Goal: Task Accomplishment & Management: Use online tool/utility

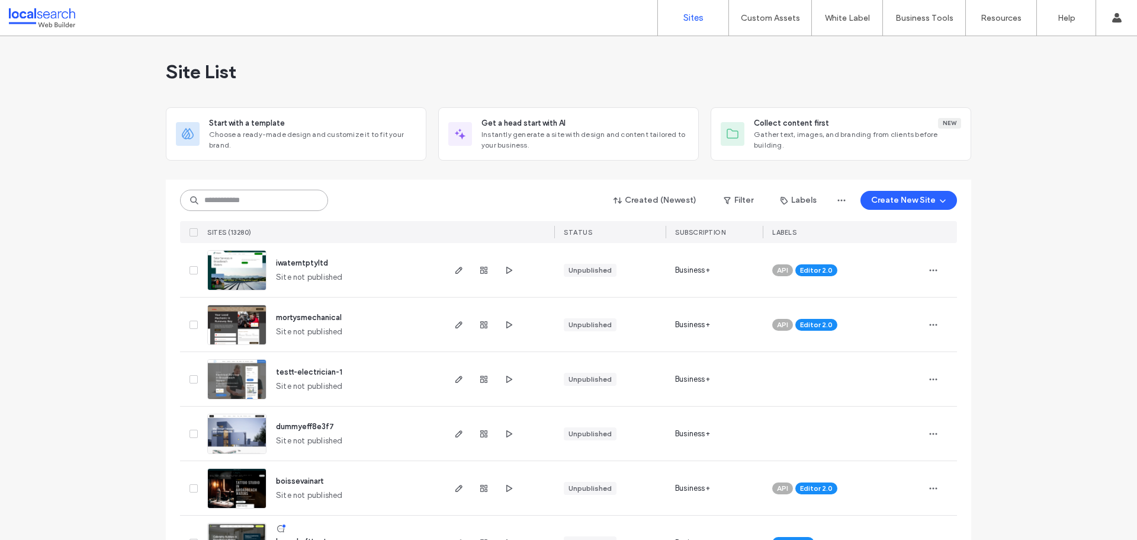
click at [263, 200] on input at bounding box center [254, 200] width 148 height 21
paste input "********"
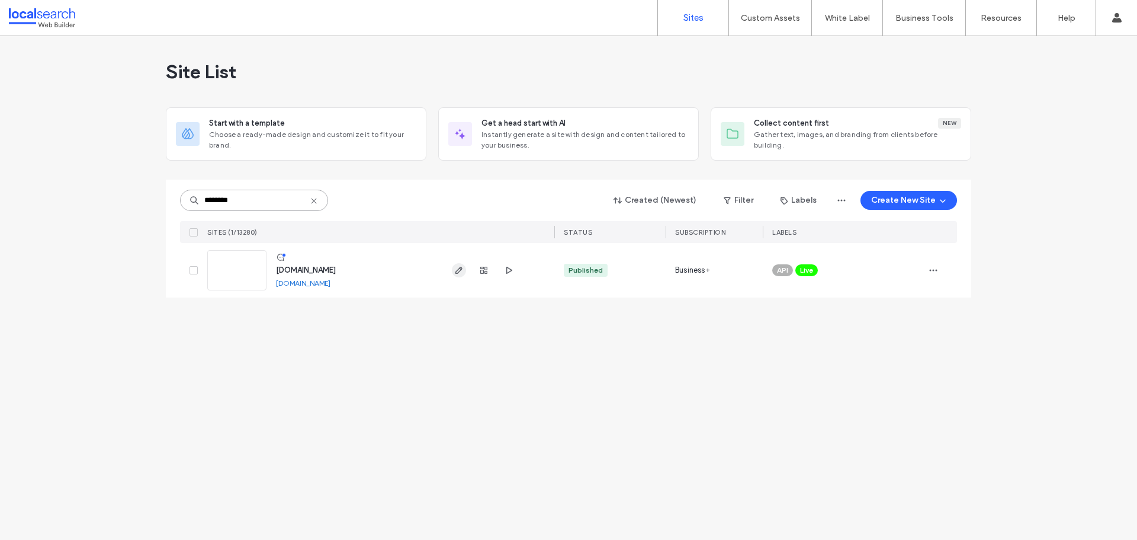
type input "********"
click at [459, 267] on icon "button" at bounding box center [458, 269] width 9 height 9
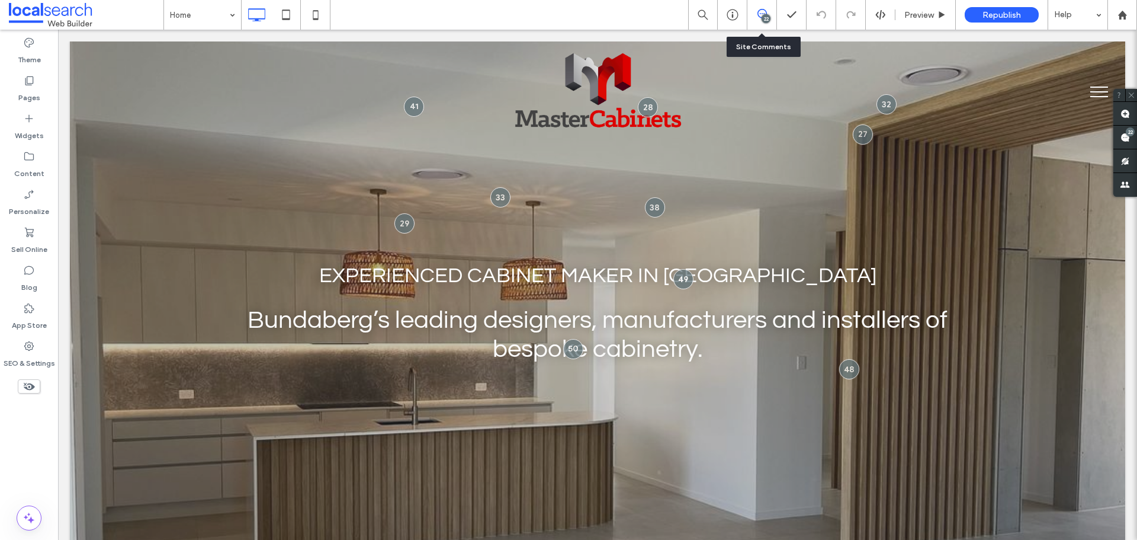
click at [763, 7] on div "22" at bounding box center [763, 15] width 30 height 30
click at [767, 16] on div "22" at bounding box center [766, 18] width 9 height 9
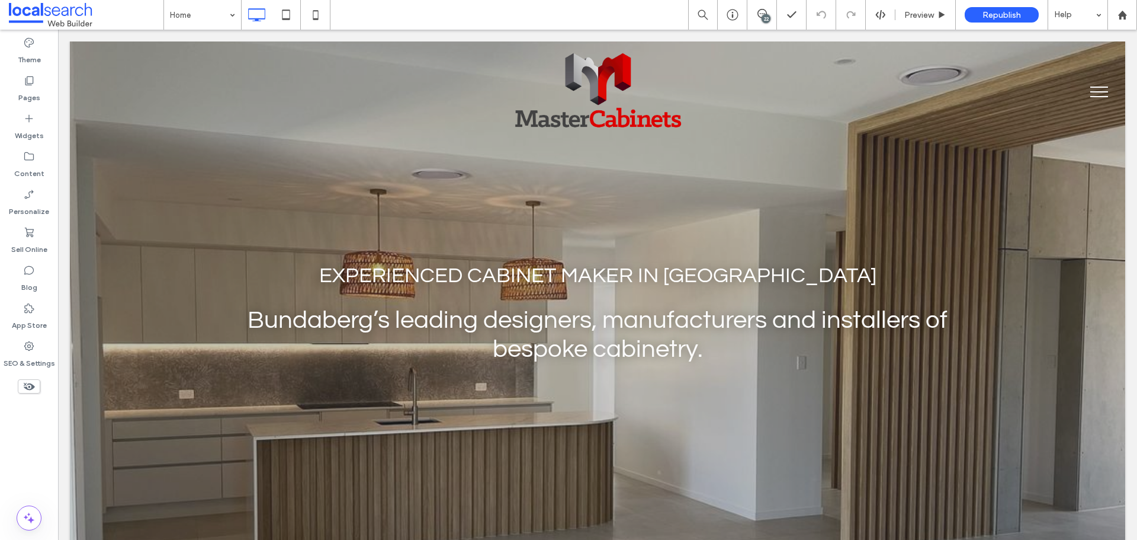
click at [765, 18] on div "22" at bounding box center [766, 18] width 9 height 9
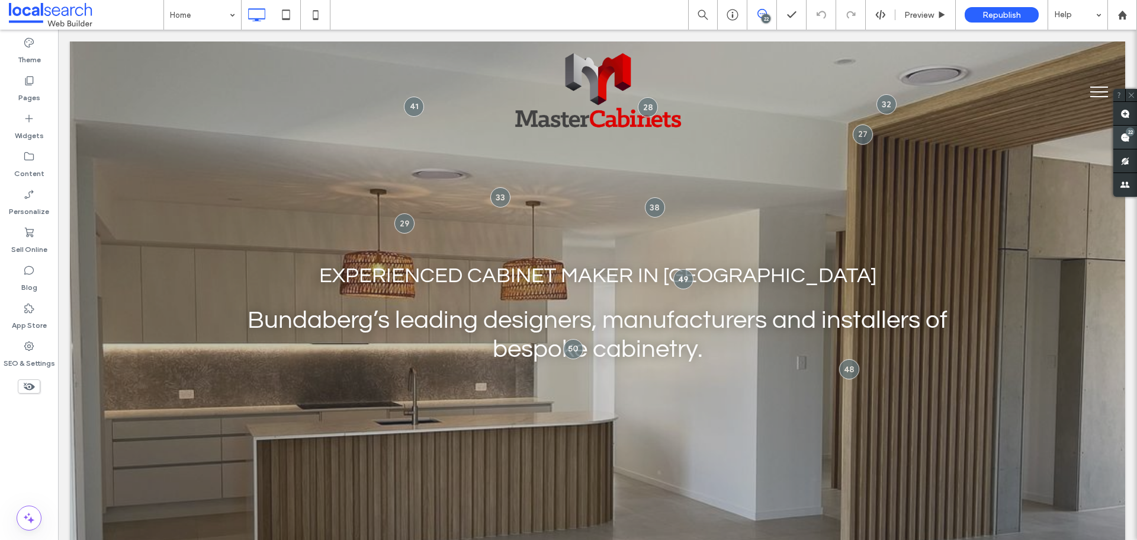
click at [1127, 137] on use at bounding box center [1125, 137] width 9 height 9
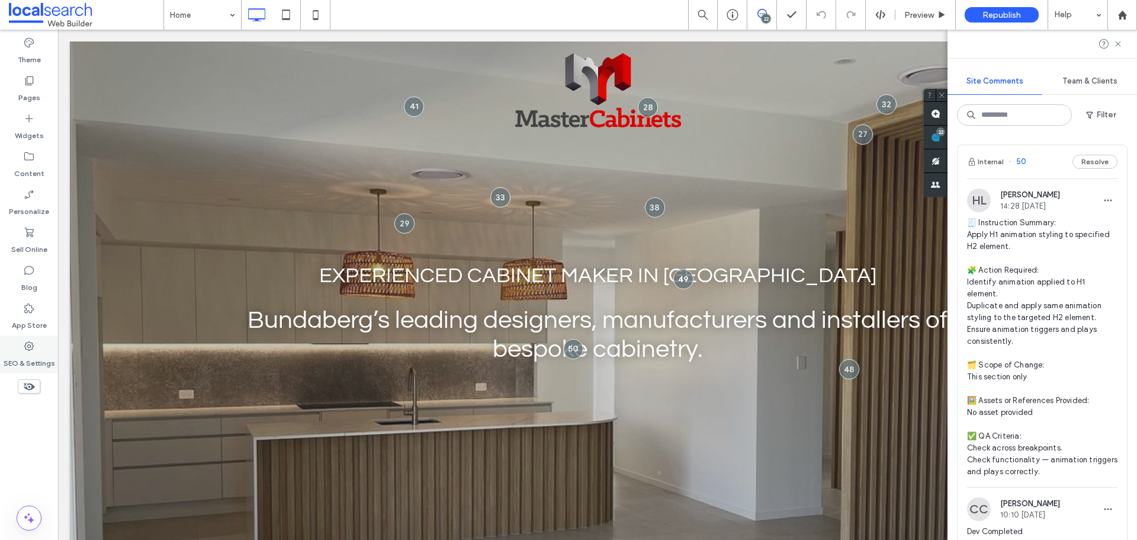
click at [30, 345] on use at bounding box center [28, 345] width 9 height 9
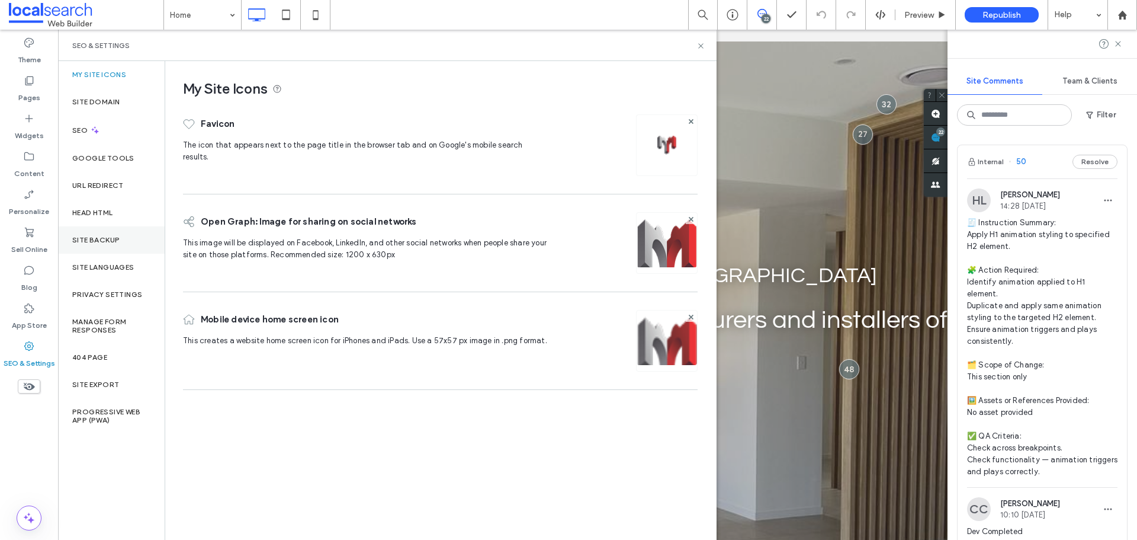
click at [99, 244] on div "Site Backup" at bounding box center [111, 239] width 107 height 27
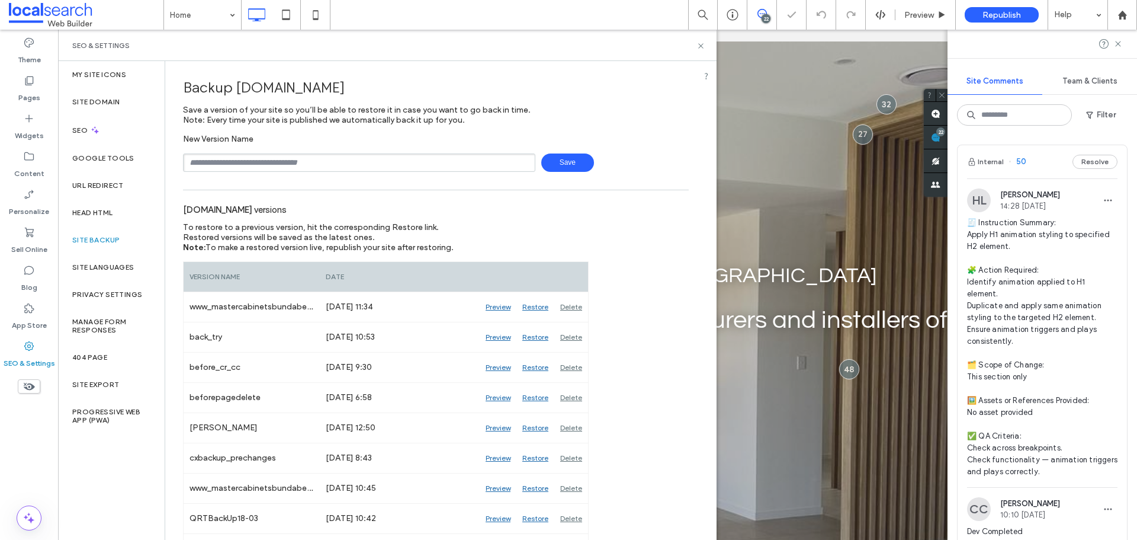
click at [308, 164] on input "text" at bounding box center [359, 162] width 352 height 18
type input "**********"
click at [268, 162] on input "**********" at bounding box center [359, 162] width 352 height 18
type input "**********"
click at [571, 171] on span "Save" at bounding box center [567, 162] width 53 height 18
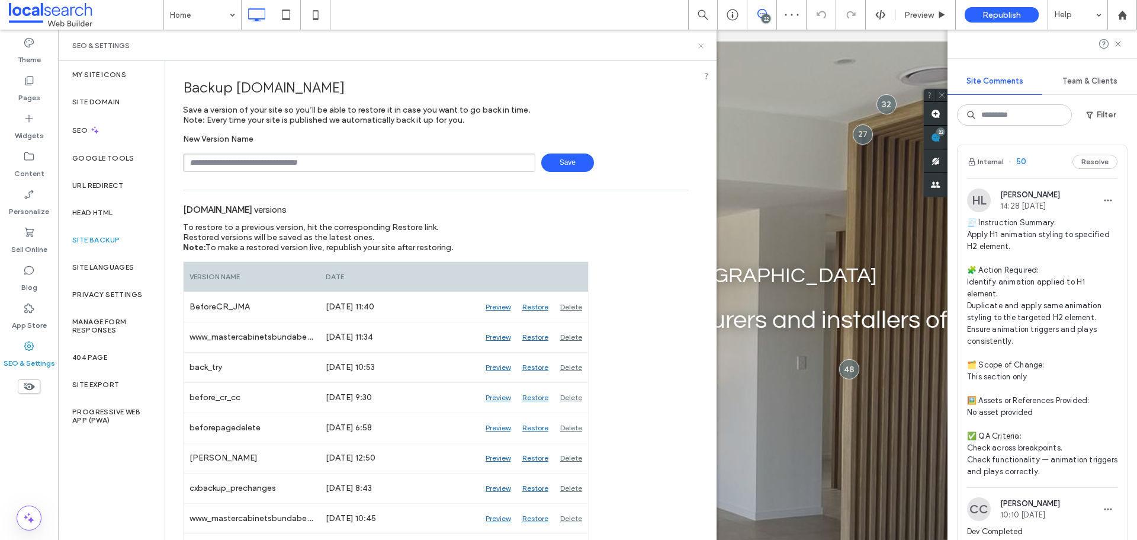
click at [699, 44] on use at bounding box center [700, 45] width 5 height 5
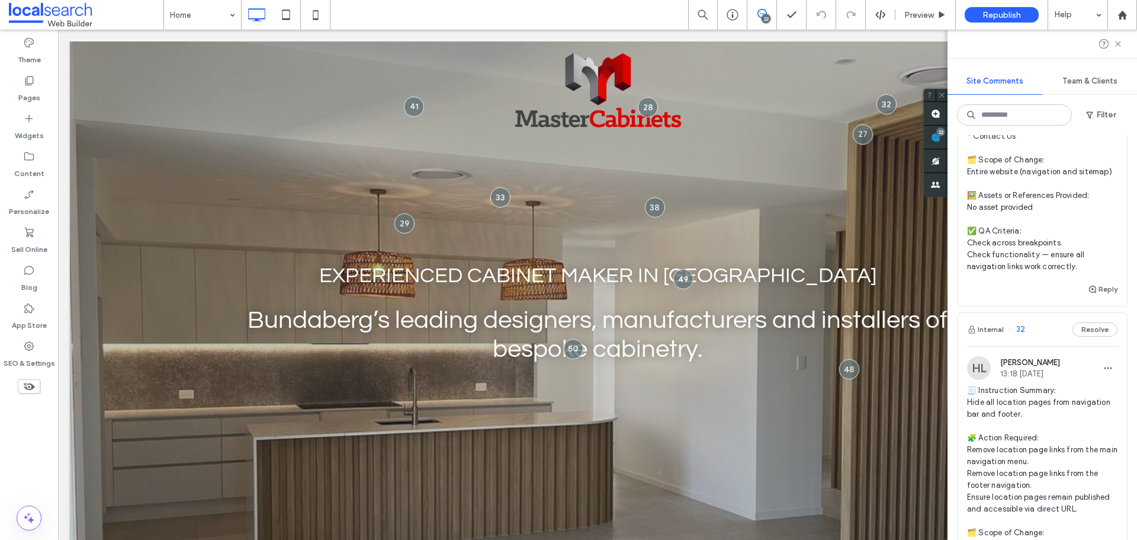
scroll to position [9715, 0]
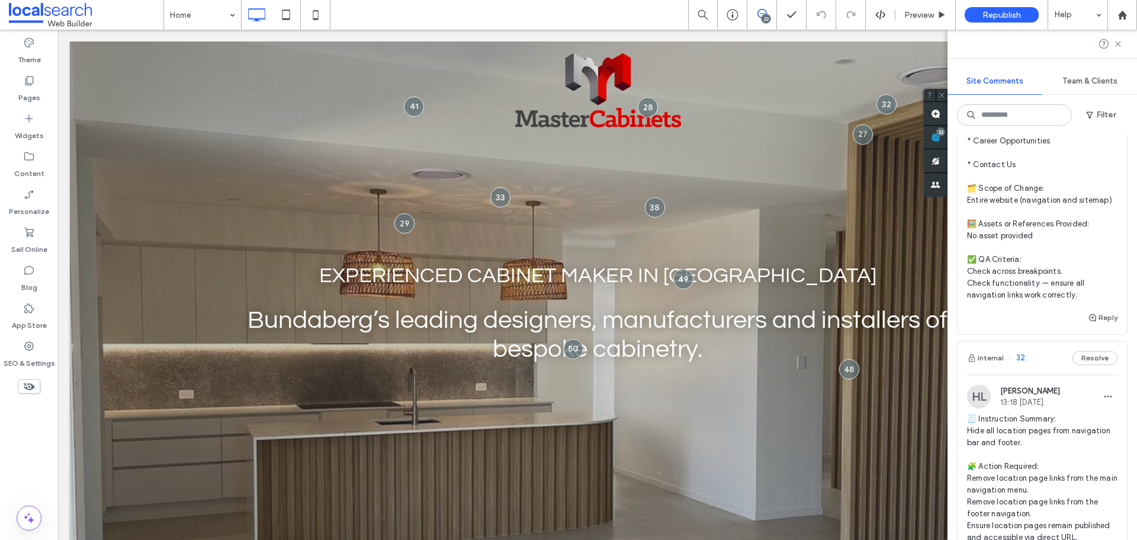
click at [1079, 82] on span "Team & Clients" at bounding box center [1090, 80] width 55 height 9
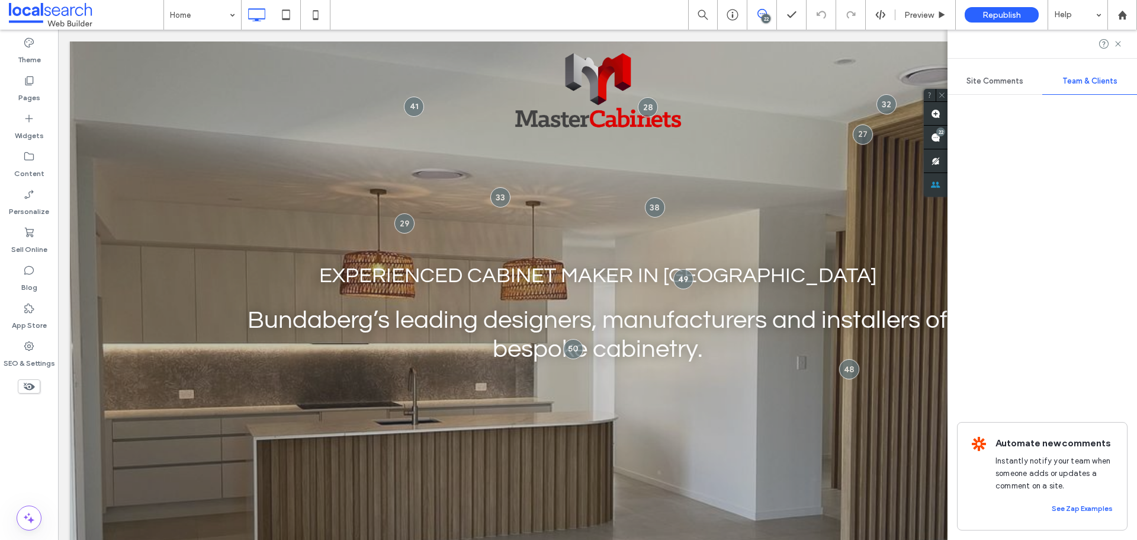
scroll to position [0, 0]
click at [987, 88] on div "Site Comments" at bounding box center [995, 81] width 95 height 26
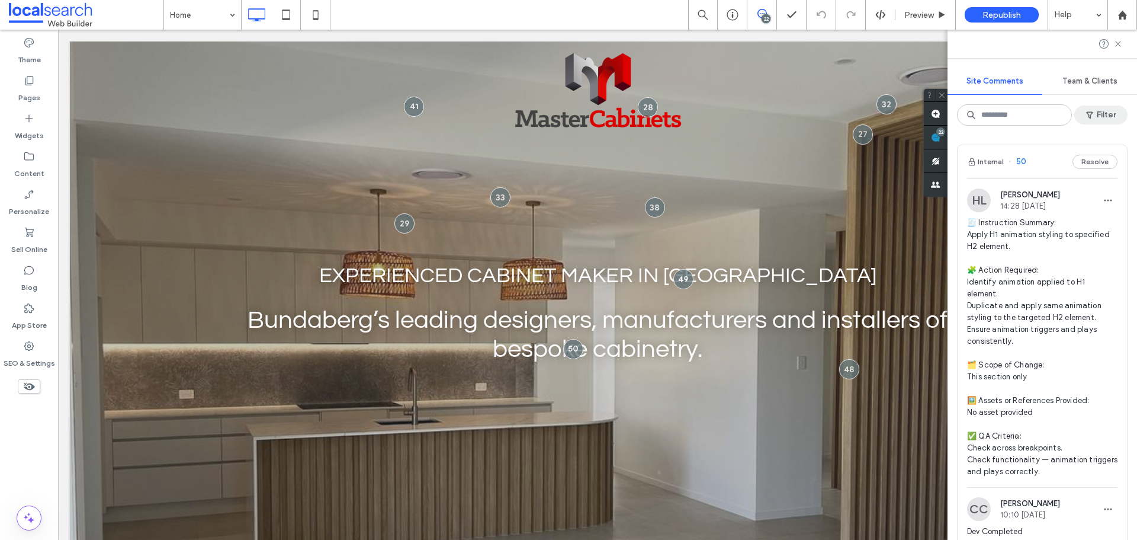
click at [1099, 117] on button "Filter" at bounding box center [1101, 114] width 53 height 19
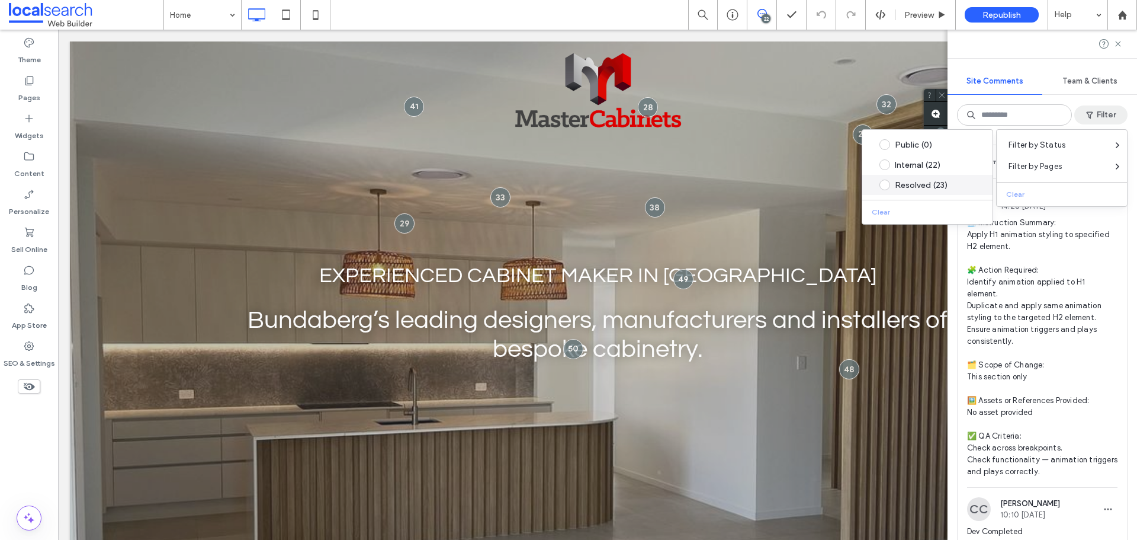
click at [931, 182] on div "Resolved (23)" at bounding box center [937, 185] width 84 height 10
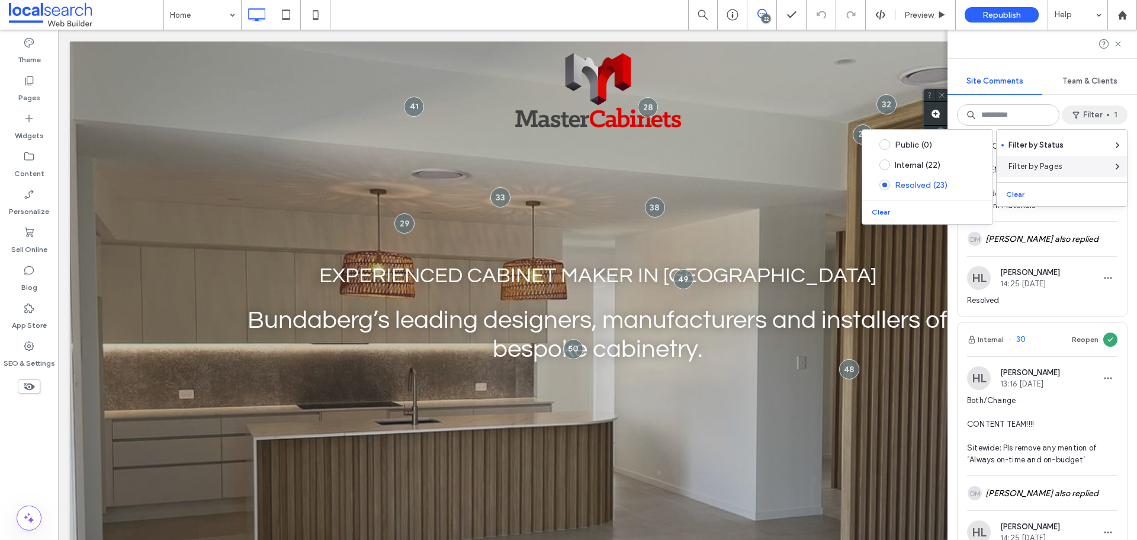
scroll to position [59, 0]
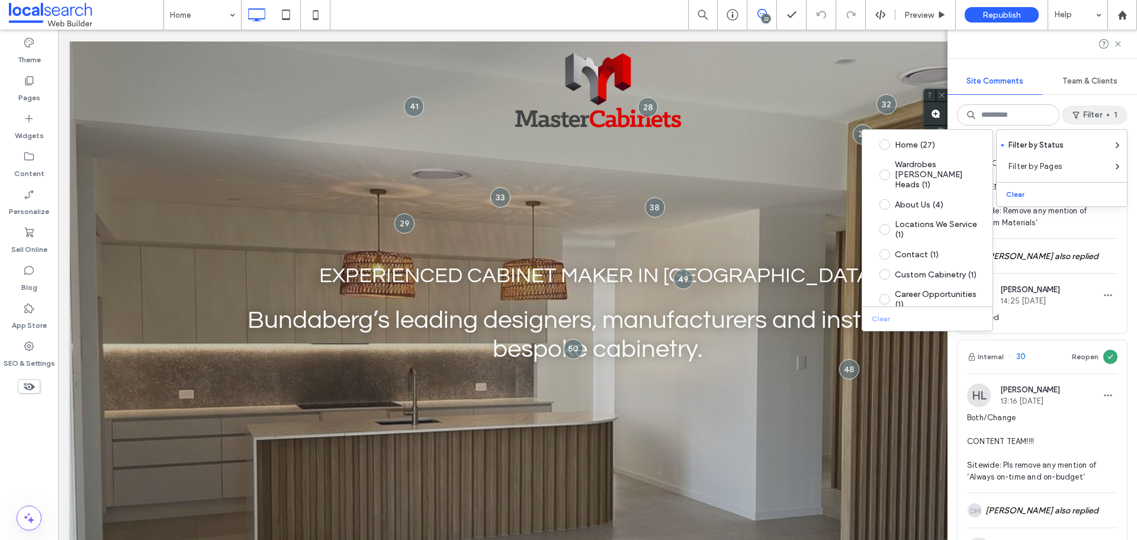
click at [1121, 227] on div "Internal 31 Reopen HL Hollie Lowry 13:17 Aug 11 2025 BOTH/CHANGE CONTENT TEAM!!…" at bounding box center [1043, 337] width 190 height 405
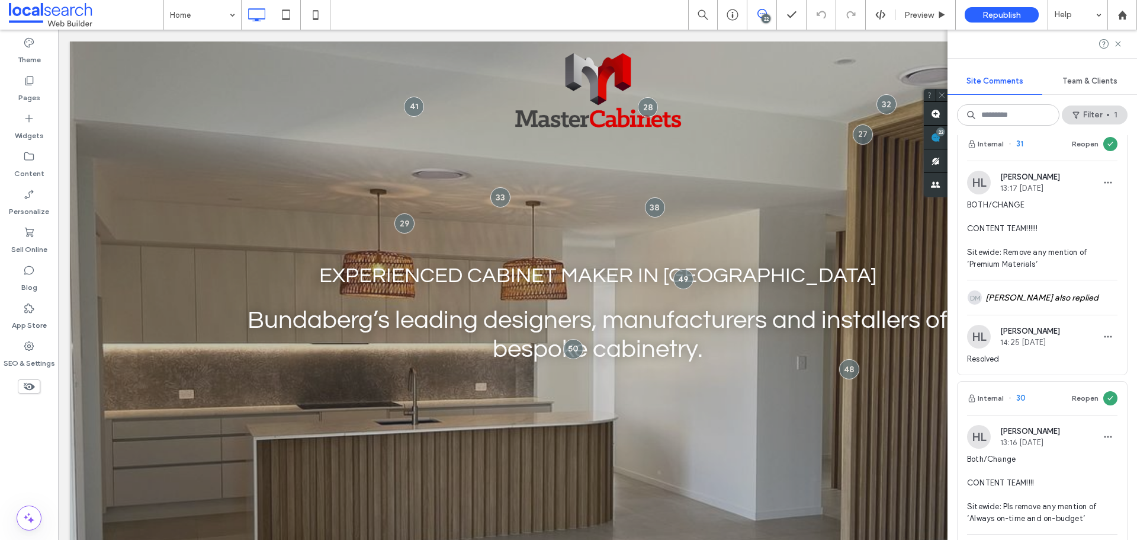
scroll to position [0, 0]
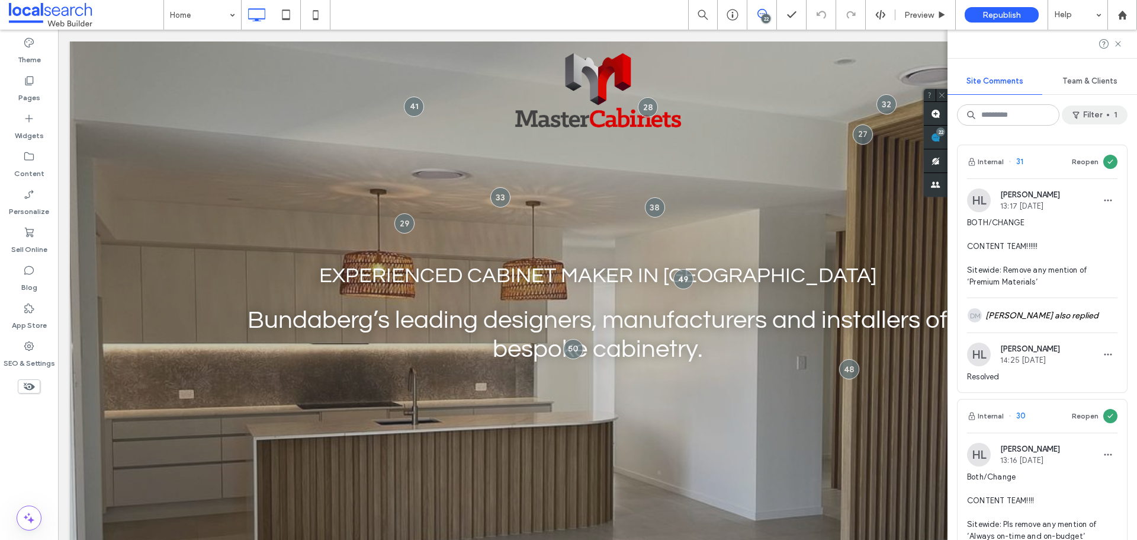
click at [1088, 114] on button "Filter 1" at bounding box center [1095, 114] width 66 height 19
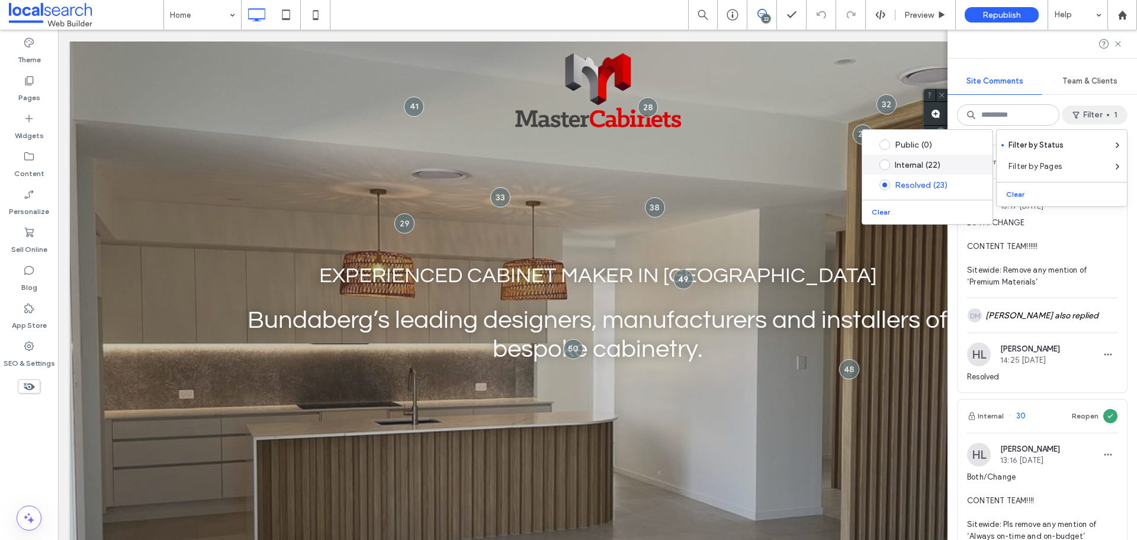
click at [929, 162] on div "Internal (22)" at bounding box center [937, 165] width 84 height 10
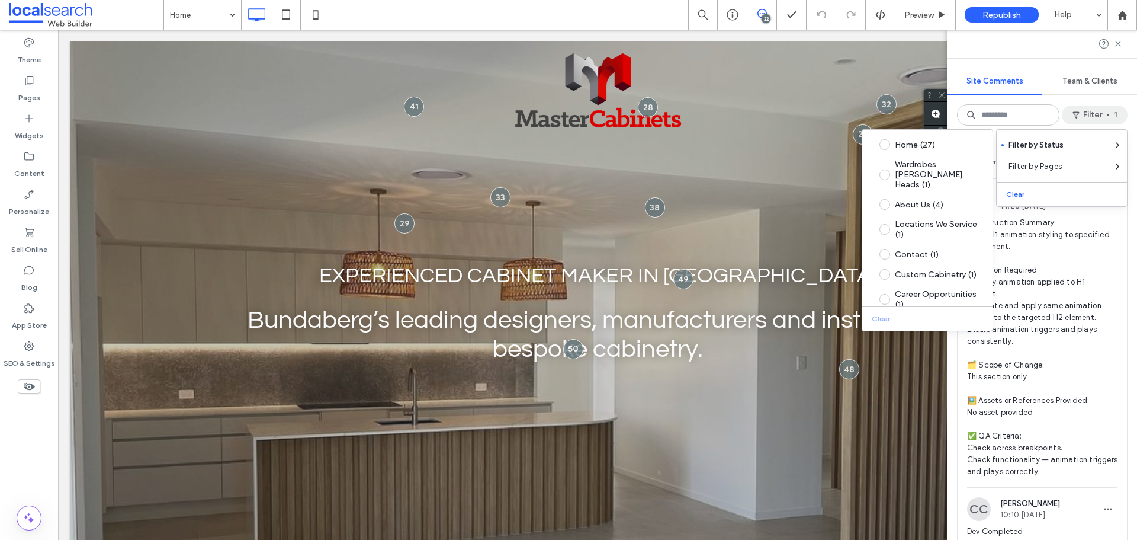
click at [1127, 249] on div "Internal 50 Resolve HL Hollie Lowry 14:28 Aug 11 2025 🧾 Instruction Summary: Ap…" at bounding box center [1043, 337] width 190 height 405
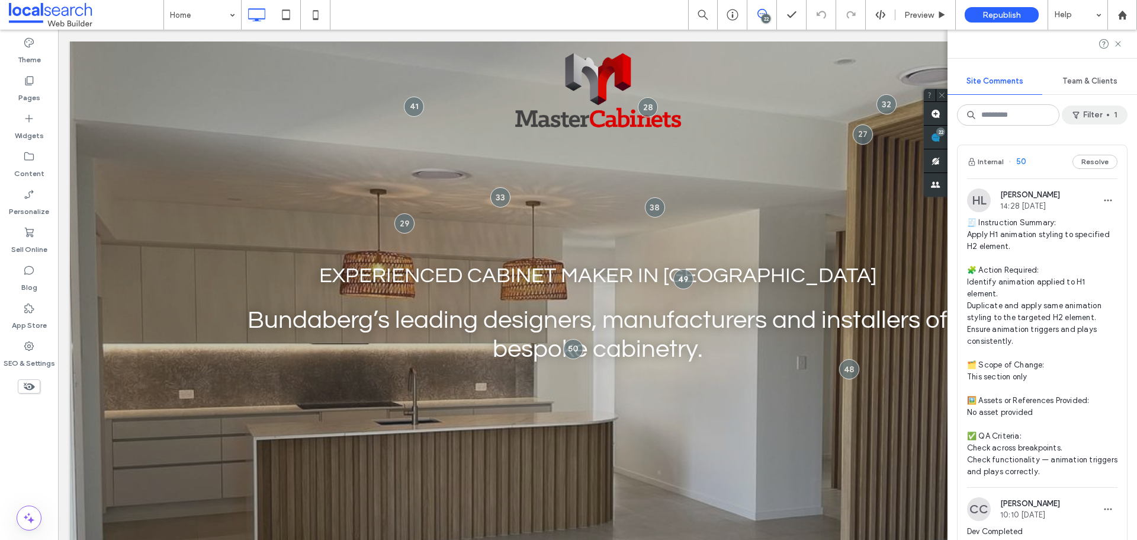
click at [1107, 113] on button "Filter 1" at bounding box center [1095, 114] width 66 height 19
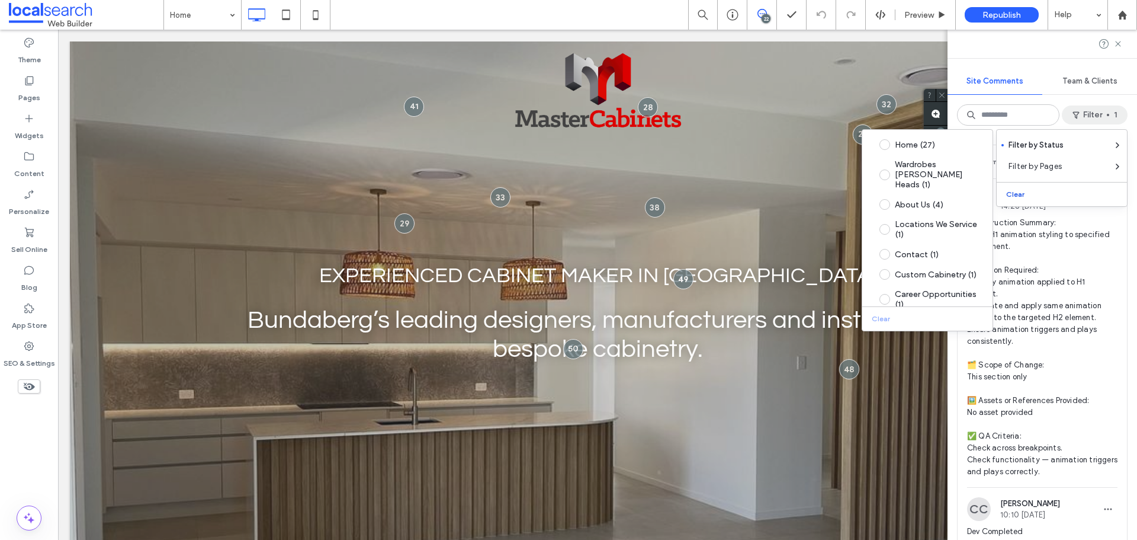
click at [1009, 196] on button "Clear" at bounding box center [1017, 194] width 30 height 14
click at [1126, 230] on div "Internal 50 Resolve HL Hollie Lowry 14:28 Aug 11 2025 🧾 Instruction Summary: Ap…" at bounding box center [1043, 337] width 190 height 405
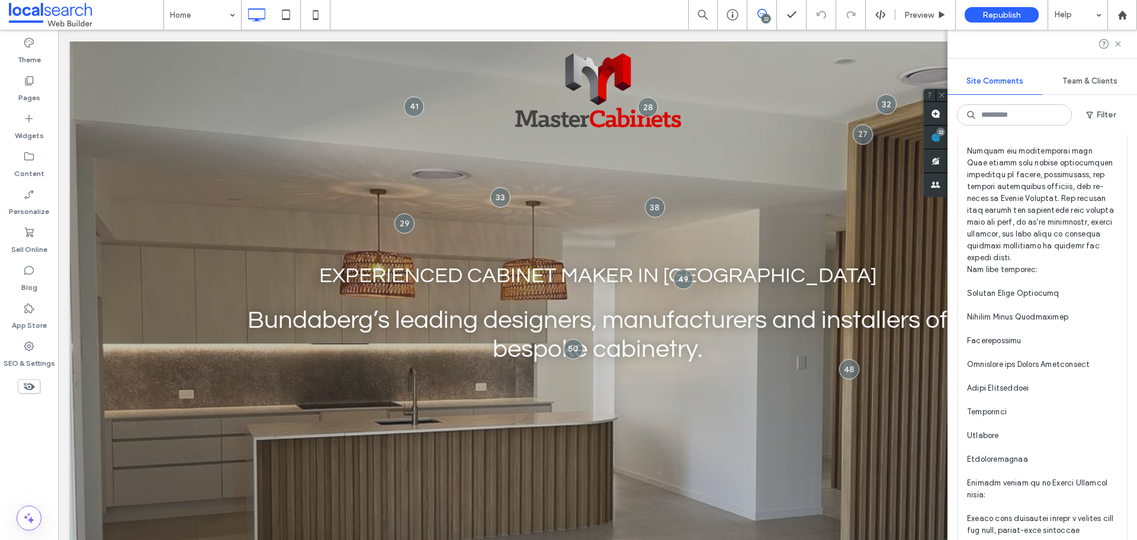
scroll to position [7841, 0]
click at [1043, 385] on span at bounding box center [1042, 334] width 150 height 972
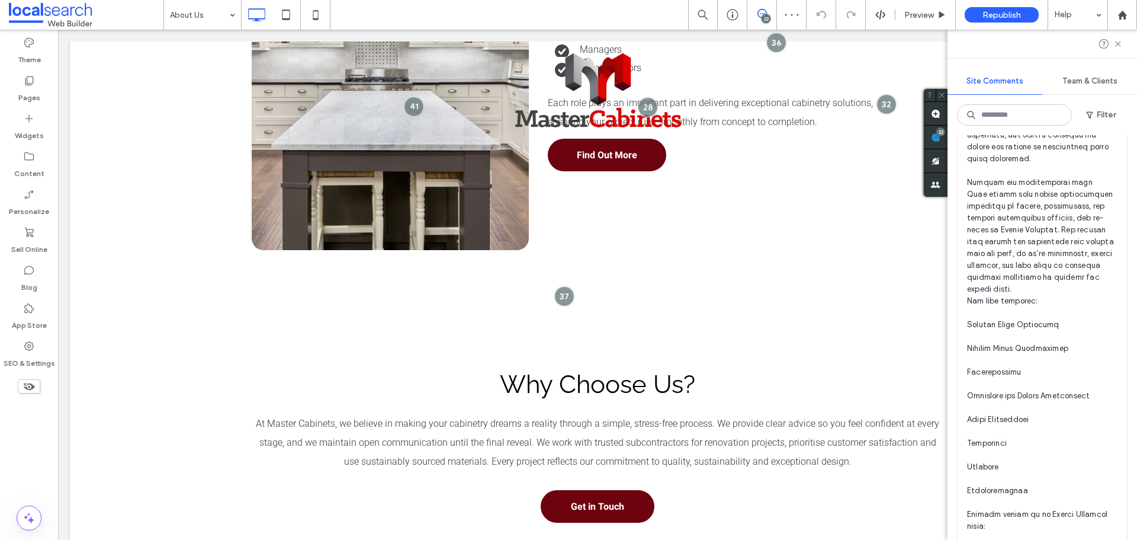
scroll to position [7841, 0]
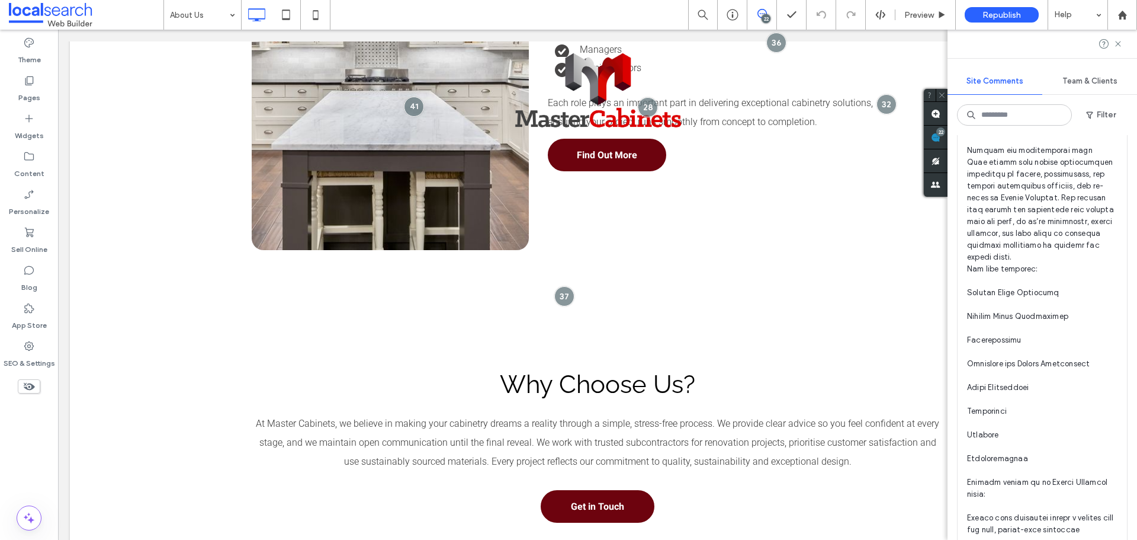
click at [1051, 395] on span at bounding box center [1042, 334] width 150 height 972
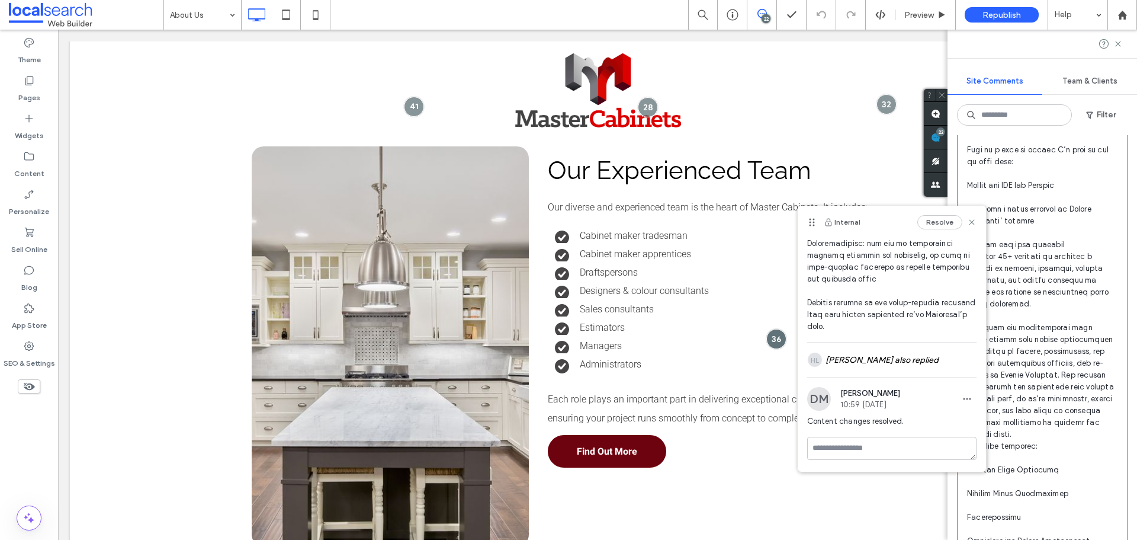
scroll to position [7664, 0]
click at [968, 223] on div "Internal Resolve" at bounding box center [892, 222] width 188 height 33
click at [969, 222] on use at bounding box center [971, 222] width 5 height 5
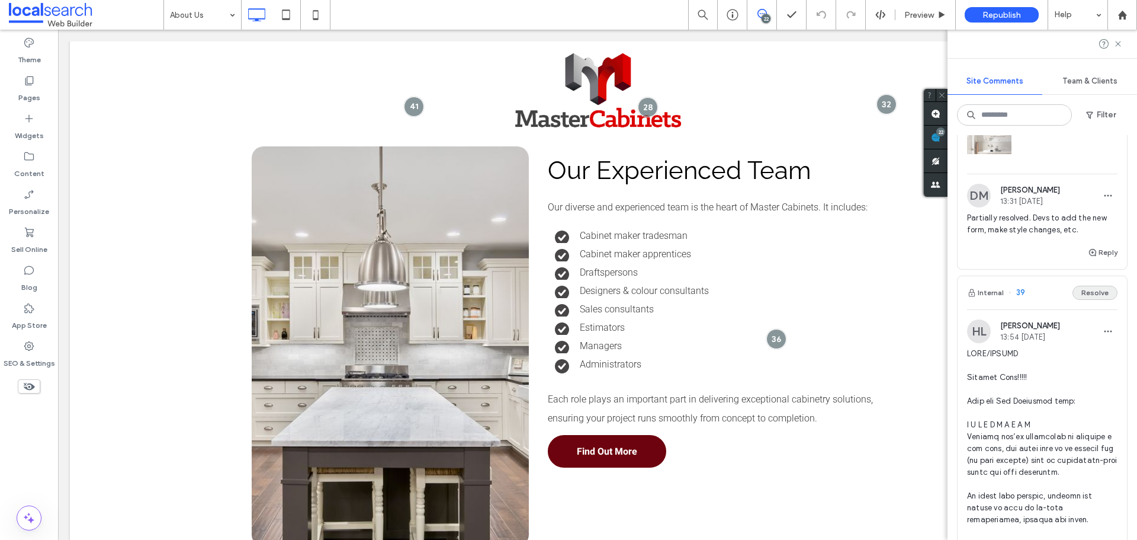
scroll to position [4524, 0]
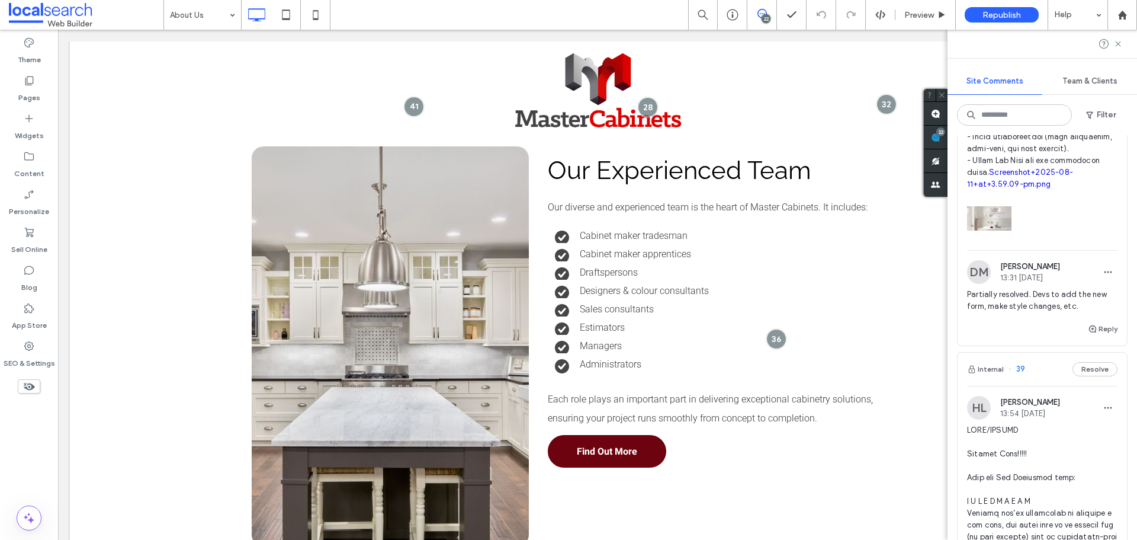
click at [1071, 241] on div at bounding box center [1042, 215] width 150 height 50
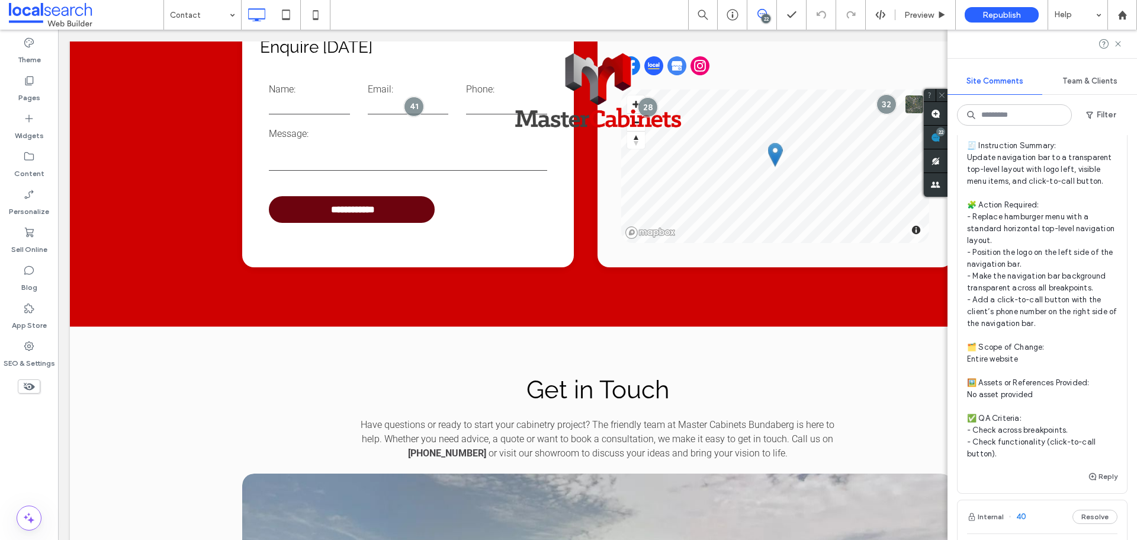
scroll to position [3635, 0]
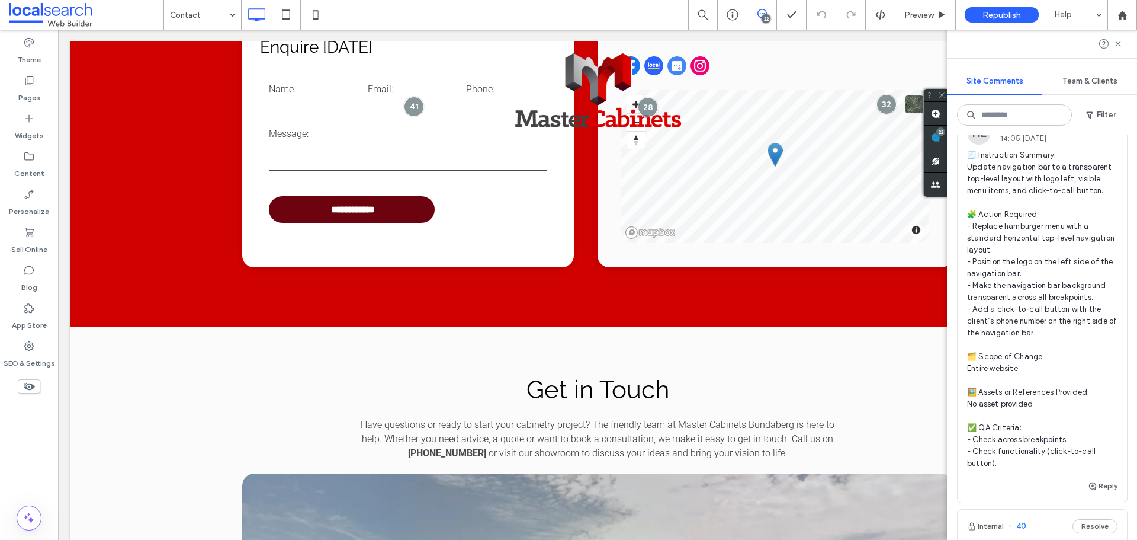
click at [1056, 310] on span "🧾 Instruction Summary: Update navigation bar to a transparent top-level layout …" at bounding box center [1042, 309] width 150 height 320
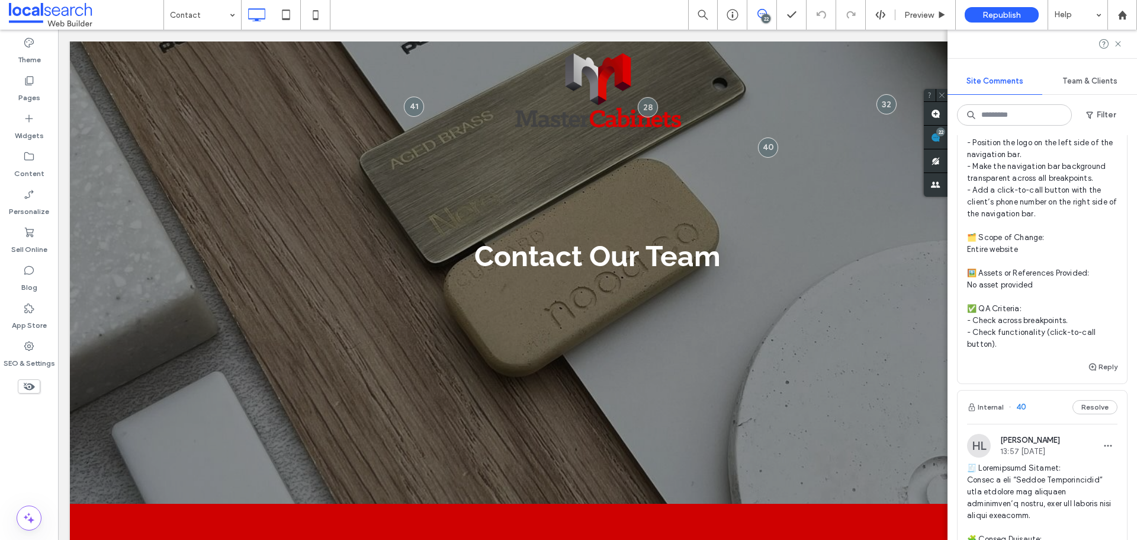
scroll to position [3754, 0]
click at [1045, 238] on span "🧾 Instruction Summary: Update navigation bar to a transparent top-level layout …" at bounding box center [1042, 191] width 150 height 320
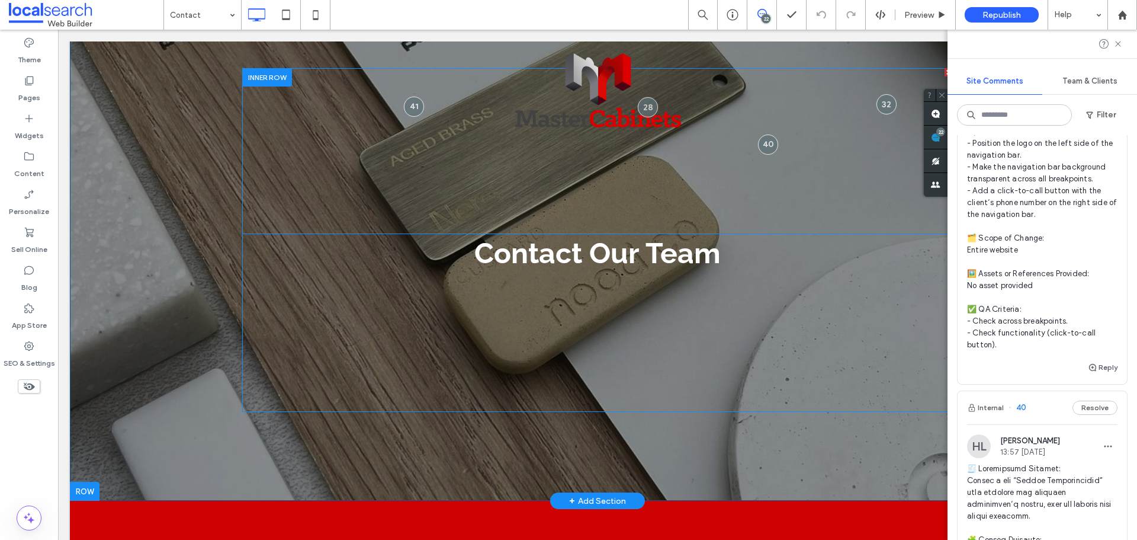
scroll to position [0, 0]
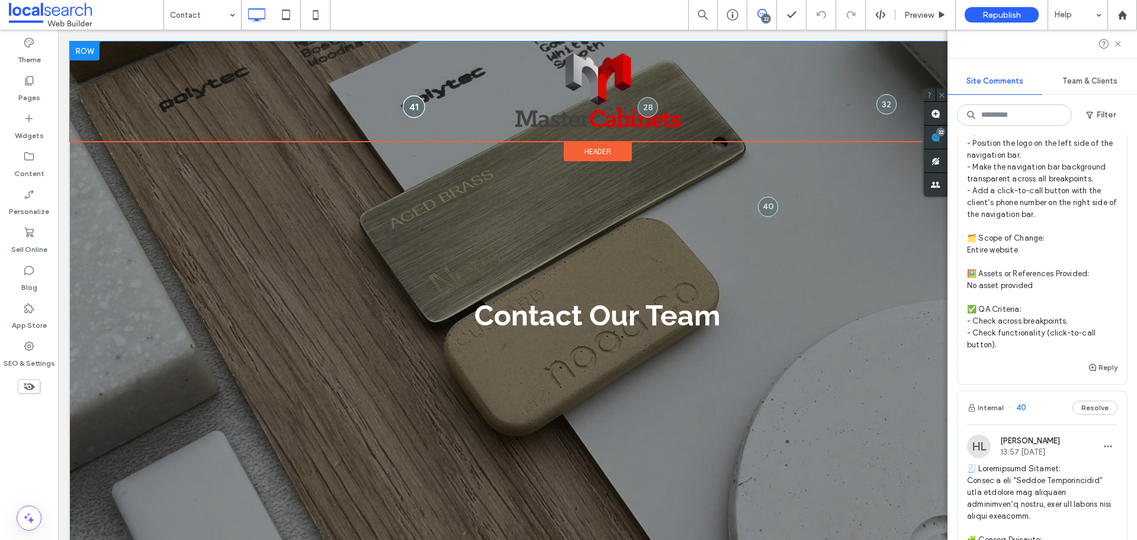
click at [413, 104] on div at bounding box center [414, 106] width 22 height 22
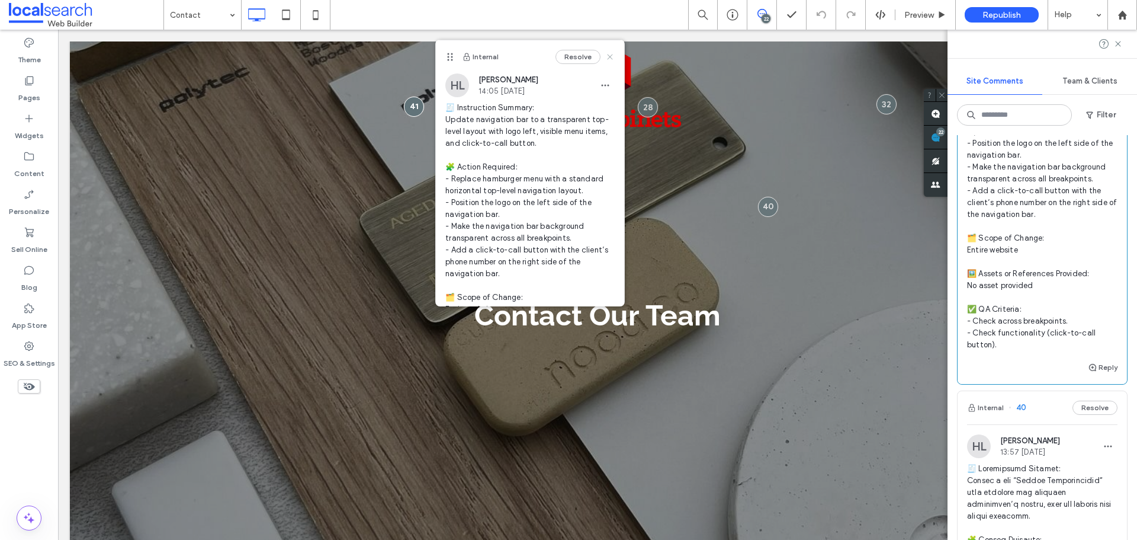
click at [605, 57] on icon at bounding box center [609, 56] width 9 height 9
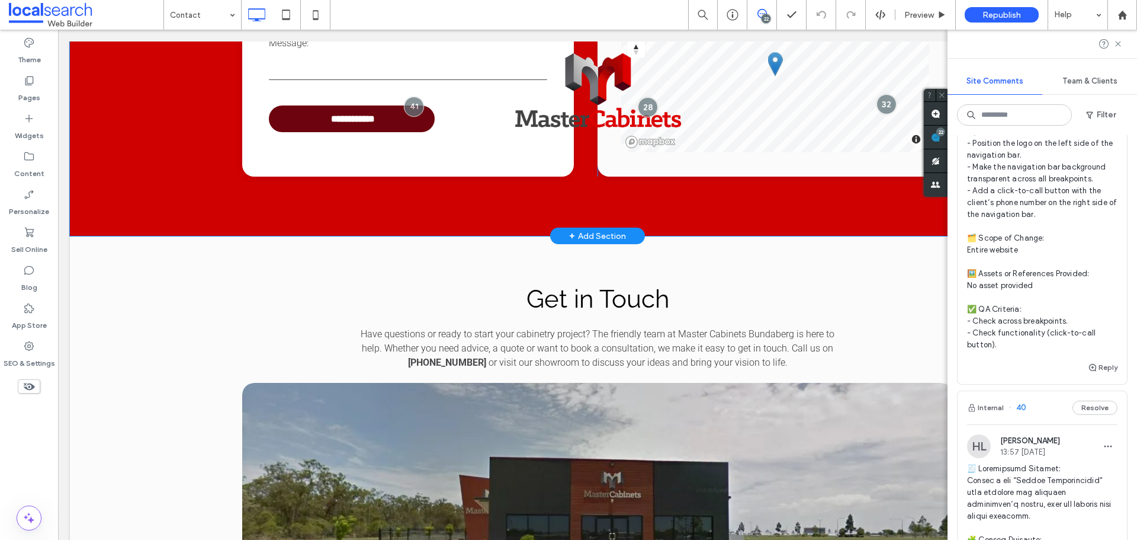
scroll to position [711, 0]
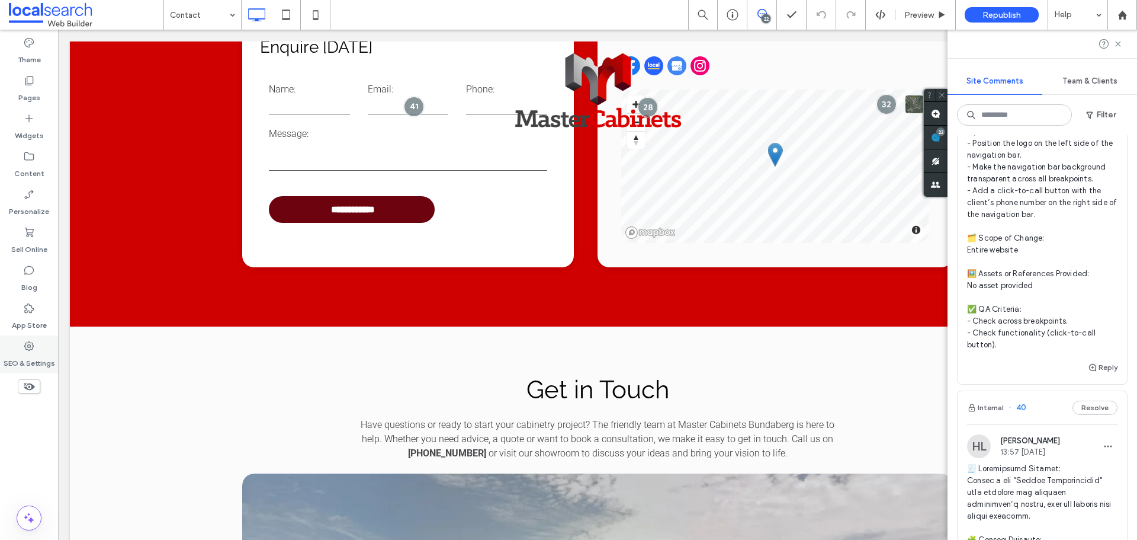
click at [33, 355] on label "SEO & Settings" at bounding box center [30, 360] width 52 height 17
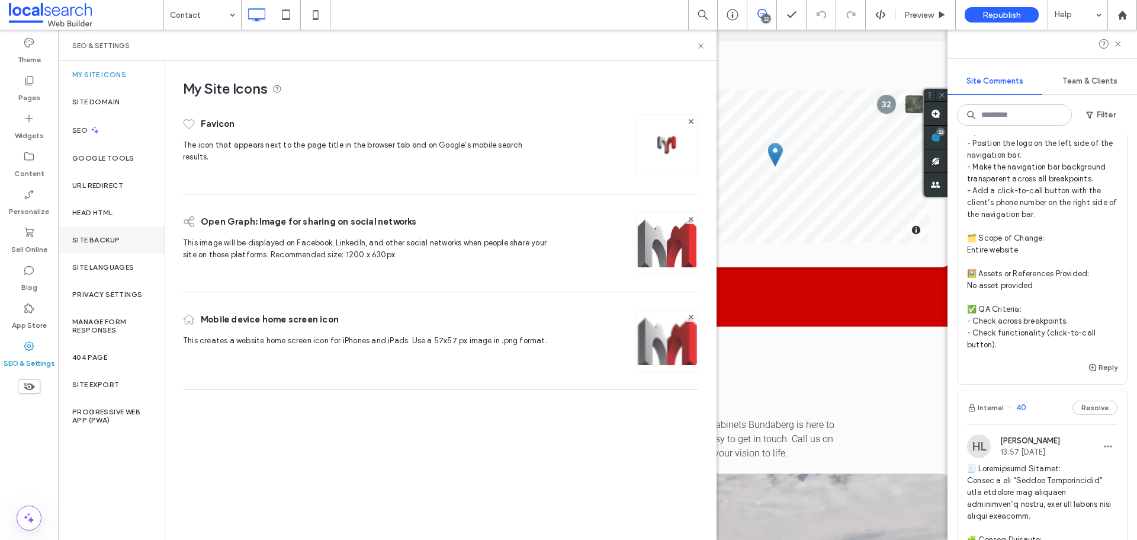
click at [129, 248] on div "Site Backup" at bounding box center [111, 239] width 107 height 27
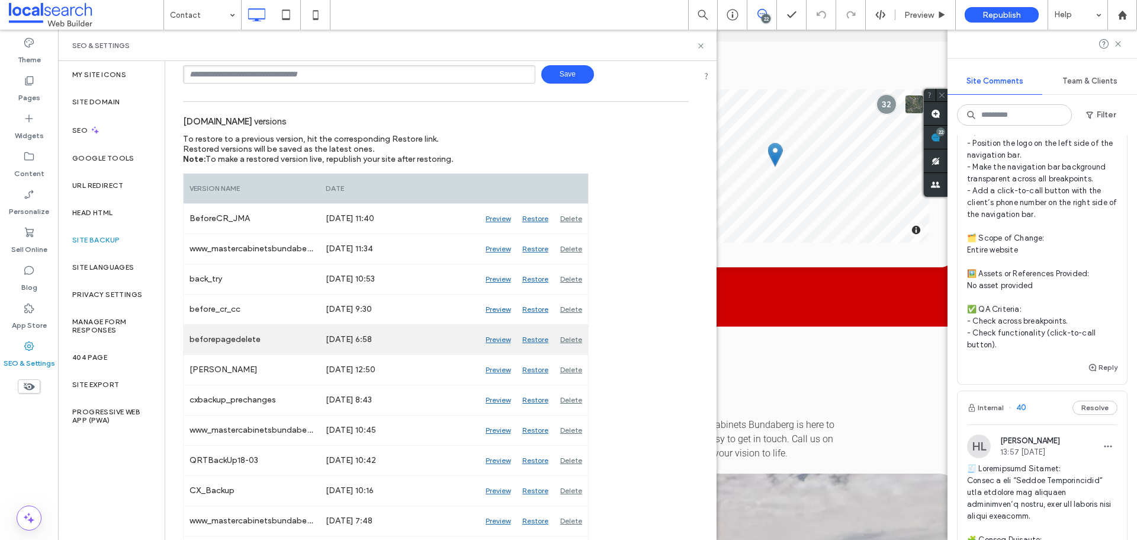
scroll to position [59, 0]
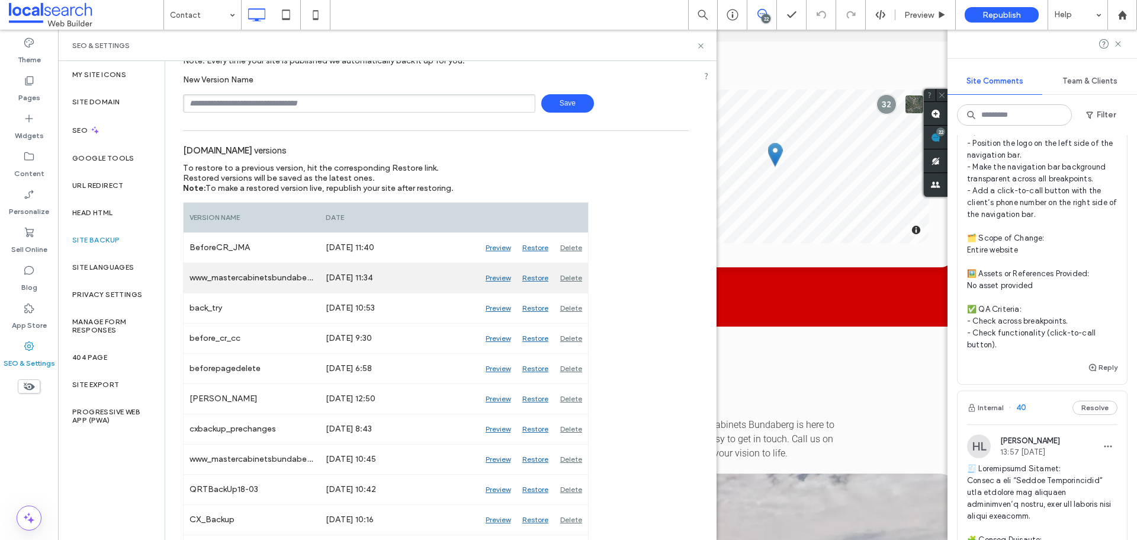
click at [505, 275] on div "Preview" at bounding box center [498, 278] width 37 height 30
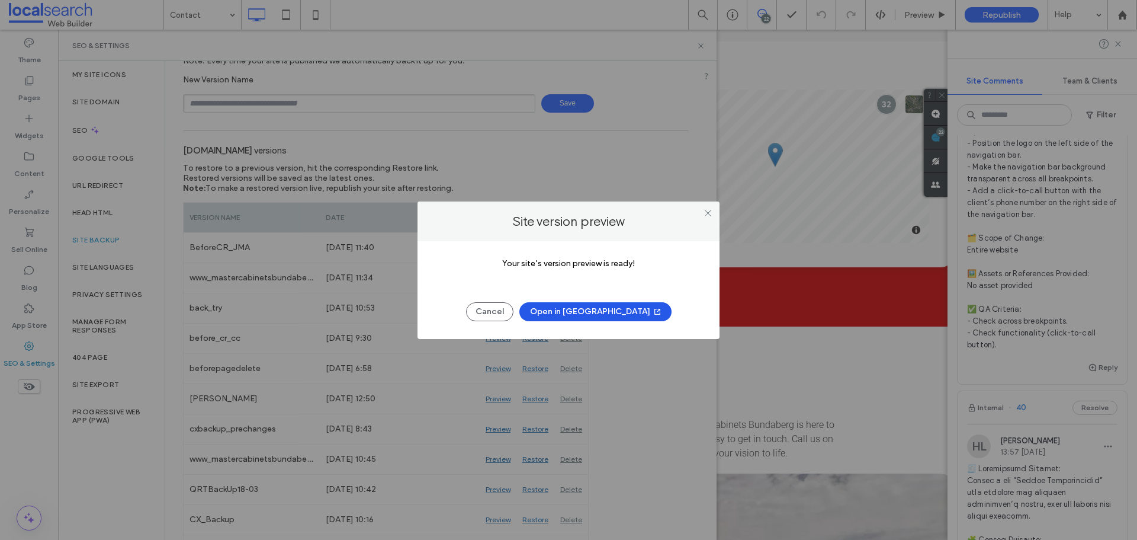
click at [612, 314] on button "Open in New Tab" at bounding box center [596, 311] width 152 height 19
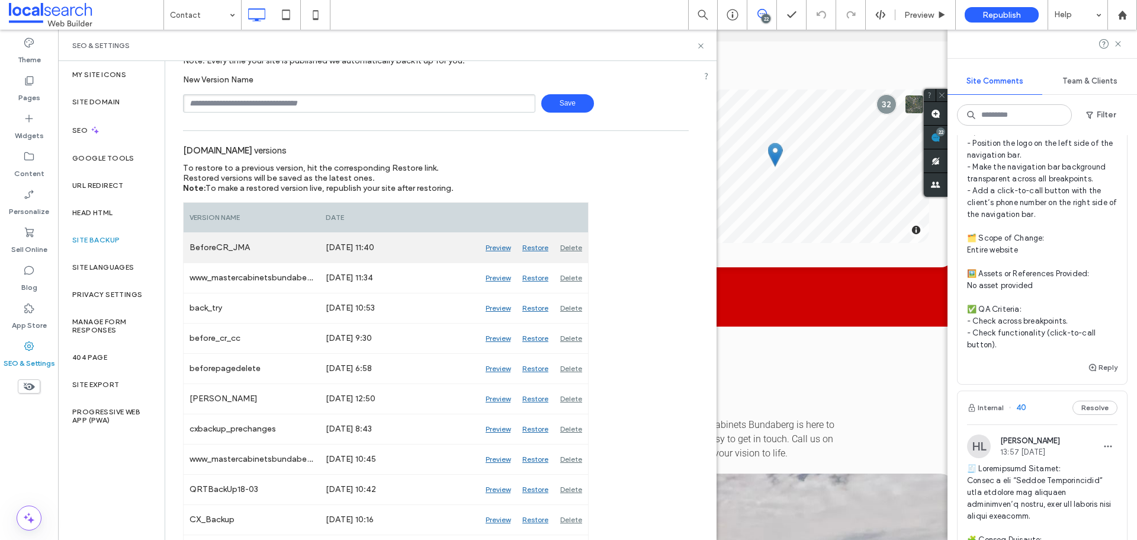
click at [499, 248] on div "Preview" at bounding box center [498, 248] width 37 height 30
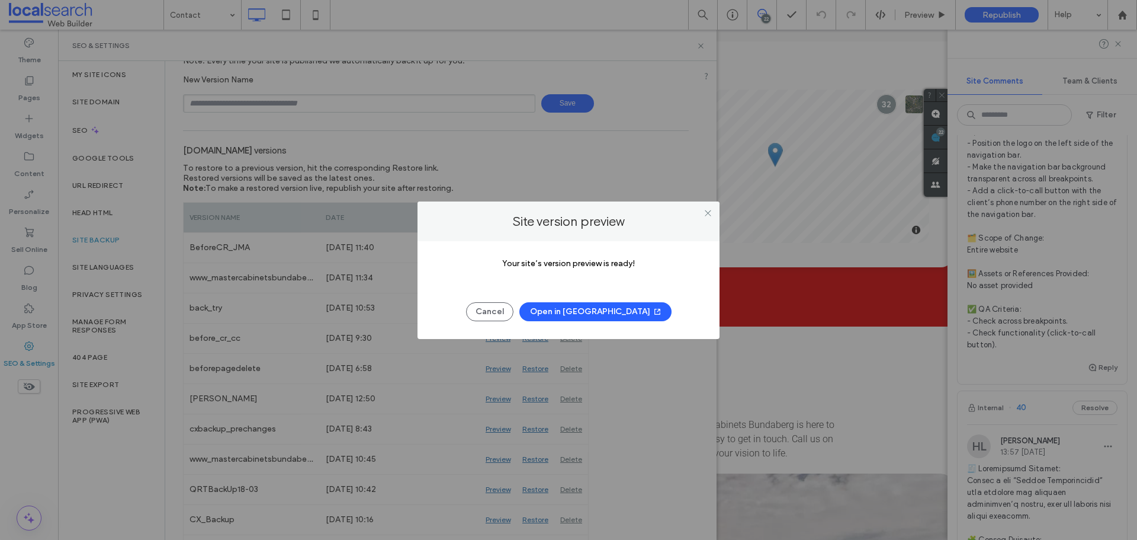
click at [650, 313] on span "button" at bounding box center [656, 312] width 12 height 18
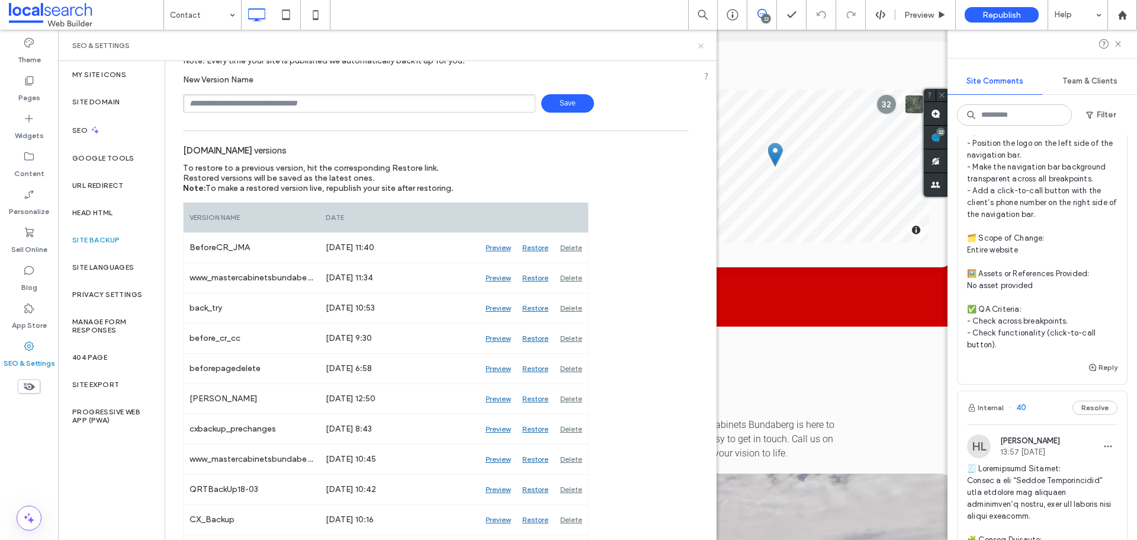
drag, startPoint x: 703, startPoint y: 46, endPoint x: 610, endPoint y: 78, distance: 98.5
click at [703, 46] on icon at bounding box center [701, 45] width 9 height 9
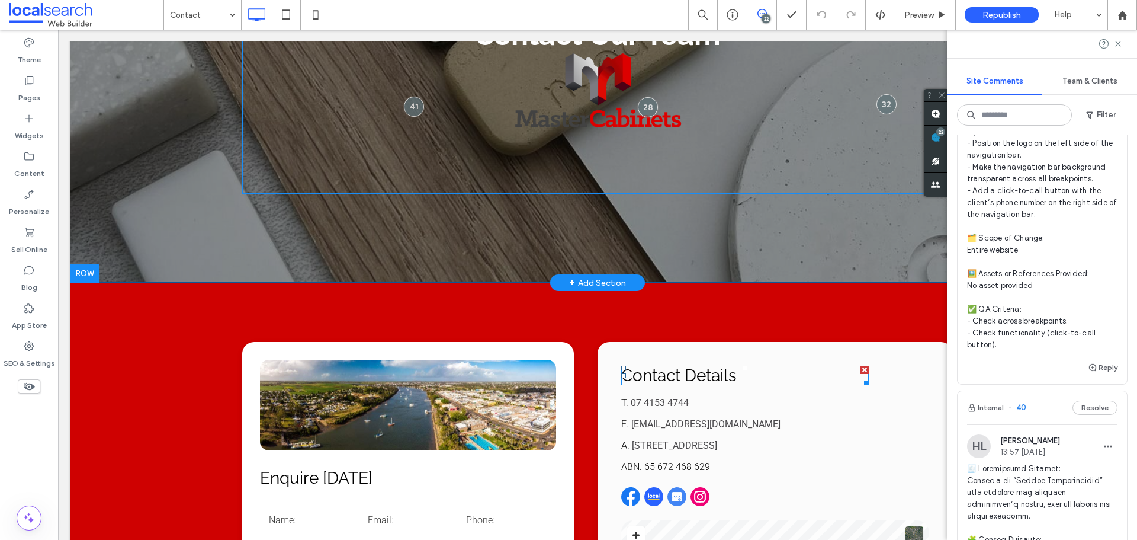
scroll to position [0, 0]
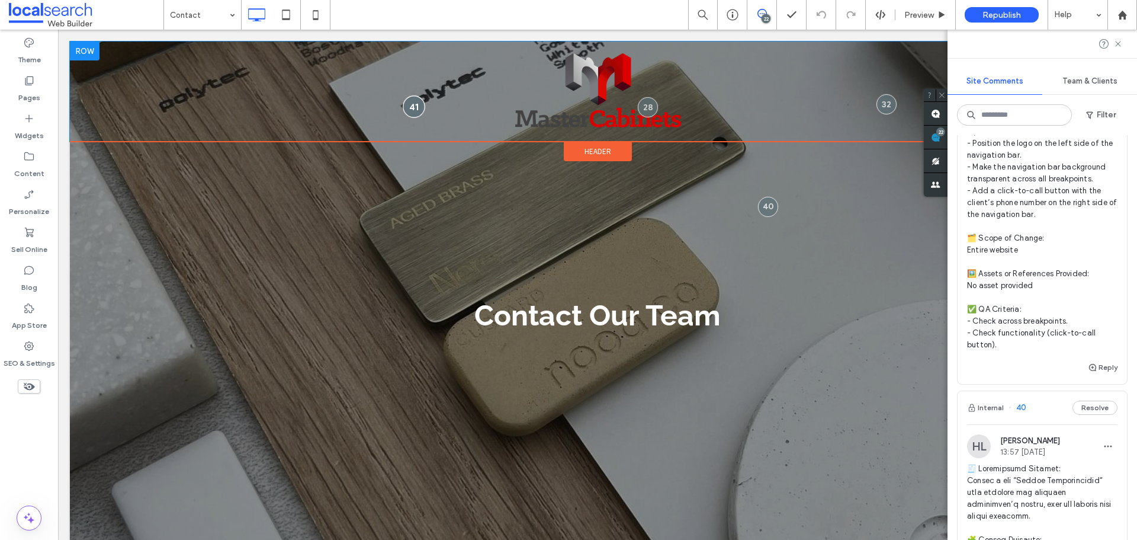
click at [405, 104] on div at bounding box center [414, 106] width 22 height 22
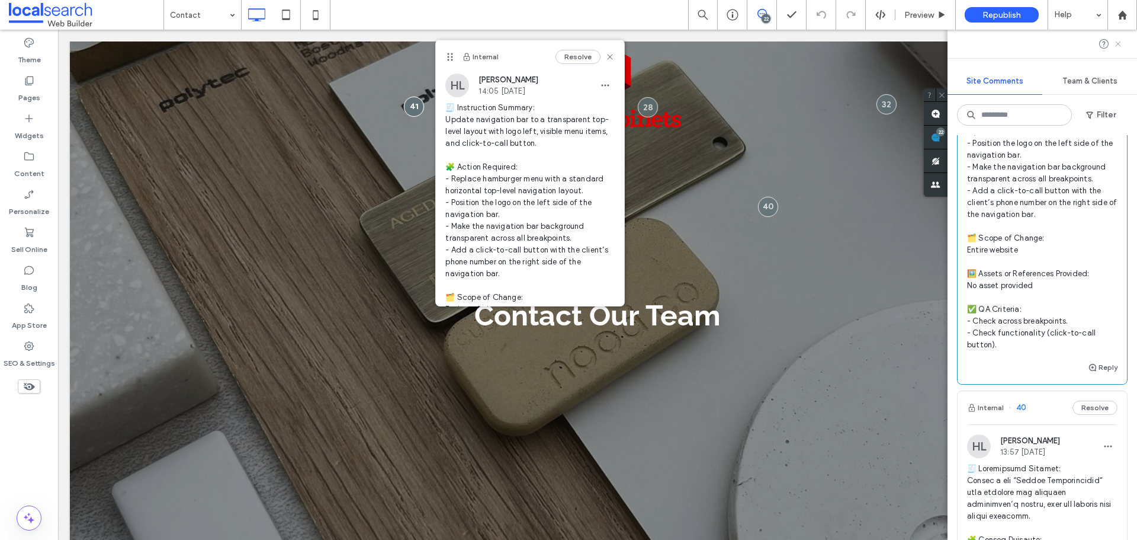
click at [1118, 44] on use at bounding box center [1117, 43] width 5 height 5
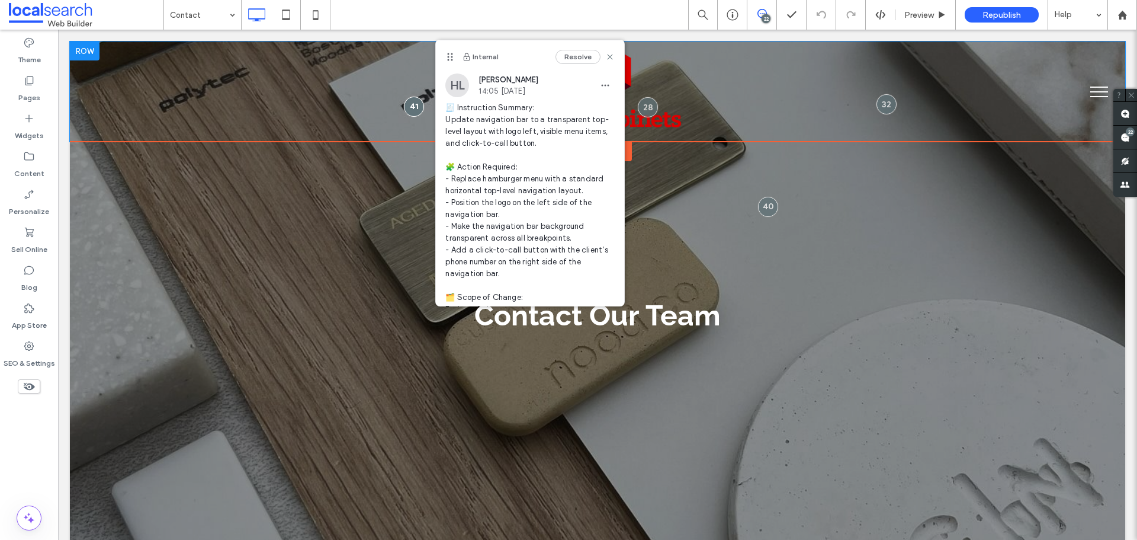
click at [123, 63] on div "Click To Paste" at bounding box center [598, 91] width 1056 height 100
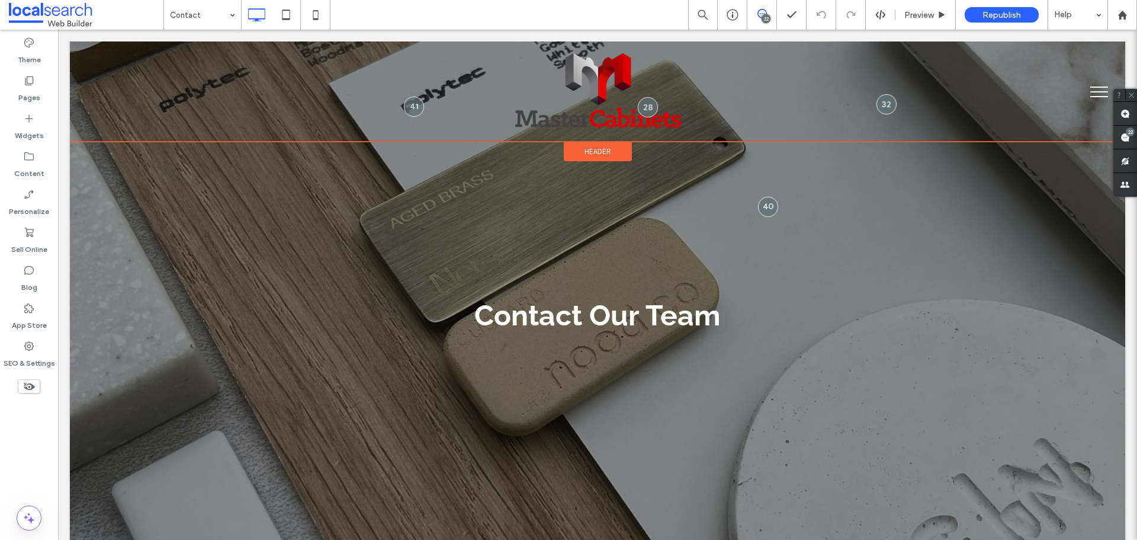
click at [599, 153] on span "Header" at bounding box center [598, 151] width 27 height 10
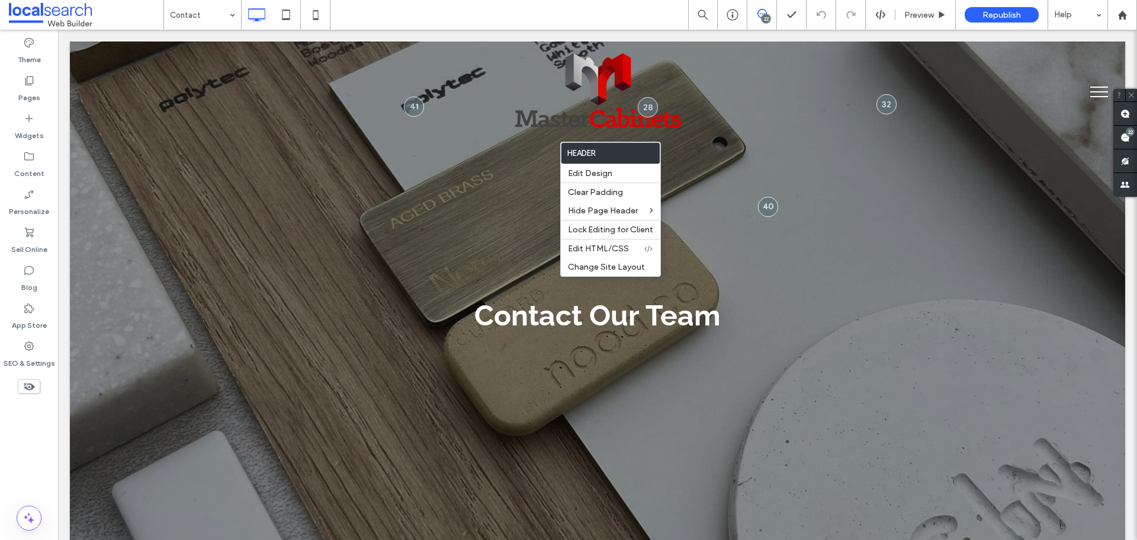
click at [299, 113] on div "Click To Paste" at bounding box center [597, 91] width 711 height 81
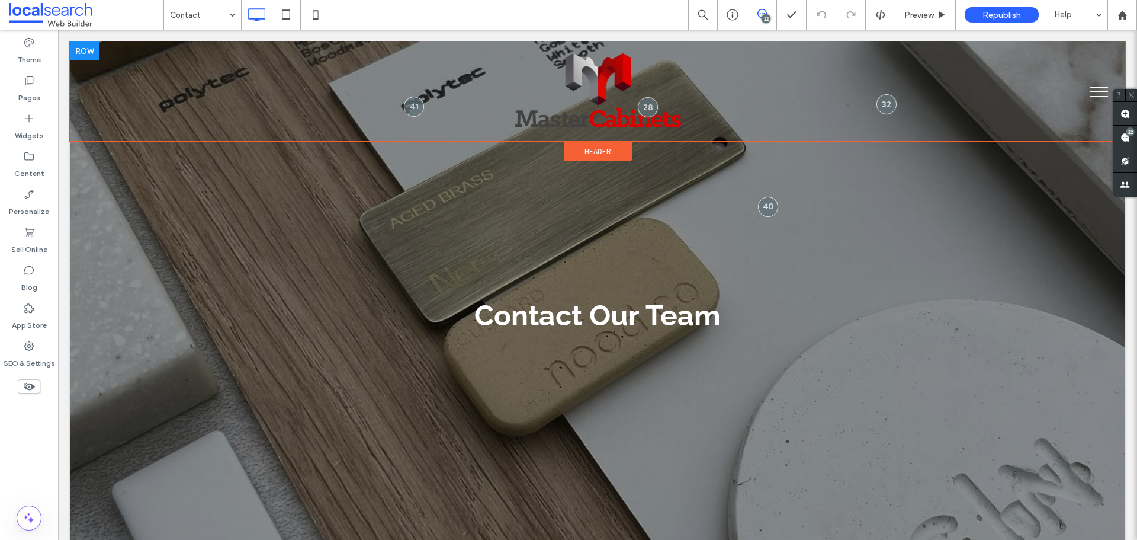
click at [316, 101] on div "Click To Paste" at bounding box center [597, 91] width 711 height 81
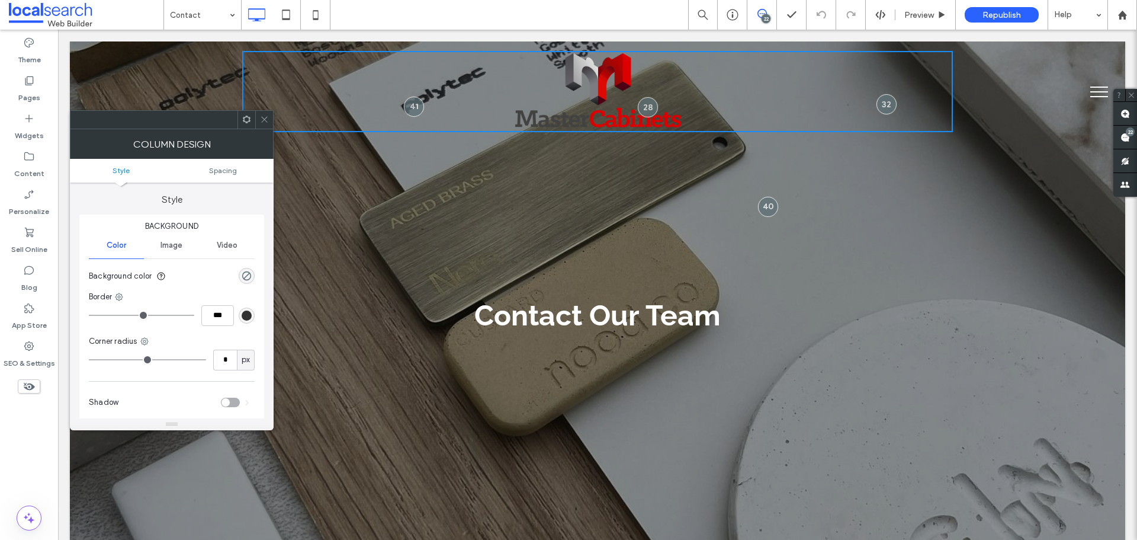
click at [265, 118] on use at bounding box center [264, 120] width 6 height 6
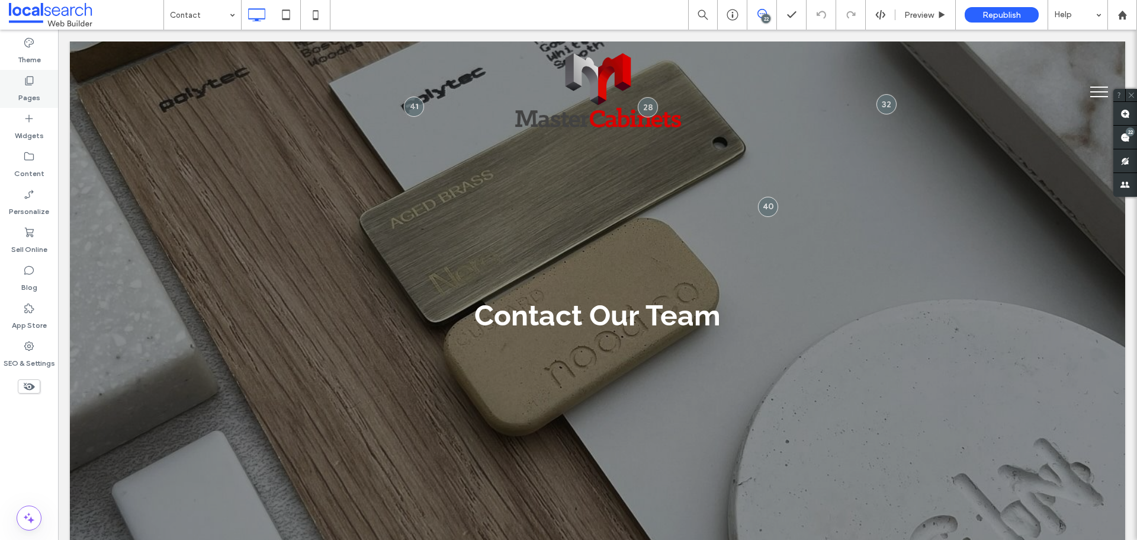
click at [37, 93] on label "Pages" at bounding box center [29, 94] width 22 height 17
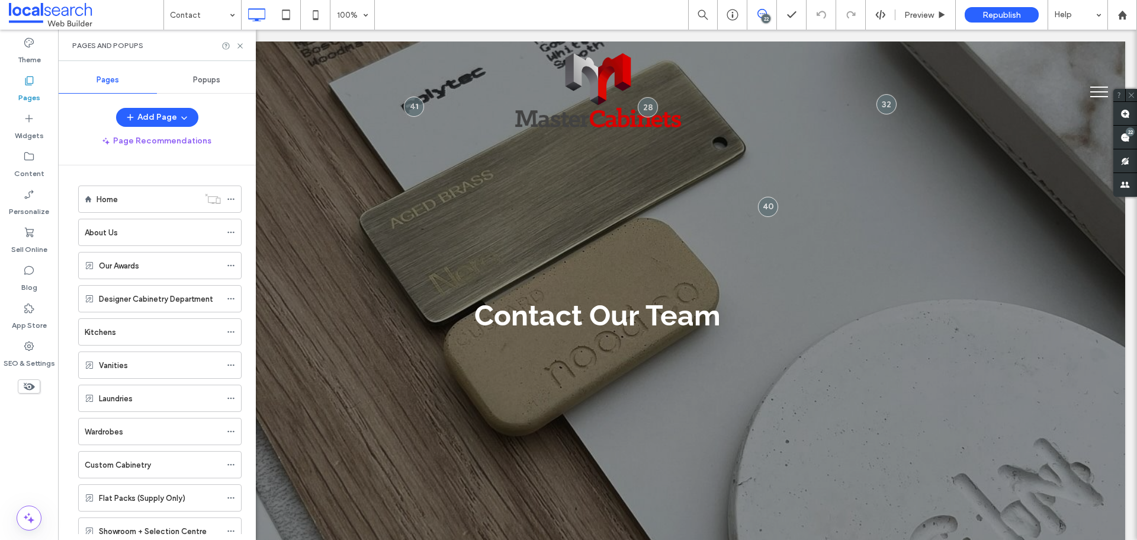
click at [37, 82] on div "Pages" at bounding box center [29, 89] width 58 height 38
click at [36, 49] on label "Theme" at bounding box center [29, 57] width 23 height 17
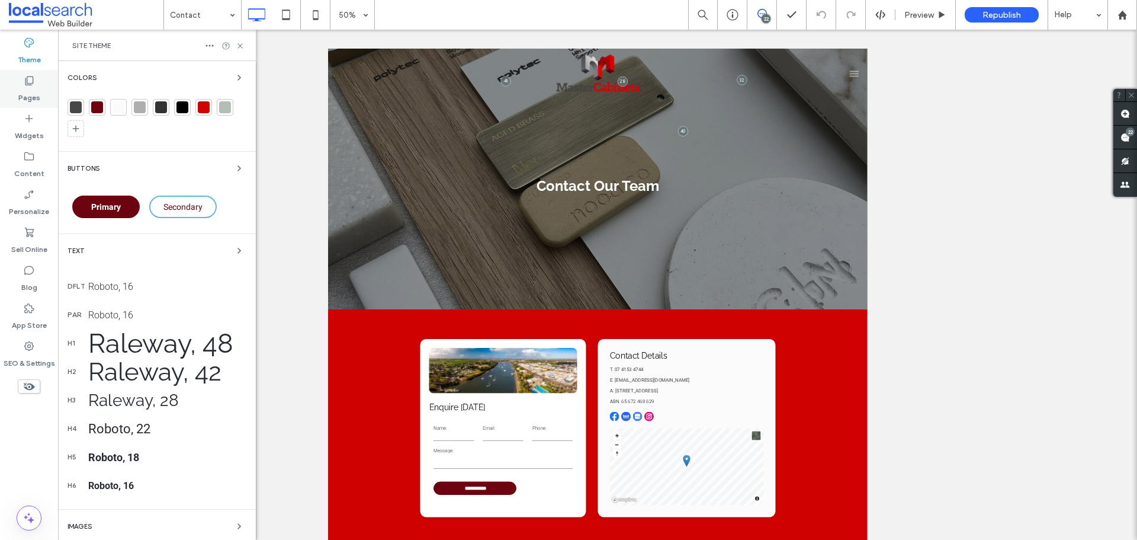
click at [38, 89] on label "Pages" at bounding box center [29, 94] width 22 height 17
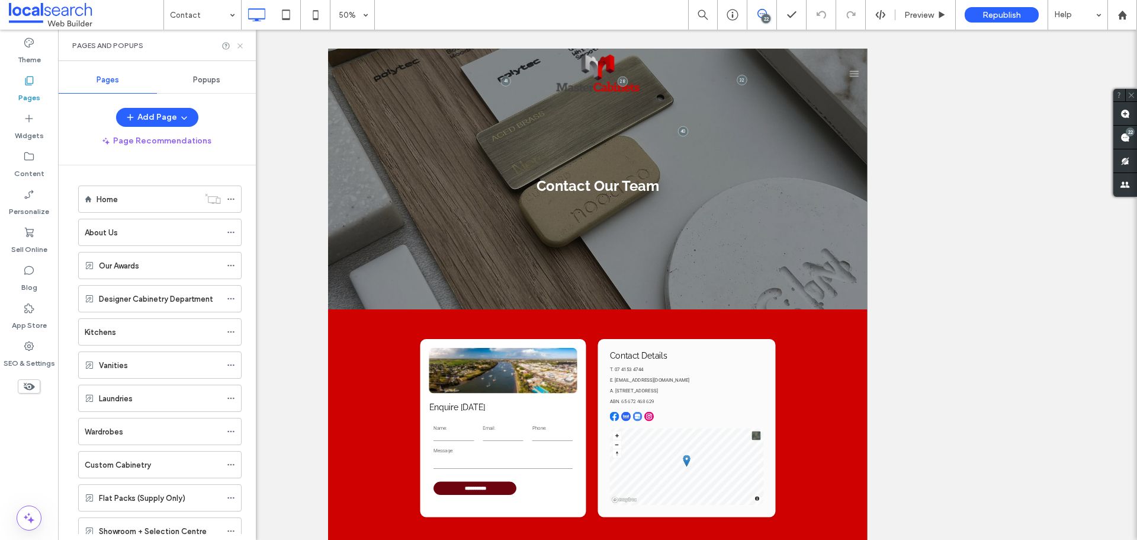
click at [242, 47] on use at bounding box center [240, 45] width 5 height 5
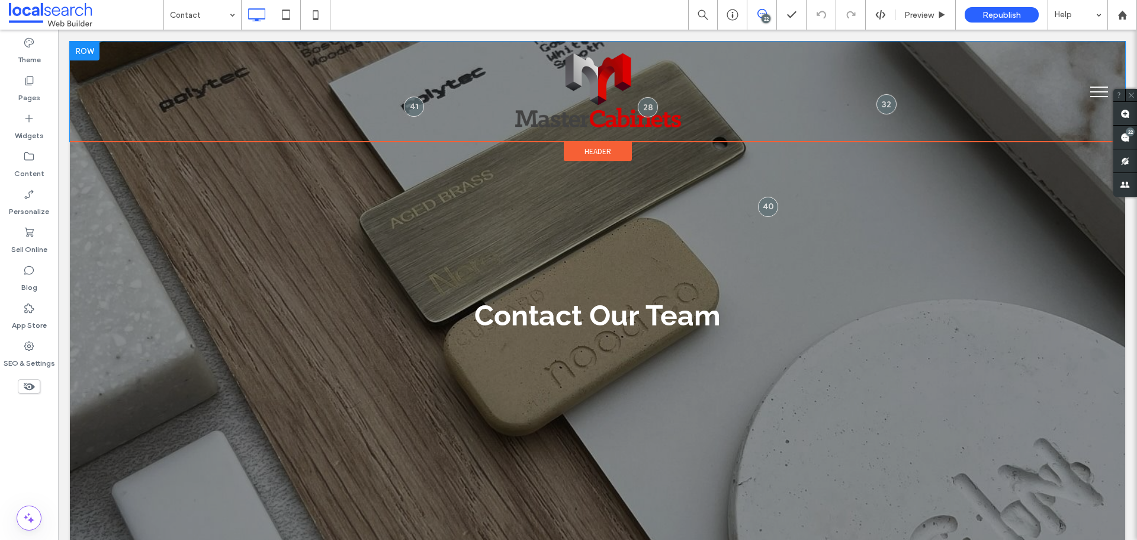
click at [280, 96] on div "Click To Paste" at bounding box center [597, 91] width 711 height 81
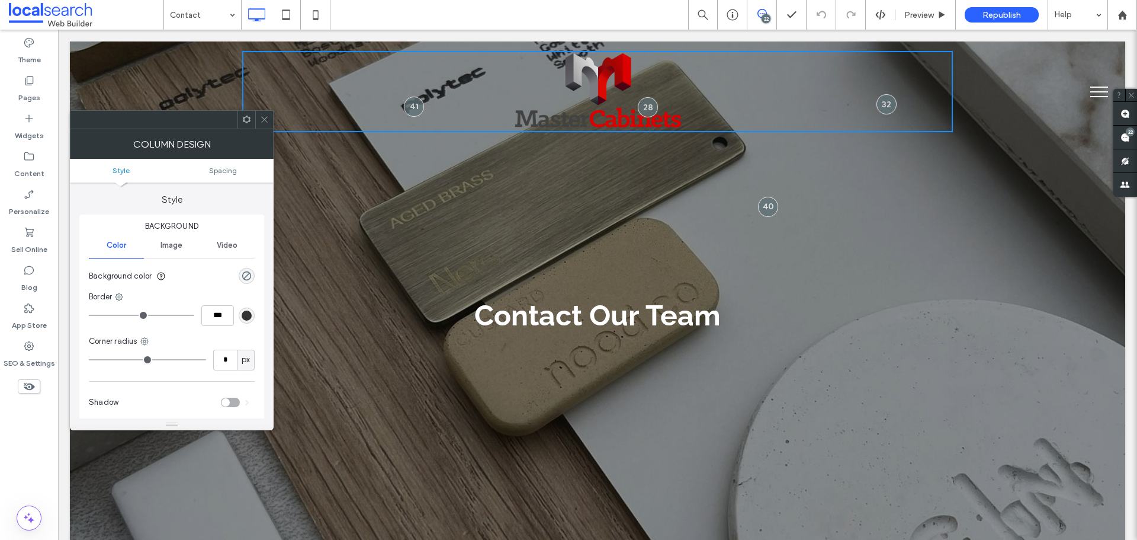
click at [262, 118] on icon at bounding box center [264, 119] width 9 height 9
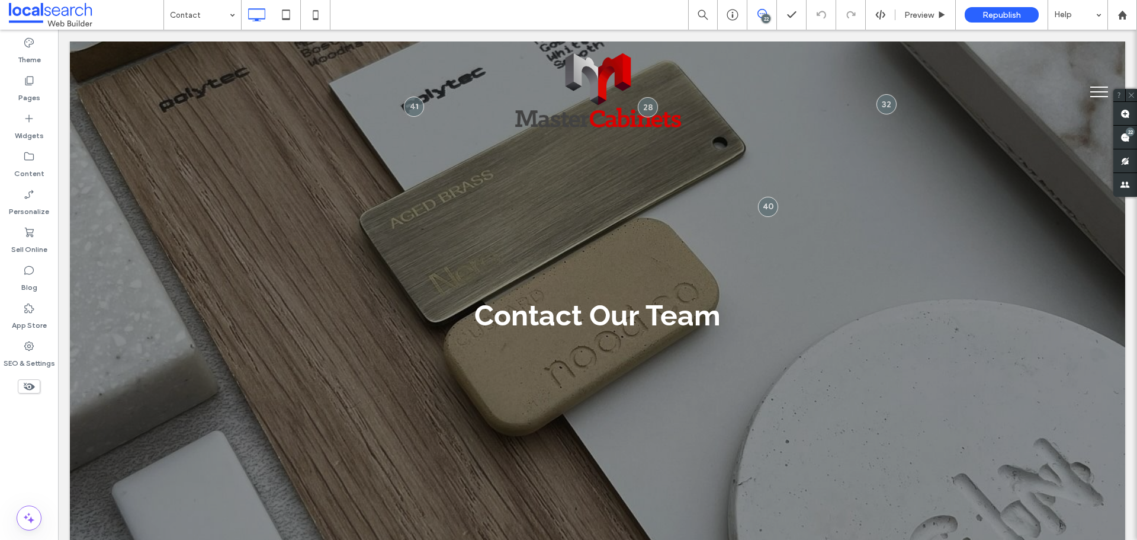
click at [1086, 92] on button "menu" at bounding box center [1099, 91] width 31 height 31
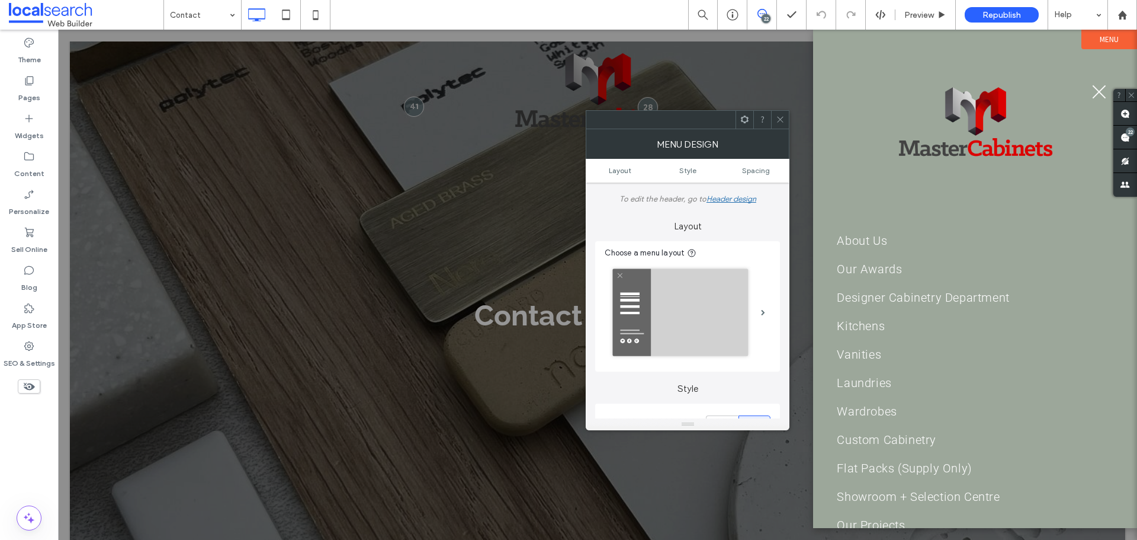
click at [731, 292] on img at bounding box center [680, 312] width 143 height 95
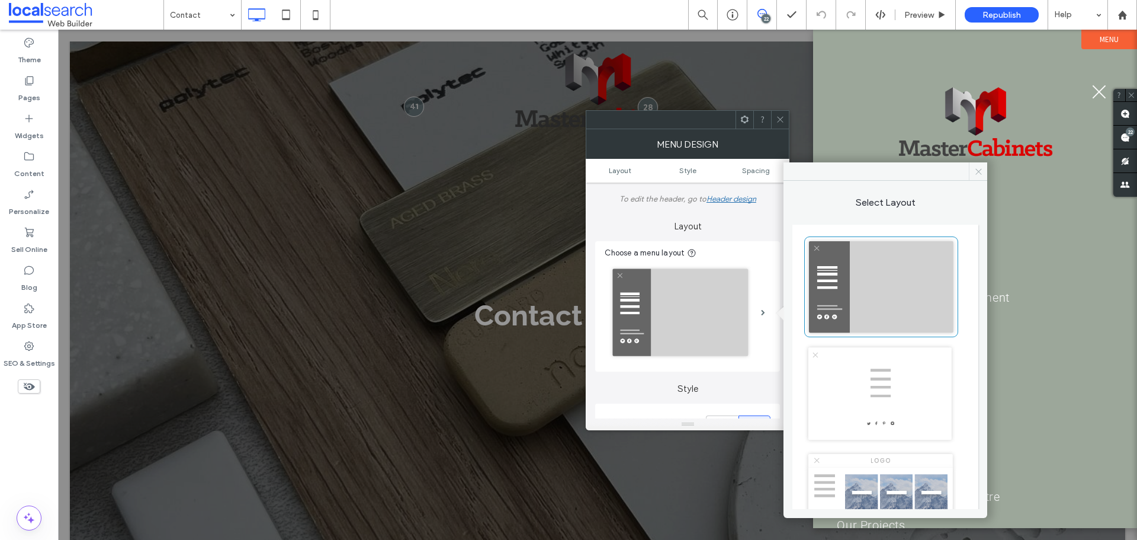
click at [979, 168] on icon at bounding box center [978, 171] width 9 height 9
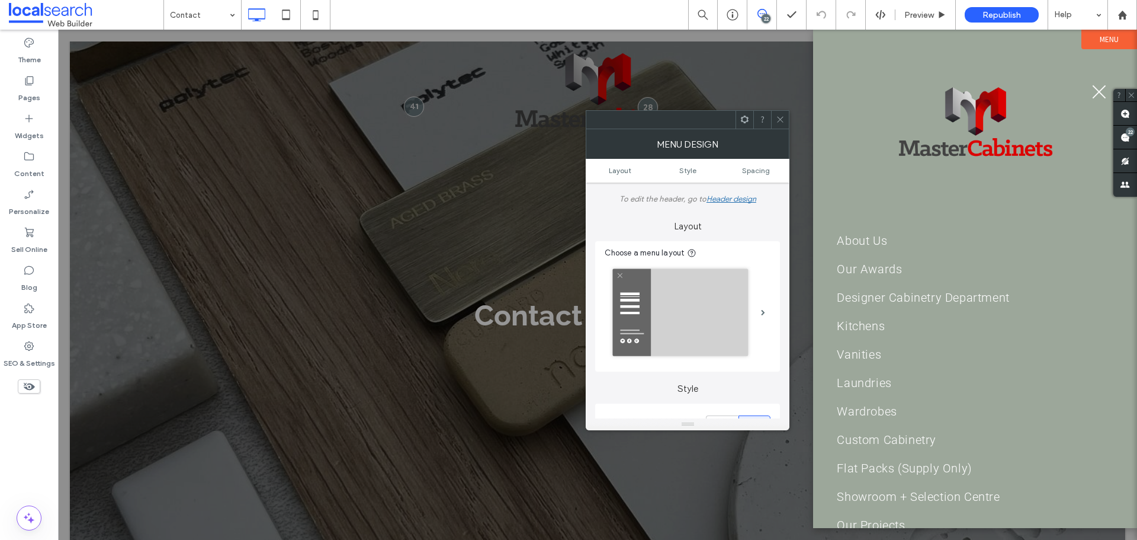
click at [780, 117] on icon at bounding box center [780, 119] width 9 height 9
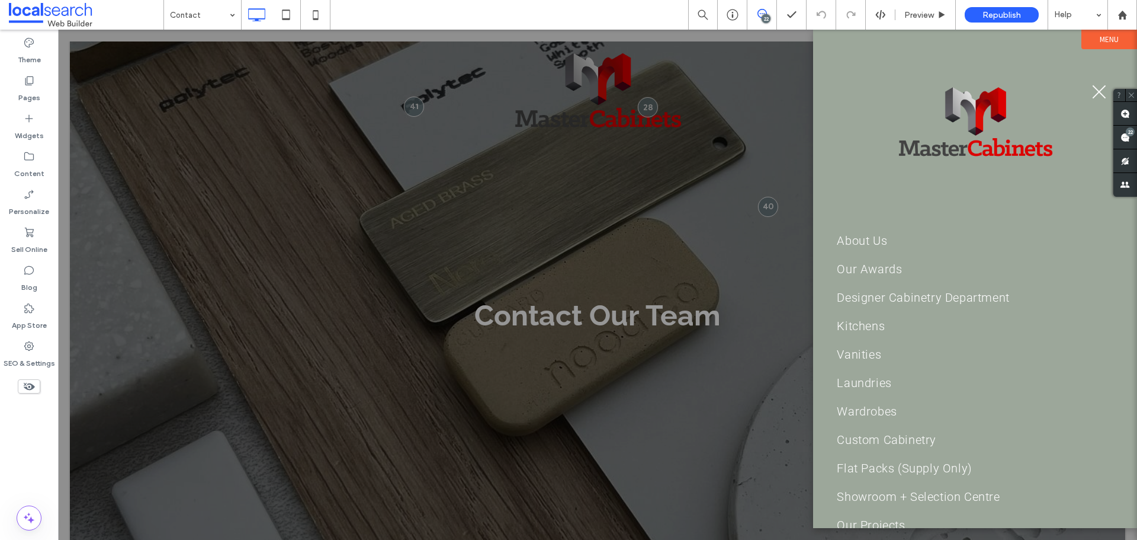
click at [1096, 85] on button "menu" at bounding box center [1099, 91] width 31 height 31
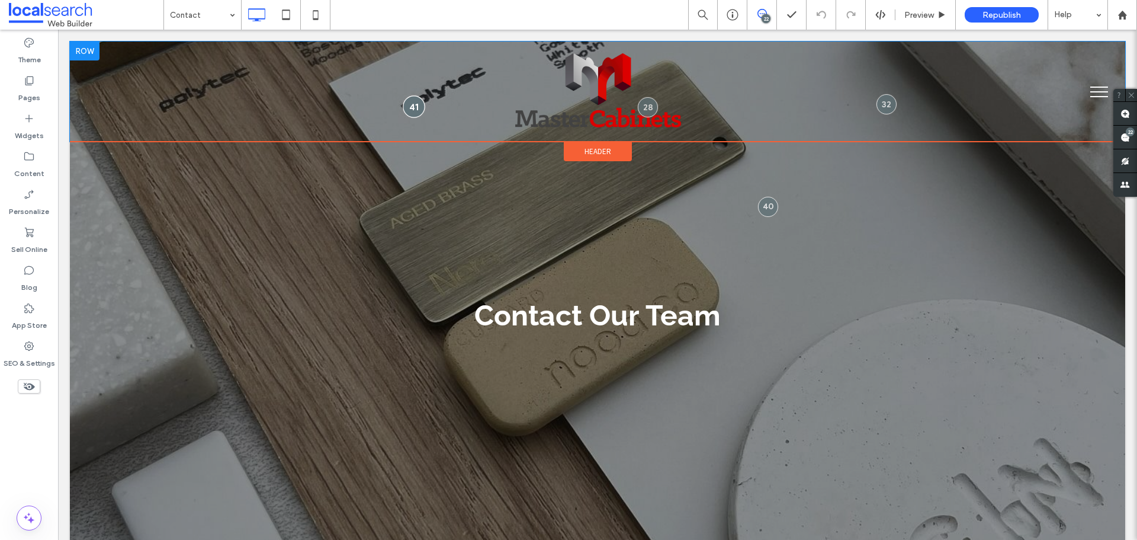
click at [411, 104] on div at bounding box center [414, 106] width 22 height 22
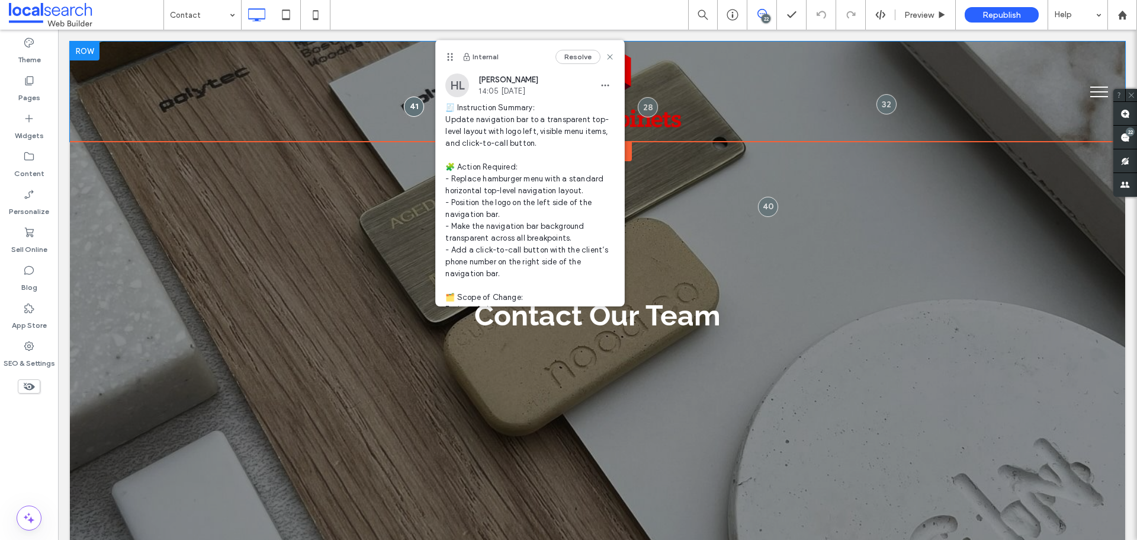
click at [378, 92] on div "Click To Paste" at bounding box center [597, 91] width 711 height 81
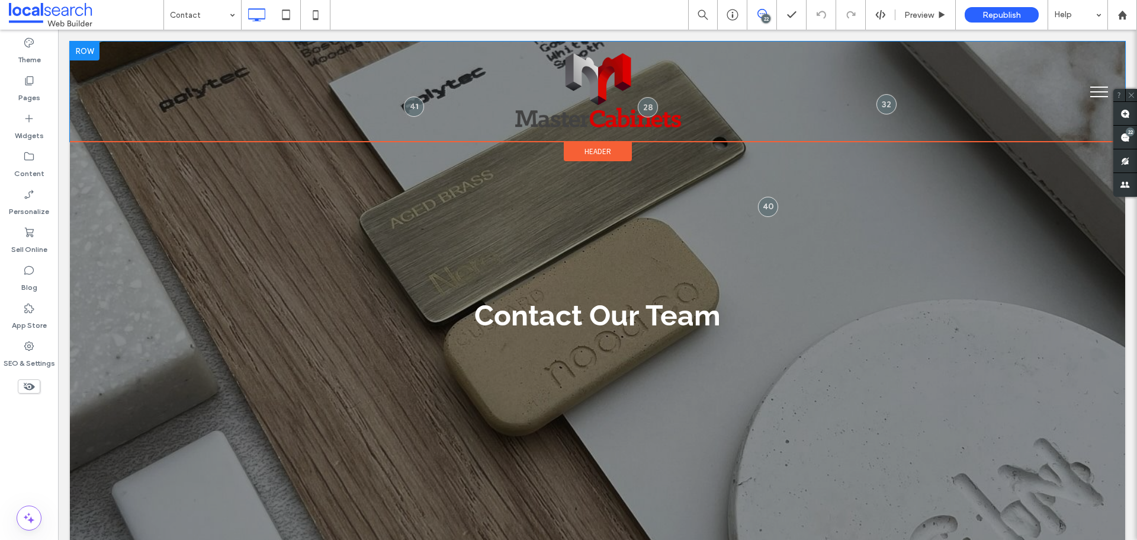
click at [94, 52] on div at bounding box center [85, 50] width 30 height 19
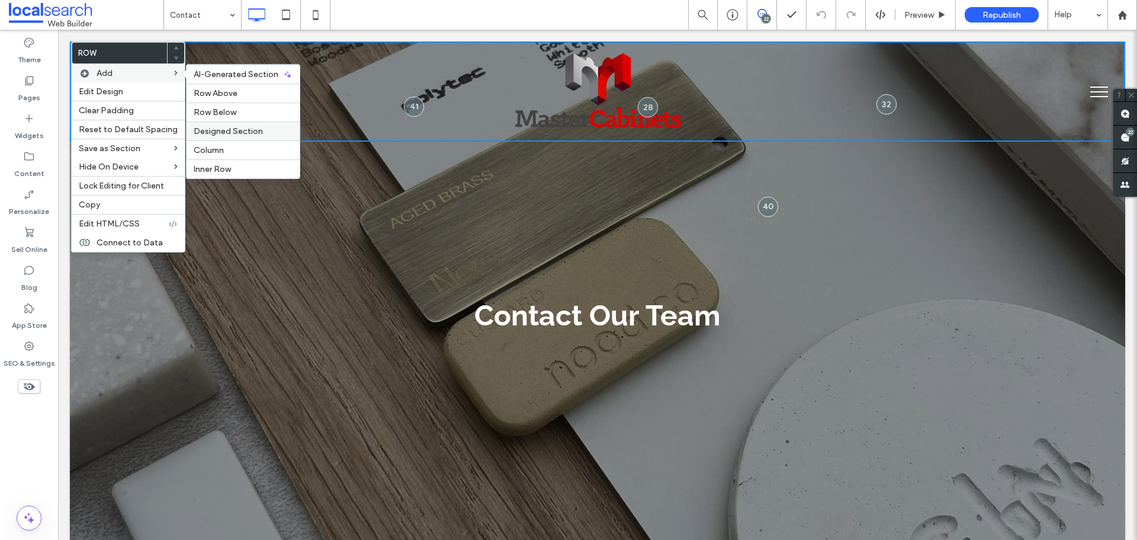
click at [243, 132] on span "Designed Section" at bounding box center [228, 131] width 69 height 10
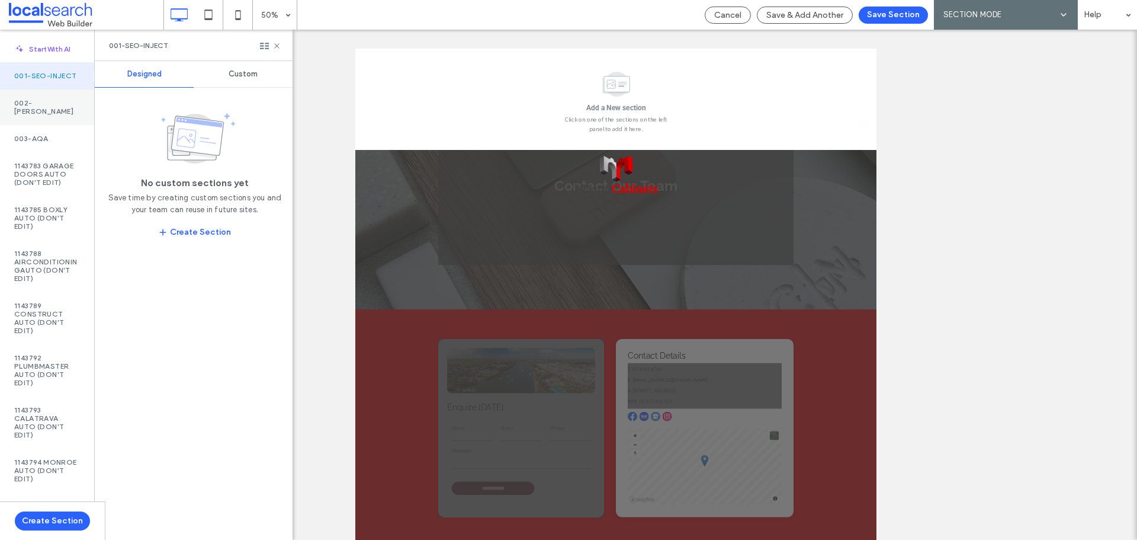
click at [50, 104] on div "002-Monty" at bounding box center [47, 107] width 94 height 36
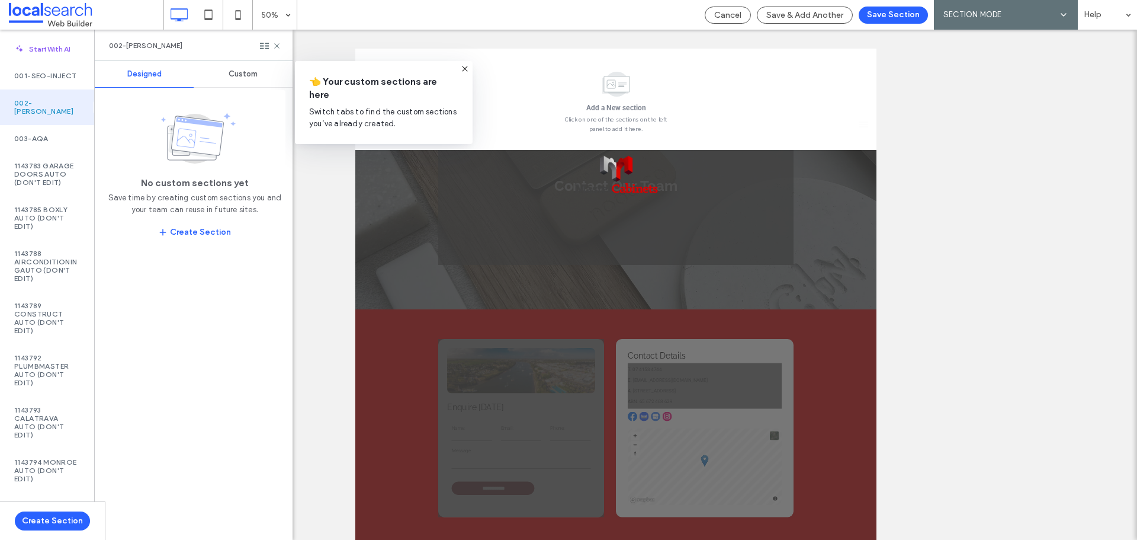
click at [242, 76] on span "Custom" at bounding box center [243, 73] width 29 height 9
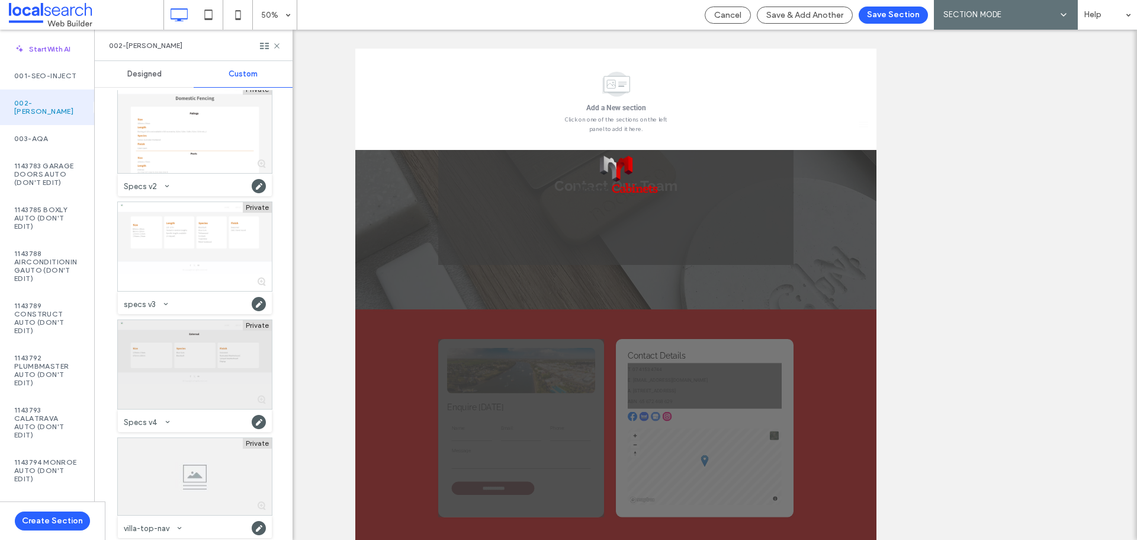
scroll to position [1321, 0]
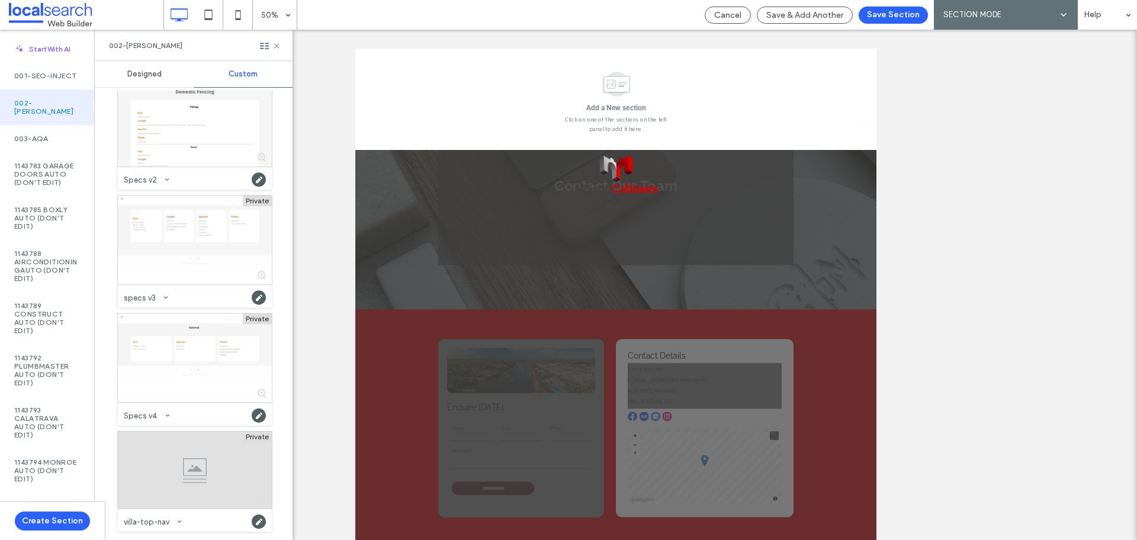
click at [206, 476] on div at bounding box center [195, 469] width 154 height 77
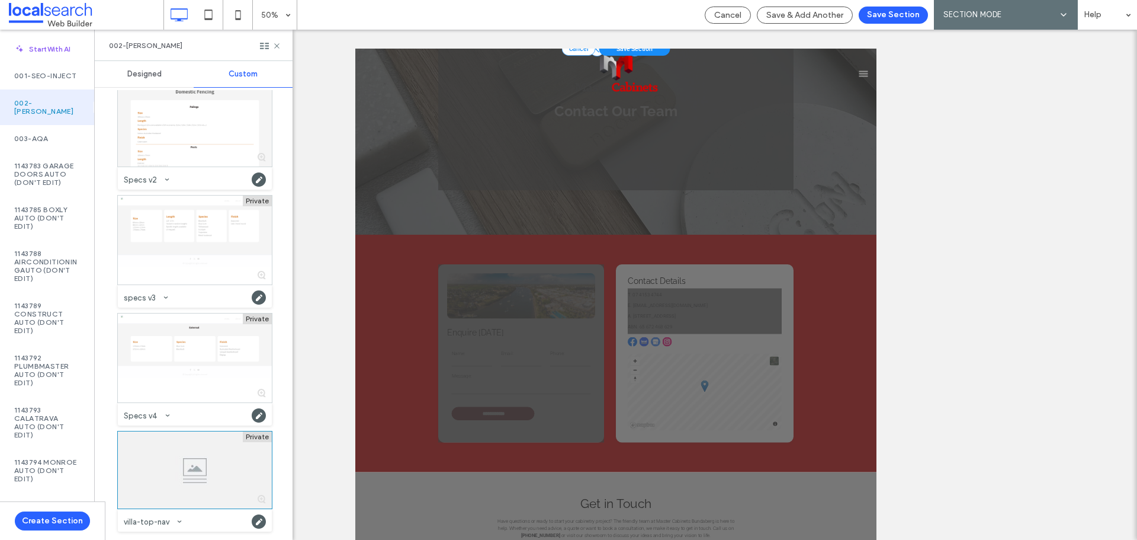
scroll to position [0, 0]
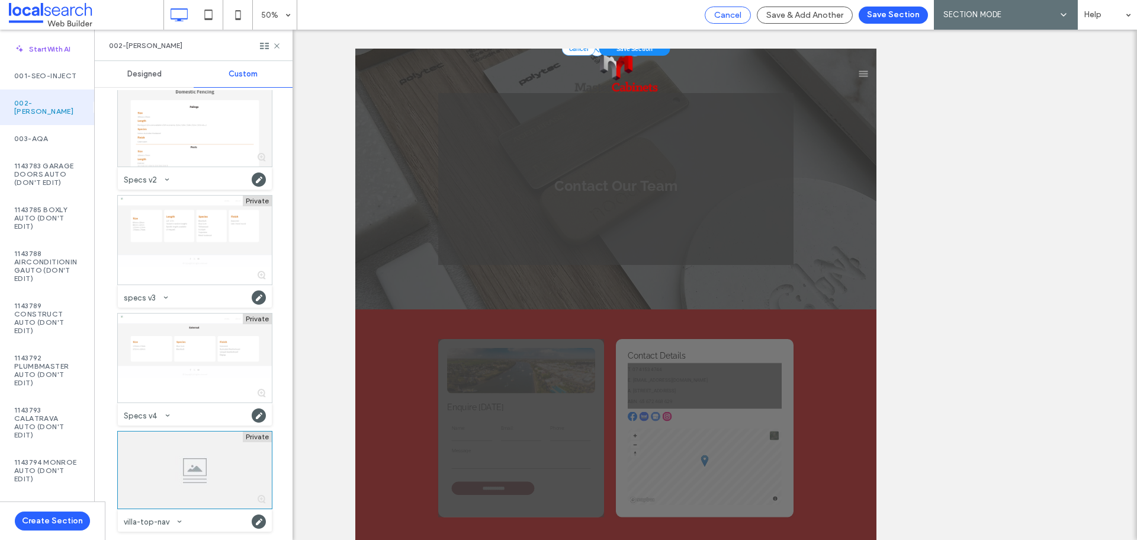
click at [726, 15] on span "Cancel" at bounding box center [727, 15] width 27 height 10
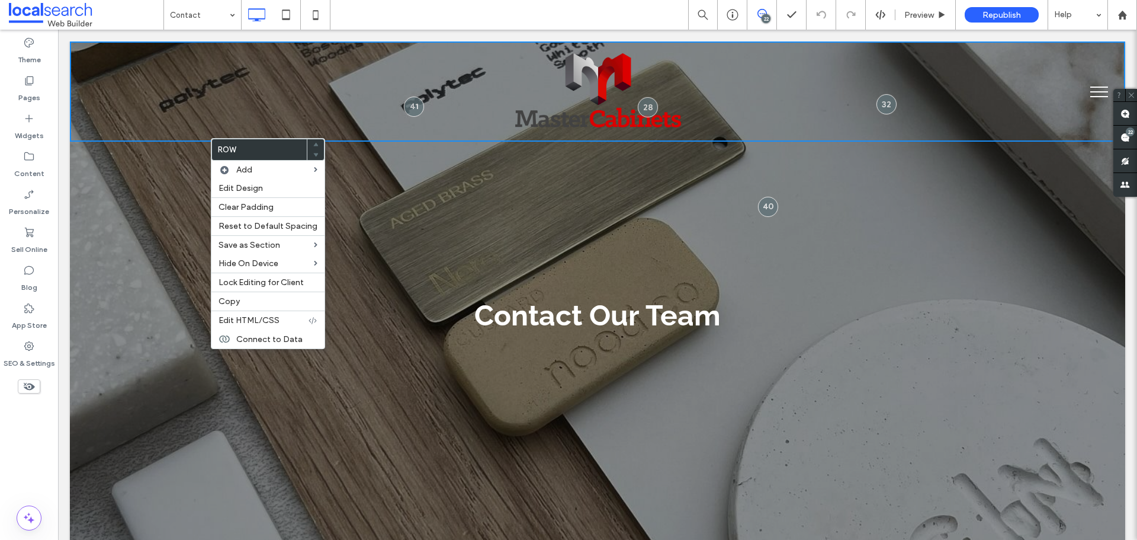
click at [164, 174] on div "Contact Our Team Click To Paste Click To Paste Click To Paste Click To Paste Ro…" at bounding box center [598, 301] width 1056 height 521
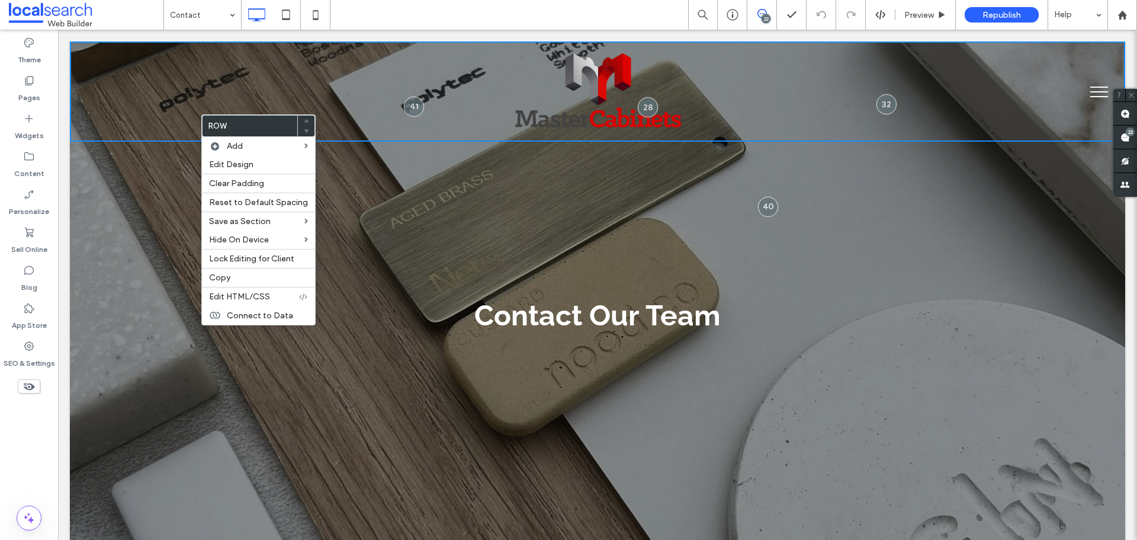
click at [155, 172] on div "Contact Our Team Click To Paste Click To Paste Click To Paste Click To Paste Ro…" at bounding box center [598, 301] width 1056 height 521
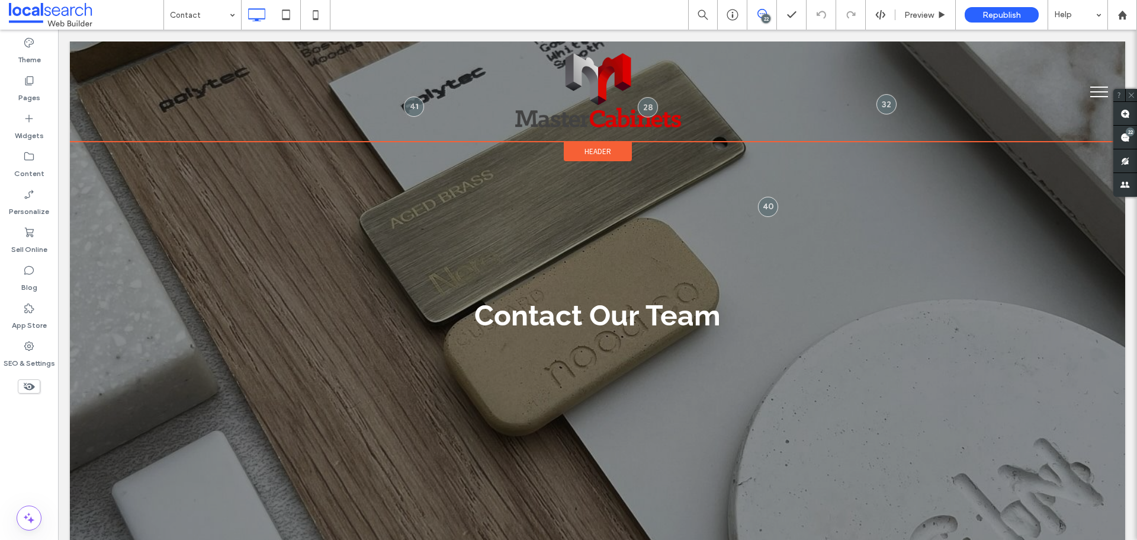
click at [585, 154] on span "Header" at bounding box center [598, 151] width 27 height 10
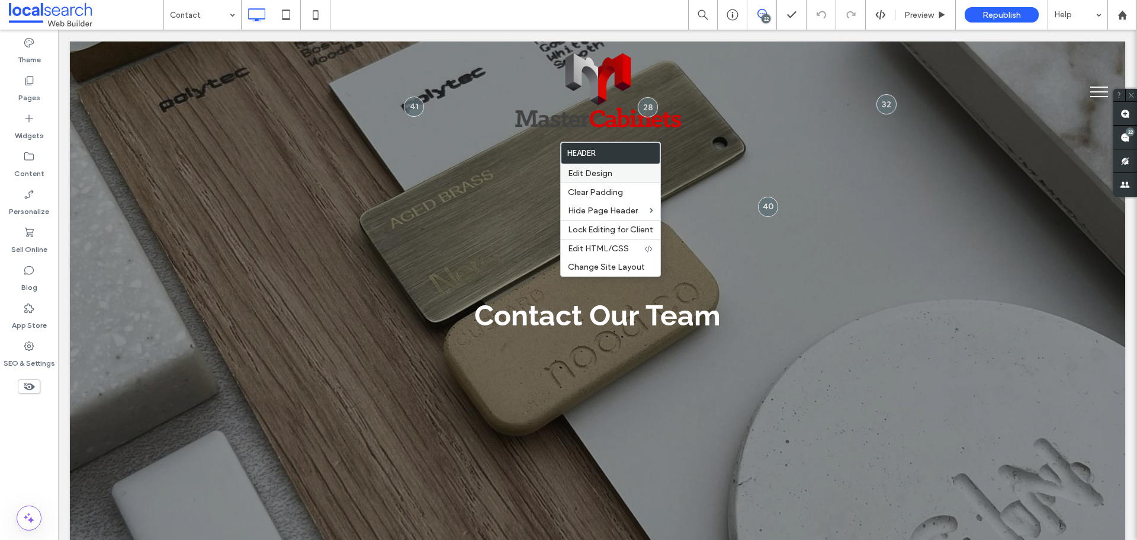
click at [624, 177] on label "Edit Design" at bounding box center [610, 173] width 85 height 10
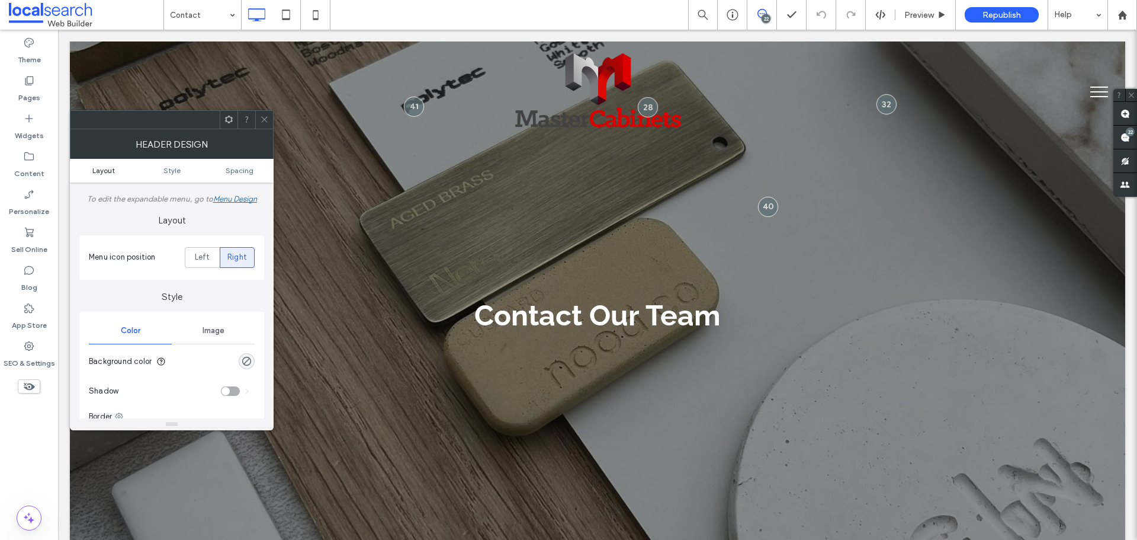
click at [114, 172] on span "Layout" at bounding box center [103, 170] width 23 height 9
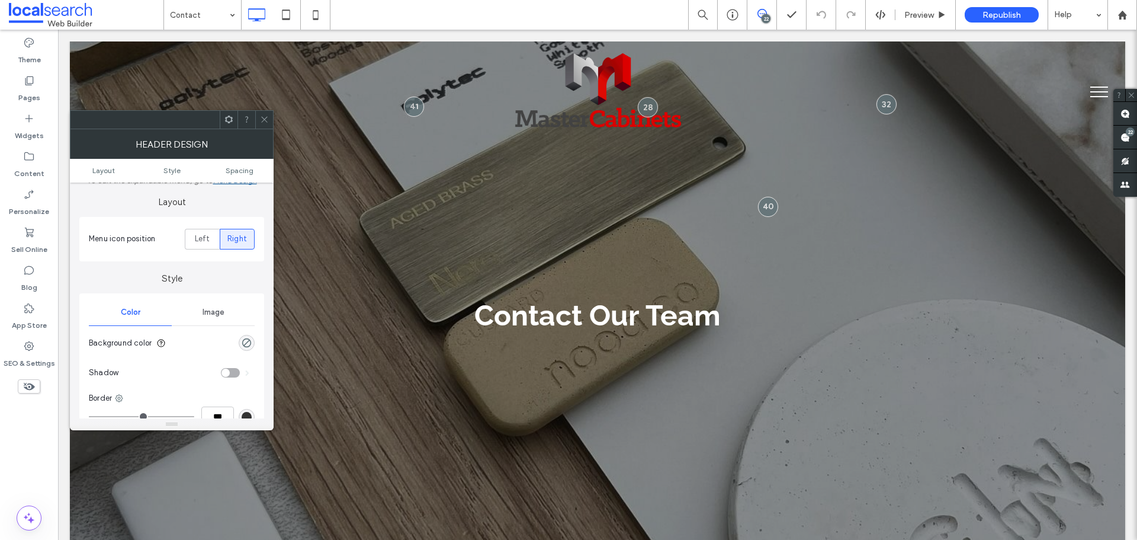
scroll to position [21, 0]
click at [262, 118] on icon at bounding box center [264, 119] width 9 height 9
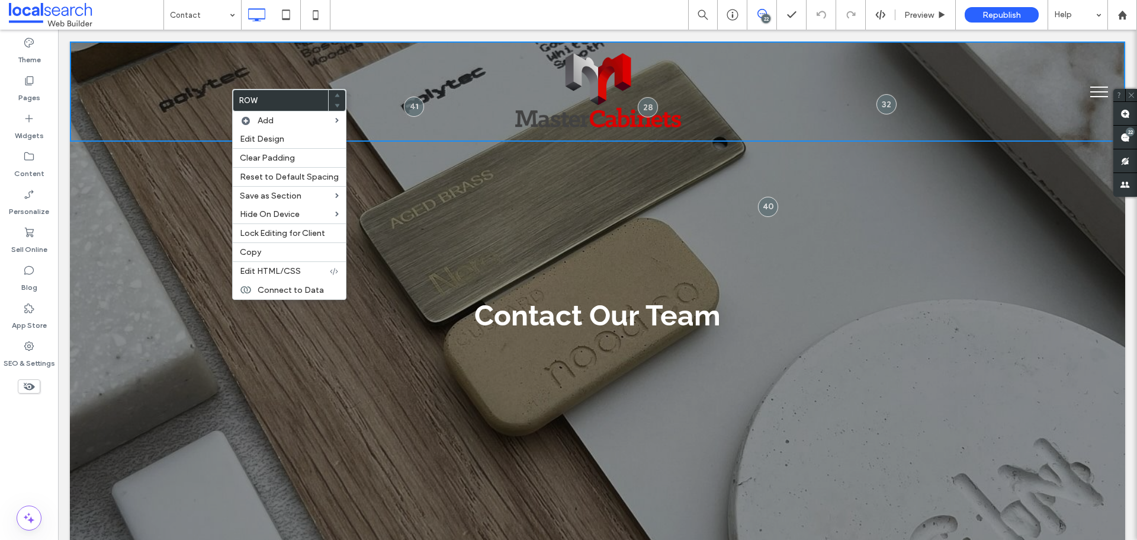
click at [151, 97] on div "Click To Paste Click To Paste" at bounding box center [598, 91] width 1056 height 100
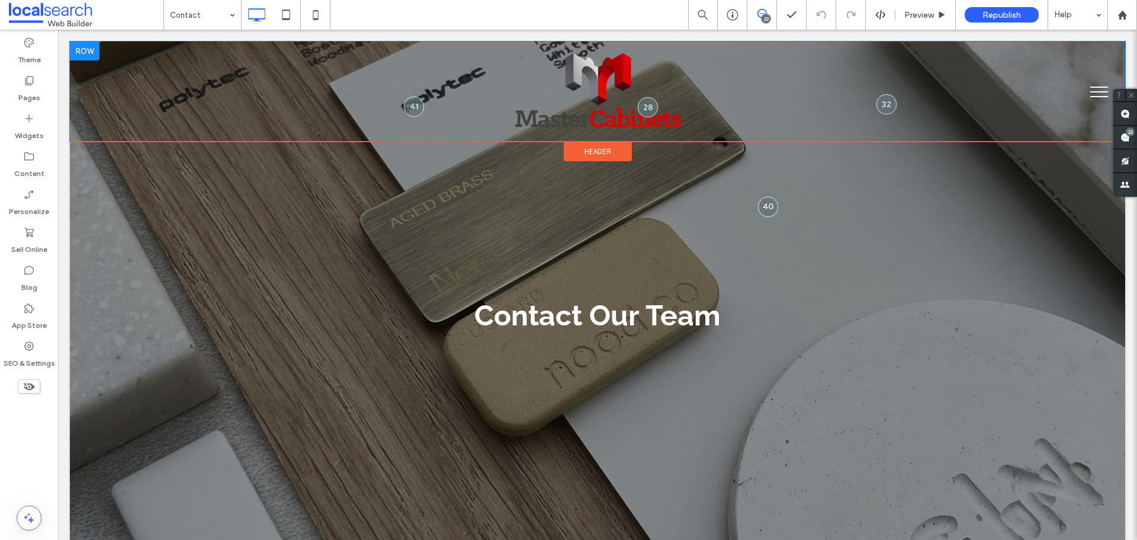
click at [408, 82] on div "Click To Paste Click To Paste" at bounding box center [597, 91] width 711 height 81
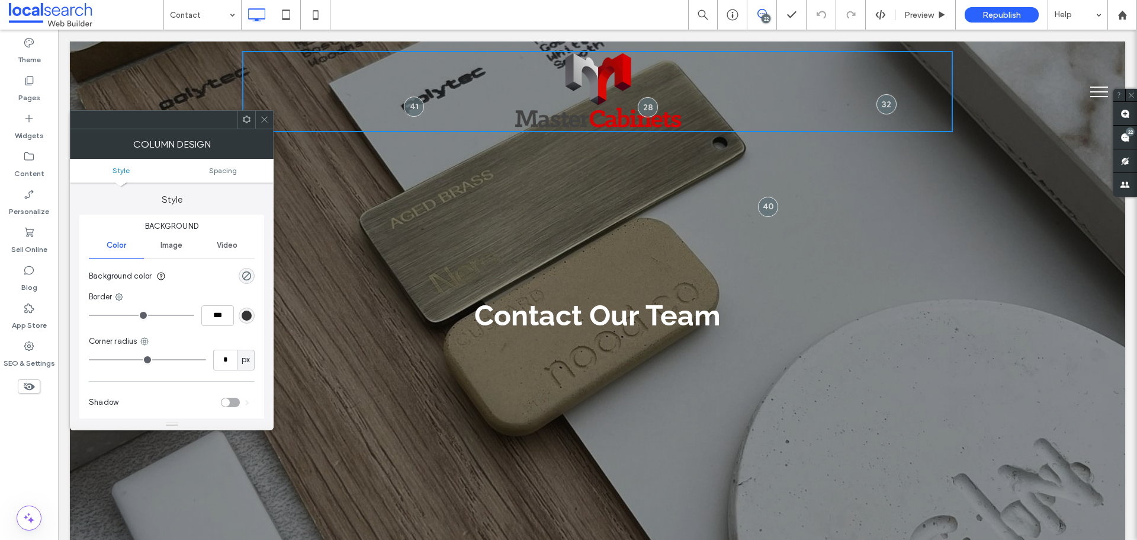
click at [265, 117] on icon at bounding box center [264, 119] width 9 height 9
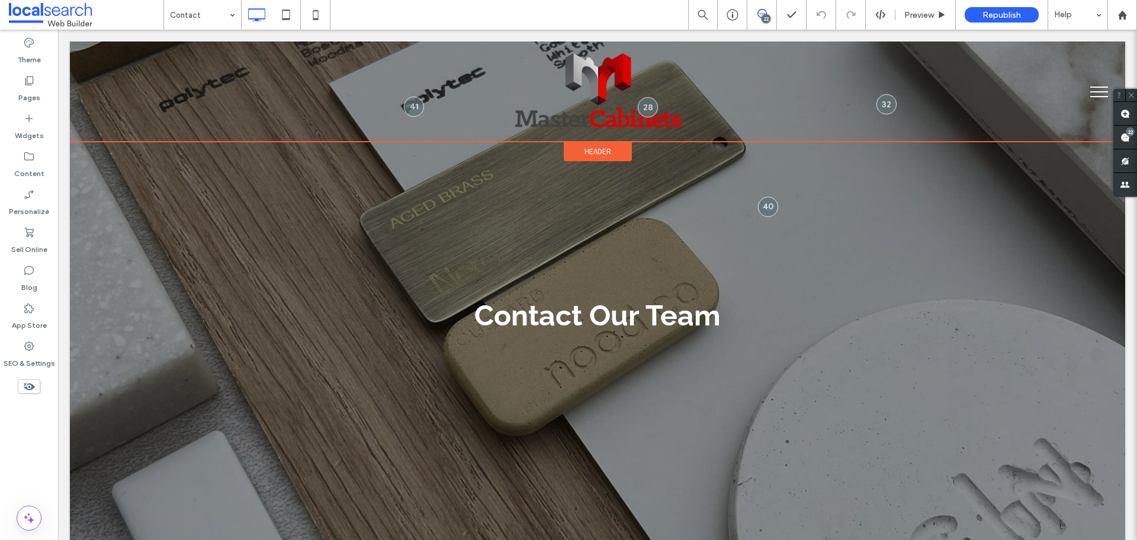
click at [585, 152] on span "Header" at bounding box center [598, 151] width 27 height 10
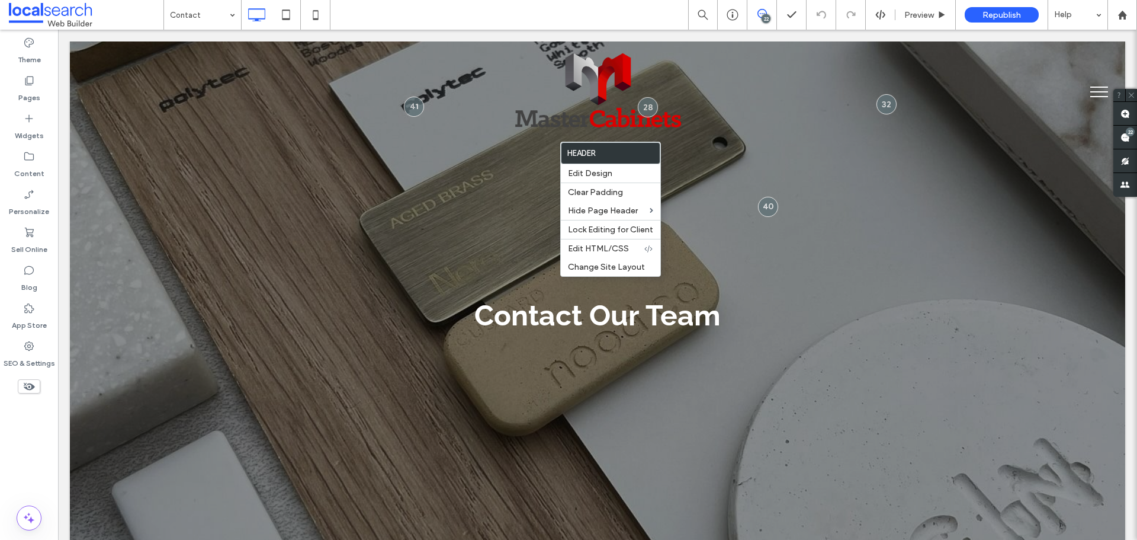
click at [245, 139] on div "Click To Paste Click To Paste" at bounding box center [598, 91] width 1056 height 100
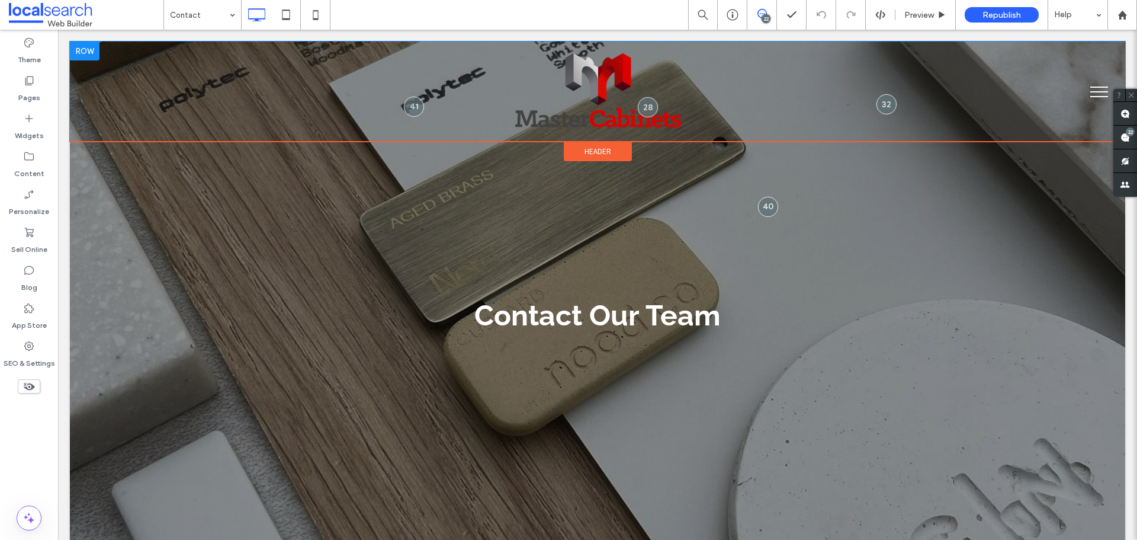
click at [229, 117] on div "Click To Paste Click To Paste" at bounding box center [598, 91] width 1056 height 100
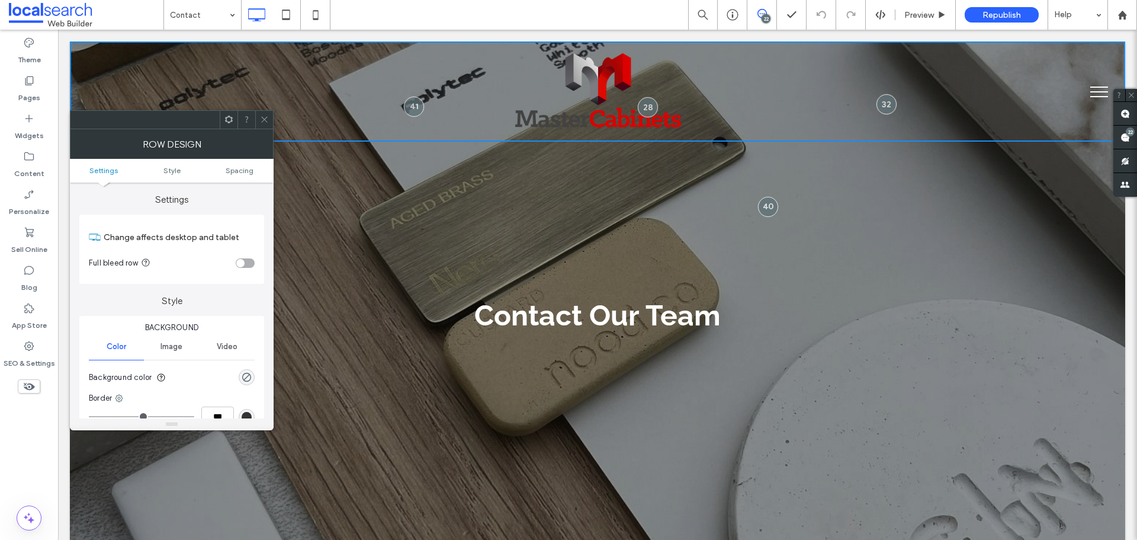
click at [208, 75] on div "Click To Paste Click To Paste" at bounding box center [598, 91] width 1056 height 100
click at [268, 118] on icon at bounding box center [264, 119] width 9 height 9
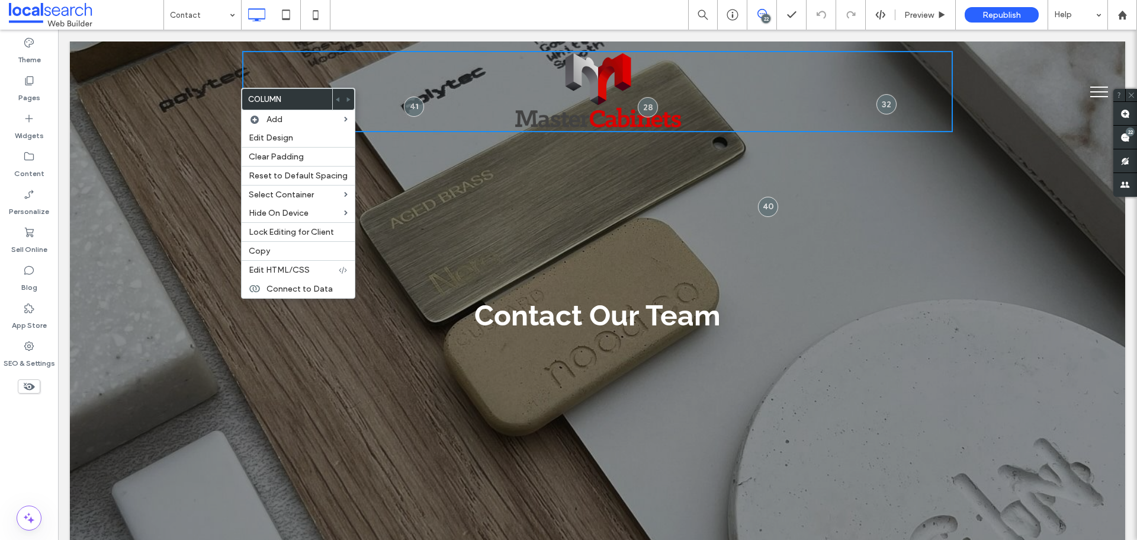
click at [193, 89] on div "Click To Paste Click To Paste" at bounding box center [598, 91] width 1056 height 100
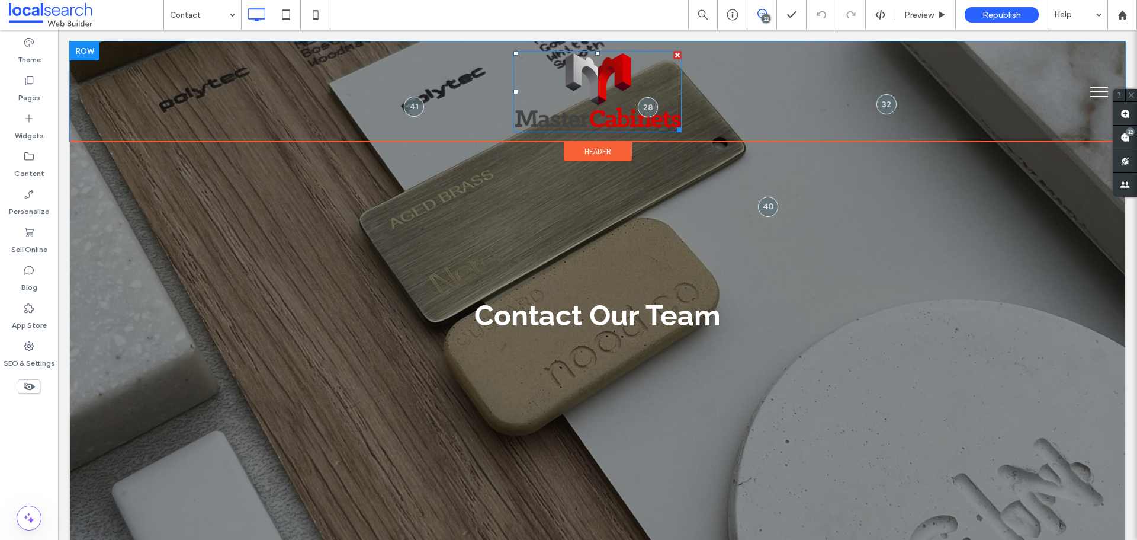
click at [559, 83] on img at bounding box center [598, 91] width 168 height 81
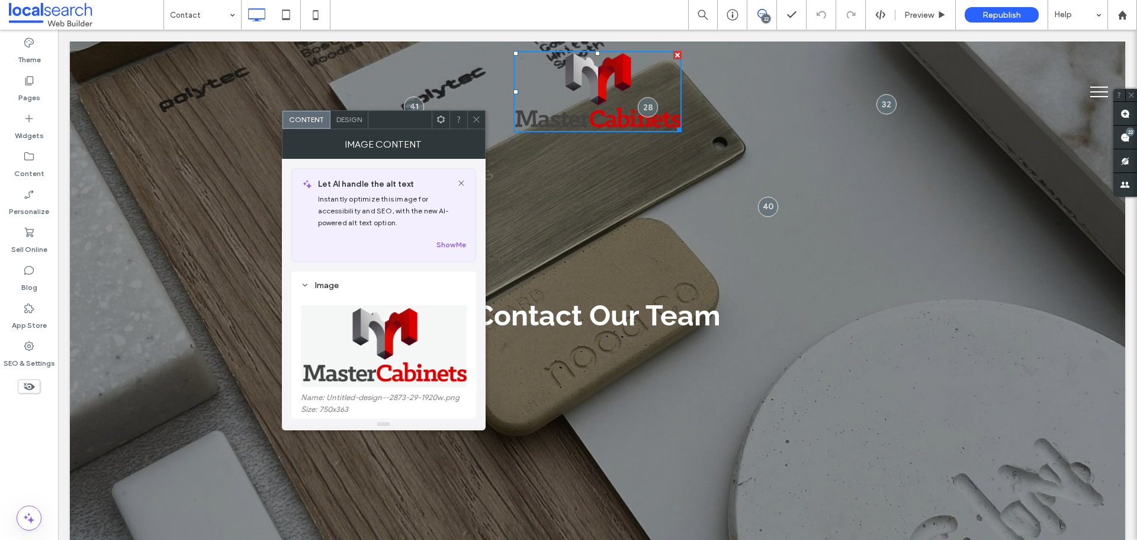
click at [447, 83] on div "Click To Paste Click To Paste" at bounding box center [597, 91] width 711 height 81
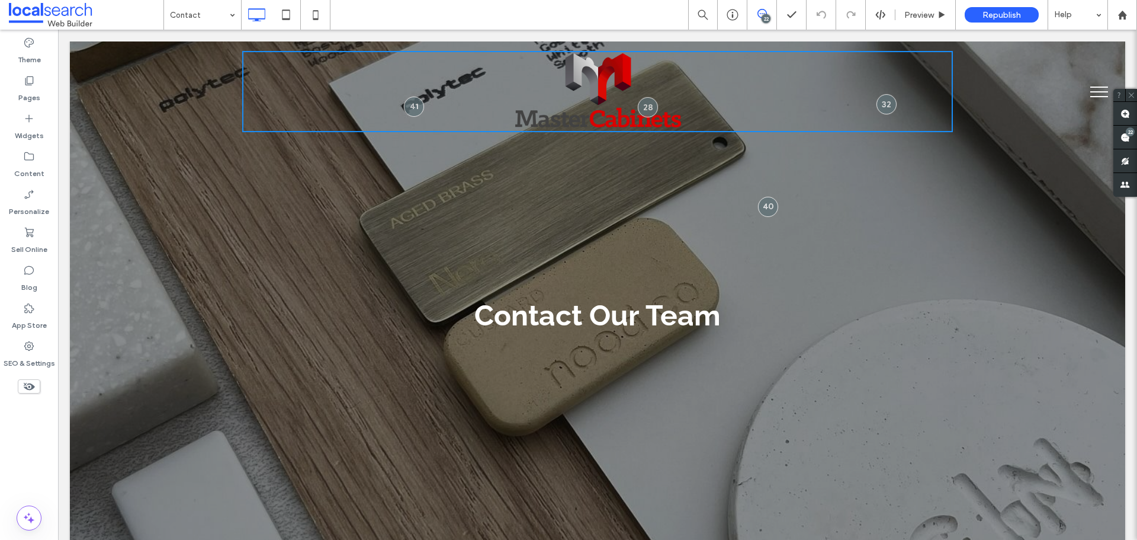
click at [204, 90] on div "Click To Paste Click To Paste" at bounding box center [598, 91] width 1056 height 100
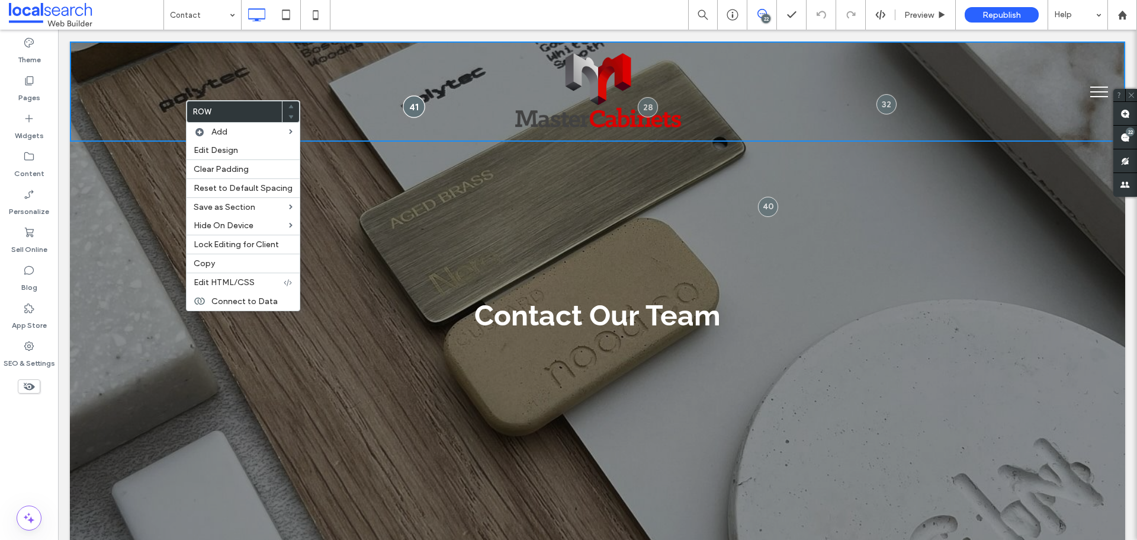
click at [408, 100] on div at bounding box center [414, 106] width 22 height 22
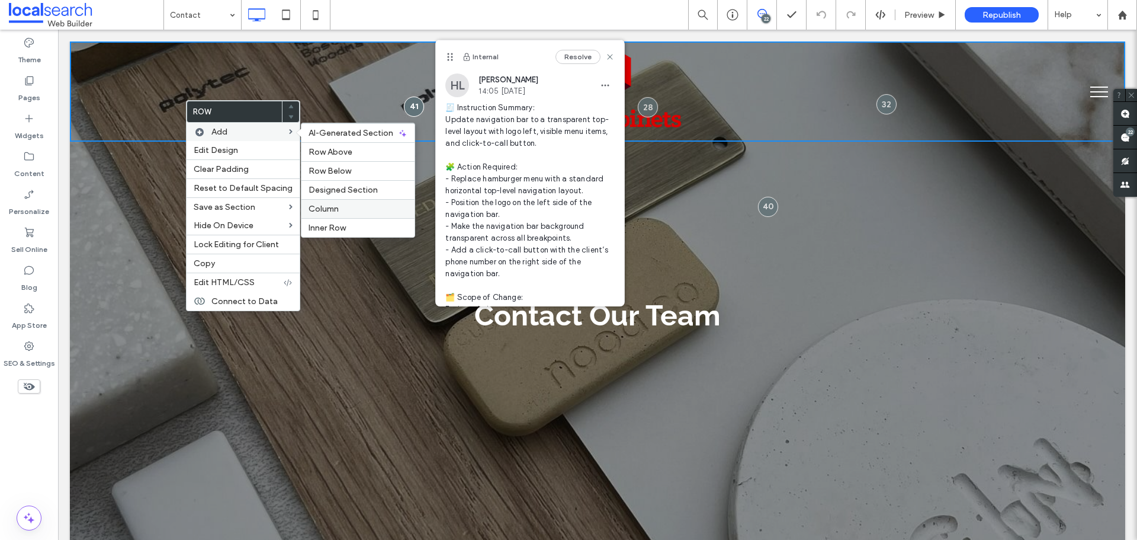
click at [323, 211] on span "Column" at bounding box center [324, 209] width 30 height 10
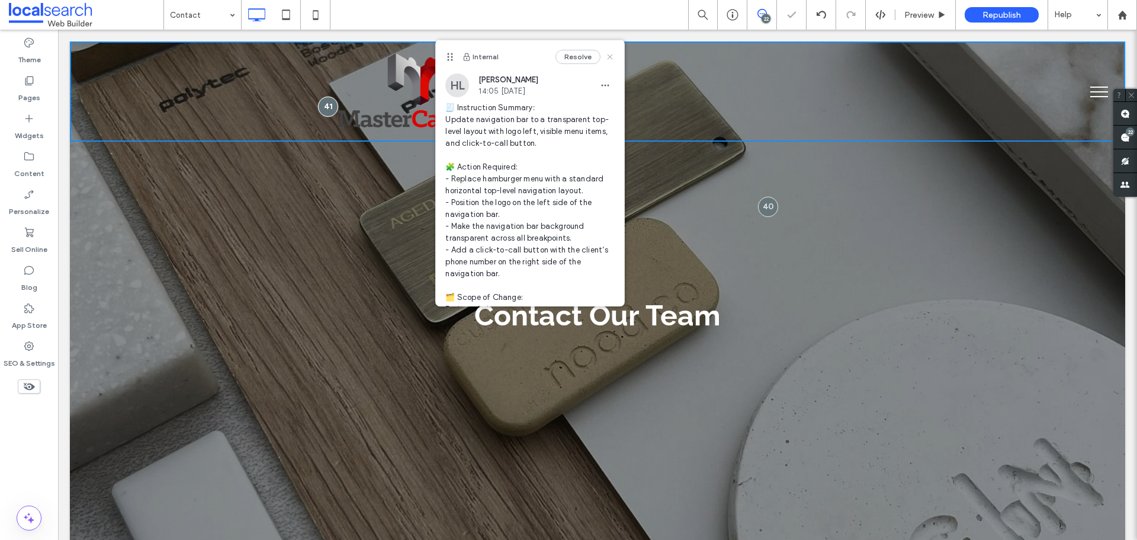
click at [605, 58] on icon at bounding box center [609, 56] width 9 height 9
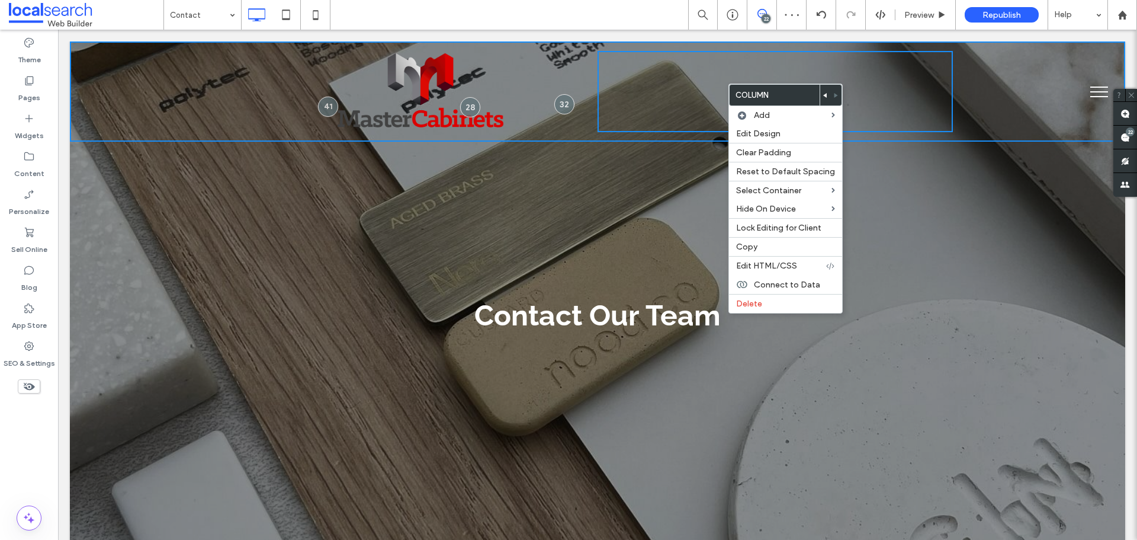
click at [823, 94] on icon at bounding box center [825, 95] width 5 height 5
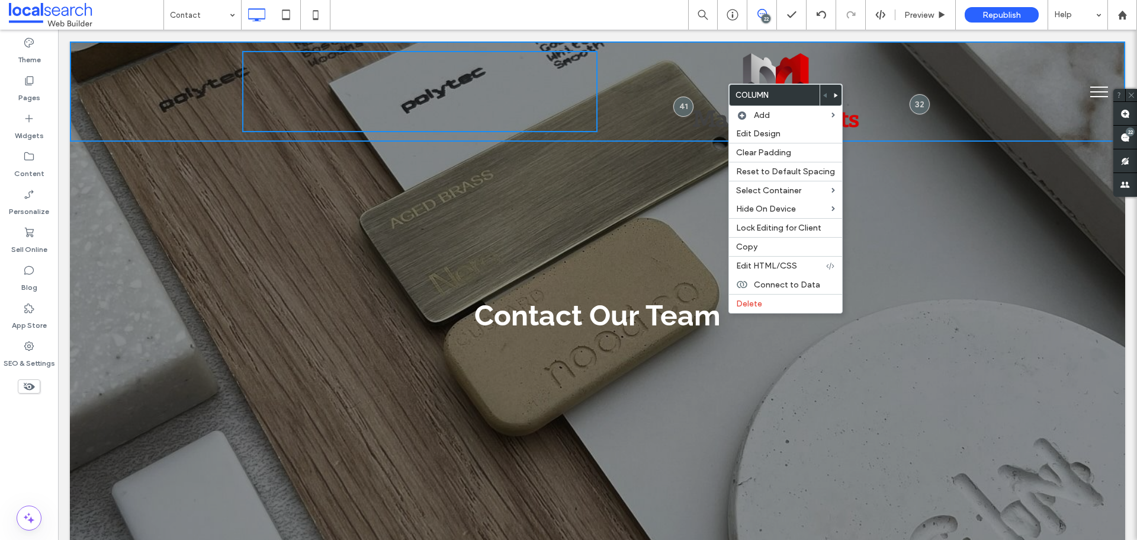
click at [755, 65] on img at bounding box center [775, 91] width 168 height 81
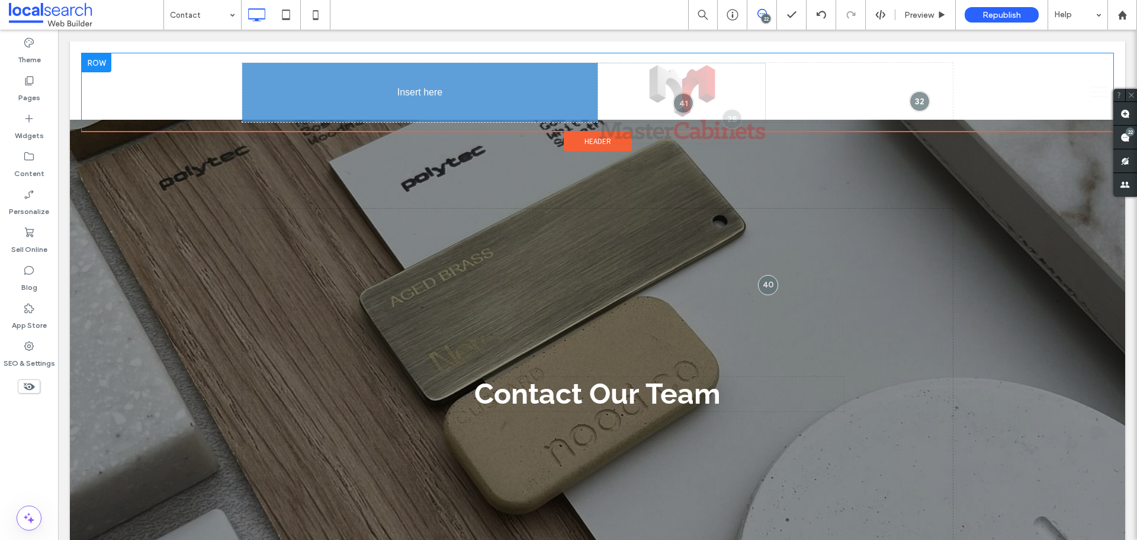
drag, startPoint x: 757, startPoint y: 83, endPoint x: 472, endPoint y: 83, distance: 284.9
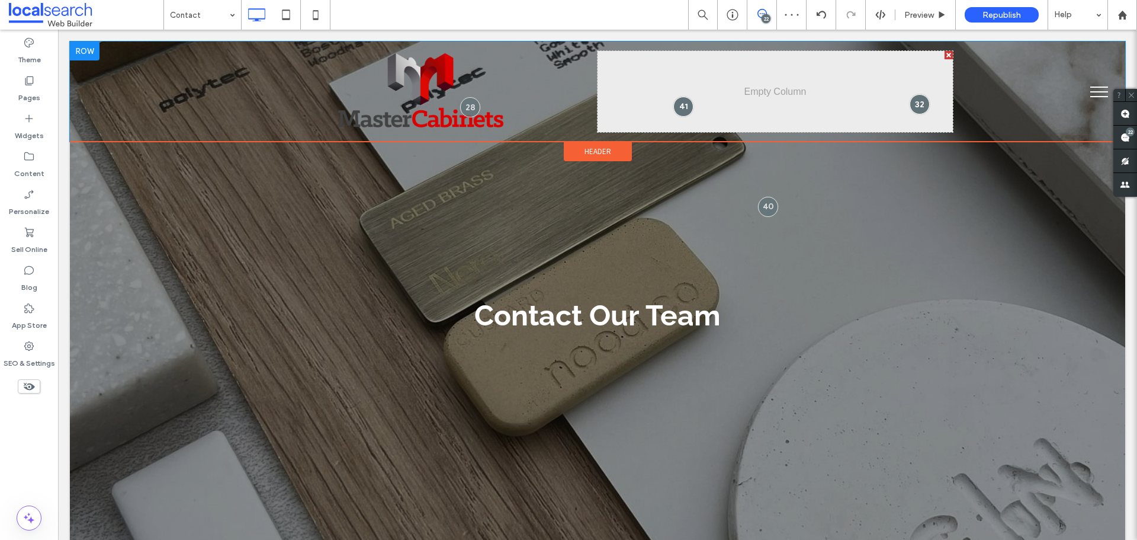
click at [692, 91] on div "Click To Paste Click To Paste" at bounding box center [775, 91] width 355 height 81
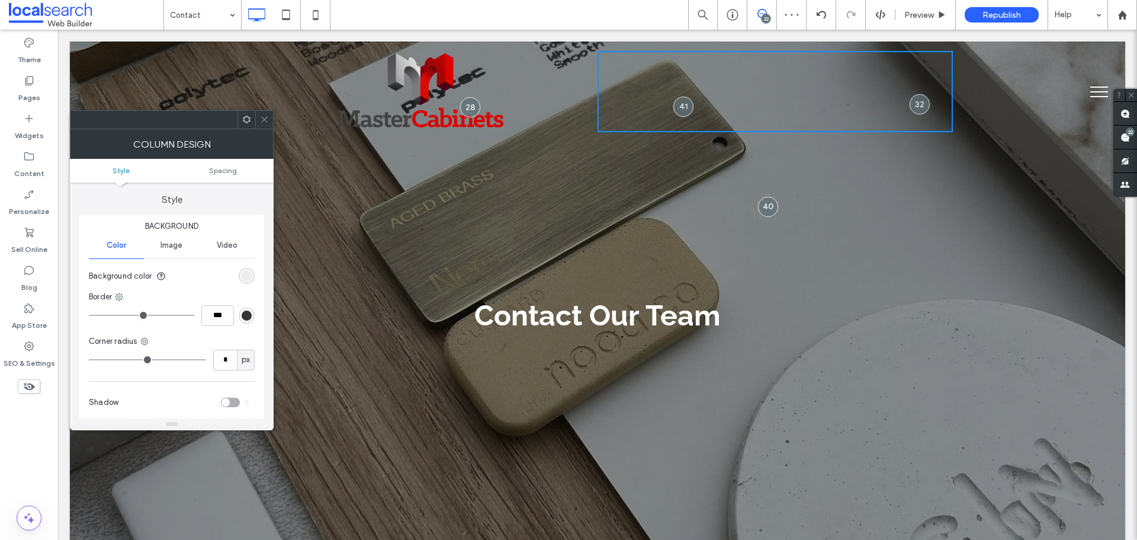
click at [262, 117] on icon at bounding box center [264, 119] width 9 height 9
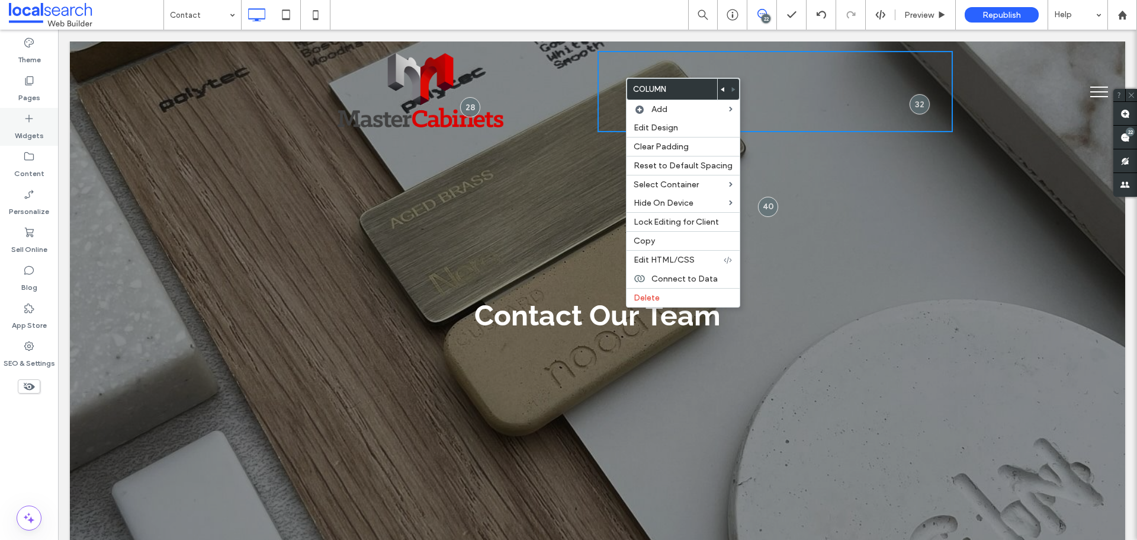
click at [49, 113] on div "Widgets" at bounding box center [29, 127] width 58 height 38
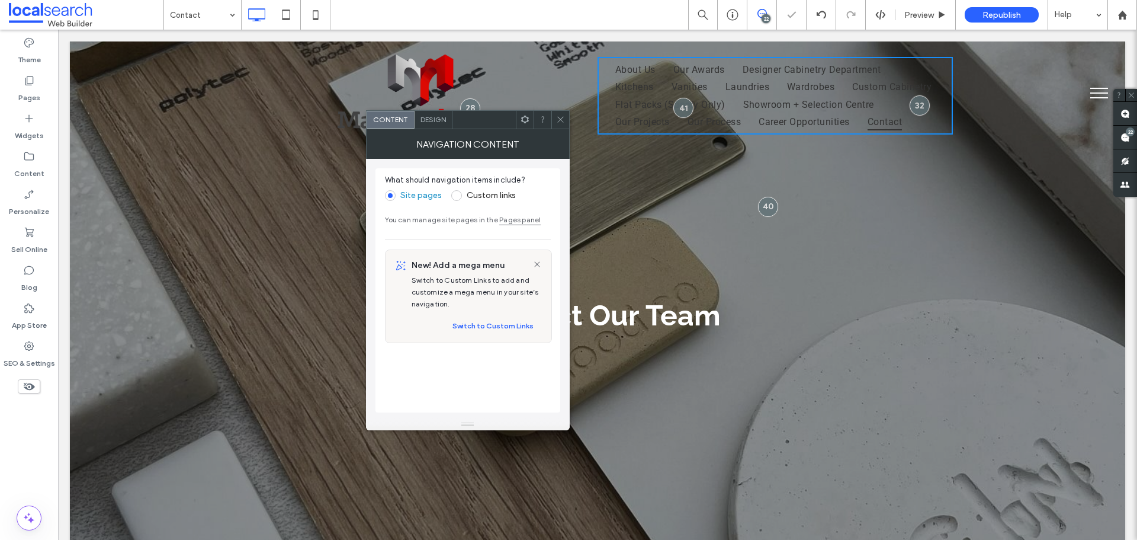
click at [562, 123] on icon at bounding box center [560, 119] width 9 height 9
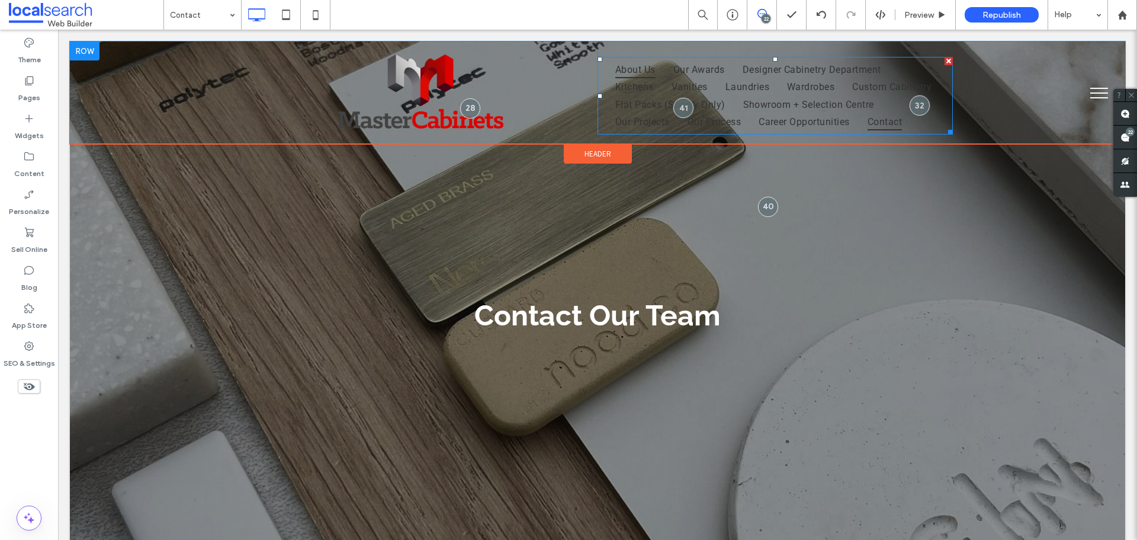
click at [653, 72] on link "About Us" at bounding box center [636, 69] width 58 height 17
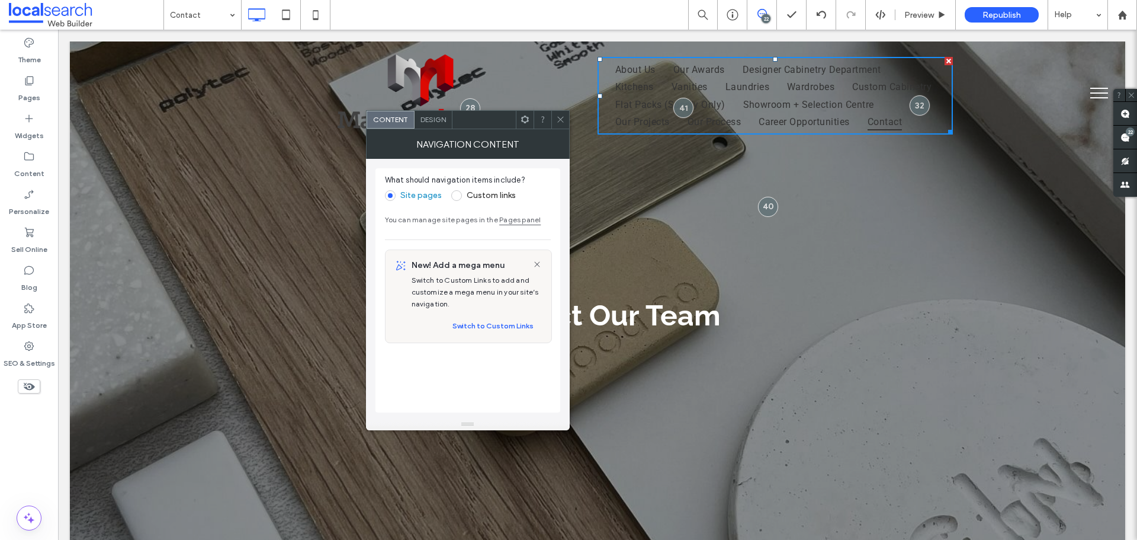
click at [415, 118] on div "Design" at bounding box center [434, 120] width 38 height 18
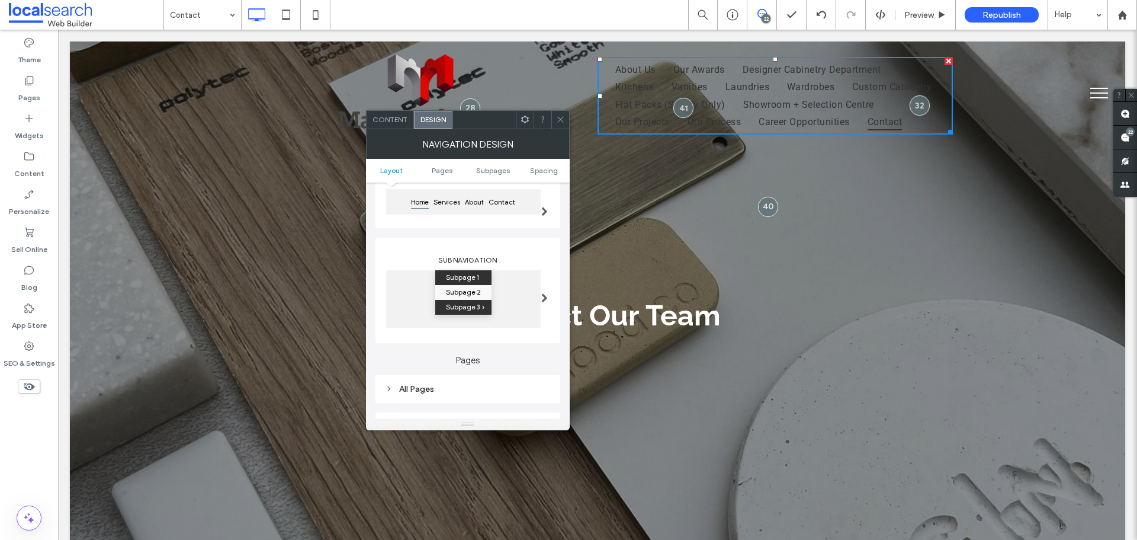
scroll to position [118, 0]
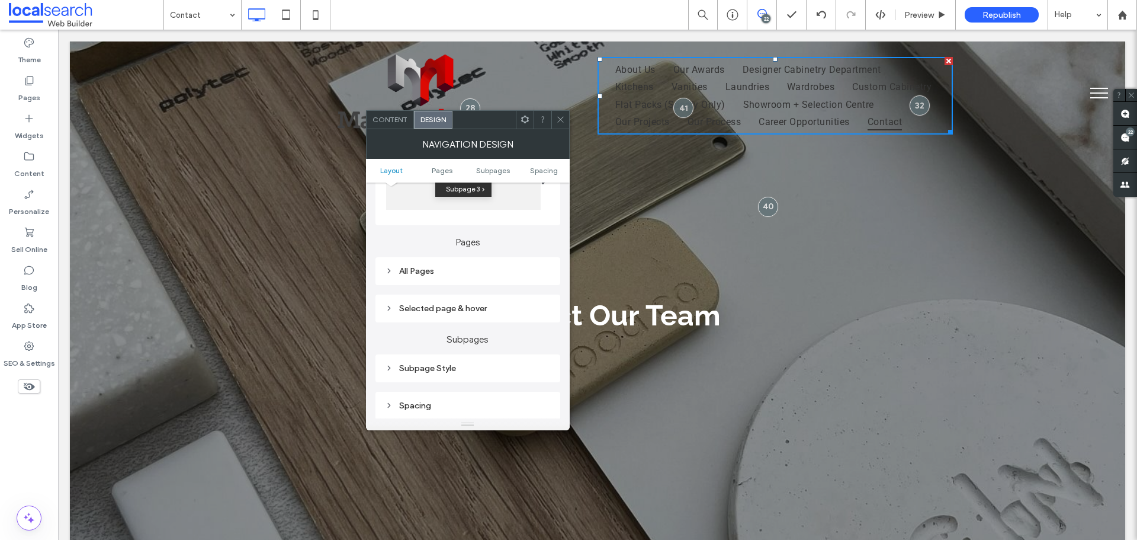
click at [455, 267] on div "All Pages" at bounding box center [468, 271] width 166 height 10
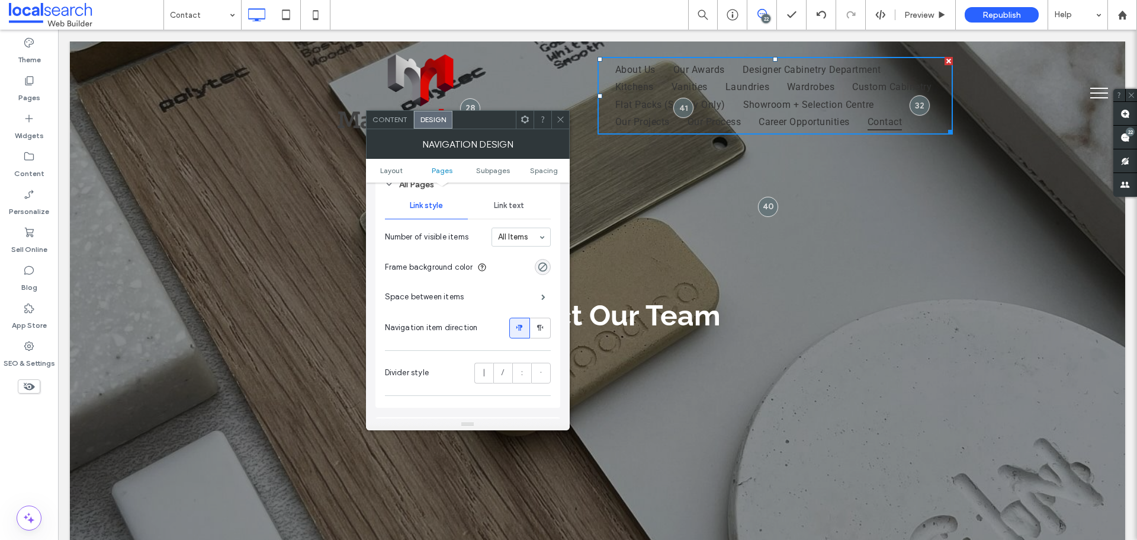
scroll to position [296, 0]
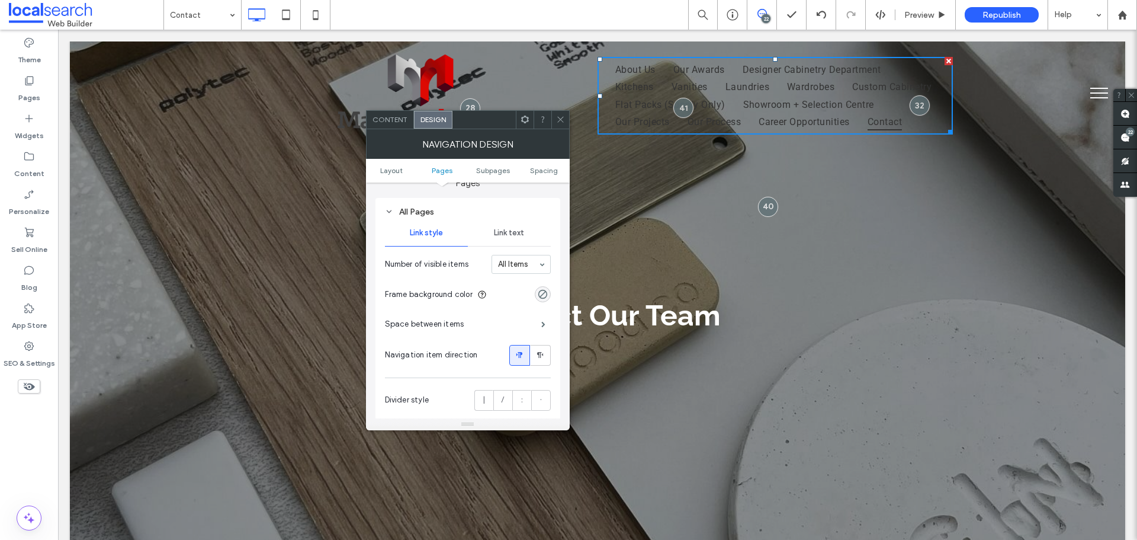
click at [520, 240] on div "Link text" at bounding box center [509, 233] width 83 height 26
click at [543, 346] on div "rgb(51, 51, 51)" at bounding box center [543, 353] width 16 height 16
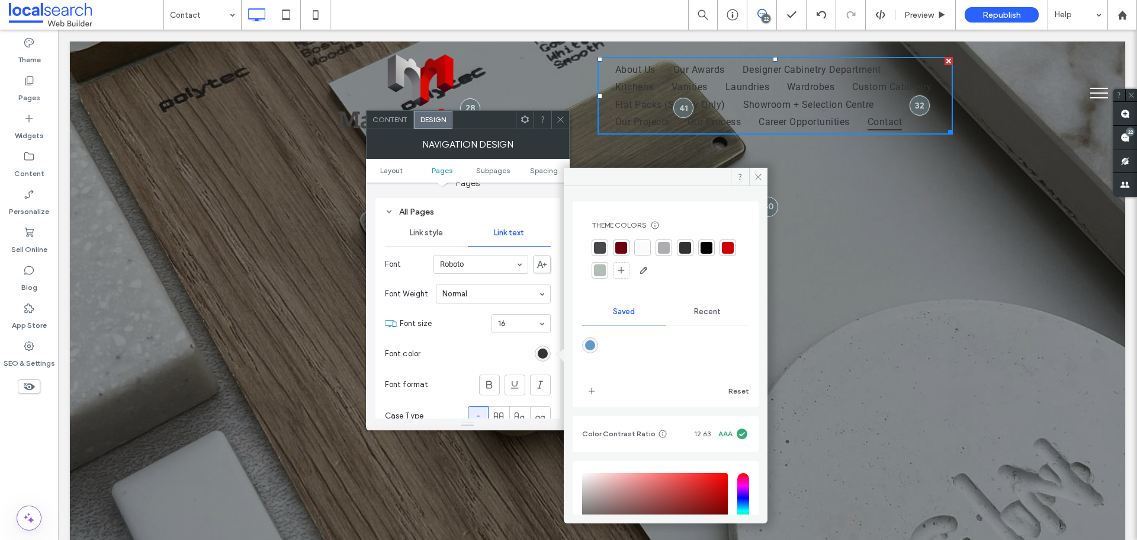
click at [644, 244] on div at bounding box center [643, 248] width 12 height 12
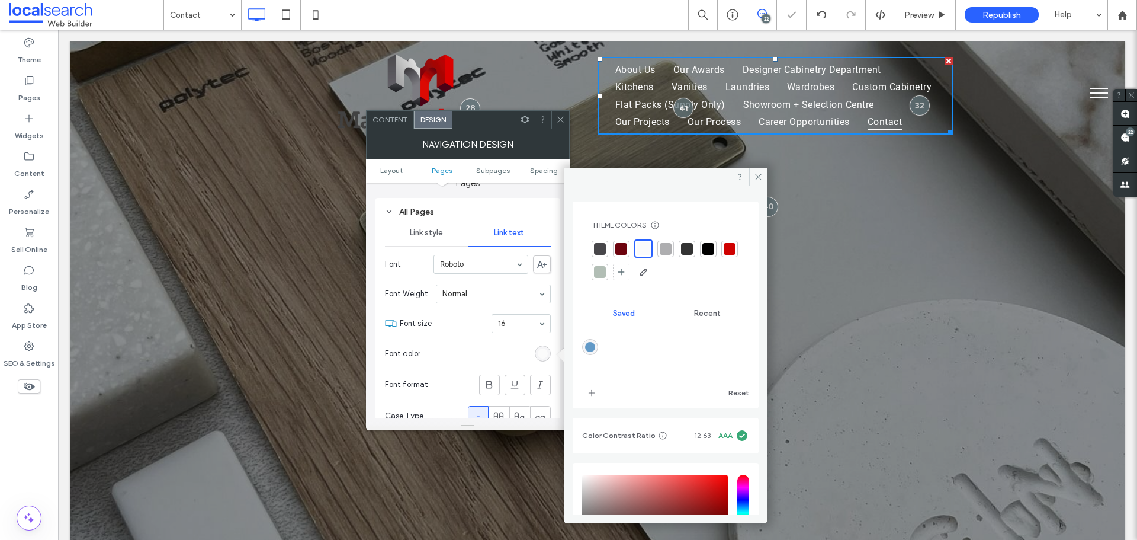
click at [645, 252] on div at bounding box center [644, 249] width 14 height 14
click at [758, 175] on icon at bounding box center [758, 176] width 9 height 9
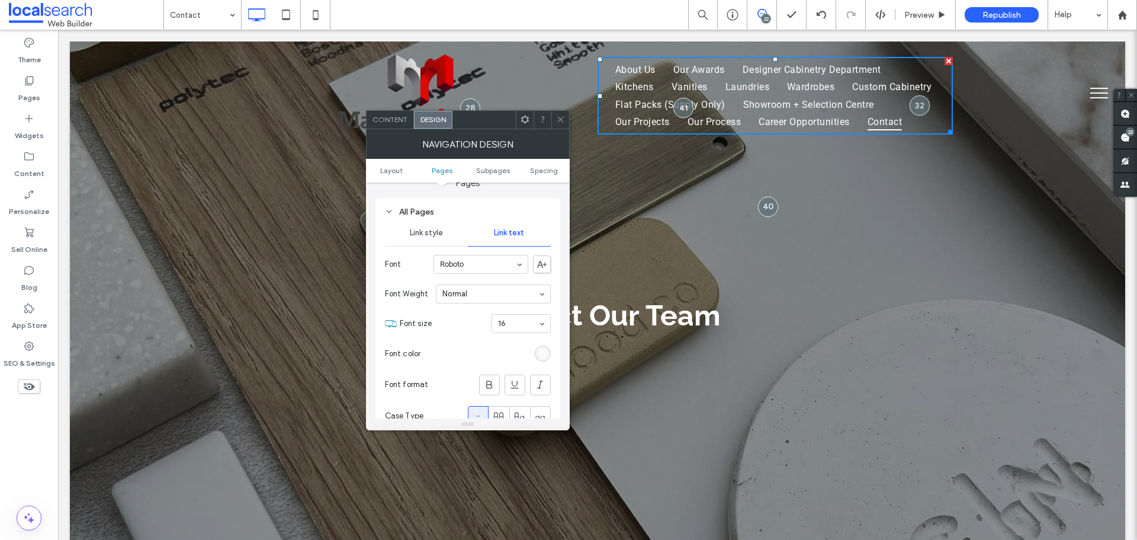
scroll to position [474, 0]
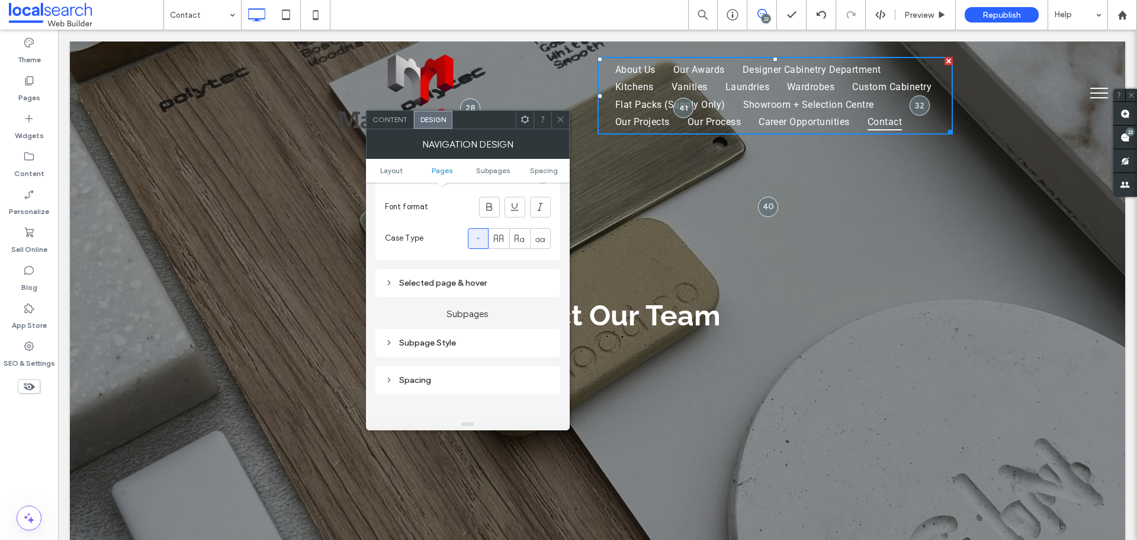
drag, startPoint x: 472, startPoint y: 283, endPoint x: 477, endPoint y: 294, distance: 12.7
click at [474, 286] on div "Selected page & hover" at bounding box center [468, 283] width 166 height 10
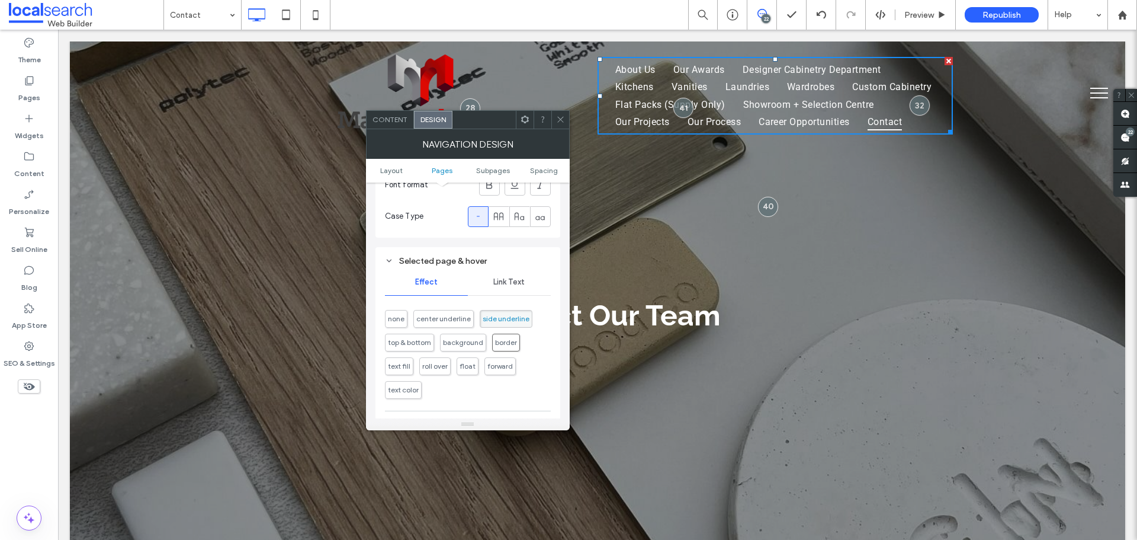
scroll to position [533, 0]
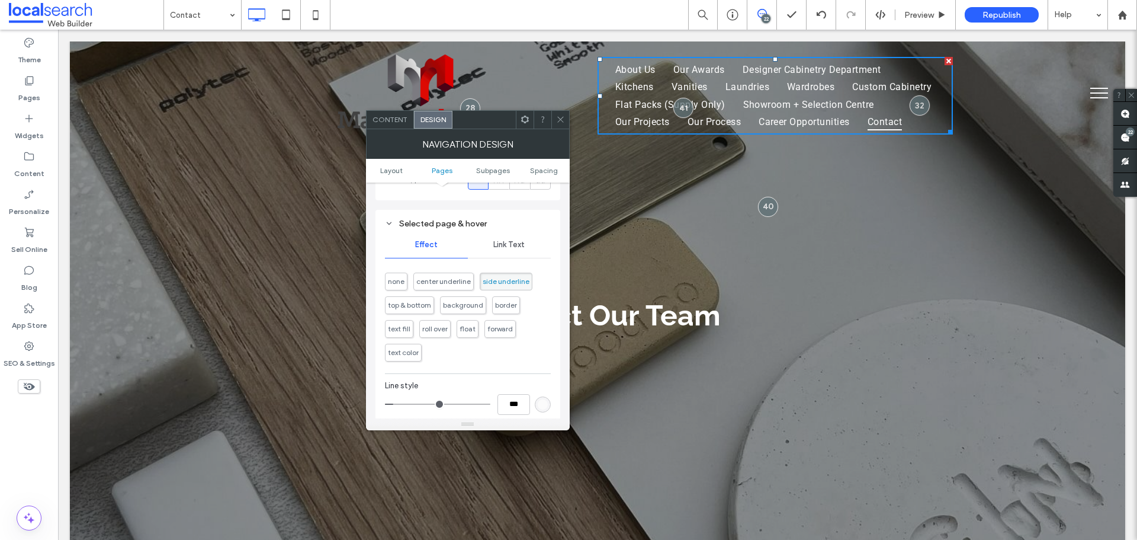
click at [544, 405] on div "rgb(251, 251, 251)" at bounding box center [543, 404] width 10 height 10
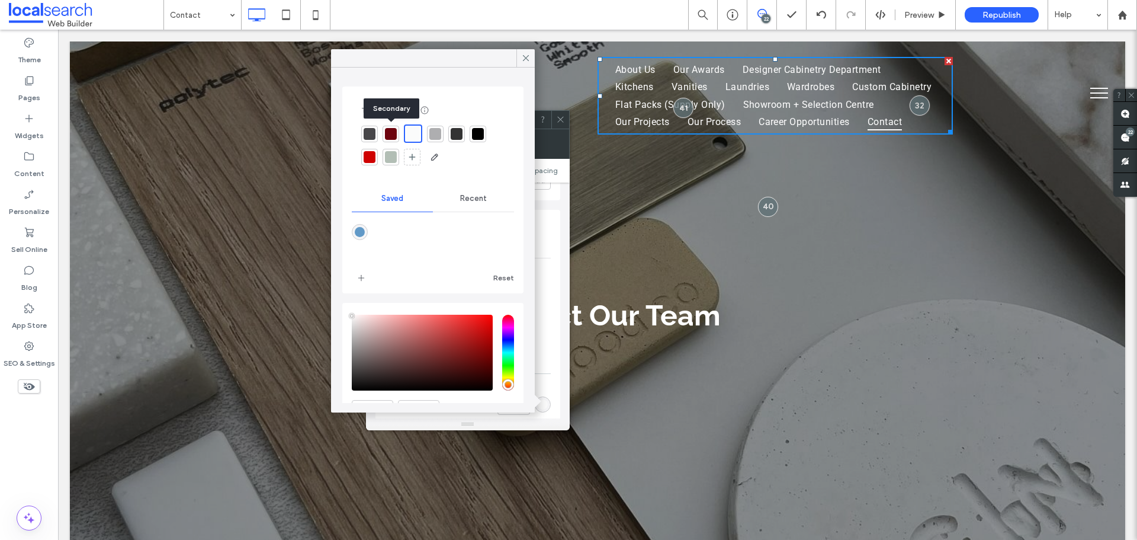
click at [395, 135] on div at bounding box center [391, 134] width 12 height 12
click at [419, 130] on div at bounding box center [414, 134] width 12 height 12
drag, startPoint x: 526, startPoint y: 60, endPoint x: 478, endPoint y: 70, distance: 49.0
click at [526, 60] on icon at bounding box center [526, 58] width 11 height 11
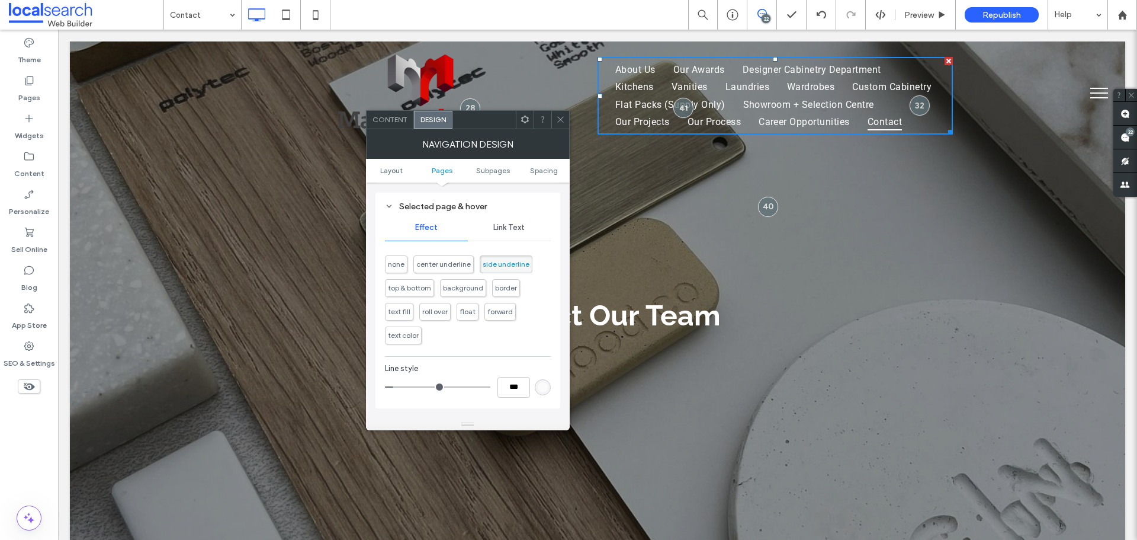
scroll to position [711, 0]
click at [477, 332] on div "Spacing" at bounding box center [468, 331] width 166 height 10
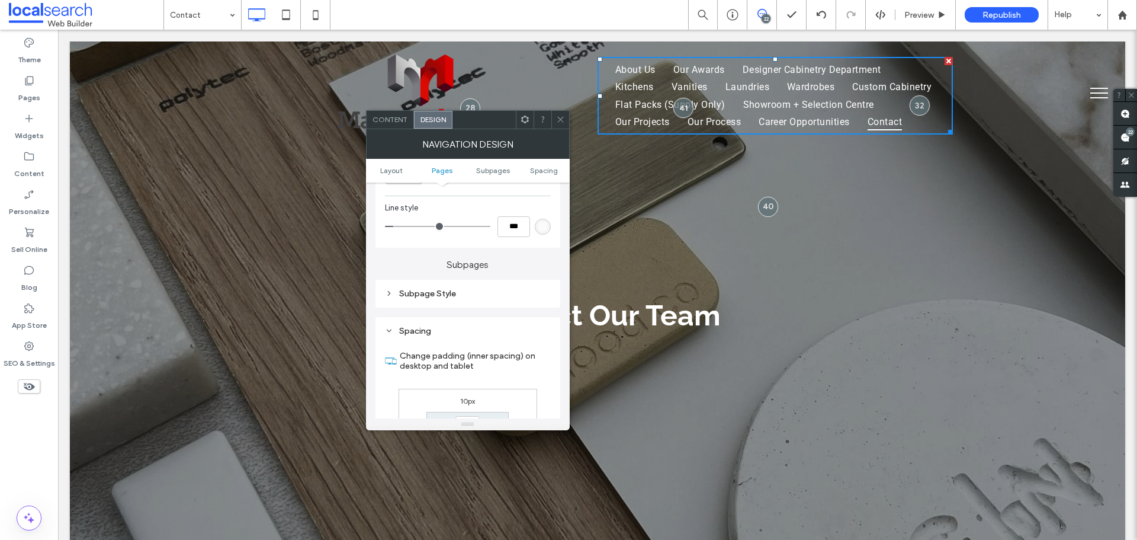
type input "*"
click at [477, 332] on div "Spacing" at bounding box center [468, 331] width 166 height 10
click at [558, 119] on icon at bounding box center [560, 119] width 9 height 9
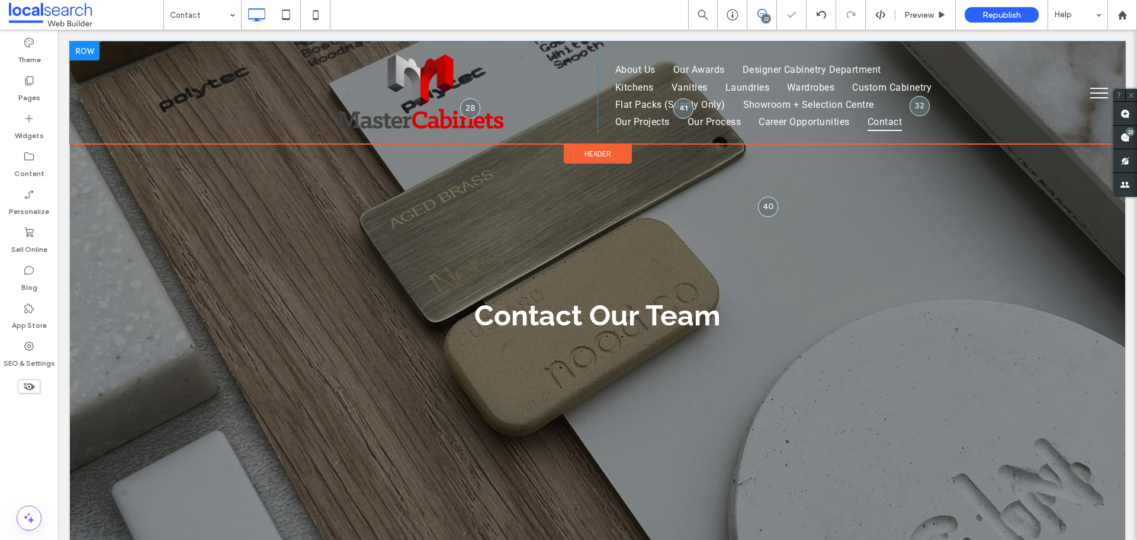
click at [531, 81] on div "Click To Paste Click To Paste" at bounding box center [419, 93] width 355 height 84
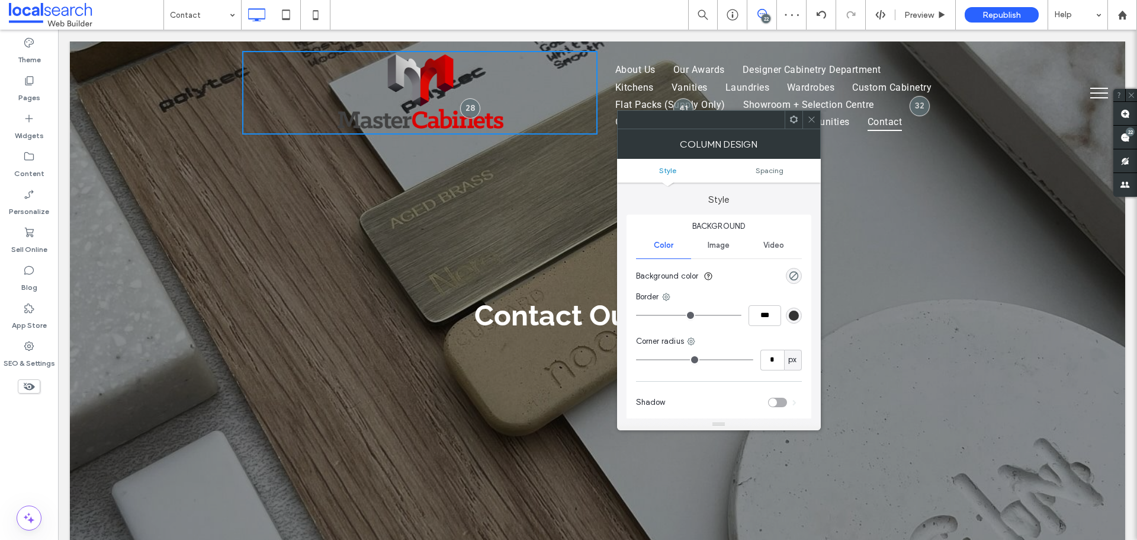
click at [476, 77] on img at bounding box center [420, 92] width 168 height 81
drag, startPoint x: 809, startPoint y: 114, endPoint x: 800, endPoint y: 118, distance: 10.3
click at [810, 114] on span at bounding box center [811, 120] width 9 height 18
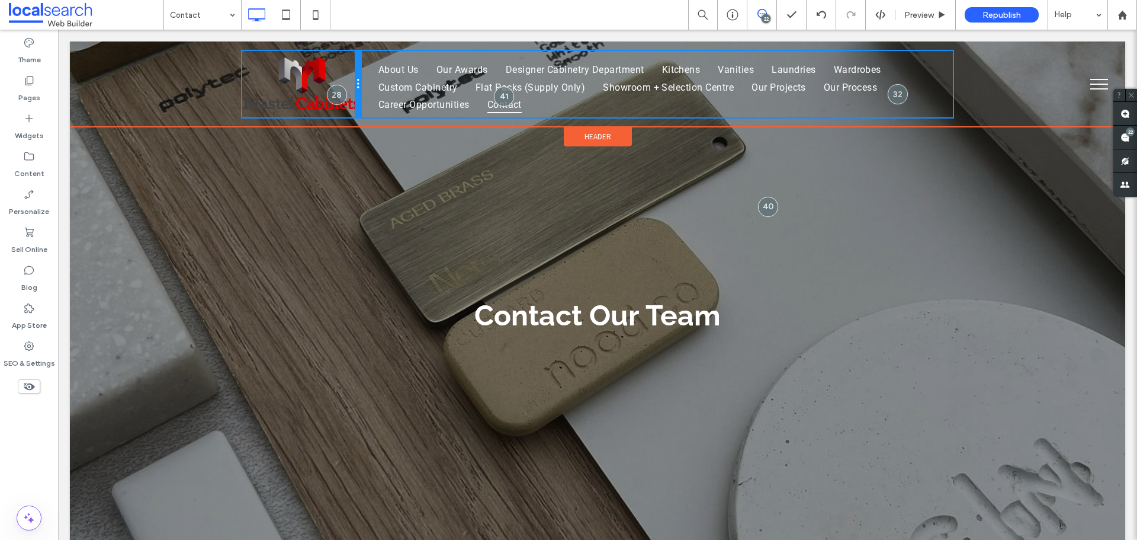
drag, startPoint x: 592, startPoint y: 95, endPoint x: 441, endPoint y: 156, distance: 162.9
click at [363, 98] on div "Click To Paste Click To Paste Click To Paste Click To Paste About Us Our Awards…" at bounding box center [597, 84] width 711 height 66
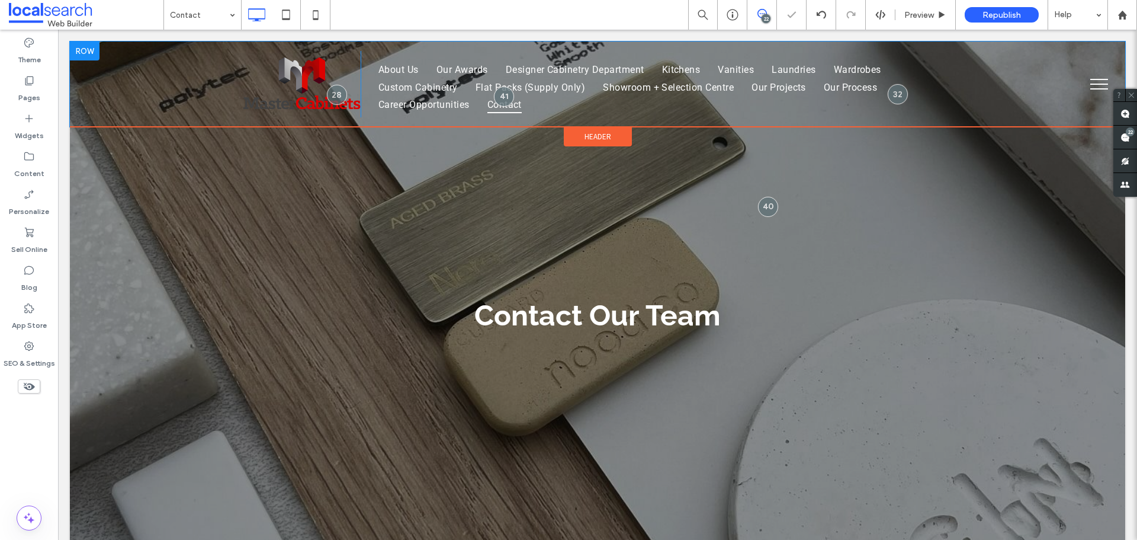
click at [146, 74] on div "Click To Paste Click To Paste Click To Paste Click To Paste About Us Our Awards…" at bounding box center [598, 83] width 1056 height 85
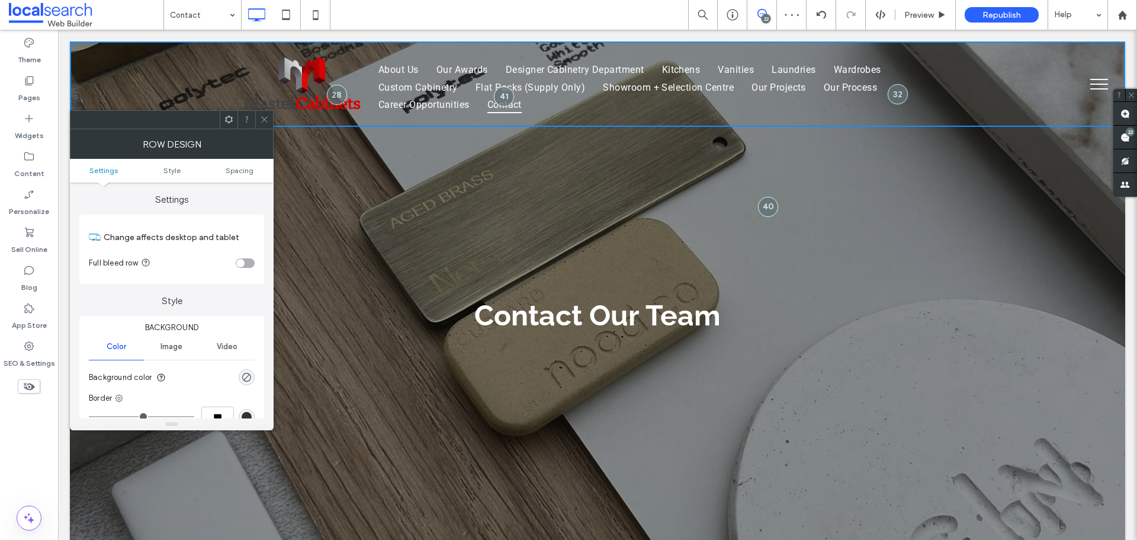
click at [201, 79] on div "Click To Paste Click To Paste Click To Paste Click To Paste About Us Our Awards…" at bounding box center [598, 83] width 1056 height 85
drag, startPoint x: 262, startPoint y: 118, endPoint x: 254, endPoint y: 113, distance: 10.2
click at [263, 118] on icon at bounding box center [264, 119] width 9 height 9
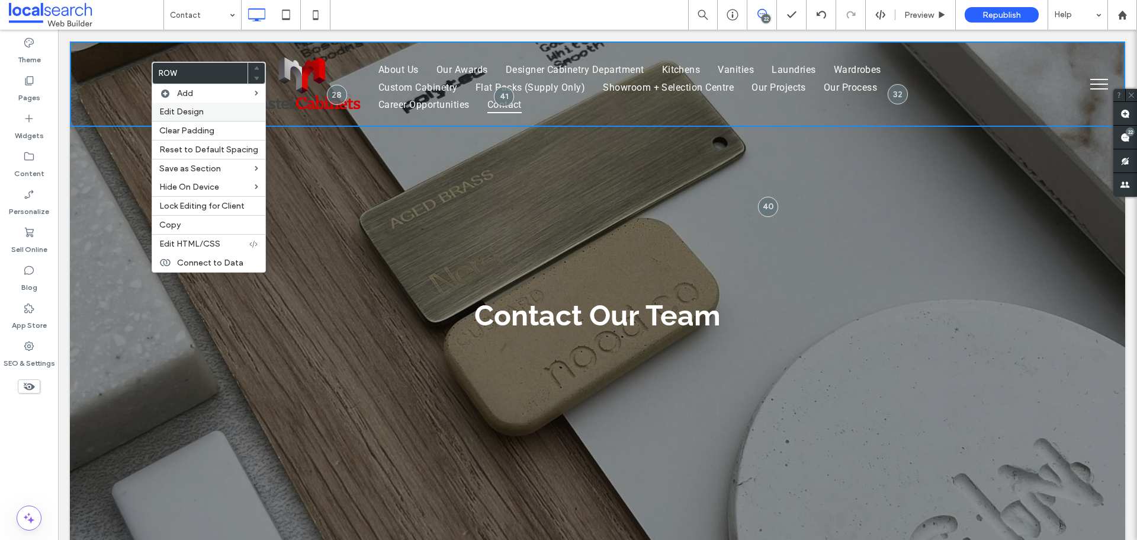
click at [188, 110] on span "Edit Design" at bounding box center [181, 112] width 44 height 10
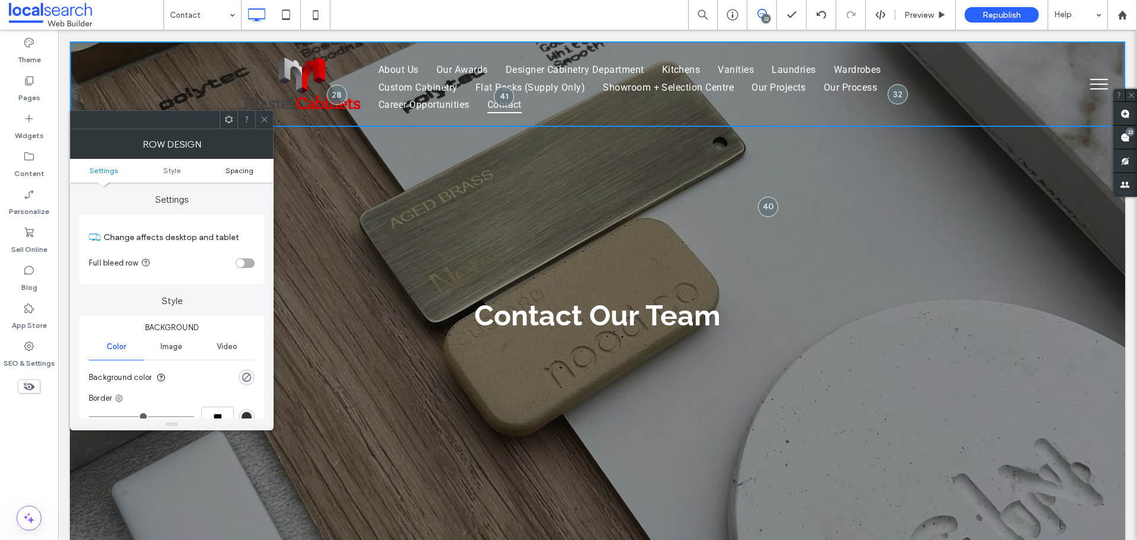
click at [254, 167] on link "Spacing" at bounding box center [240, 170] width 68 height 9
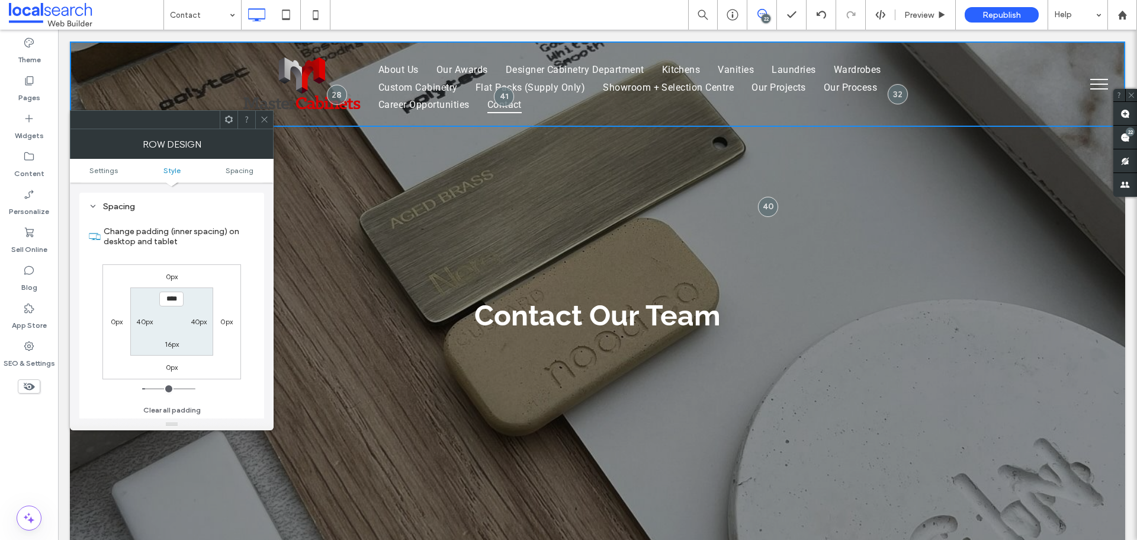
scroll to position [297, 0]
drag, startPoint x: 142, startPoint y: 322, endPoint x: 157, endPoint y: 326, distance: 15.4
click at [142, 323] on label "40px" at bounding box center [144, 320] width 17 height 9
type input "**"
type input "*"
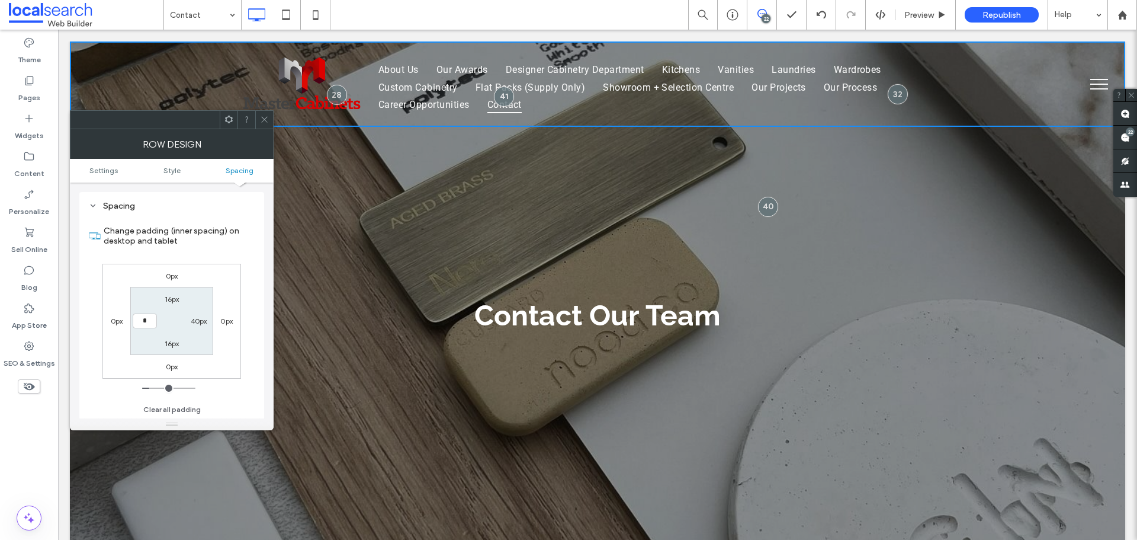
type input "*"
type input "**"
type input "****"
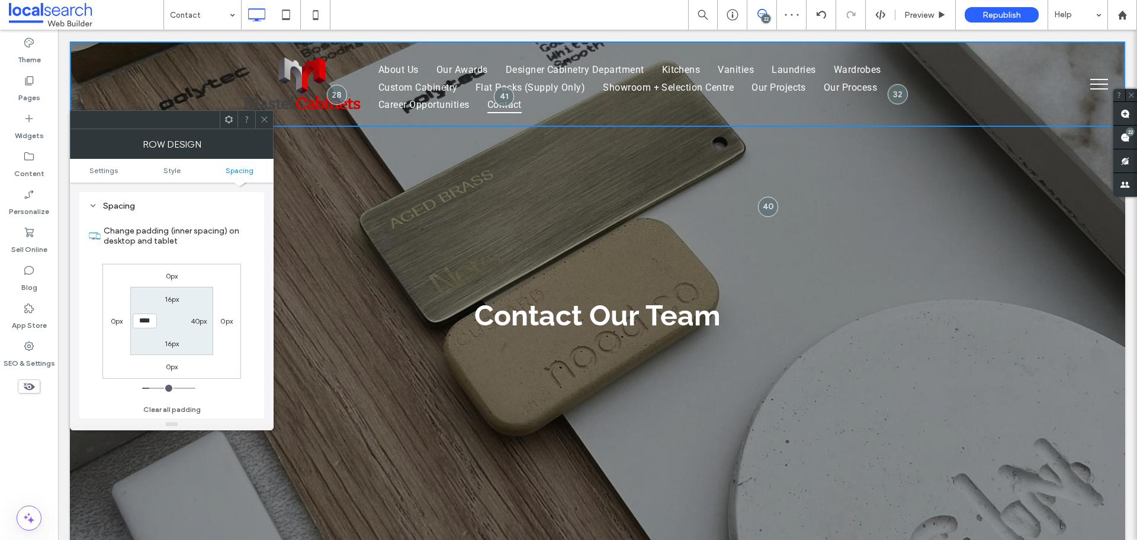
click at [265, 120] on icon at bounding box center [264, 119] width 9 height 9
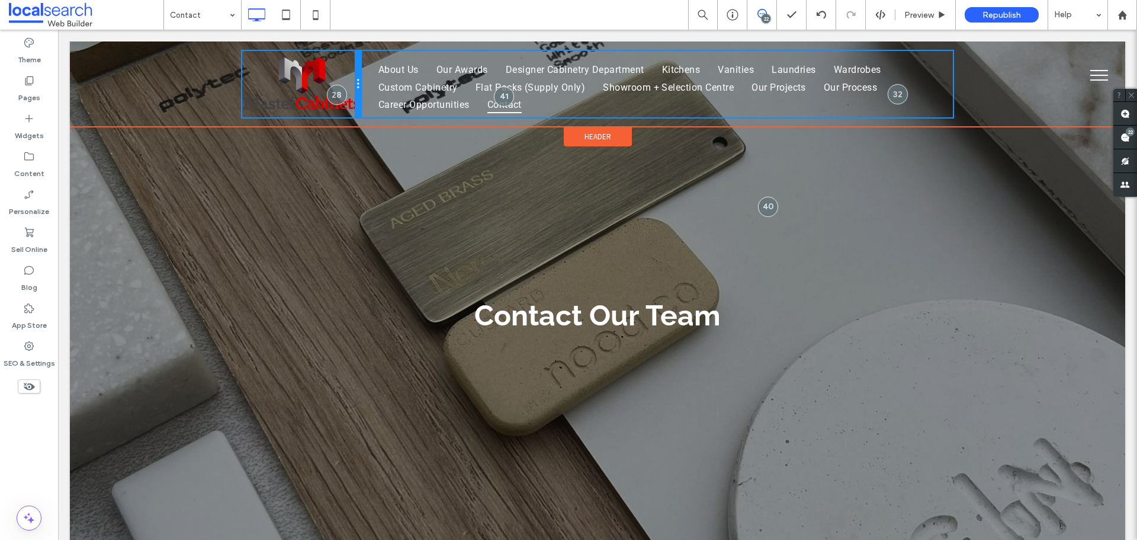
drag, startPoint x: 355, startPoint y: 64, endPoint x: 398, endPoint y: 102, distance: 57.9
click at [340, 73] on div "Click To Paste Click To Paste" at bounding box center [301, 84] width 118 height 66
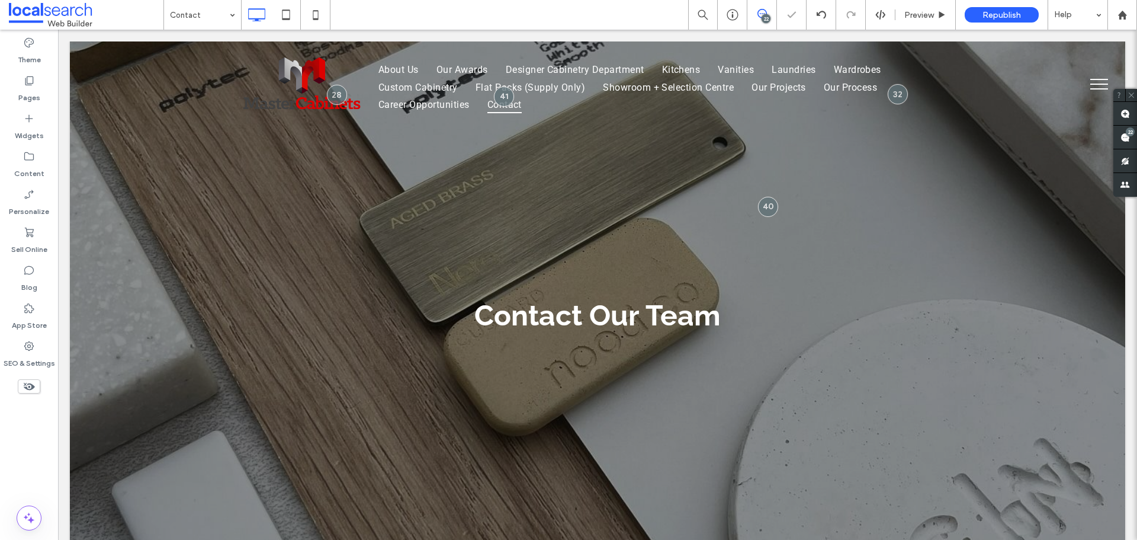
click at [204, 66] on div "Click To Paste Click To Paste Click To Paste Click To Paste About Us Our Awards…" at bounding box center [598, 83] width 1056 height 85
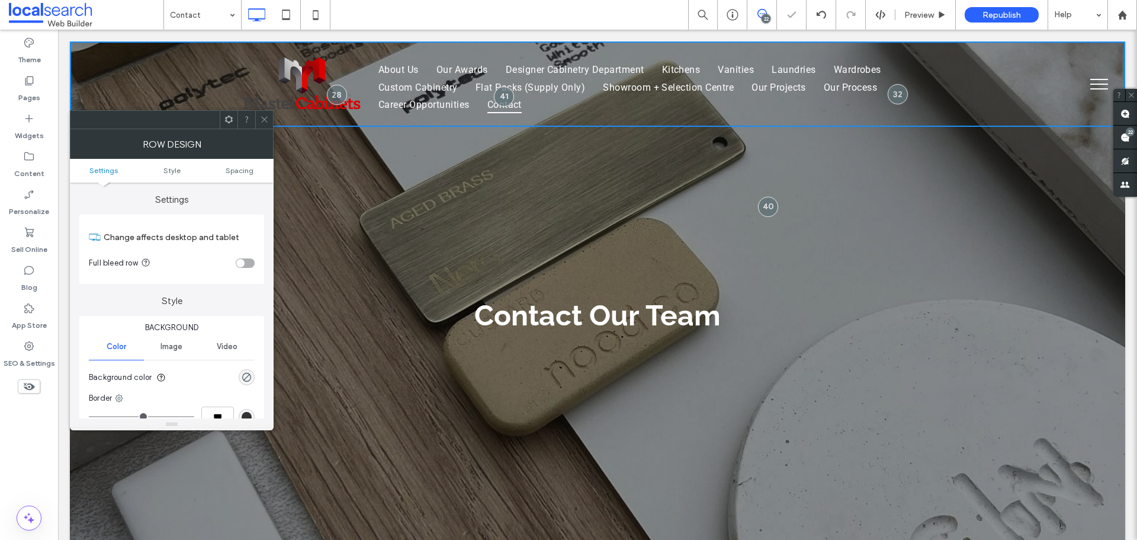
click at [258, 70] on img at bounding box center [301, 84] width 118 height 57
click at [263, 122] on icon at bounding box center [264, 119] width 9 height 9
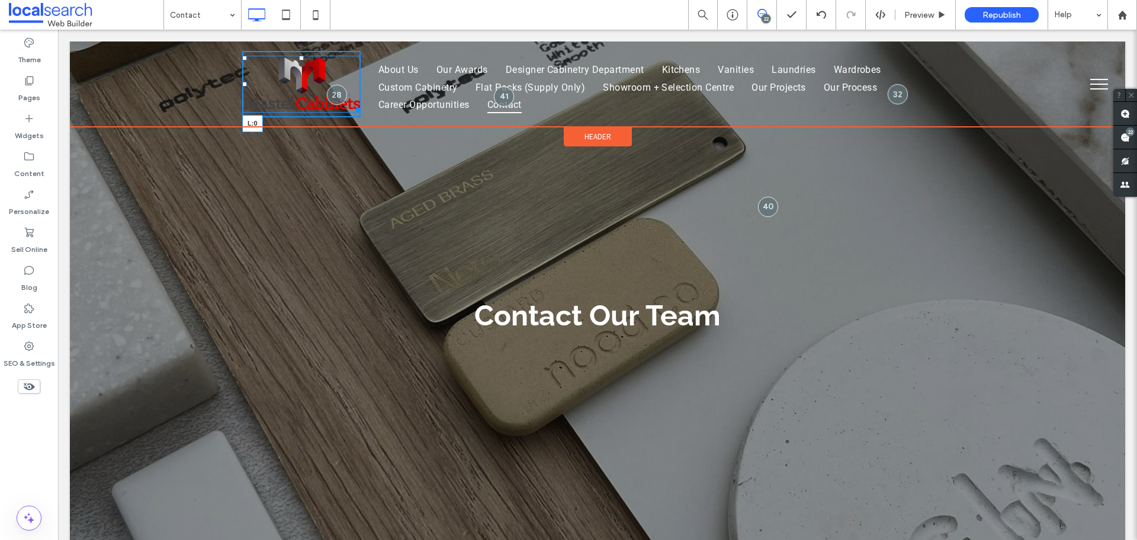
drag, startPoint x: 240, startPoint y: 82, endPoint x: 190, endPoint y: 80, distance: 50.4
click at [190, 80] on div "Click To Paste Click To Paste L:0 Click To Paste Click To Paste About Us Our Aw…" at bounding box center [598, 83] width 1056 height 85
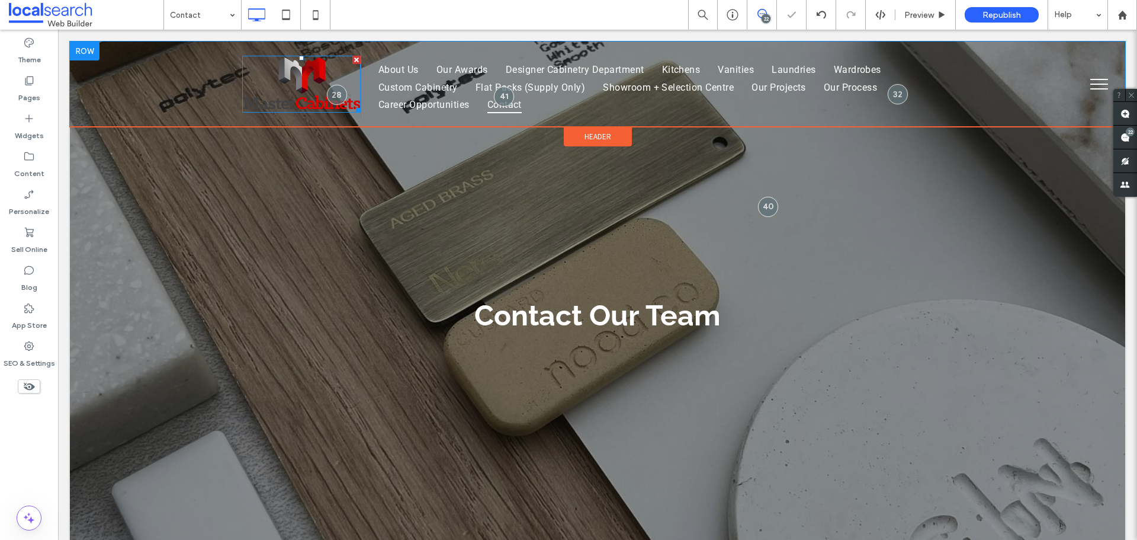
click at [276, 112] on img at bounding box center [301, 84] width 118 height 57
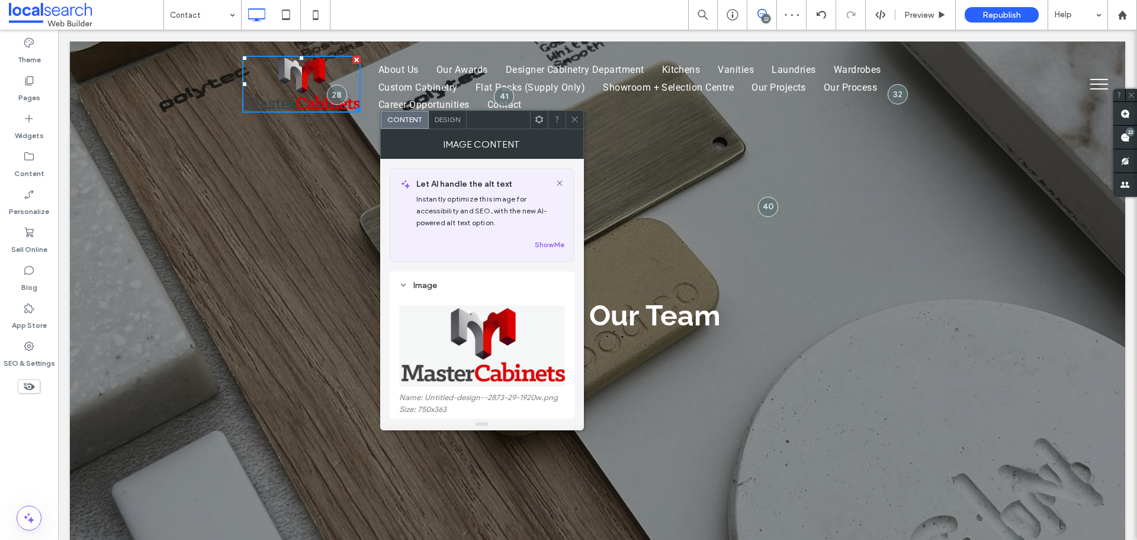
click at [574, 118] on icon at bounding box center [574, 119] width 9 height 9
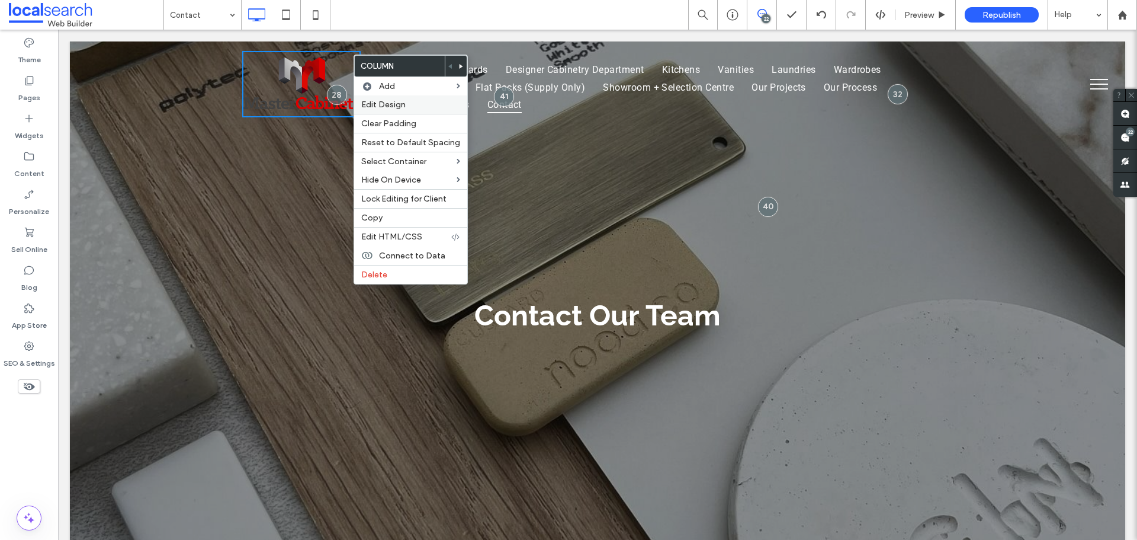
click at [413, 102] on label "Edit Design" at bounding box center [410, 105] width 99 height 10
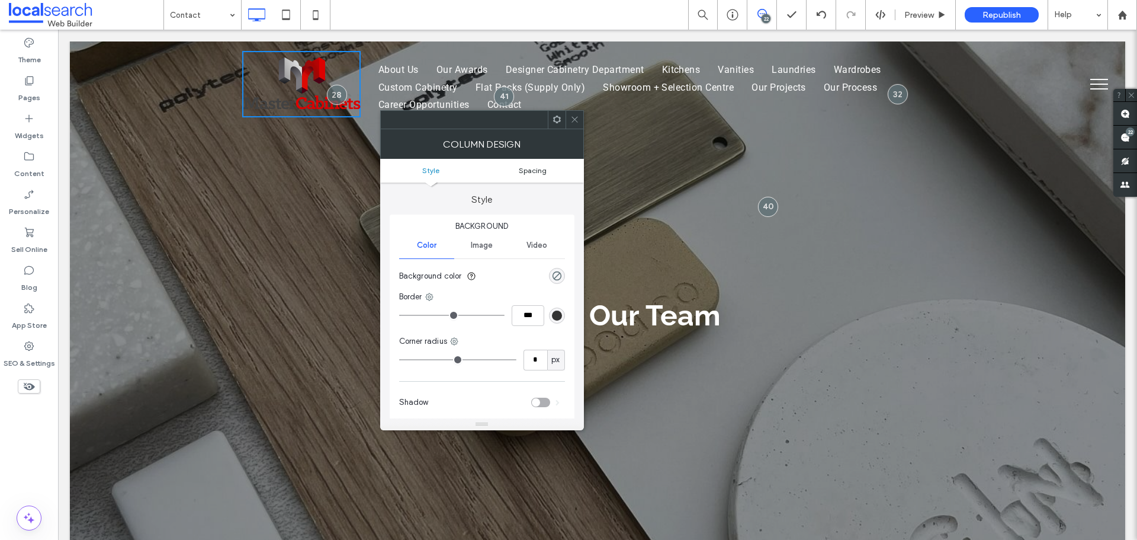
click at [541, 170] on span "Spacing" at bounding box center [533, 170] width 28 height 9
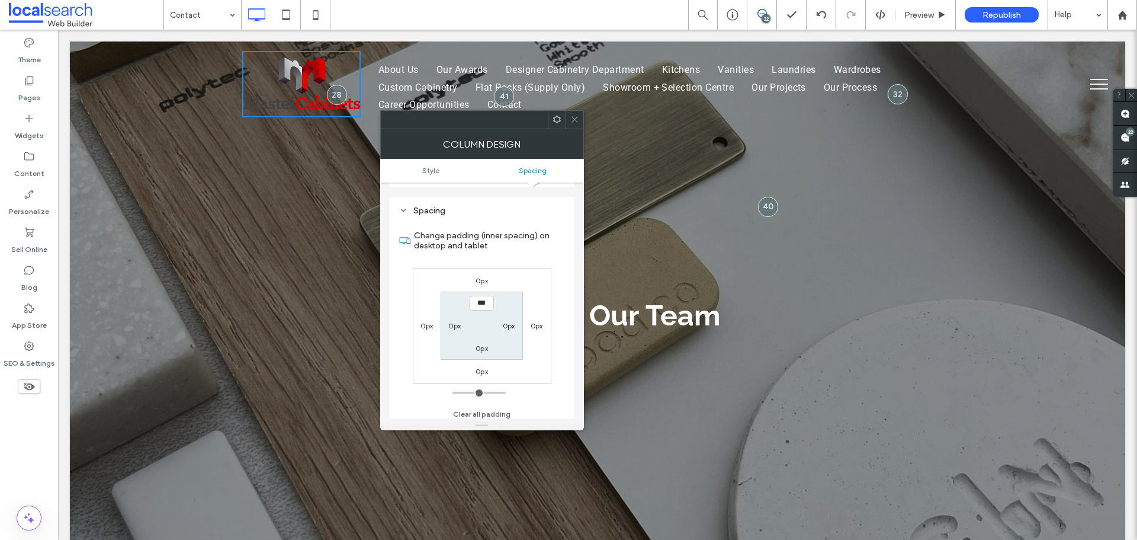
scroll to position [241, 0]
click at [575, 124] on span at bounding box center [574, 120] width 9 height 18
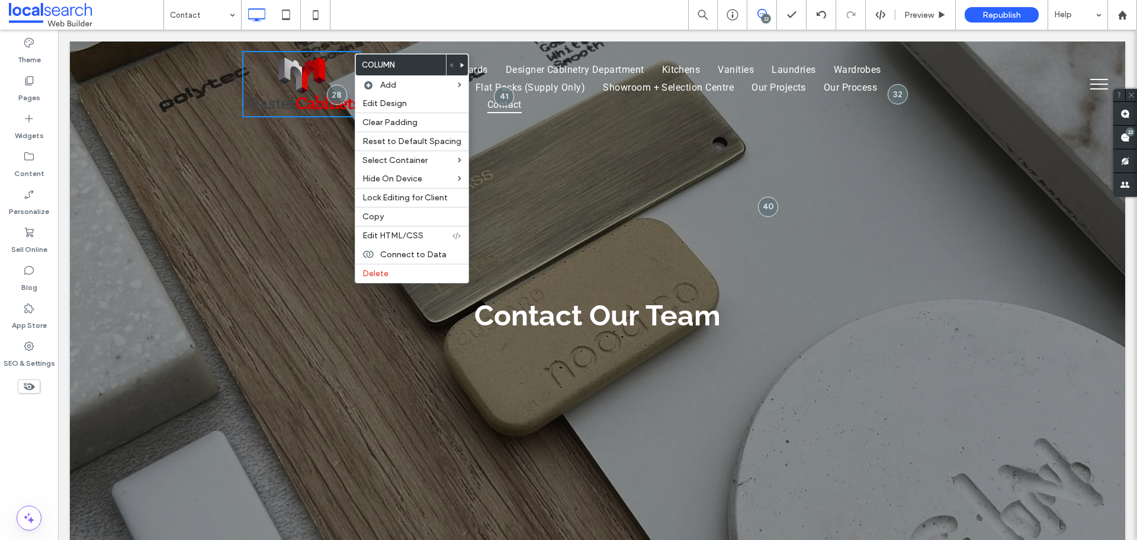
click at [167, 85] on div "Click To Paste Click To Paste Click To Paste Click To Paste About Us Our Awards…" at bounding box center [598, 83] width 1056 height 85
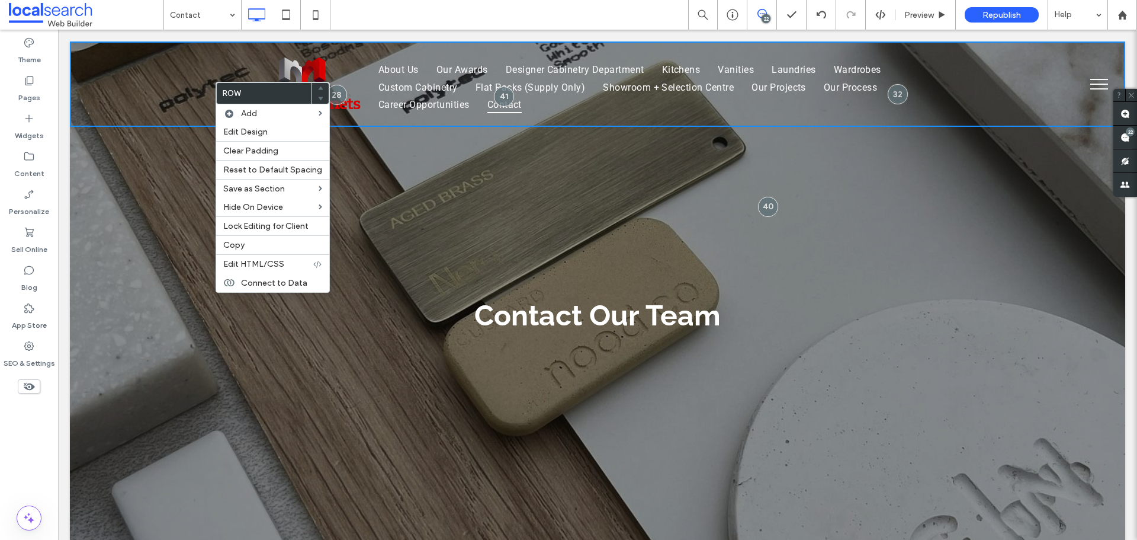
click at [163, 82] on div "Click To Paste Click To Paste Click To Paste Click To Paste About Us Our Awards…" at bounding box center [598, 83] width 1056 height 85
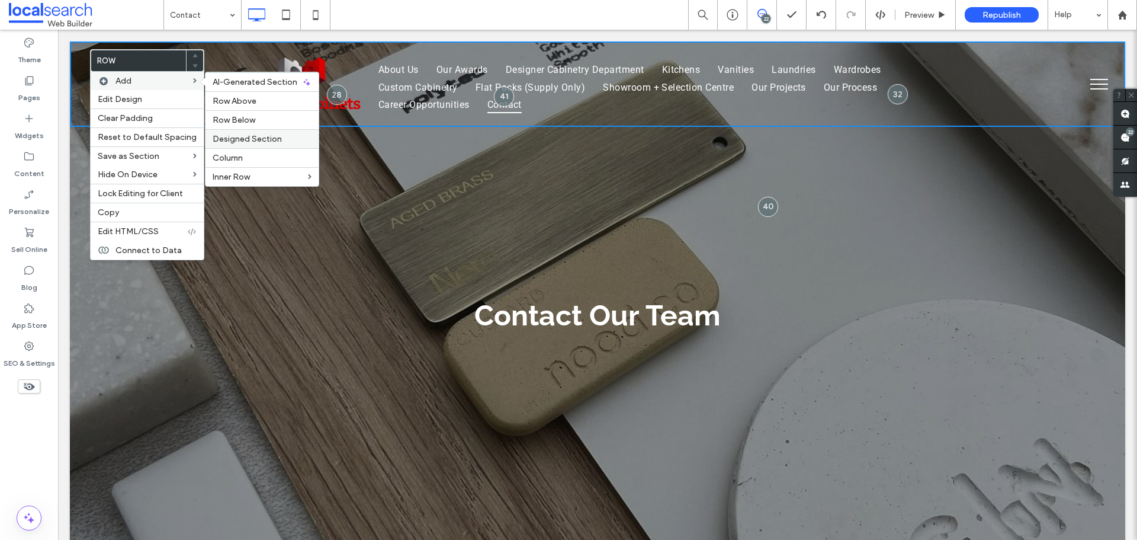
click at [275, 141] on span "Designed Section" at bounding box center [247, 139] width 69 height 10
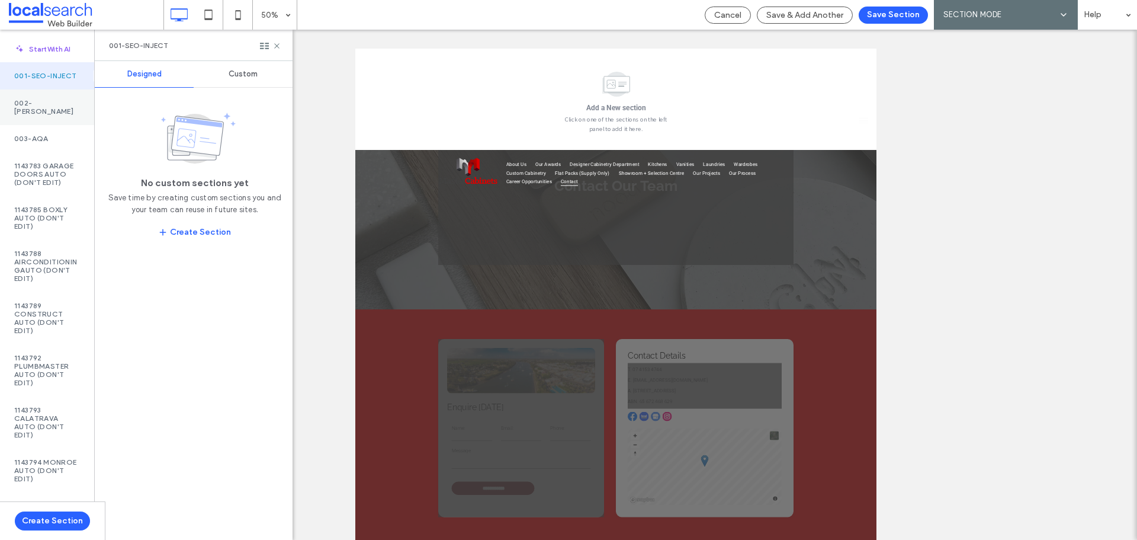
click at [72, 108] on label "002-Monty" at bounding box center [47, 107] width 66 height 17
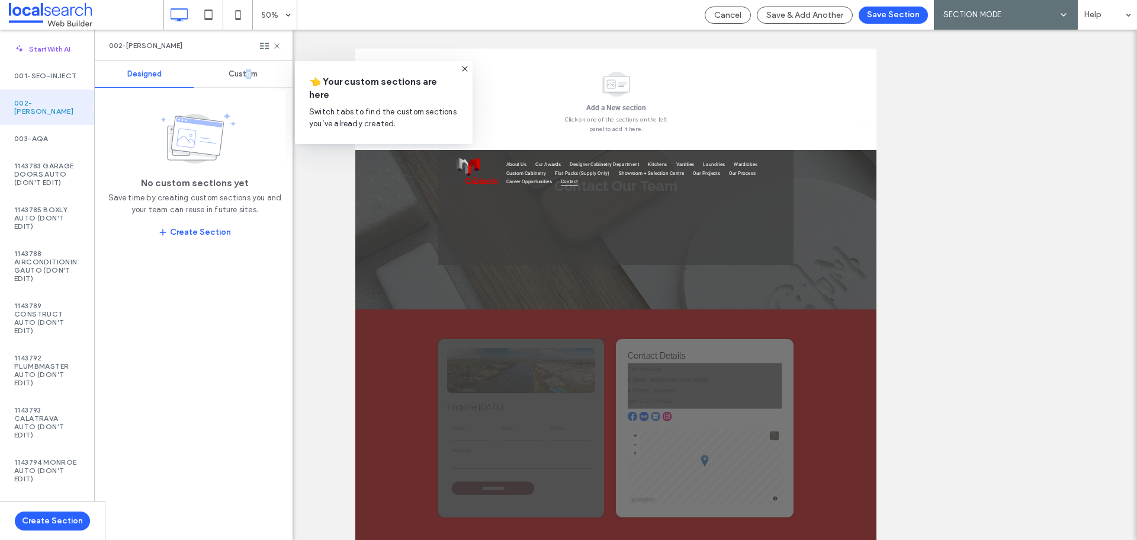
click at [249, 69] on div "Custom" at bounding box center [243, 74] width 99 height 26
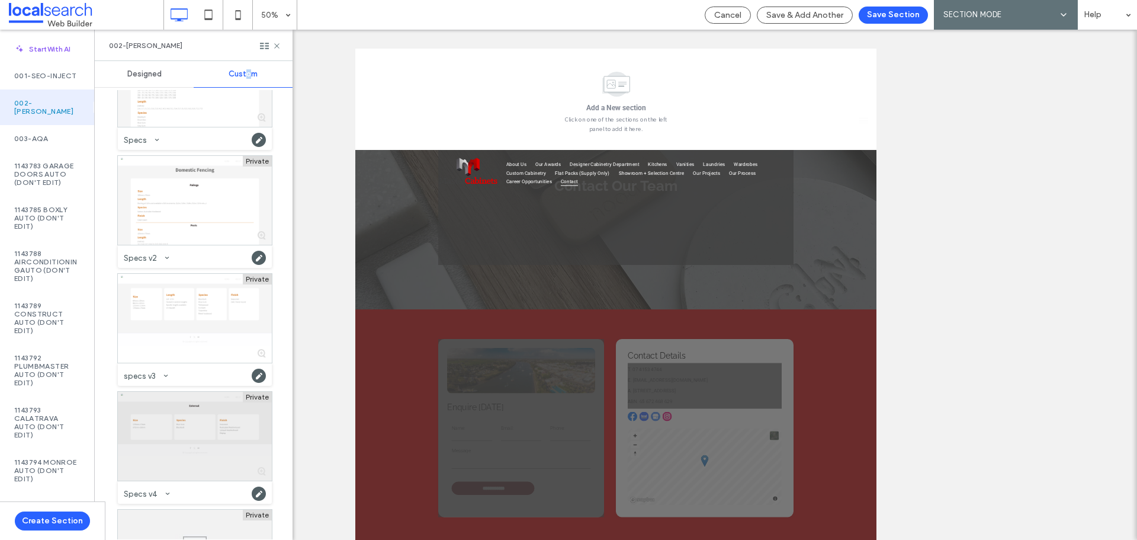
scroll to position [1321, 0]
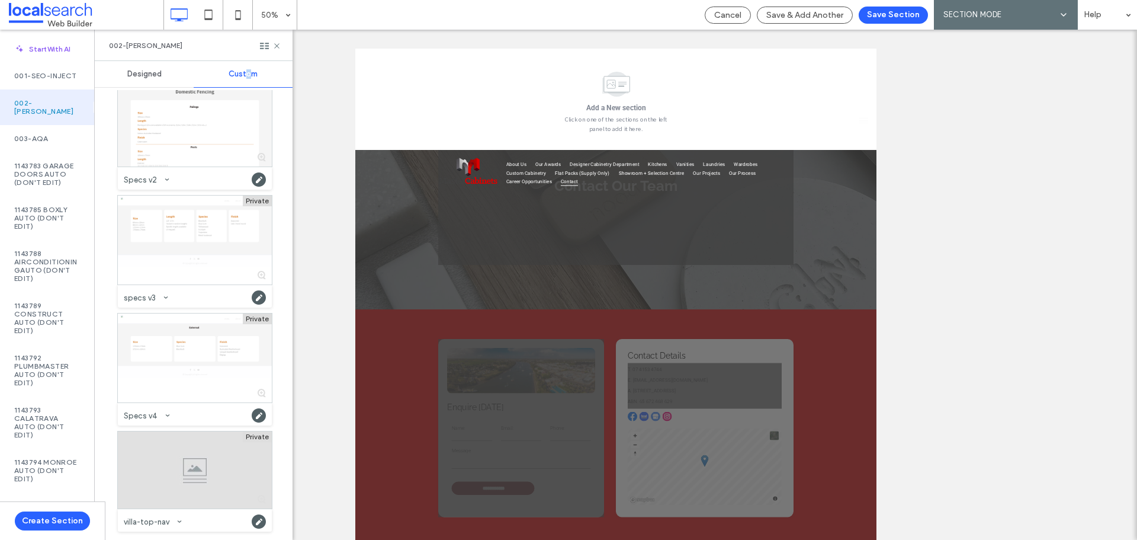
click at [171, 487] on div at bounding box center [195, 469] width 154 height 77
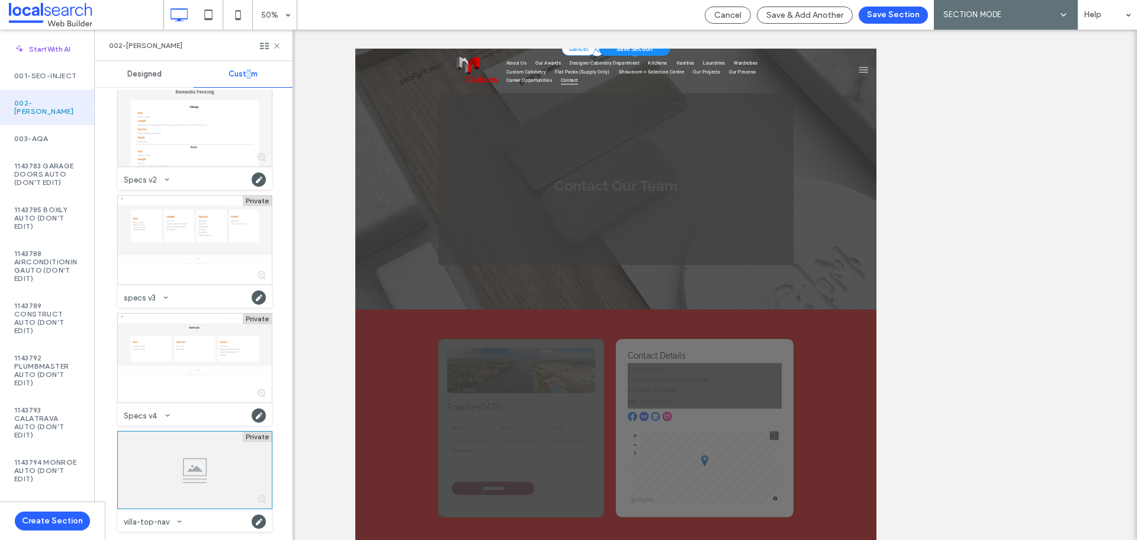
drag, startPoint x: 916, startPoint y: 11, endPoint x: 887, endPoint y: 50, distance: 47.9
click at [914, 11] on button "Save Section" at bounding box center [893, 15] width 69 height 17
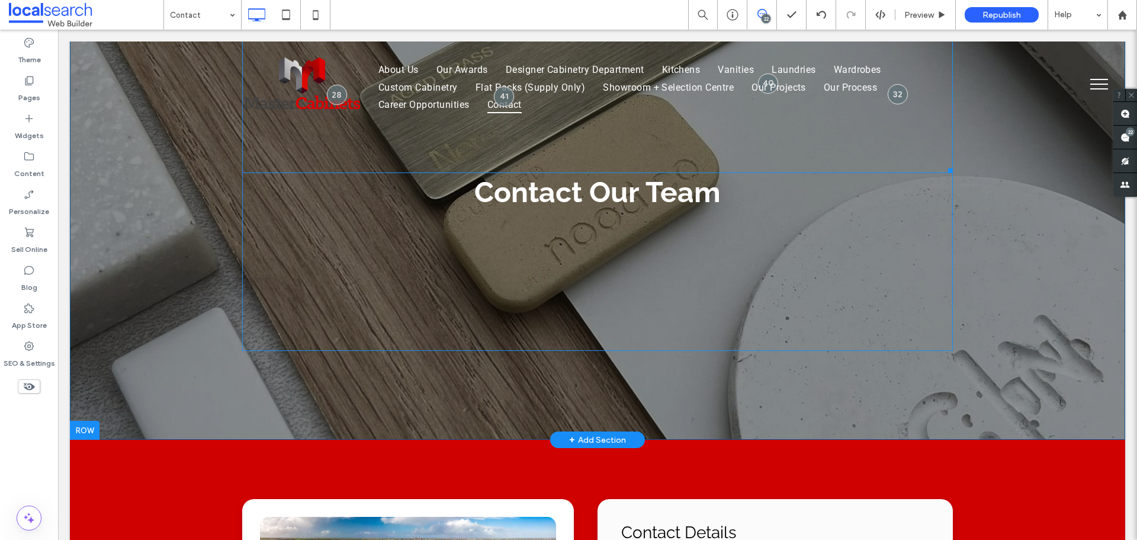
scroll to position [0, 0]
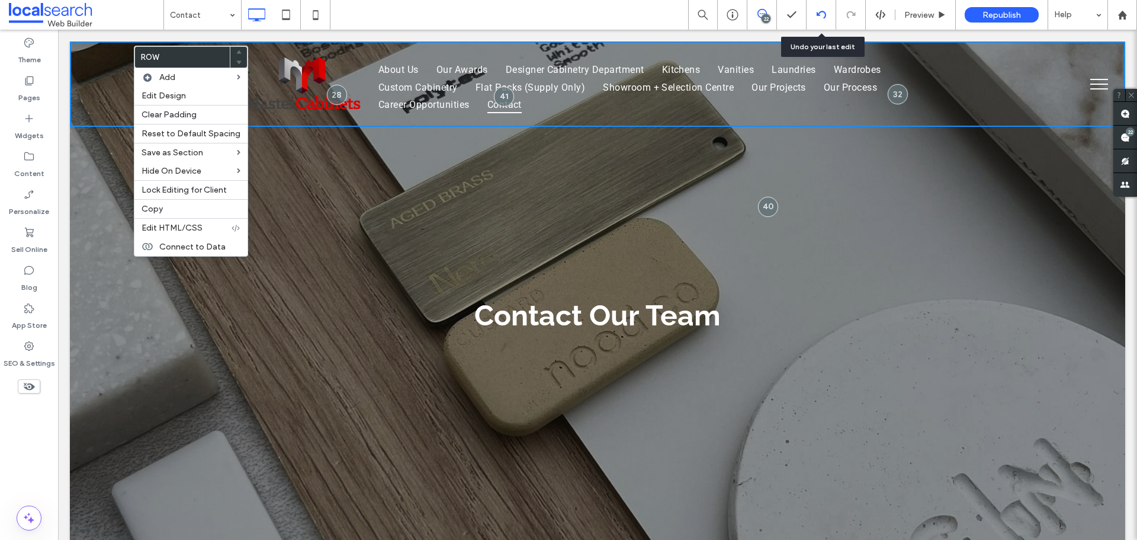
click at [825, 12] on icon at bounding box center [821, 14] width 9 height 9
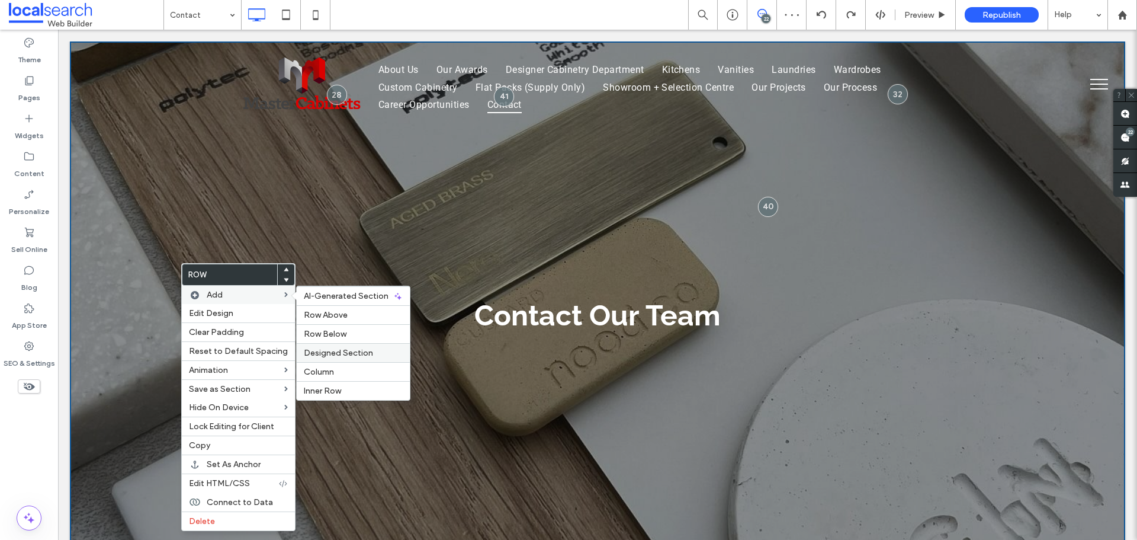
click at [355, 354] on span "Designed Section" at bounding box center [338, 353] width 69 height 10
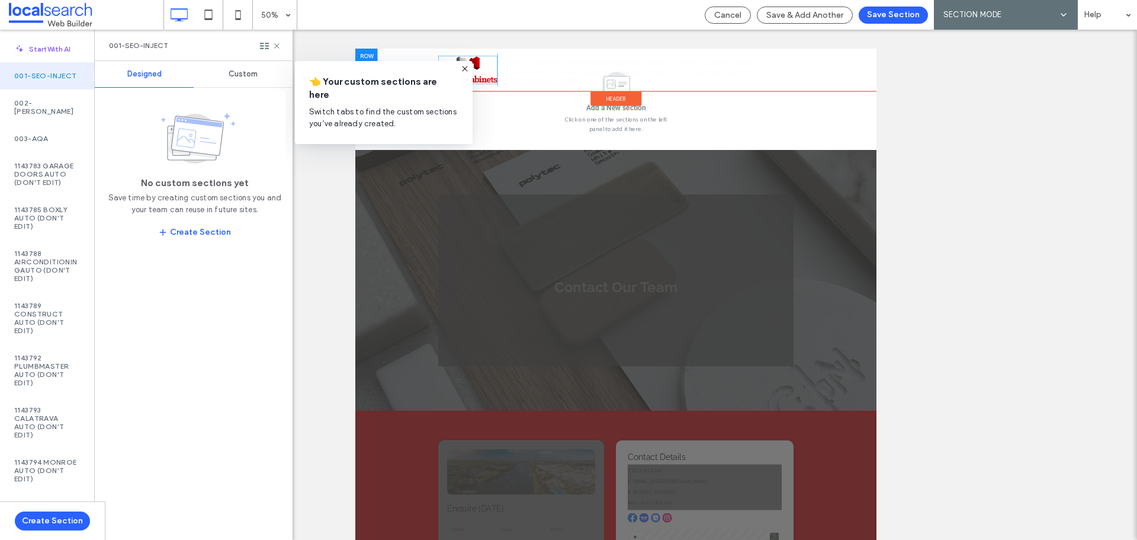
click at [594, 91] on img at bounding box center [580, 91] width 118 height 57
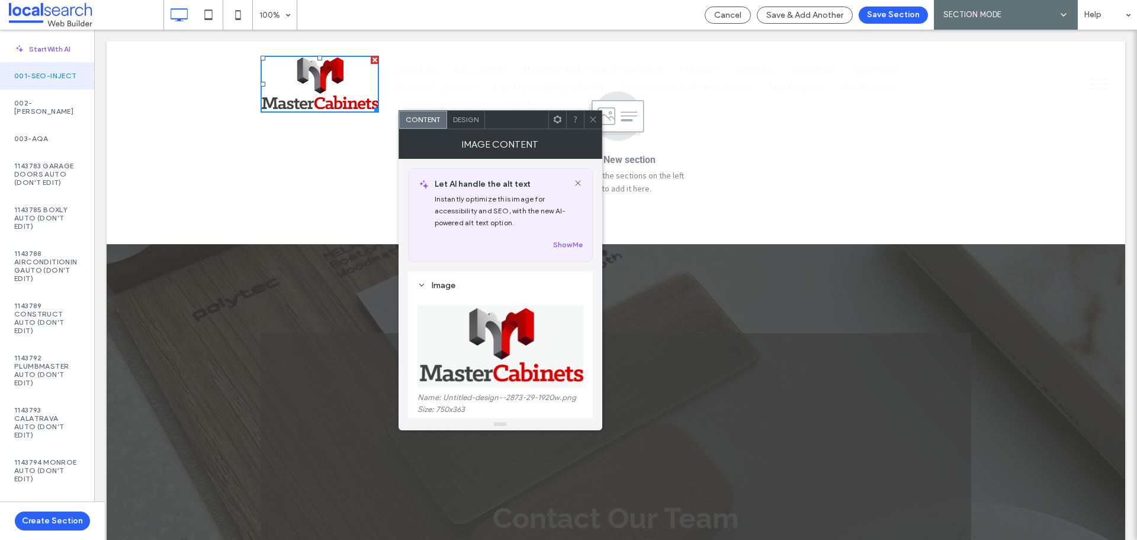
click at [272, 178] on div "Add a New section Click on one of the sections on the left panel to add it here." at bounding box center [616, 142] width 1019 height 203
click at [592, 118] on icon at bounding box center [593, 119] width 9 height 9
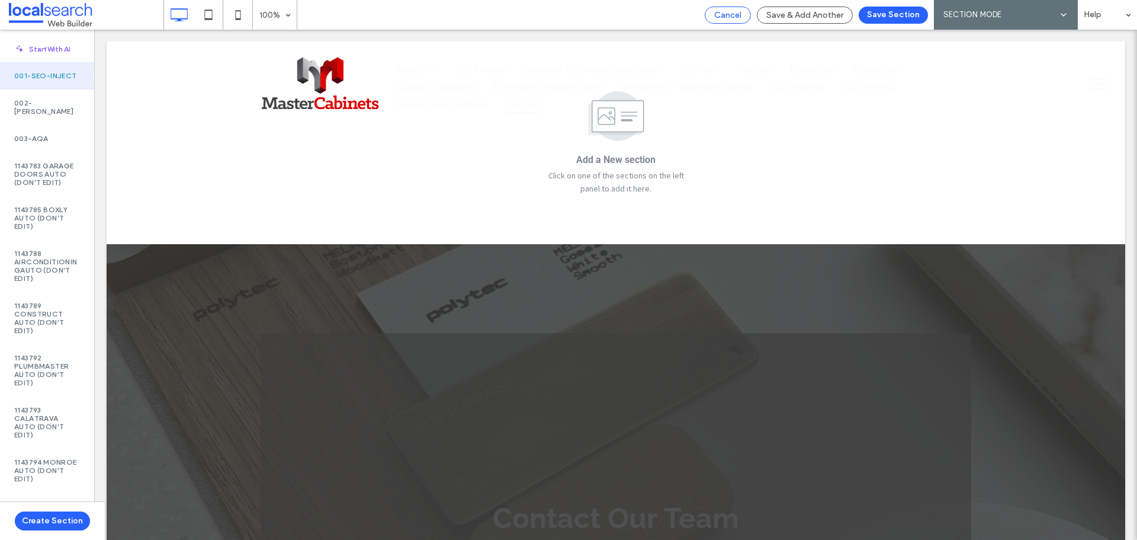
click at [716, 23] on div "Cancel" at bounding box center [728, 15] width 46 height 17
drag, startPoint x: 727, startPoint y: 14, endPoint x: 598, endPoint y: 33, distance: 130.4
click at [727, 14] on span "Cancel" at bounding box center [727, 15] width 27 height 10
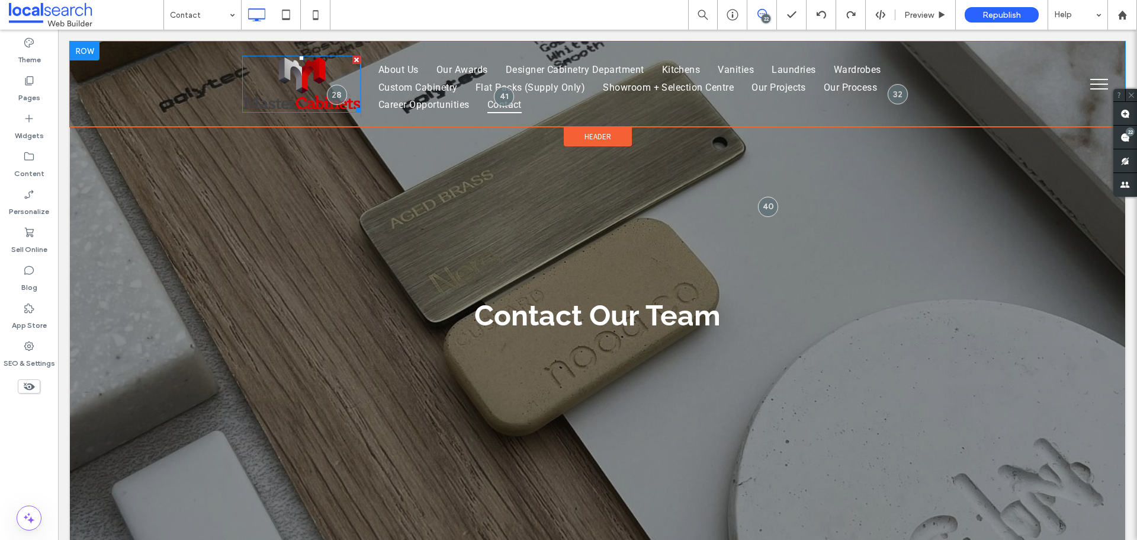
click at [242, 90] on img at bounding box center [301, 84] width 118 height 57
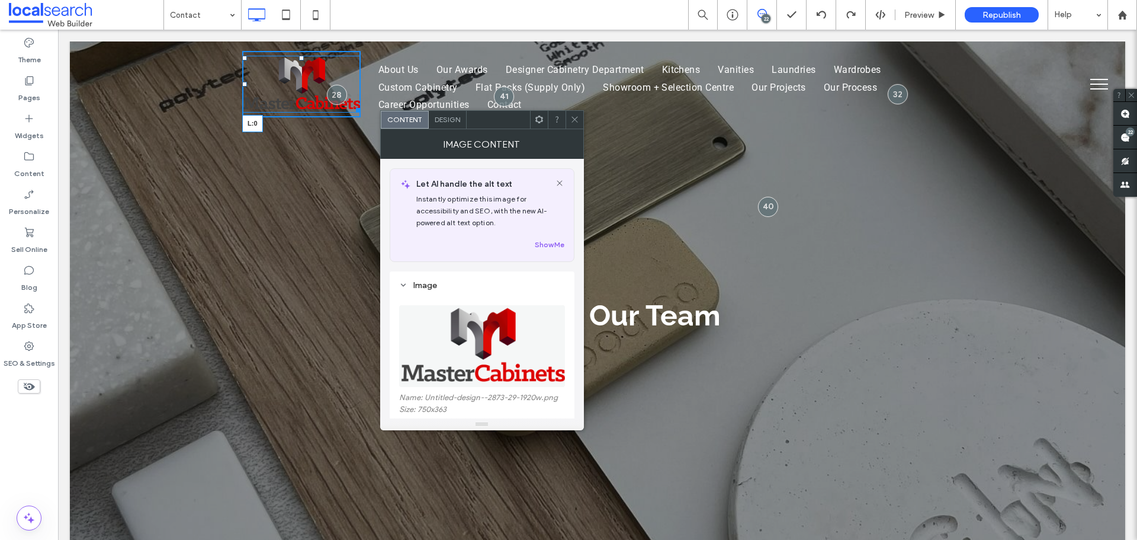
drag, startPoint x: 239, startPoint y: 81, endPoint x: 142, endPoint y: 86, distance: 97.3
click at [142, 86] on div "L:0 Click To Paste Click To Paste About Us Our Awards Designer Cabinetry Depart…" at bounding box center [598, 83] width 1056 height 85
click at [574, 120] on icon at bounding box center [574, 119] width 9 height 9
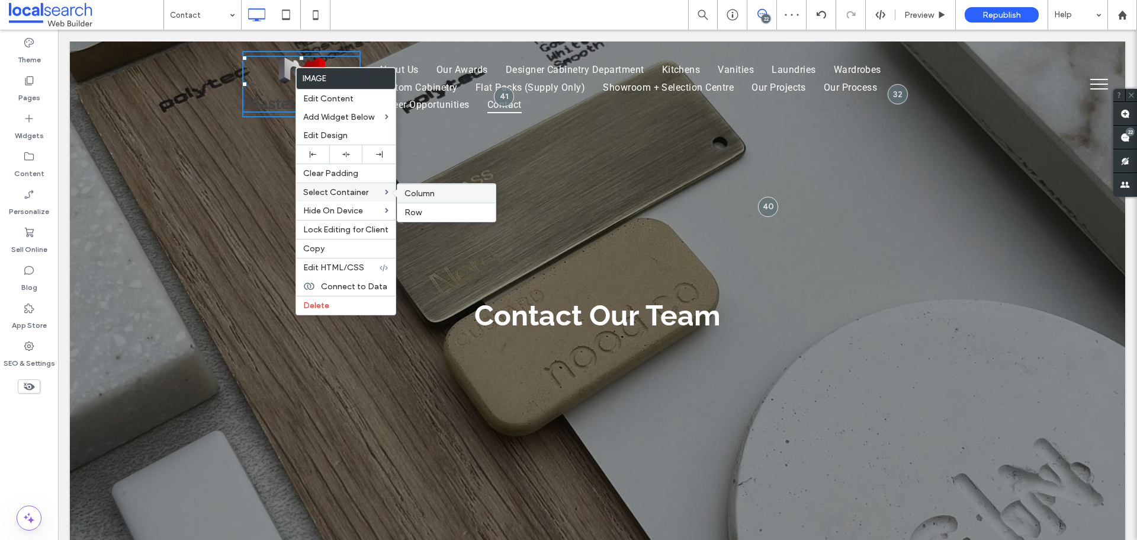
click at [425, 191] on span "Column" at bounding box center [420, 193] width 30 height 10
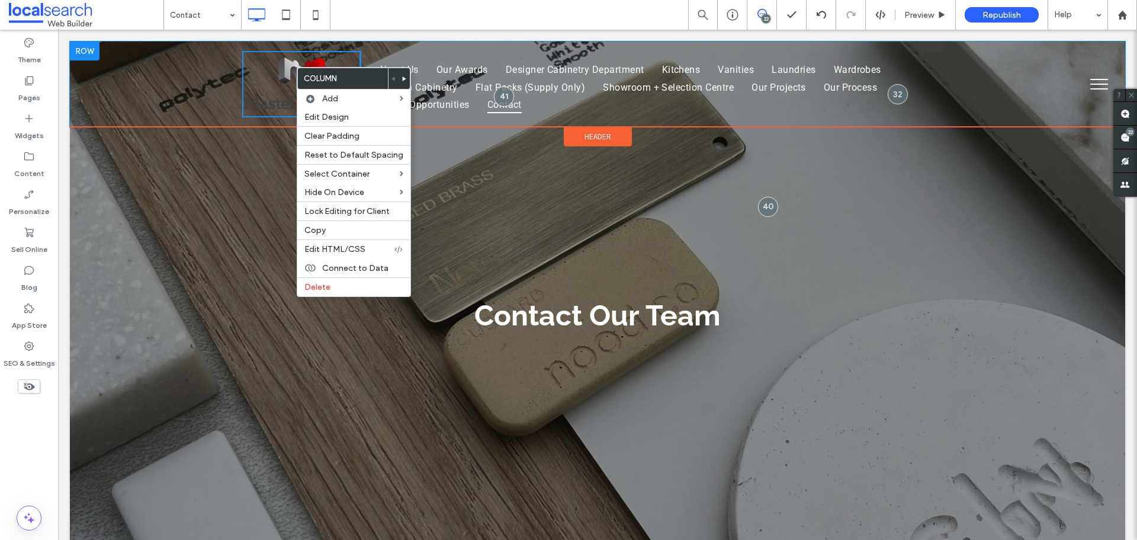
click at [1007, 90] on div "Click To Paste Click To Paste About Us Our Awards Designer Cabinetry Department…" at bounding box center [598, 83] width 1056 height 85
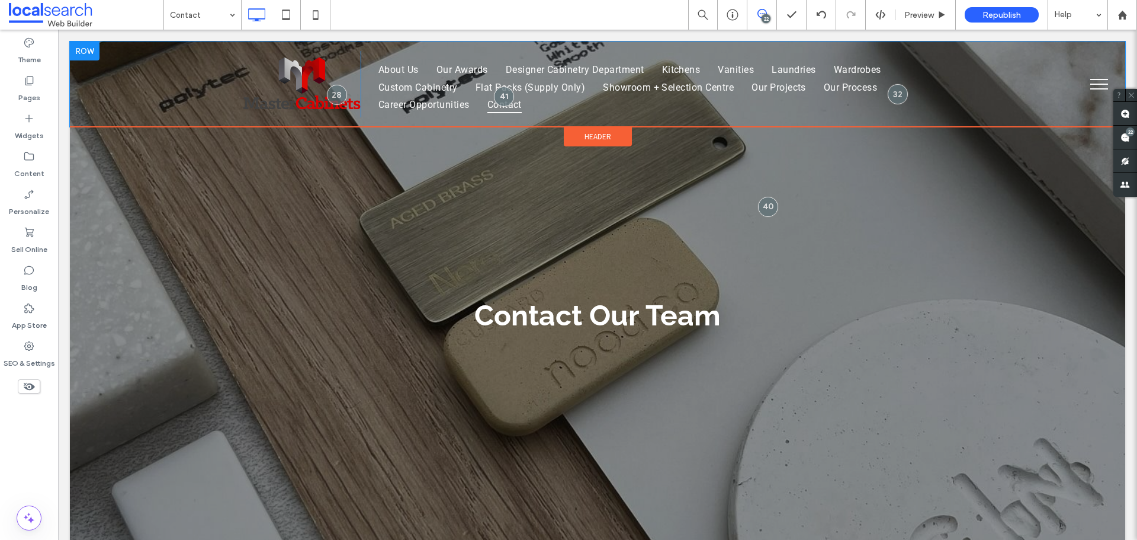
click at [94, 50] on div at bounding box center [85, 50] width 30 height 19
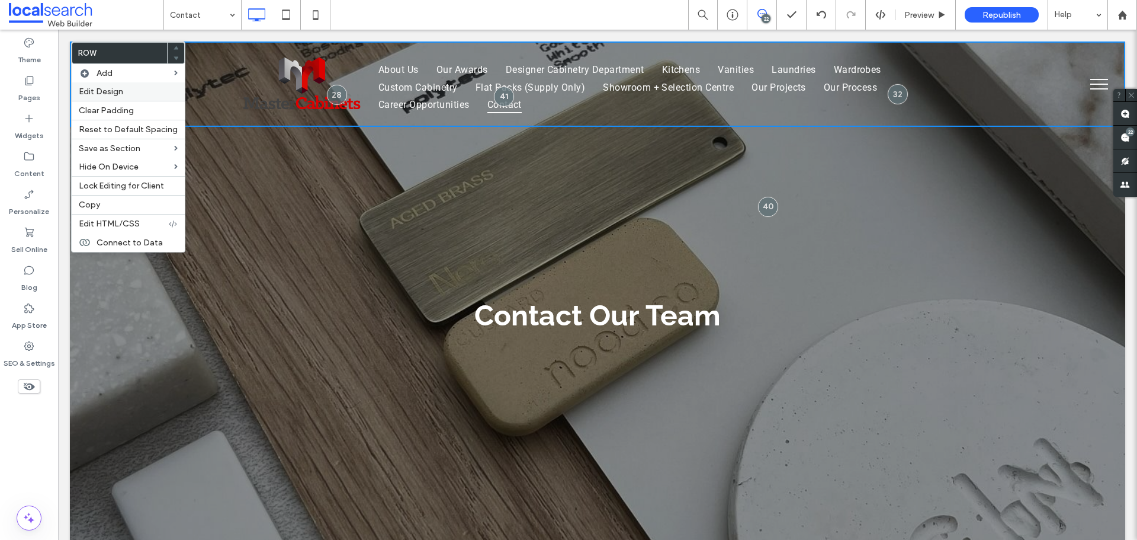
drag, startPoint x: 129, startPoint y: 94, endPoint x: 167, endPoint y: 76, distance: 42.4
click at [129, 94] on label "Edit Design" at bounding box center [128, 91] width 99 height 10
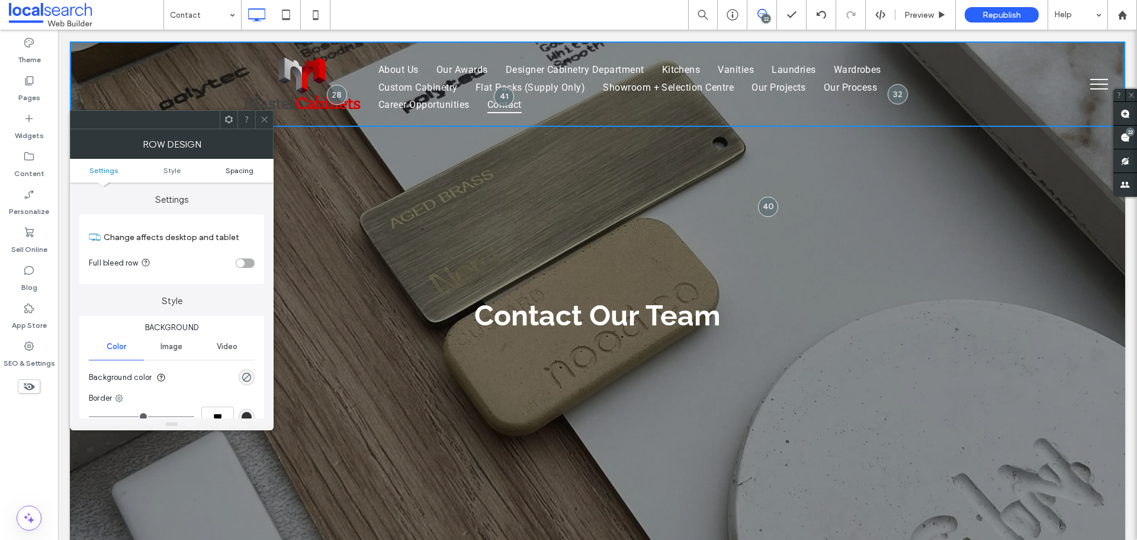
click at [245, 172] on span "Spacing" at bounding box center [240, 170] width 28 height 9
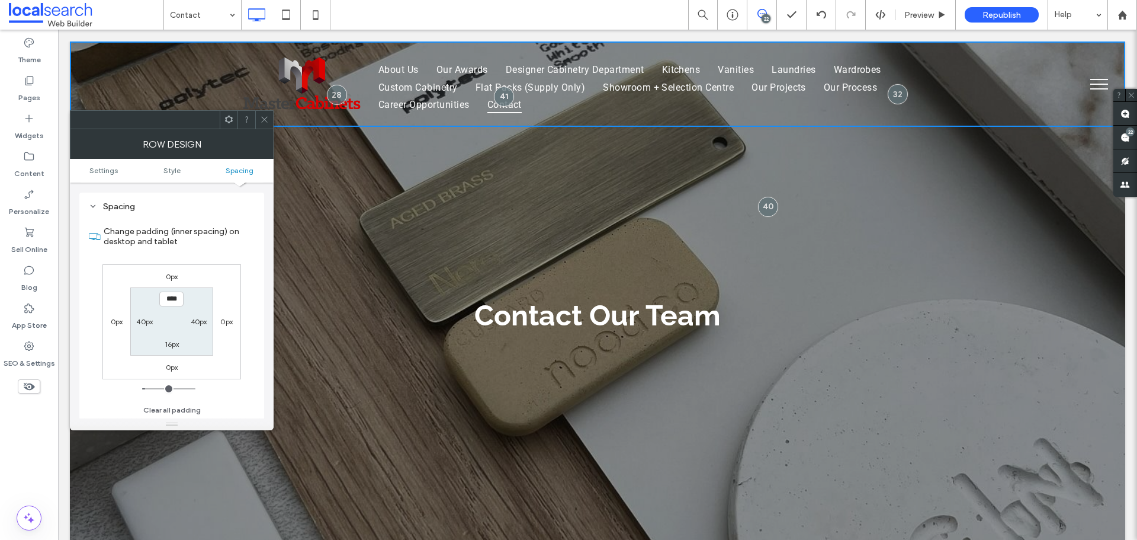
scroll to position [297, 0]
click at [137, 323] on label "40px" at bounding box center [144, 320] width 17 height 9
type input "**"
type input "*"
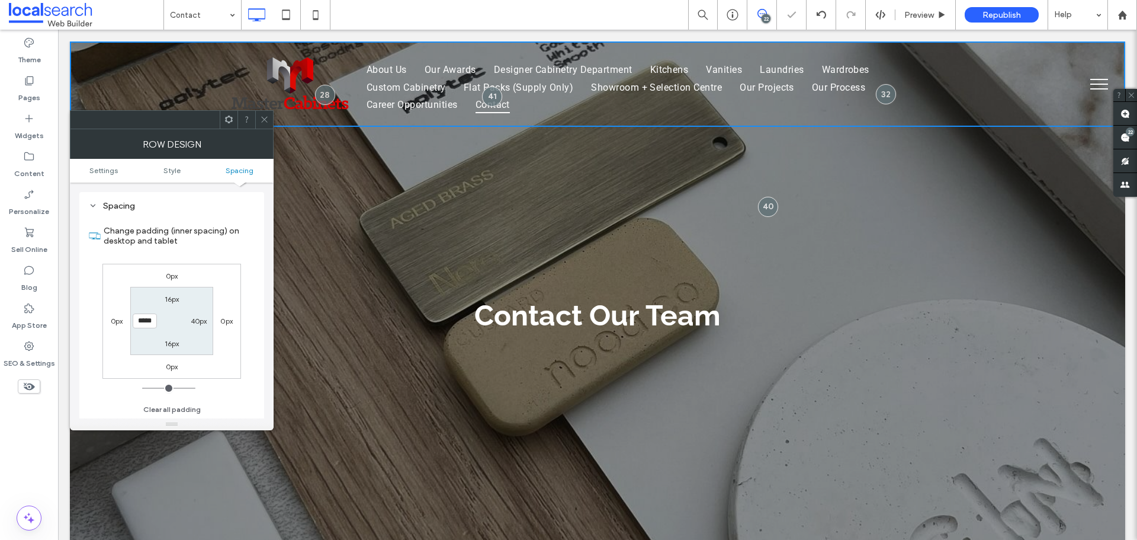
scroll to position [0, 1]
type input "*****"
type input "*"
type input "***"
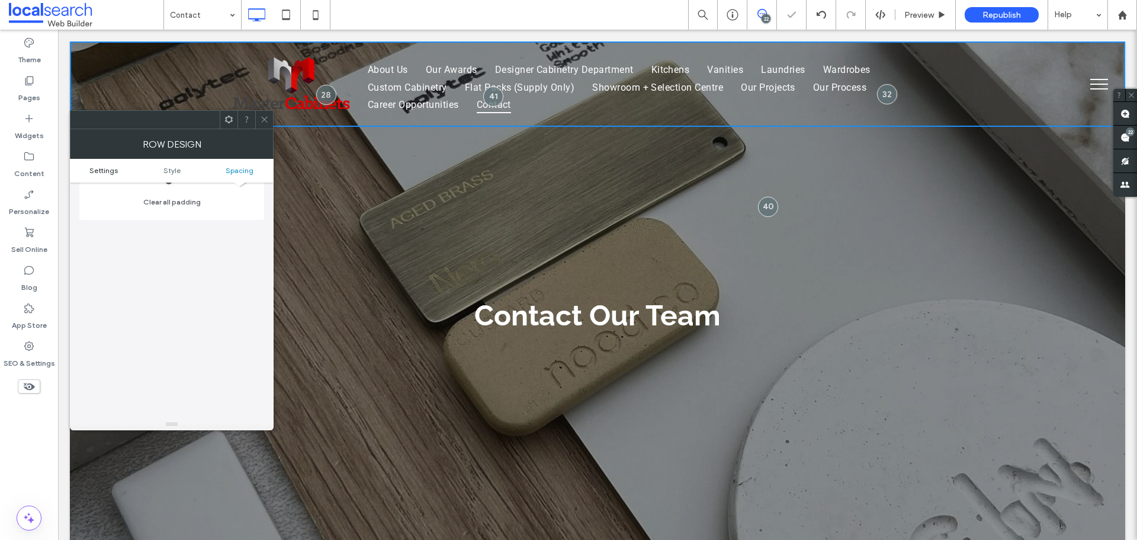
click at [91, 168] on span "Settings" at bounding box center [103, 170] width 28 height 9
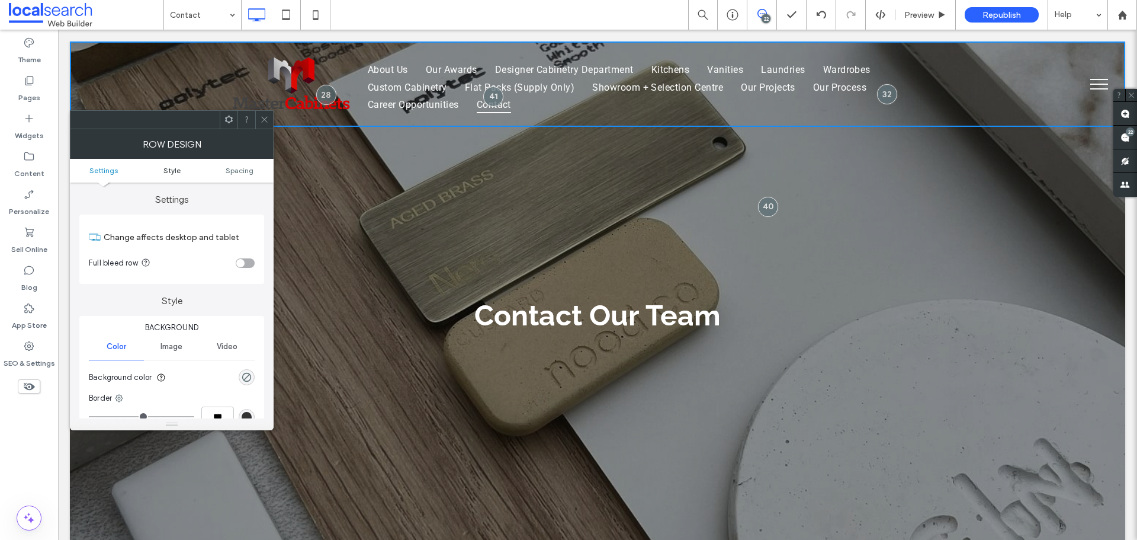
click at [168, 169] on span "Style" at bounding box center [171, 170] width 17 height 9
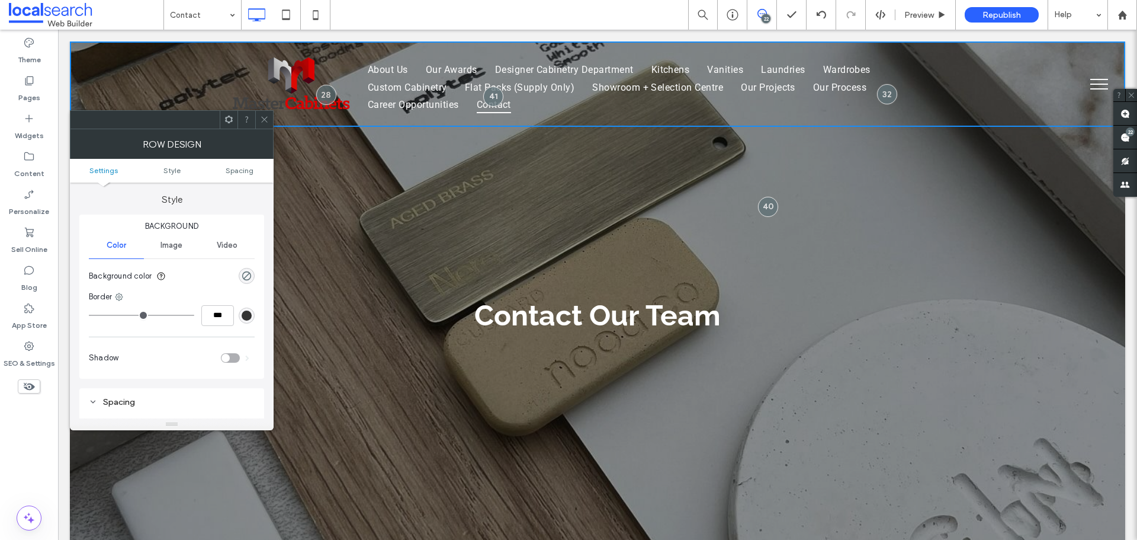
scroll to position [101, 0]
click at [265, 126] on span at bounding box center [264, 120] width 9 height 18
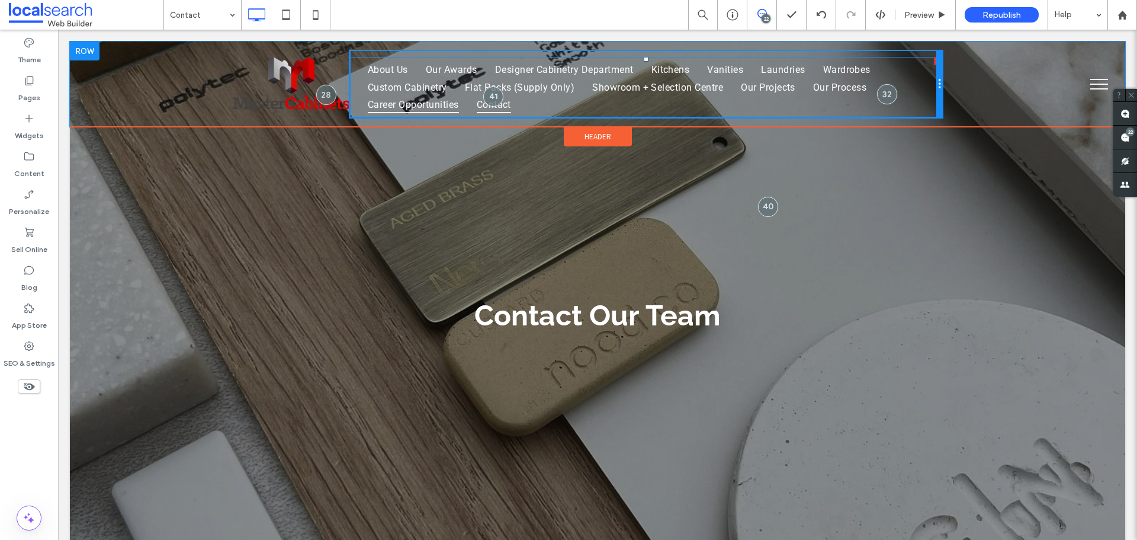
drag, startPoint x: 935, startPoint y: 85, endPoint x: 397, endPoint y: 101, distance: 538.1
click at [400, 101] on div "About Us Our Awards Designer Cabinetry Department Kitchens Vanities Laundries W…" at bounding box center [646, 84] width 592 height 66
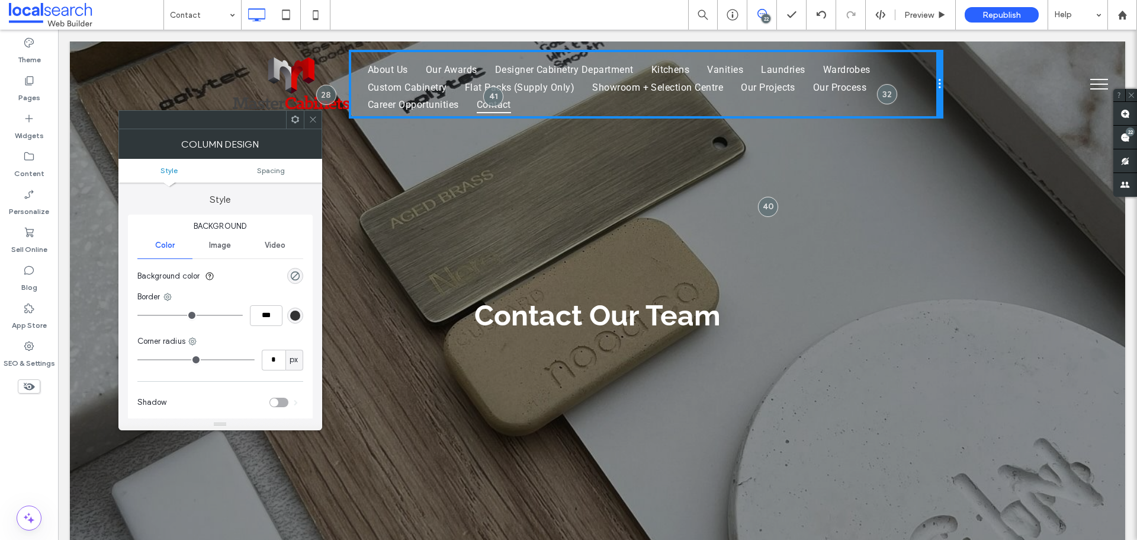
drag, startPoint x: 312, startPoint y: 118, endPoint x: 279, endPoint y: 70, distance: 58.5
click at [312, 118] on use at bounding box center [313, 120] width 6 height 6
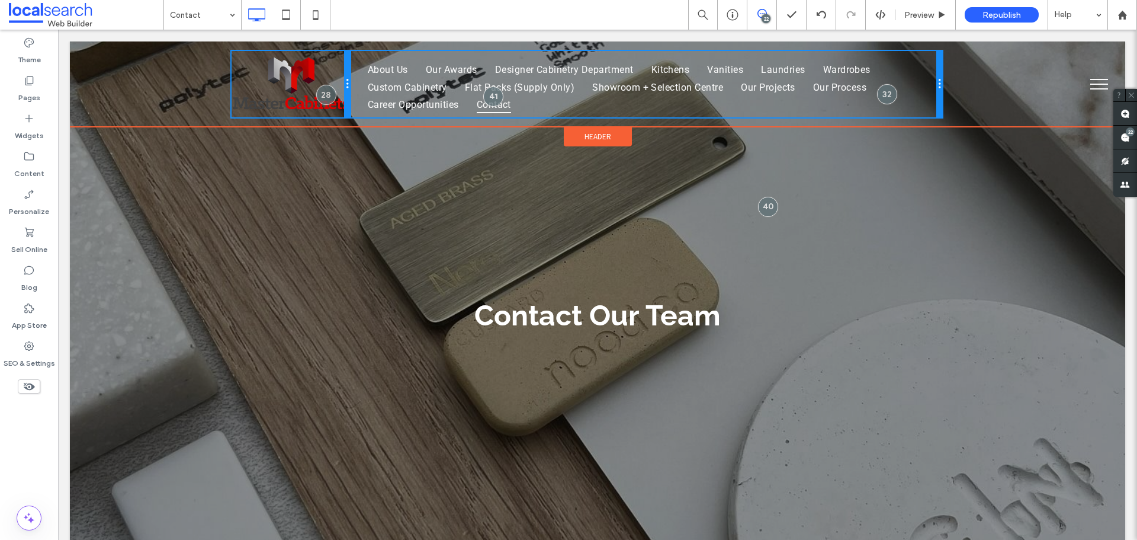
drag, startPoint x: 344, startPoint y: 78, endPoint x: 336, endPoint y: 102, distance: 26.0
click at [336, 102] on div "Click To Paste Click To Paste" at bounding box center [291, 84] width 118 height 66
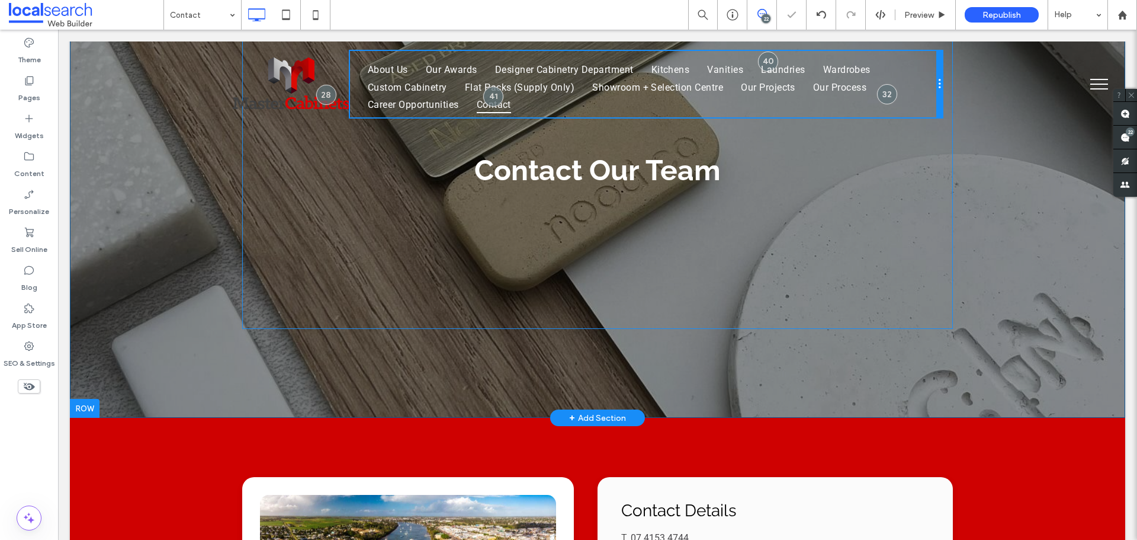
scroll to position [0, 0]
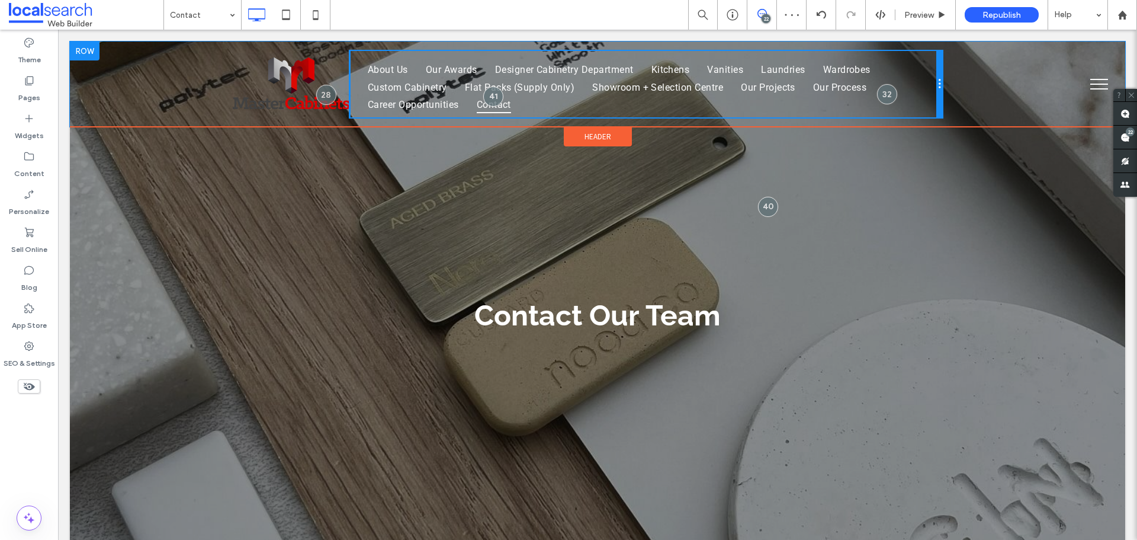
click at [1023, 82] on div "Click To Paste Click To Paste About Us Our Awards Designer Cabinetry Department…" at bounding box center [598, 83] width 1056 height 85
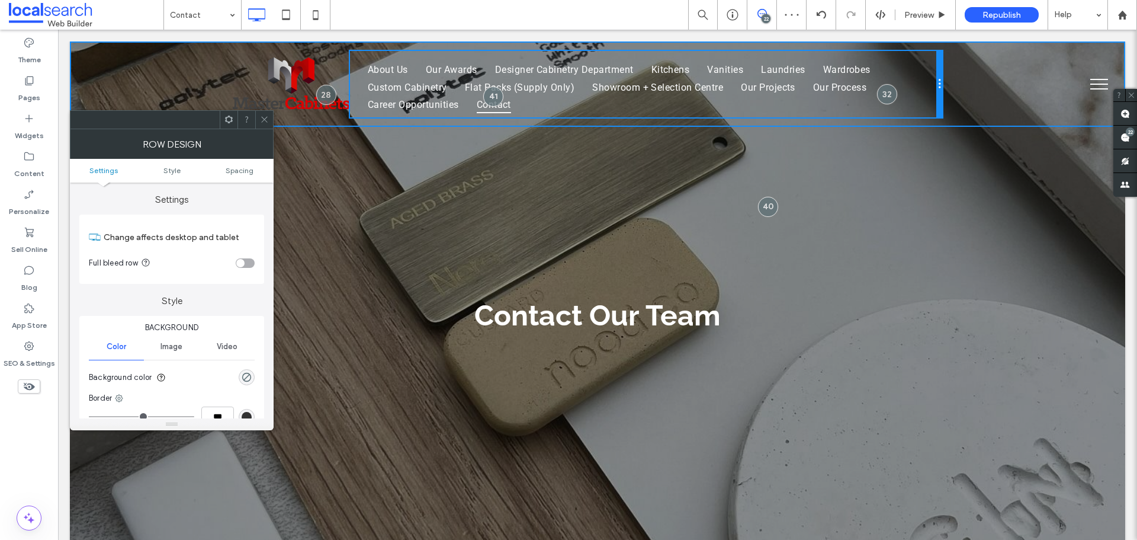
click at [1023, 100] on div "Click To Paste Click To Paste About Us Our Awards Designer Cabinetry Department…" at bounding box center [598, 83] width 1056 height 85
click at [268, 120] on icon at bounding box center [264, 119] width 9 height 9
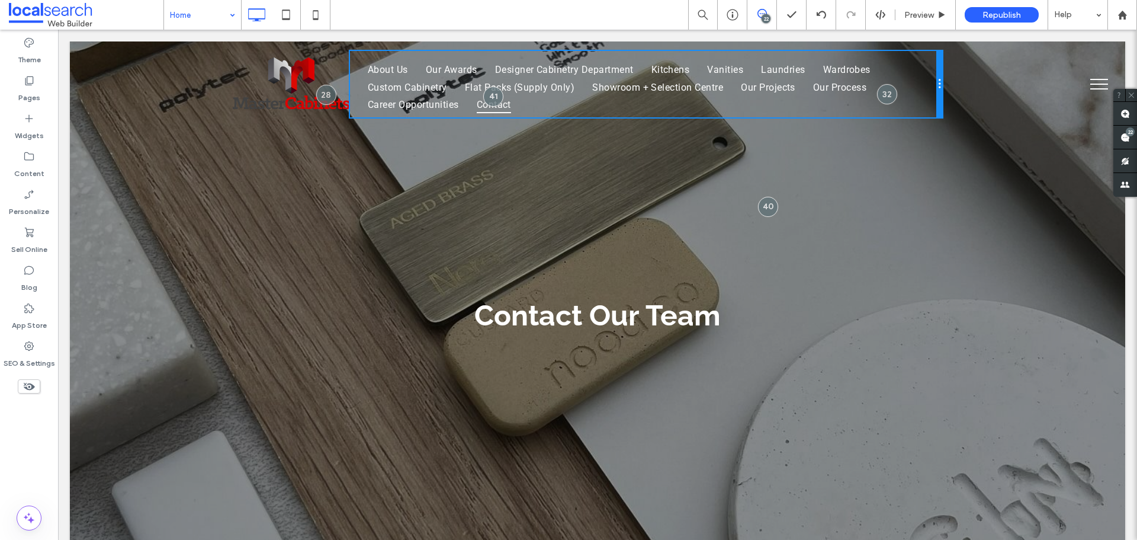
drag, startPoint x: 204, startPoint y: 43, endPoint x: 302, endPoint y: 60, distance: 99.8
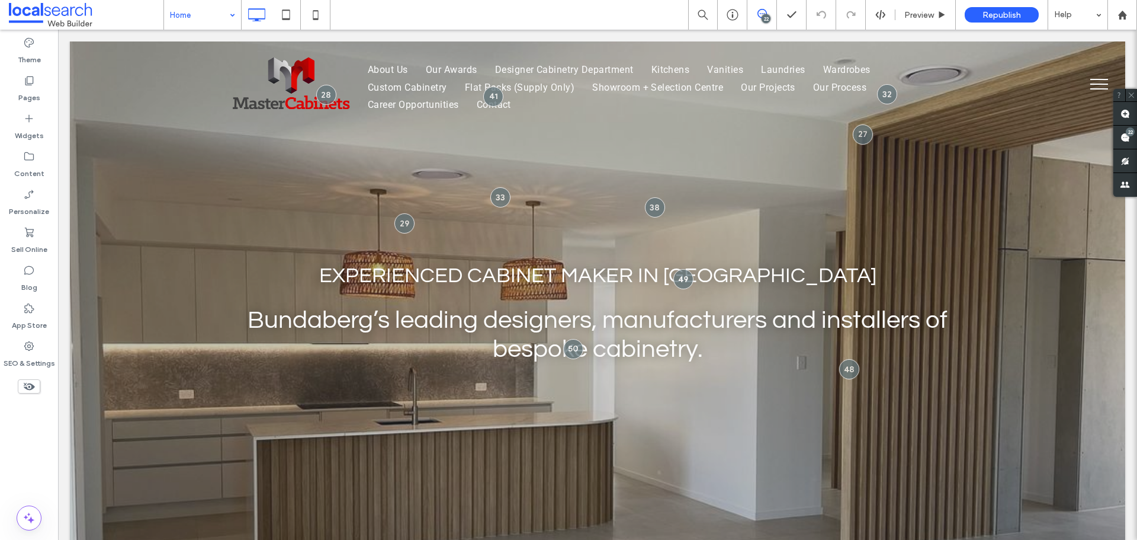
click at [1087, 85] on button "menu" at bounding box center [1099, 84] width 31 height 31
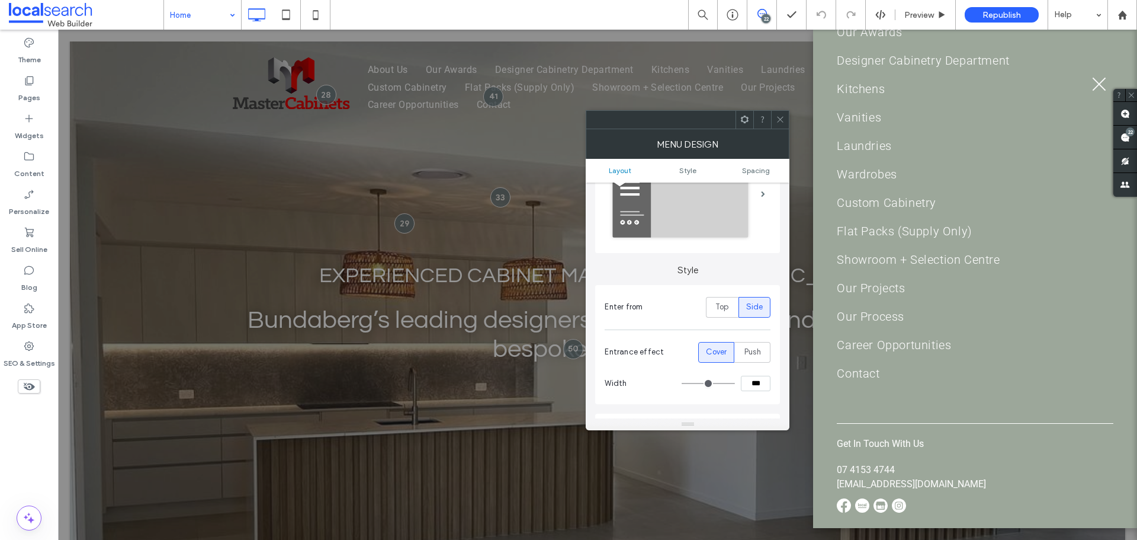
scroll to position [59, 0]
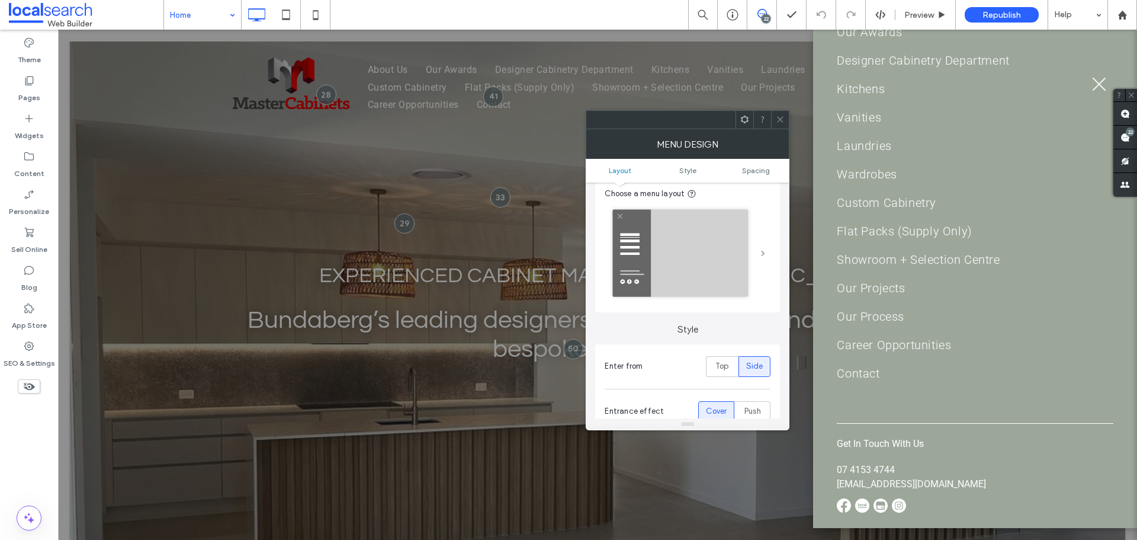
click at [761, 251] on span at bounding box center [763, 253] width 4 height 6
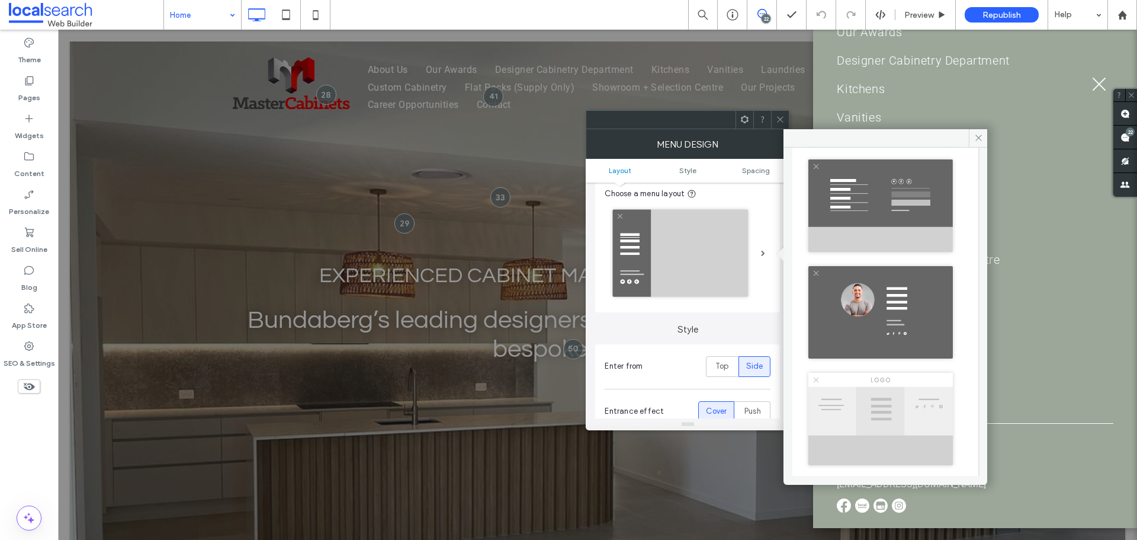
scroll to position [591, 0]
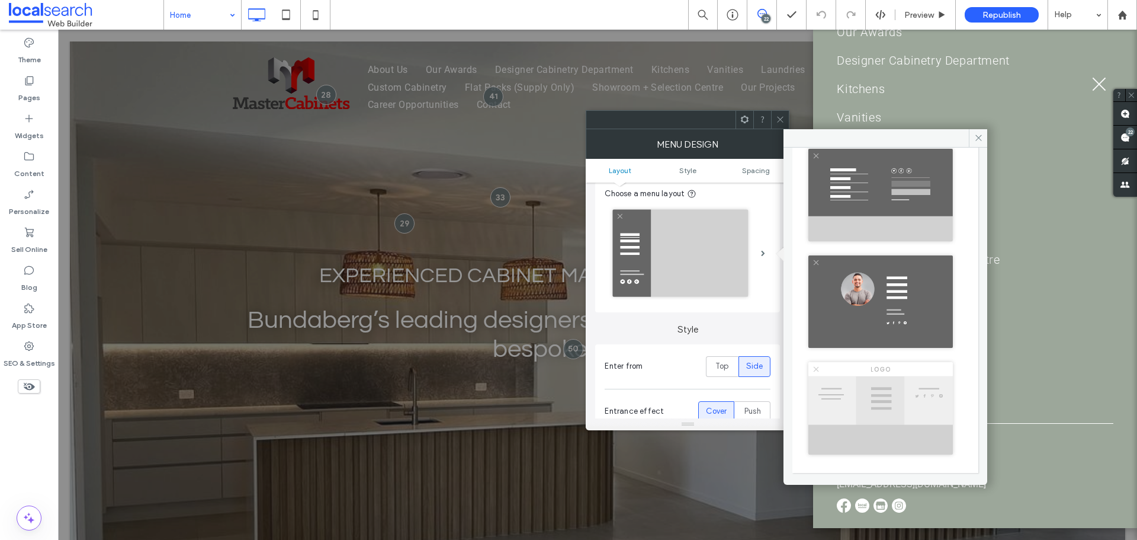
click at [876, 390] on img at bounding box center [880, 408] width 152 height 101
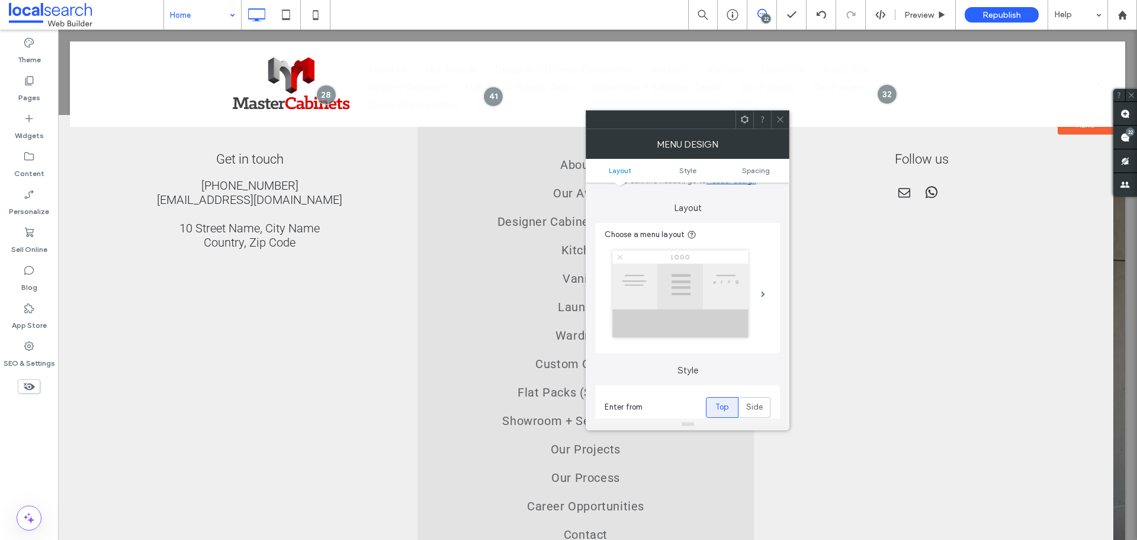
scroll to position [0, 0]
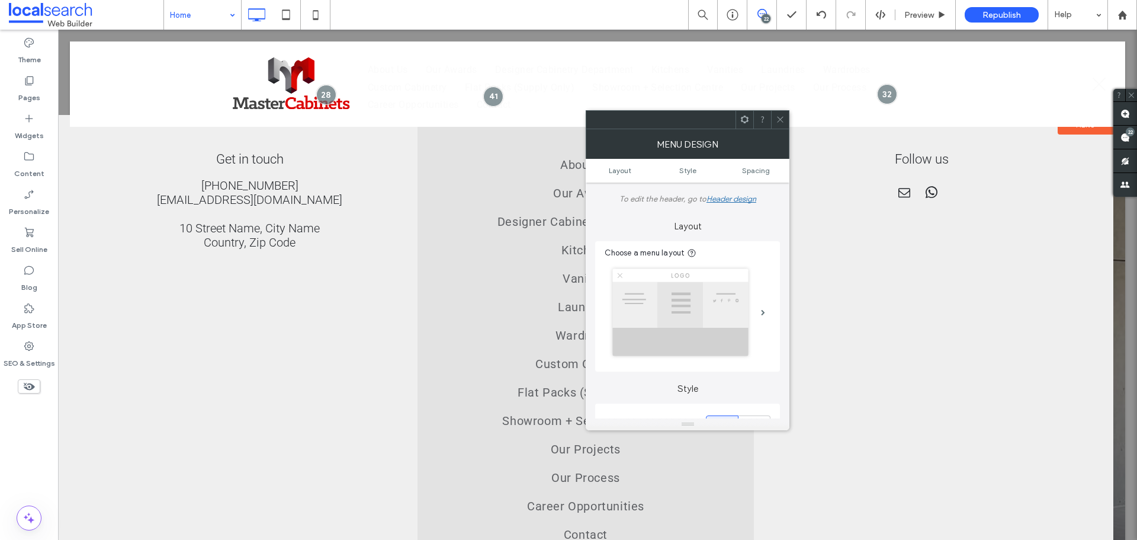
click at [777, 120] on icon at bounding box center [780, 119] width 9 height 9
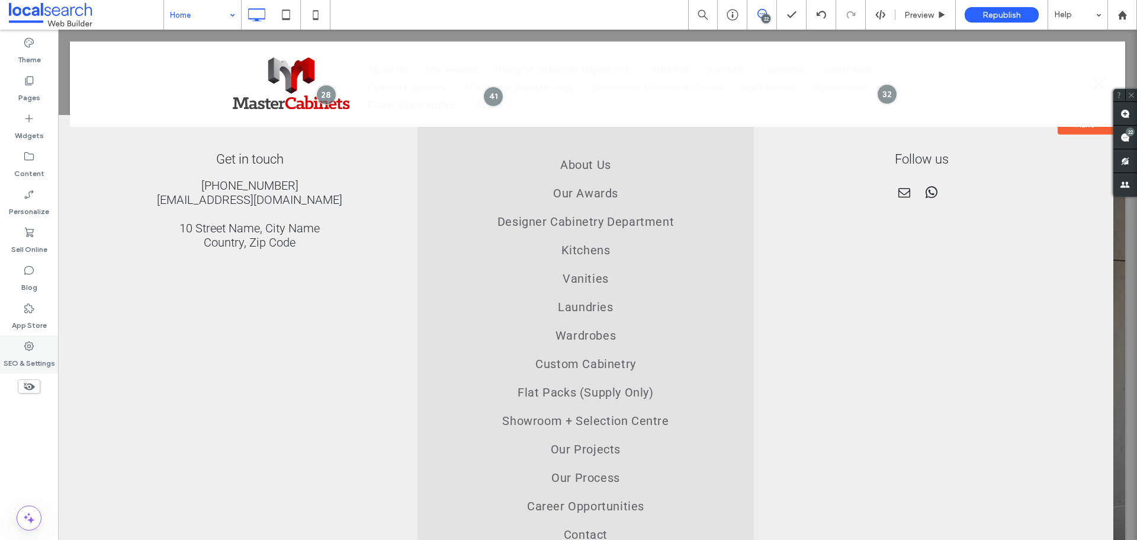
click at [29, 344] on icon at bounding box center [29, 346] width 12 height 12
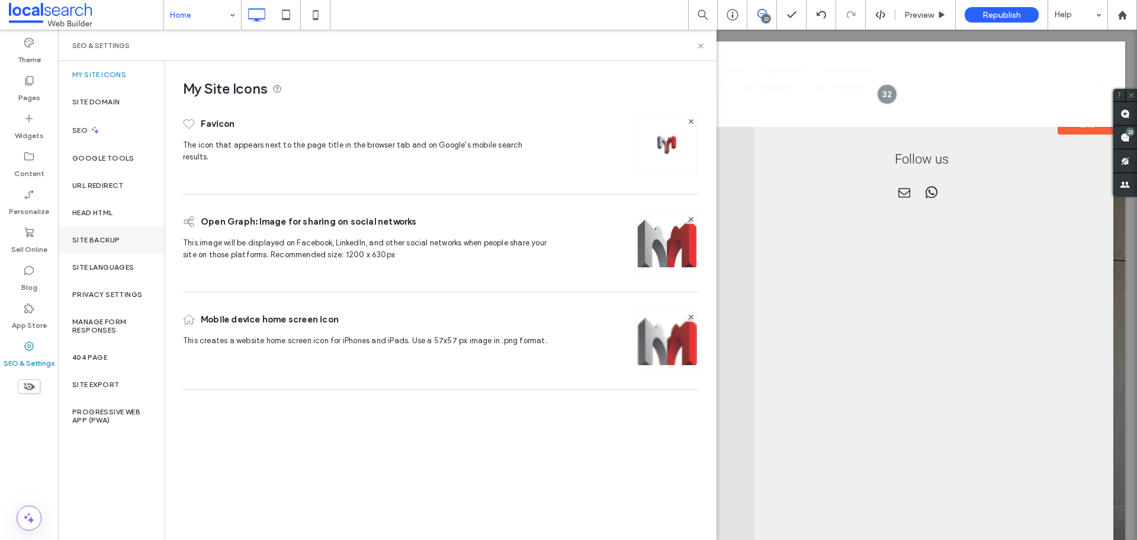
click at [123, 245] on div "Site Backup" at bounding box center [111, 239] width 107 height 27
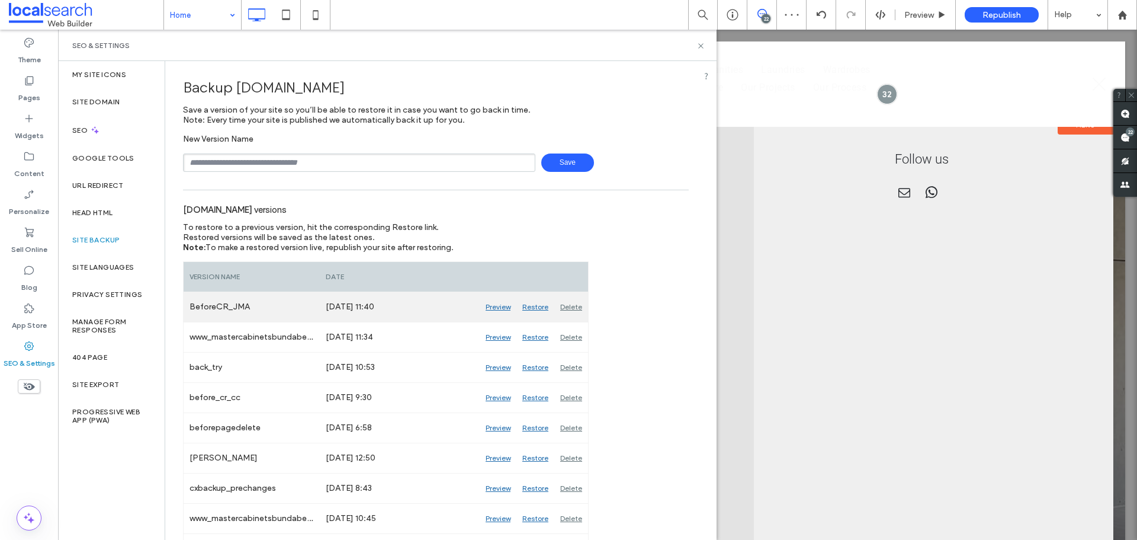
click at [535, 309] on div "Restore" at bounding box center [536, 307] width 38 height 30
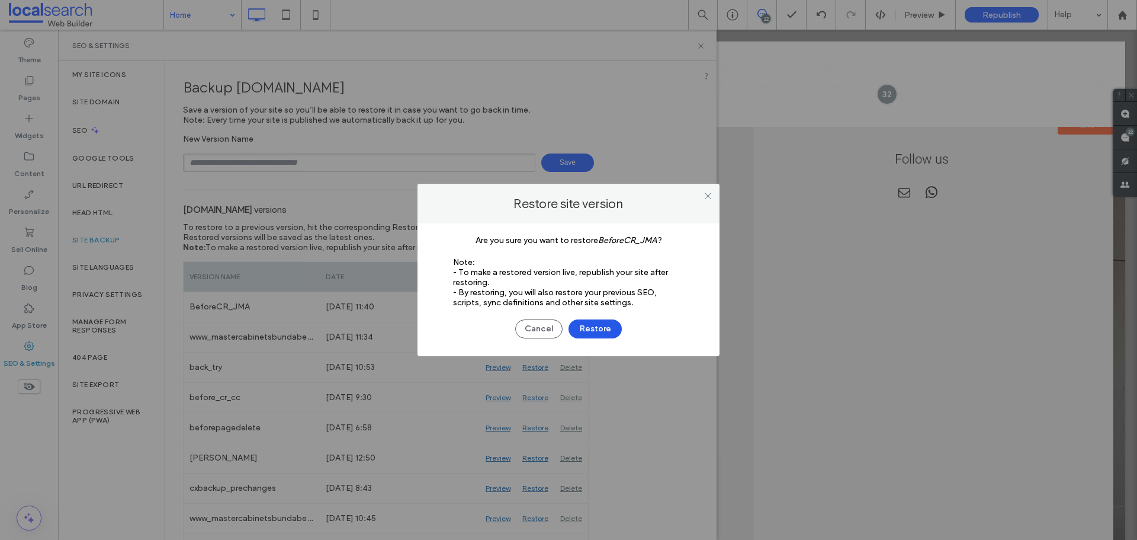
click at [597, 328] on button "Restore" at bounding box center [595, 328] width 53 height 19
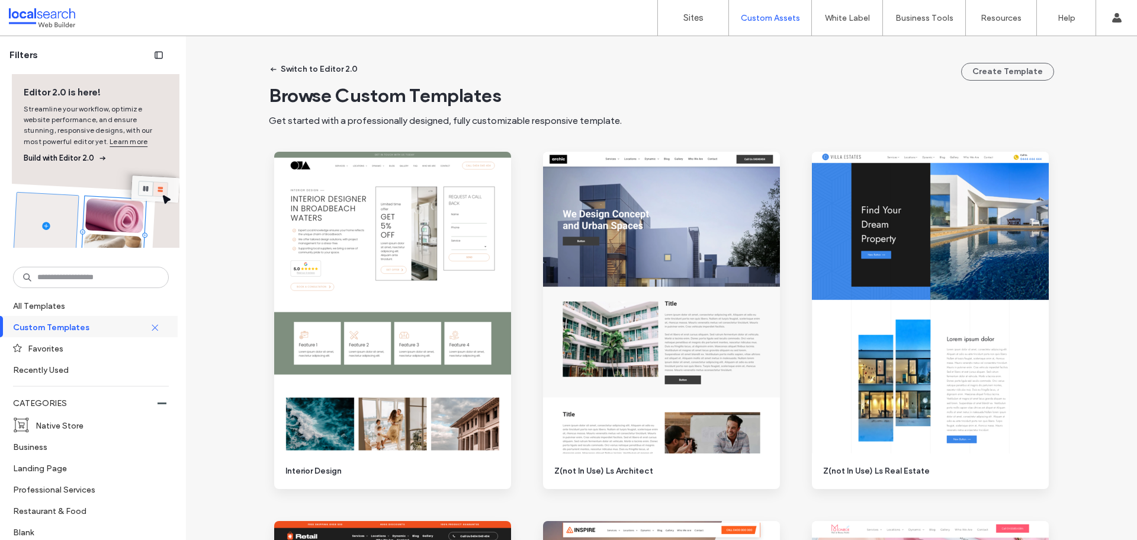
click at [100, 278] on input at bounding box center [91, 277] width 156 height 21
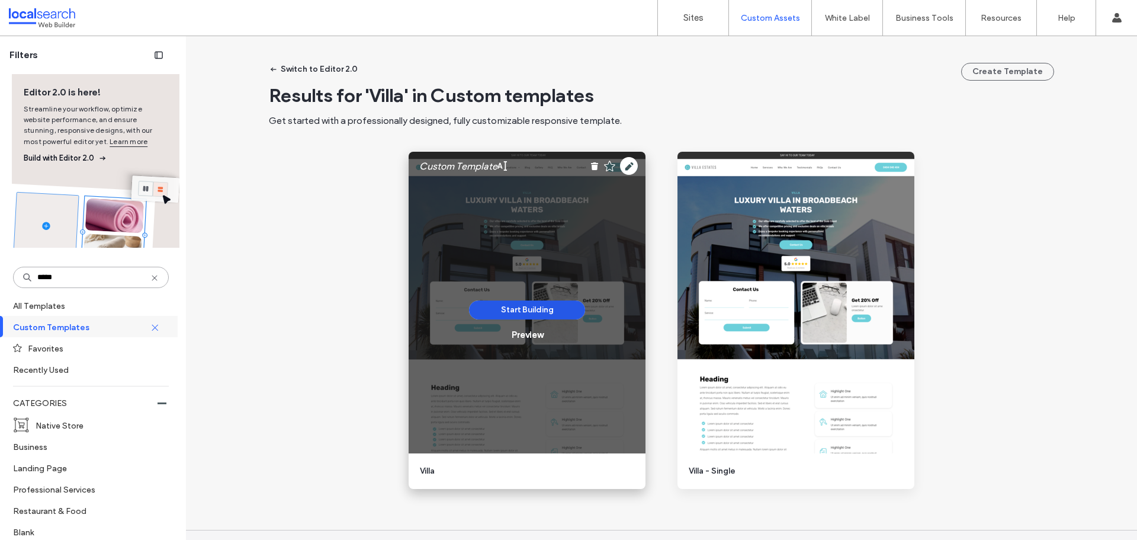
type input "*****"
click at [555, 307] on button "Start Building" at bounding box center [527, 309] width 116 height 19
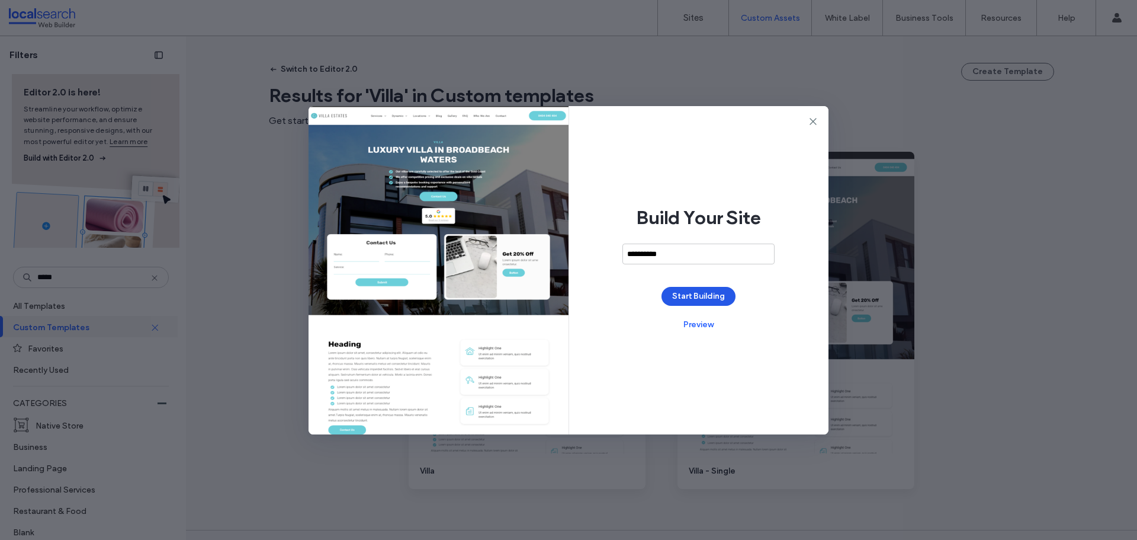
type input "**********"
click at [708, 296] on button "Start Building" at bounding box center [699, 296] width 74 height 19
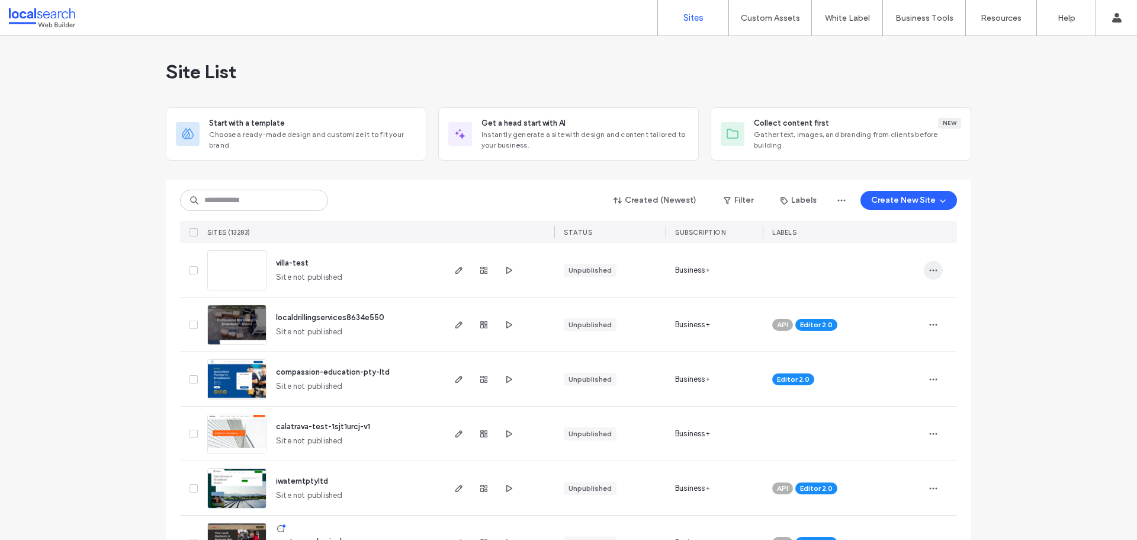
click at [929, 273] on icon "button" at bounding box center [933, 269] width 9 height 9
click at [883, 417] on span "Delete Site" at bounding box center [875, 421] width 40 height 12
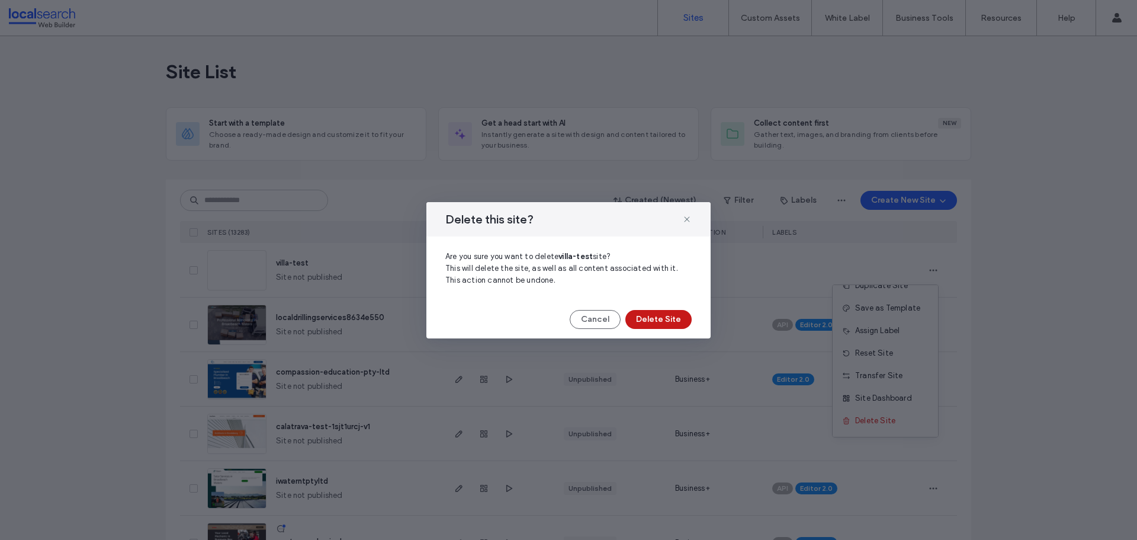
click at [661, 326] on button "Delete Site" at bounding box center [659, 319] width 66 height 19
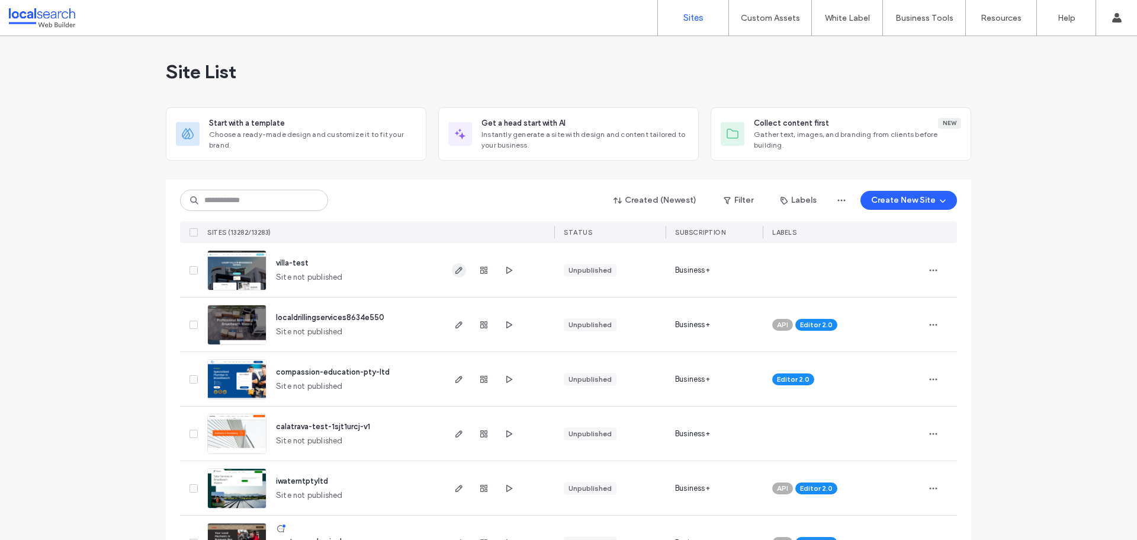
click at [459, 272] on icon "button" at bounding box center [458, 269] width 9 height 9
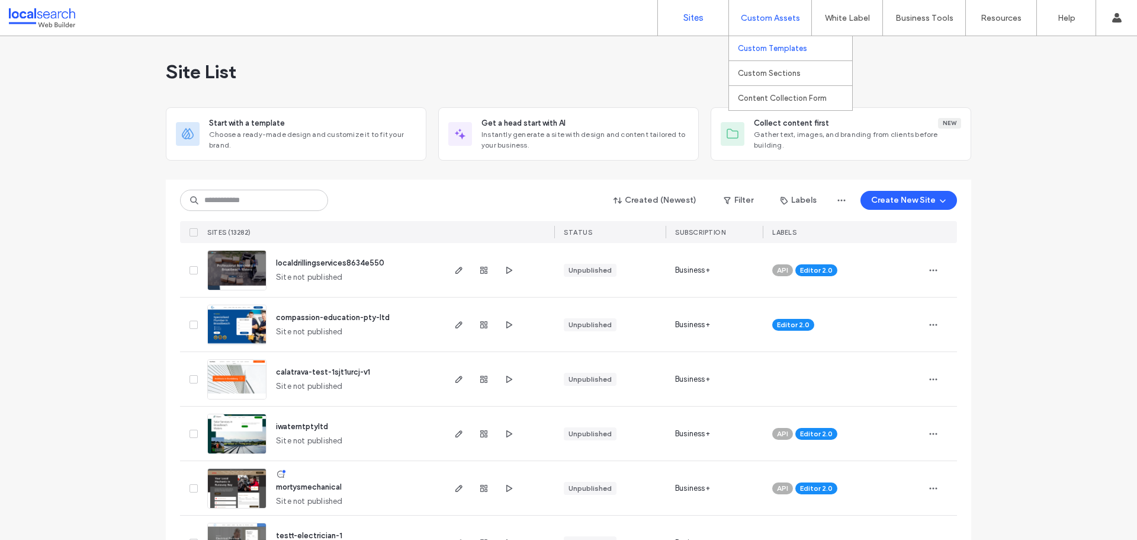
click at [770, 50] on label "Custom Templates" at bounding box center [772, 48] width 69 height 9
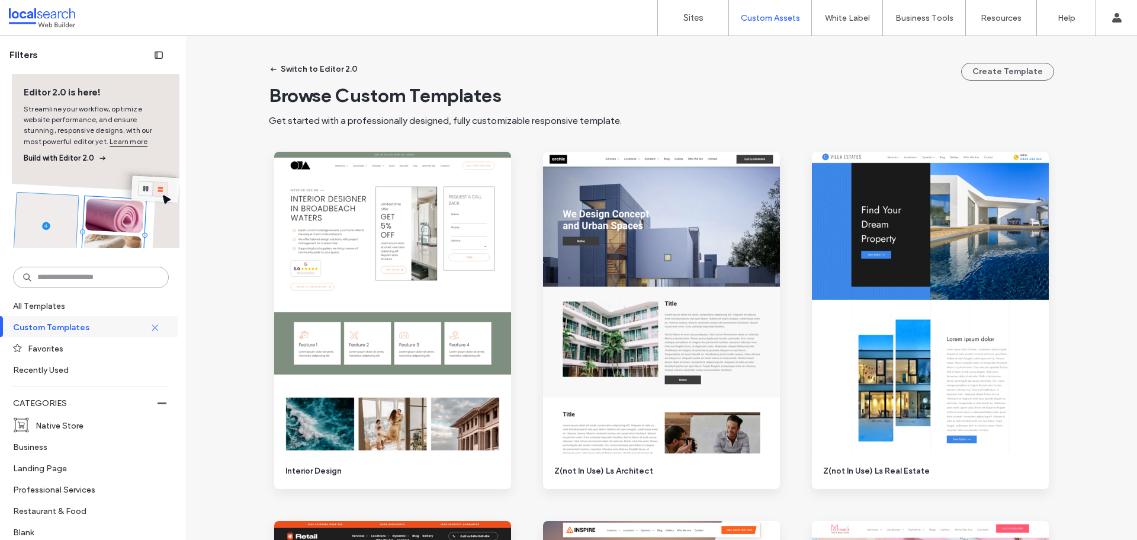
click at [83, 270] on input at bounding box center [91, 277] width 156 height 21
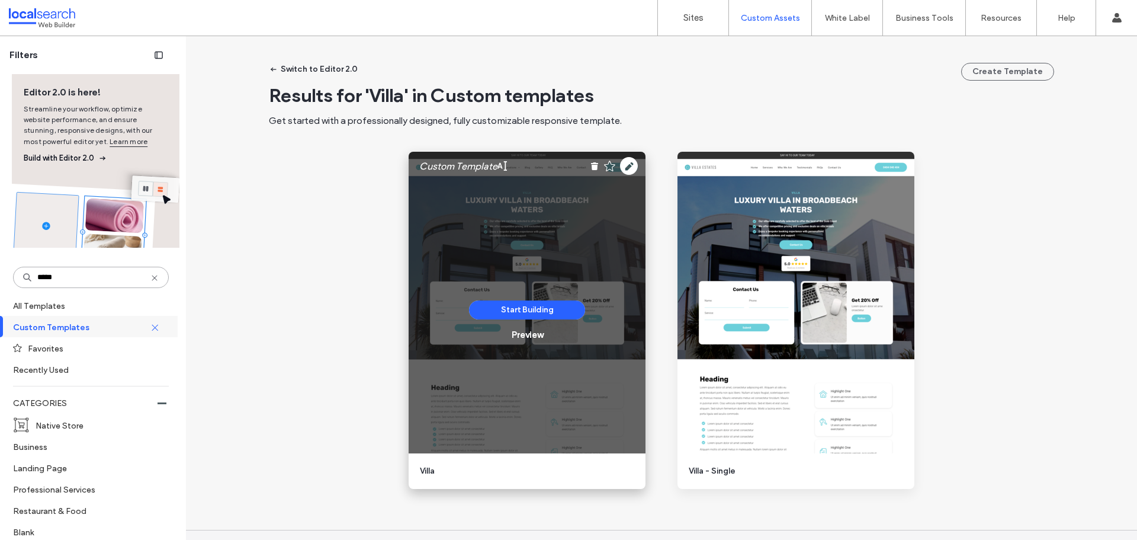
type input "*****"
drag, startPoint x: 539, startPoint y: 326, endPoint x: 530, endPoint y: 334, distance: 11.8
click at [538, 326] on div "Start Building Preview" at bounding box center [527, 320] width 116 height 40
click at [530, 334] on div "Preview" at bounding box center [527, 334] width 31 height 11
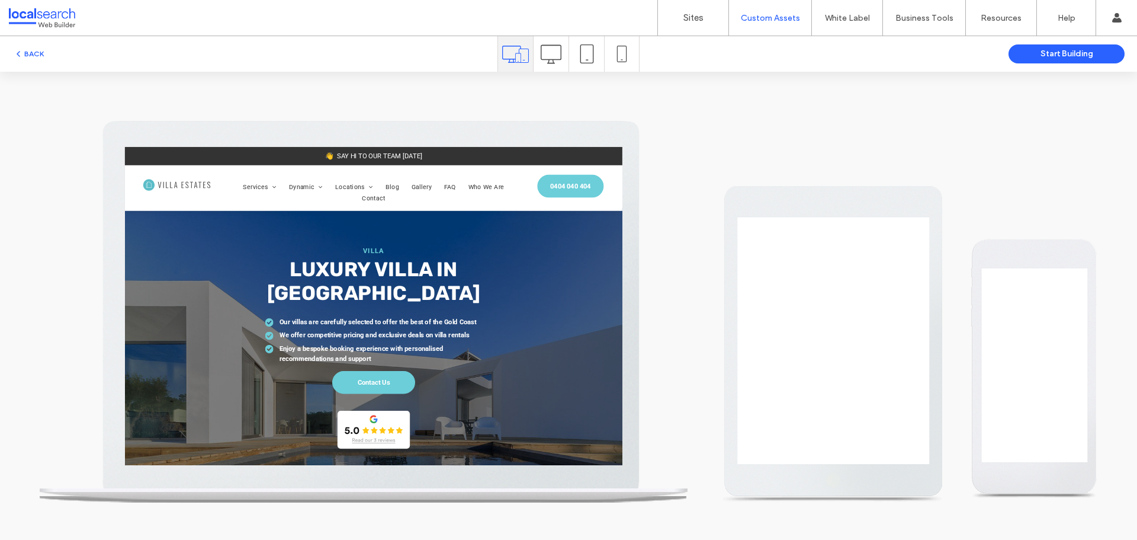
click at [556, 59] on use at bounding box center [551, 53] width 21 height 19
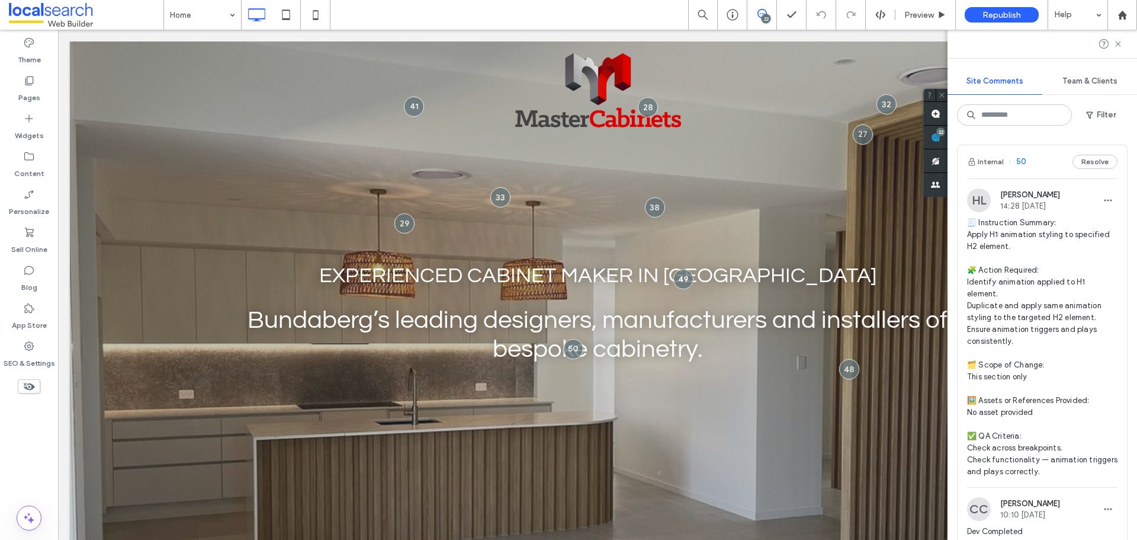
click at [1043, 259] on span "🧾 Instruction Summary: Apply H1 animation styling to specified H2 element. 🧩 Ac…" at bounding box center [1042, 347] width 150 height 261
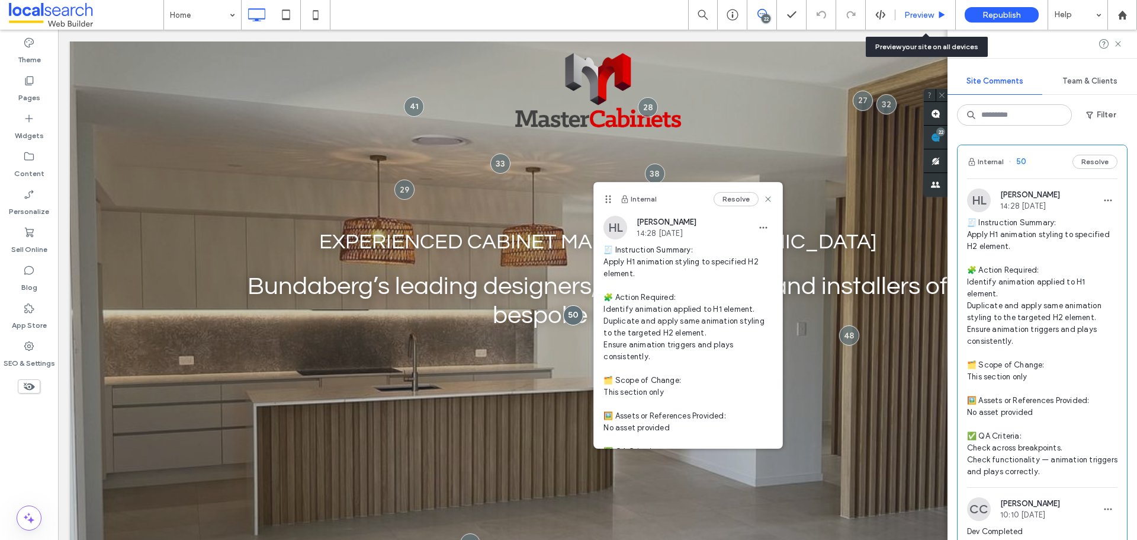
click at [922, 21] on div "Preview" at bounding box center [926, 15] width 60 height 30
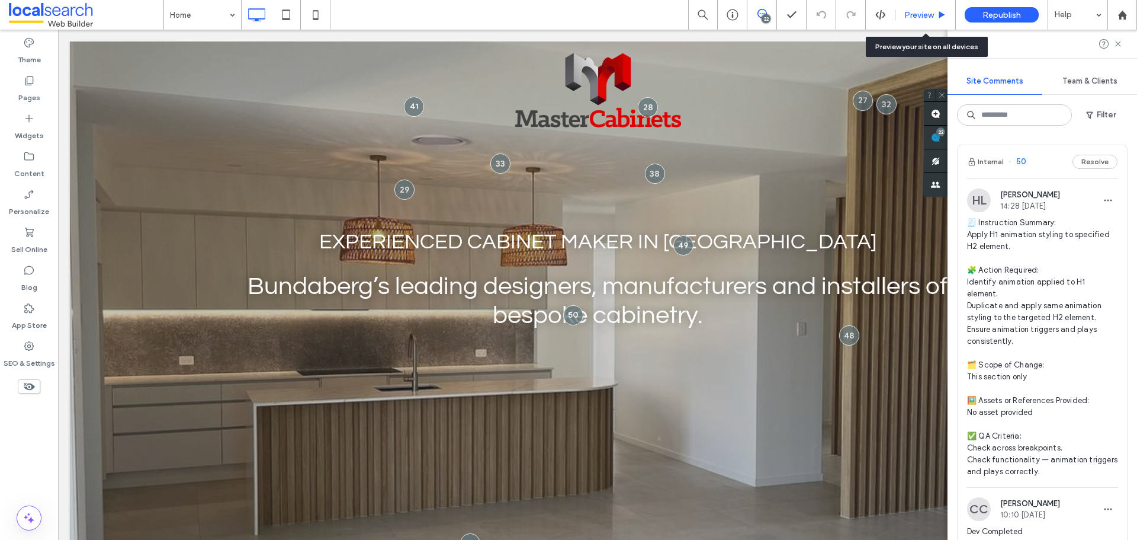
click at [917, 12] on span "Preview" at bounding box center [920, 15] width 30 height 10
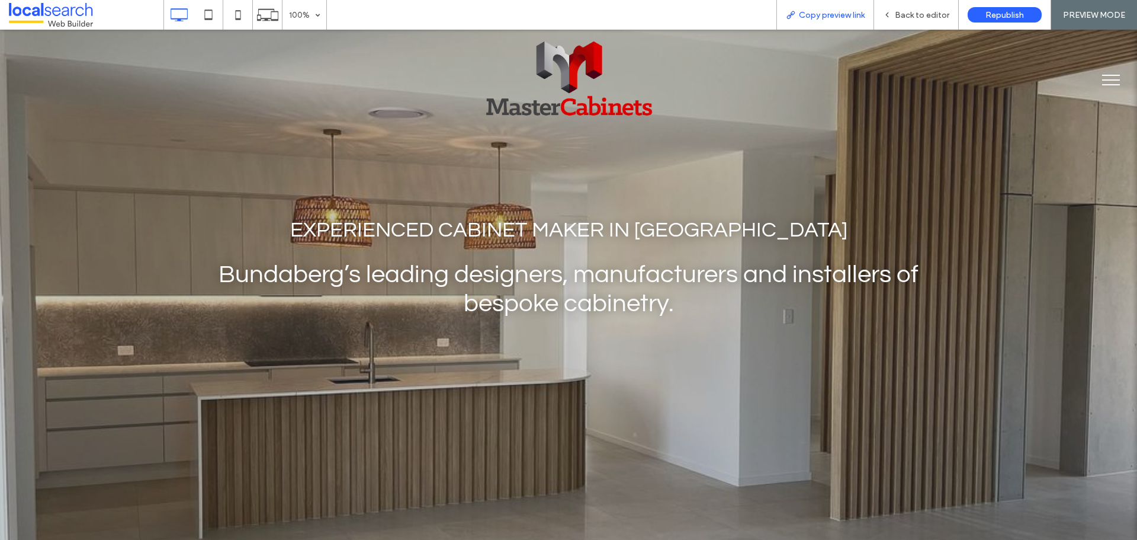
click at [812, 12] on span "Copy preview link" at bounding box center [832, 15] width 66 height 10
click at [934, 14] on span "Back to editor" at bounding box center [922, 15] width 54 height 10
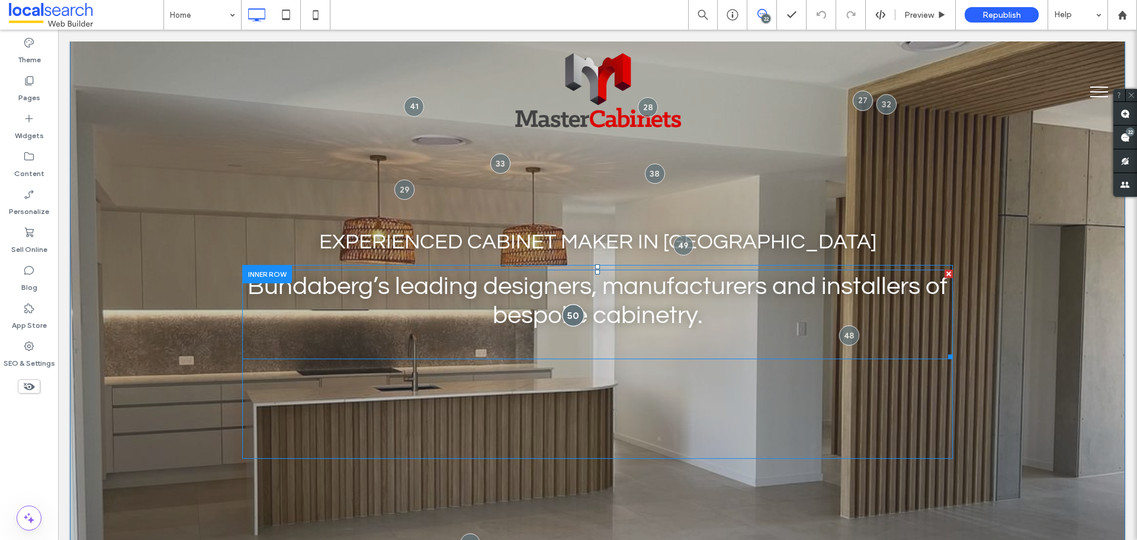
click at [569, 311] on div at bounding box center [573, 315] width 22 height 22
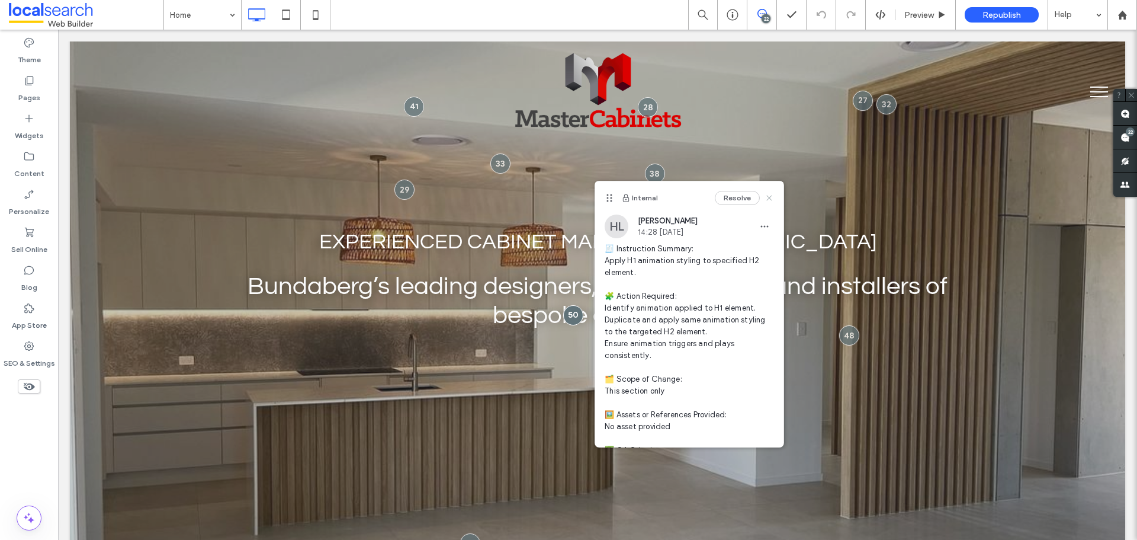
click at [767, 197] on use at bounding box center [769, 197] width 5 height 5
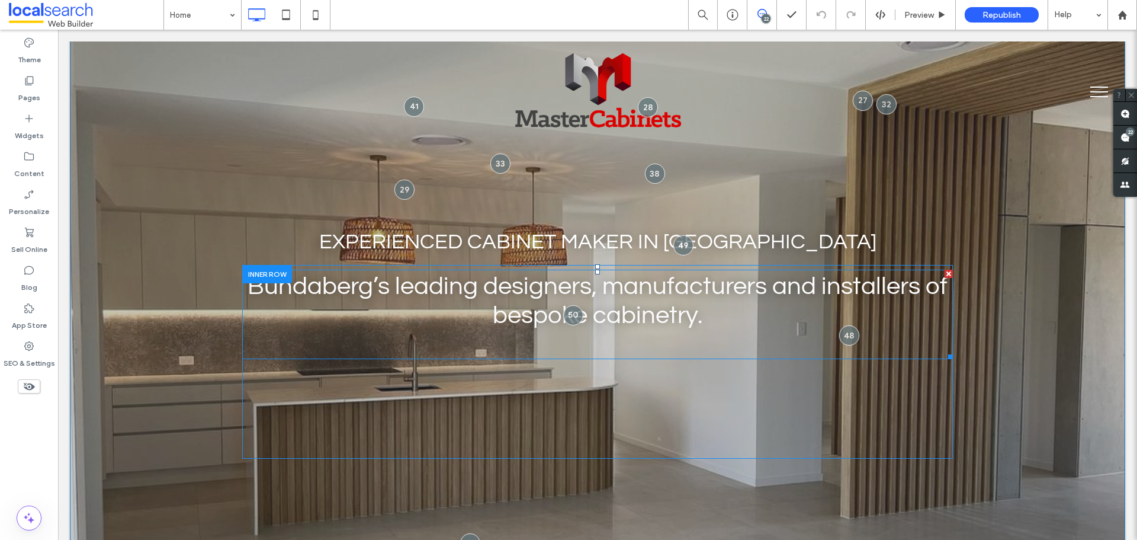
click at [657, 290] on span "Bundaberg’s leading designers, manufacturers and installers of bespoke cabinetr…" at bounding box center [598, 301] width 700 height 54
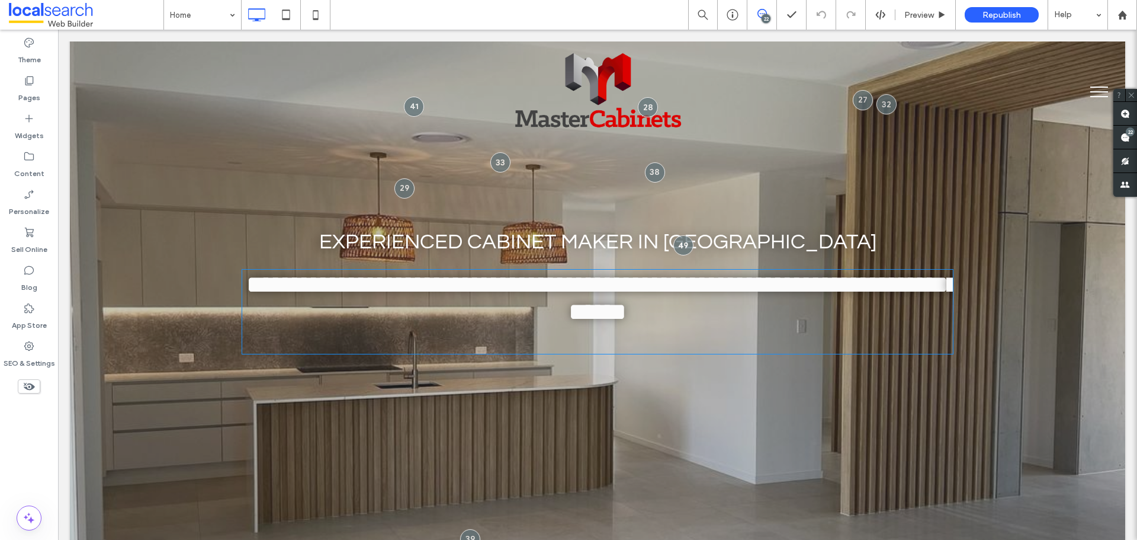
type input "*********"
type input "**"
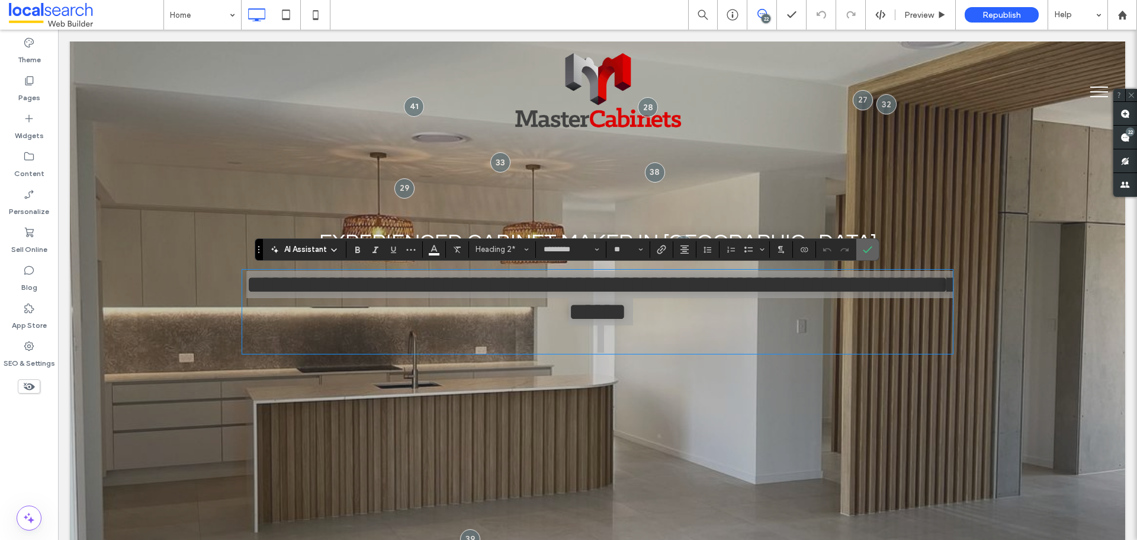
click at [876, 248] on label "Confirm" at bounding box center [868, 249] width 18 height 21
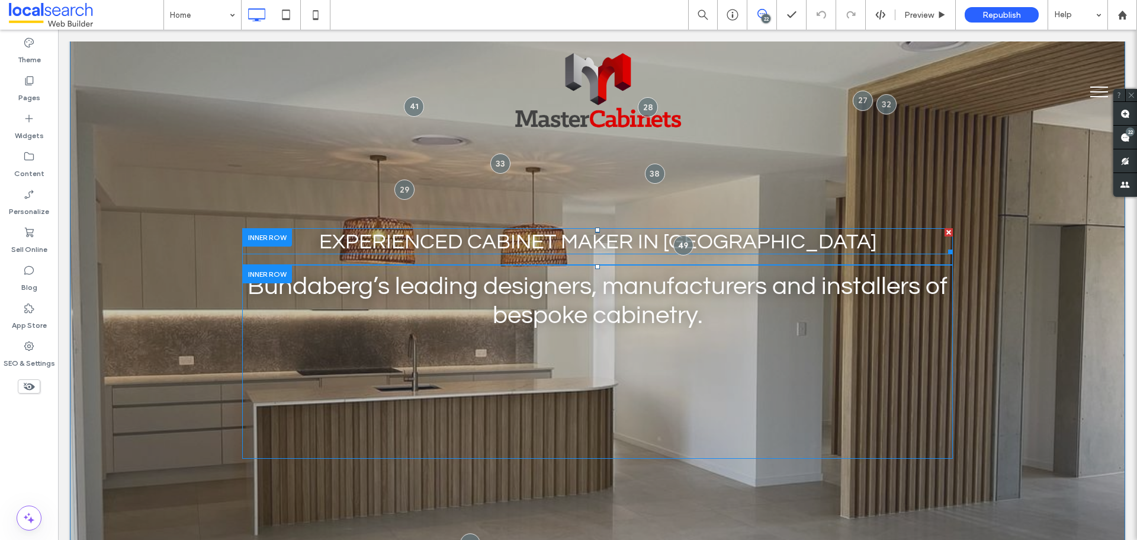
click at [515, 241] on span "Experienced Cabinet Maker in [GEOGRAPHIC_DATA]" at bounding box center [597, 241] width 557 height 23
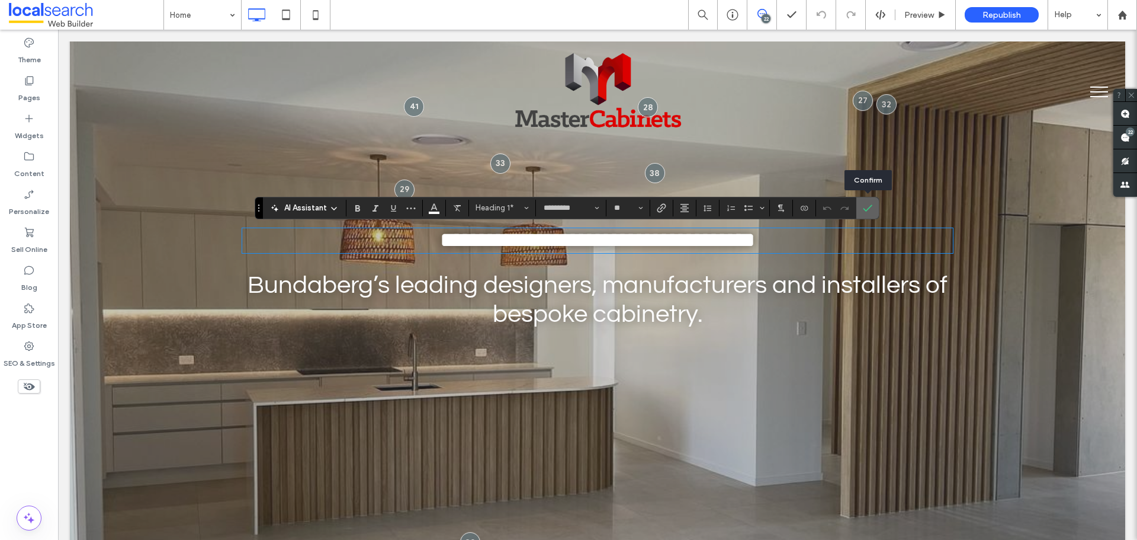
click at [873, 206] on label "Confirm" at bounding box center [868, 207] width 18 height 21
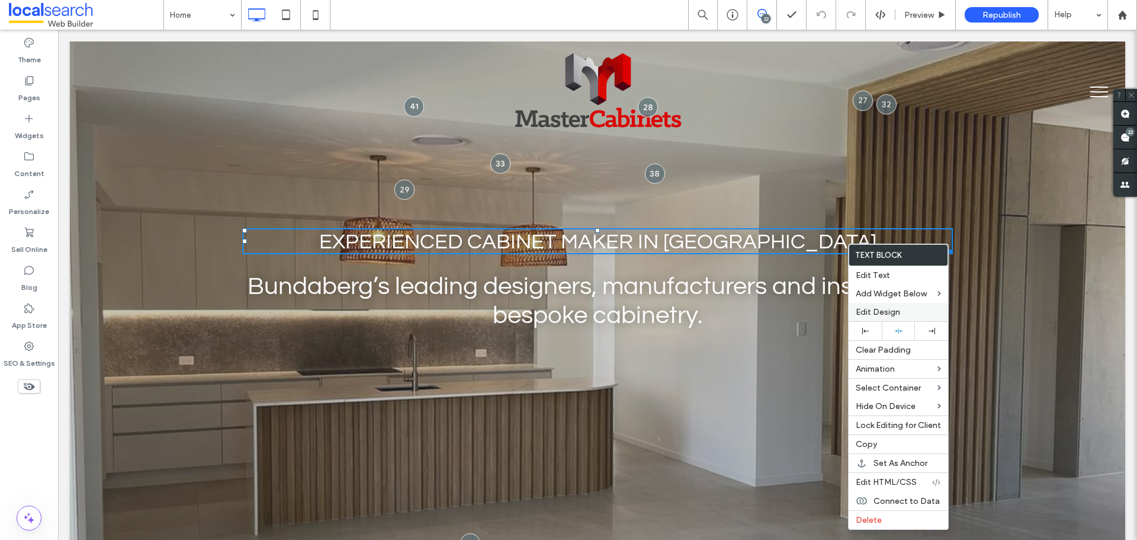
click at [892, 307] on span "Edit Design" at bounding box center [878, 312] width 44 height 10
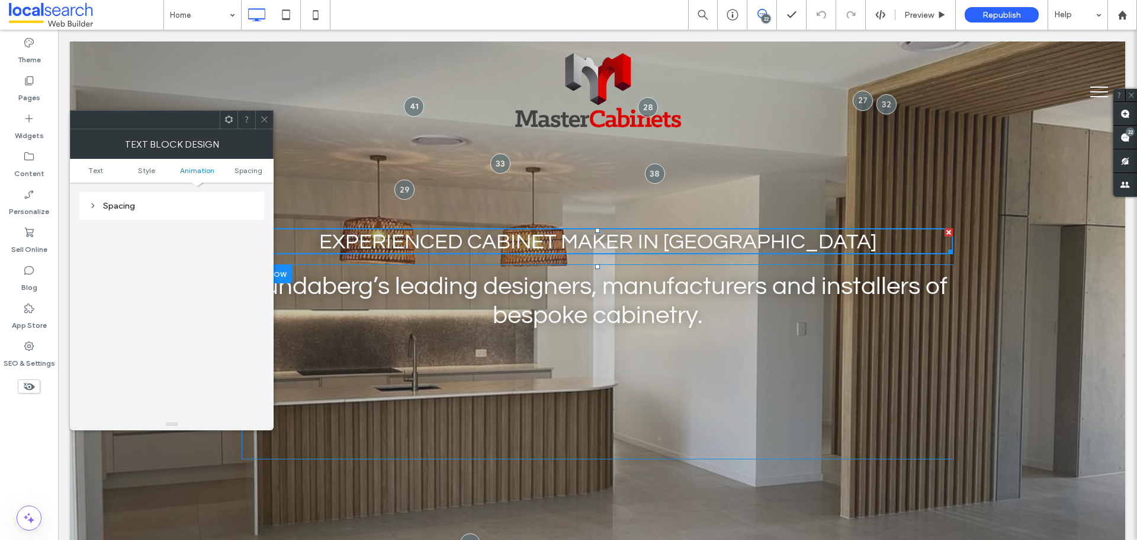
scroll to position [280, 0]
click at [159, 219] on div "Animation" at bounding box center [171, 228] width 185 height 28
click at [162, 233] on div "Animation" at bounding box center [172, 228] width 166 height 16
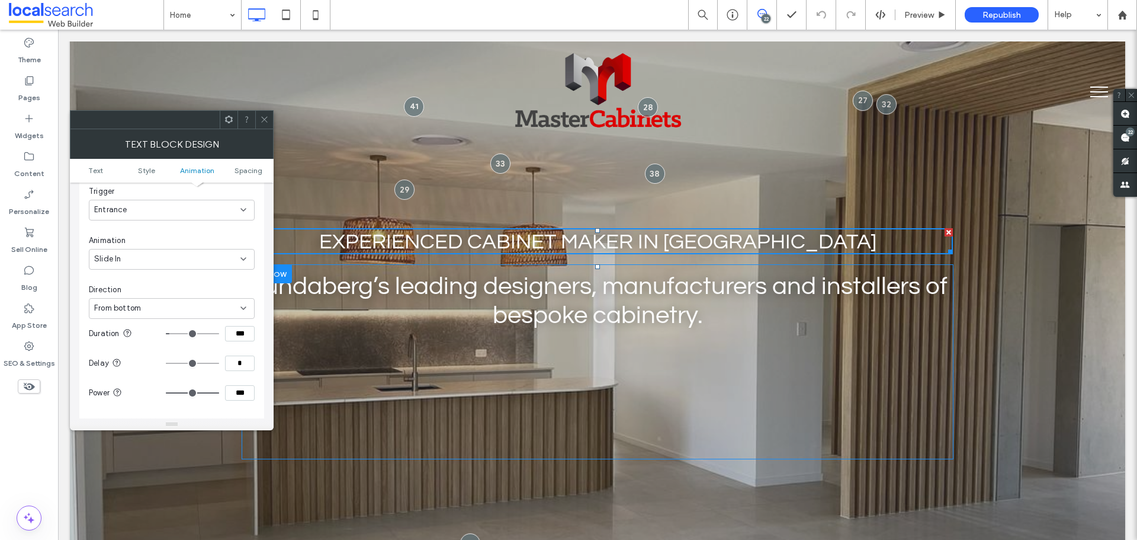
scroll to position [399, 0]
click at [263, 120] on icon at bounding box center [264, 119] width 9 height 9
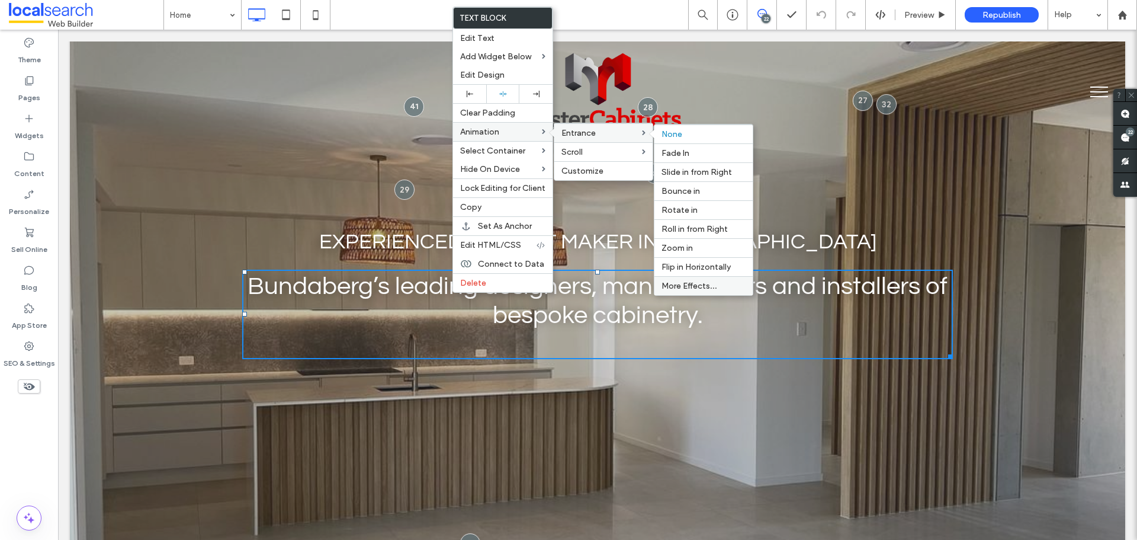
click at [708, 283] on span "More Effects..." at bounding box center [690, 286] width 56 height 10
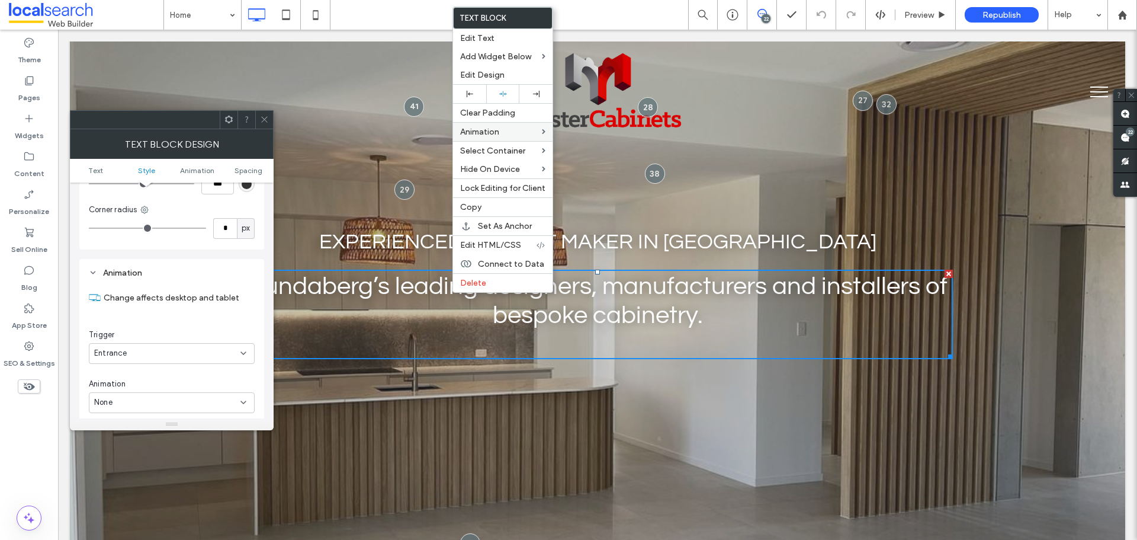
scroll to position [302, 0]
click at [195, 287] on div "Entrance" at bounding box center [167, 286] width 146 height 12
click at [210, 286] on div "Entrance" at bounding box center [167, 286] width 146 height 12
click at [200, 336] on div "None" at bounding box center [167, 335] width 146 height 12
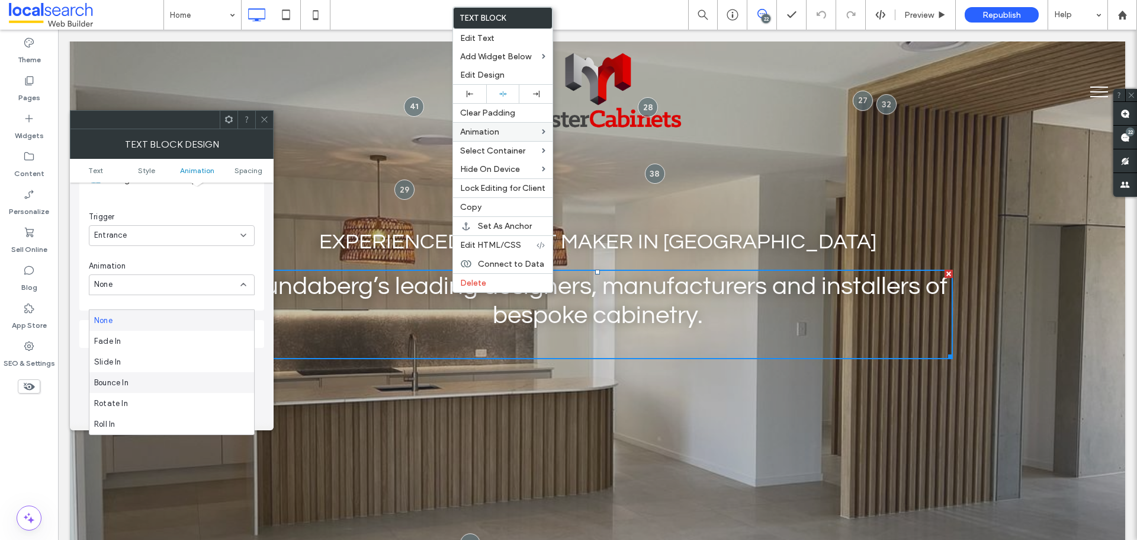
scroll to position [421, 0]
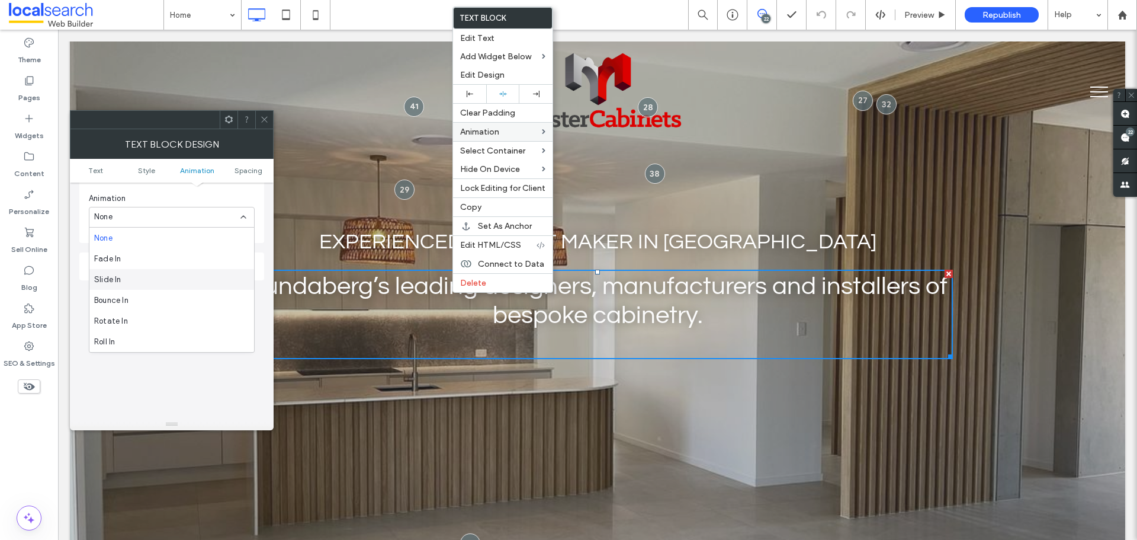
click at [174, 280] on div "Slide In" at bounding box center [171, 279] width 165 height 21
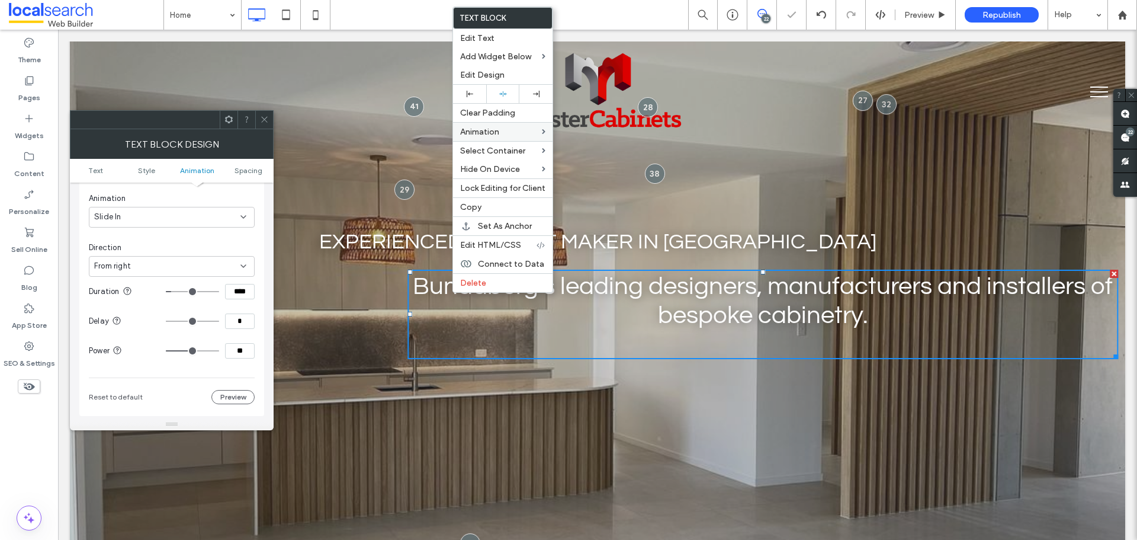
click at [200, 265] on div "From right" at bounding box center [167, 266] width 146 height 12
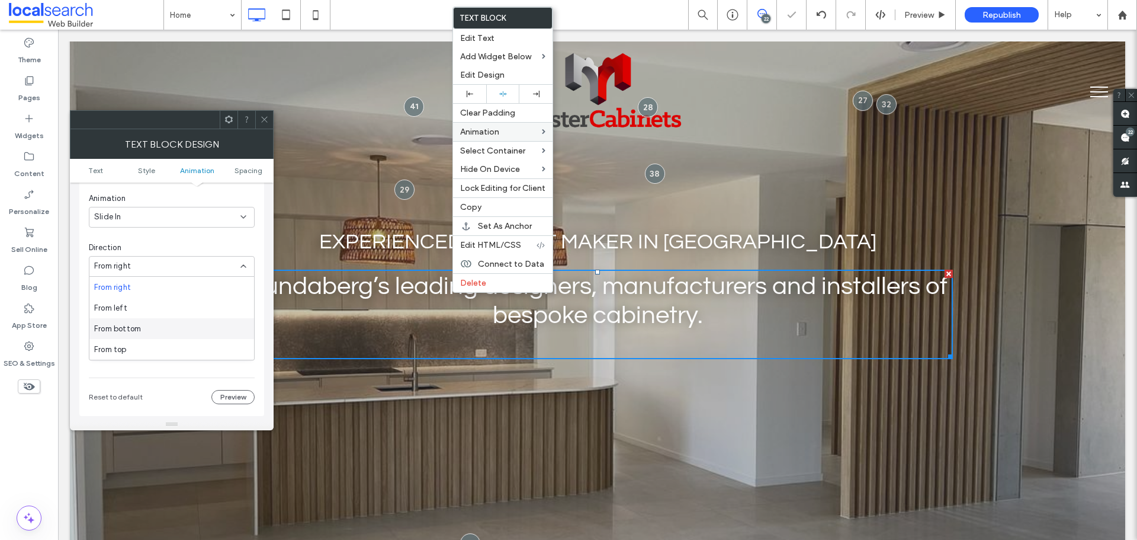
click at [163, 328] on div "From bottom" at bounding box center [171, 328] width 165 height 21
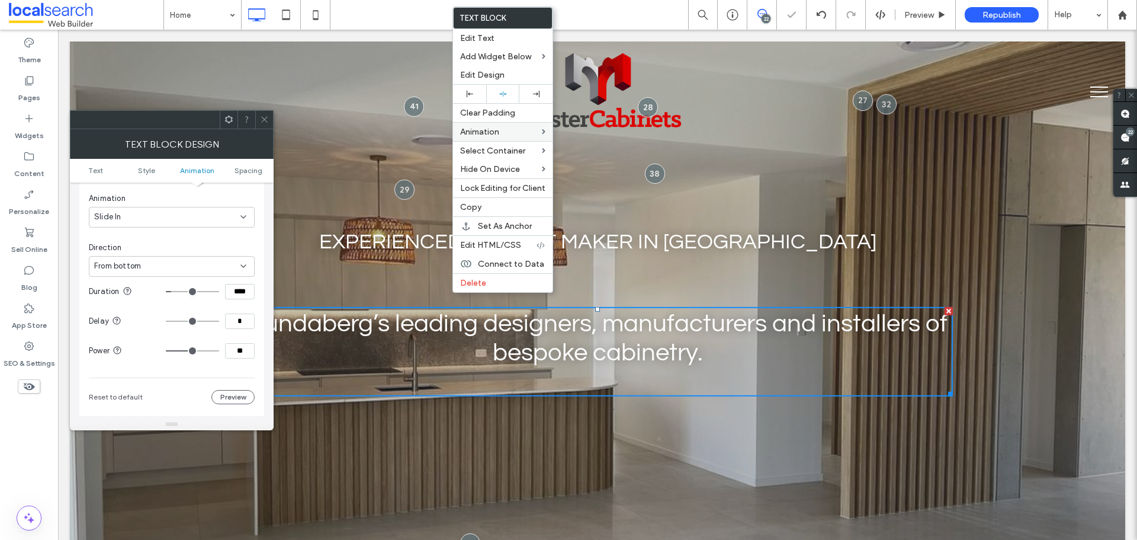
click at [239, 297] on input "****" at bounding box center [240, 291] width 30 height 15
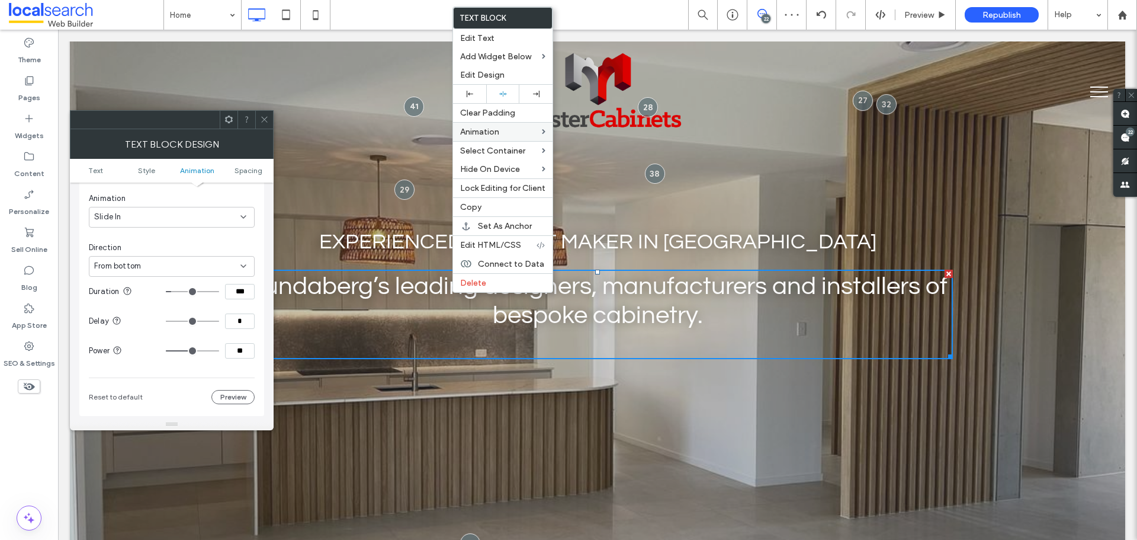
type input "***"
click at [253, 353] on div "Animation Change affects desktop and tablet Trigger Entrance Animation Slide In…" at bounding box center [171, 244] width 185 height 342
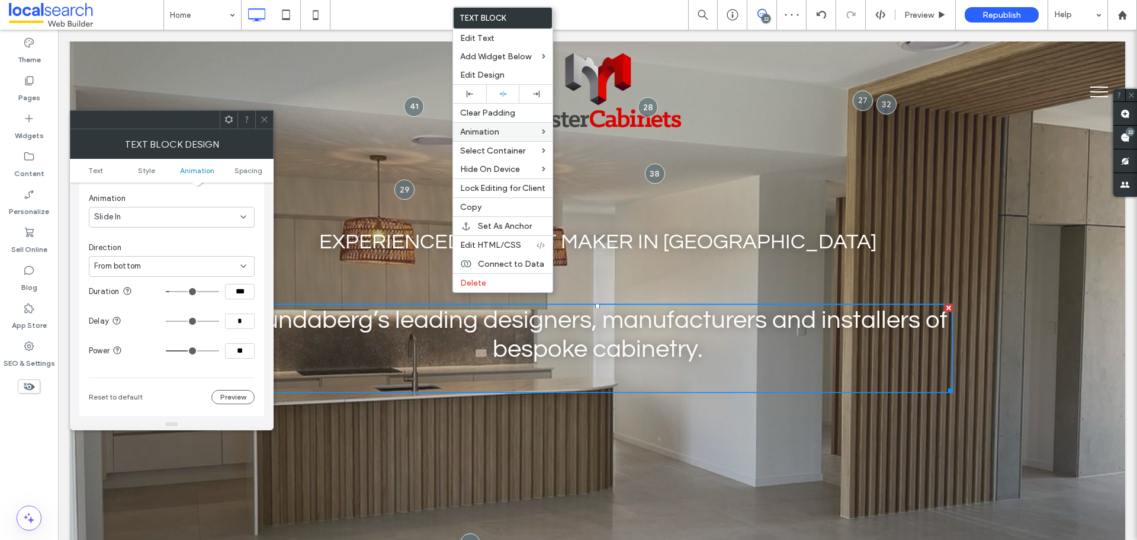
click at [246, 351] on input "**" at bounding box center [240, 350] width 30 height 15
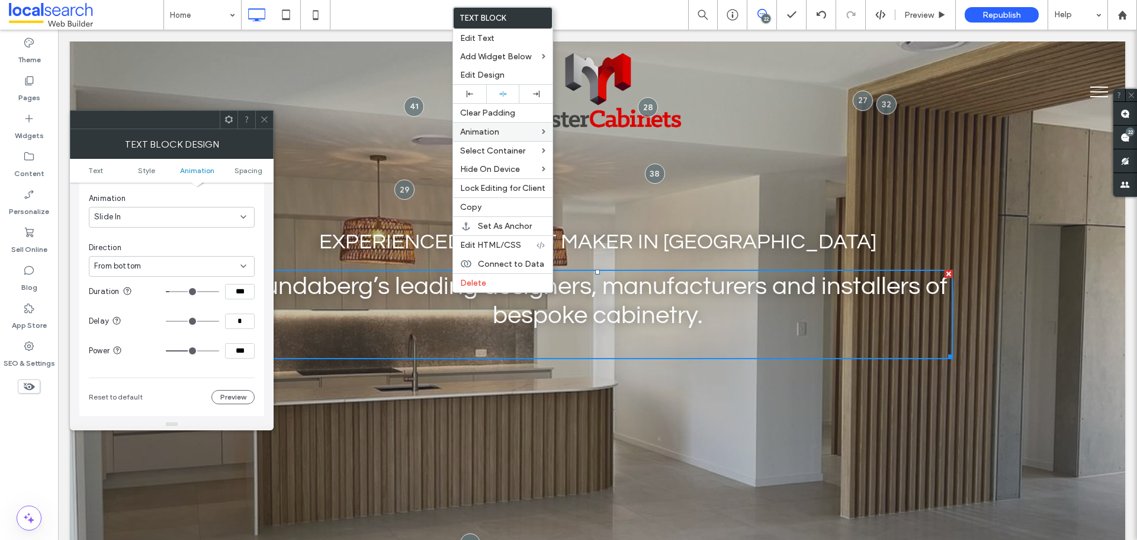
type input "***"
click at [268, 122] on icon at bounding box center [264, 119] width 9 height 9
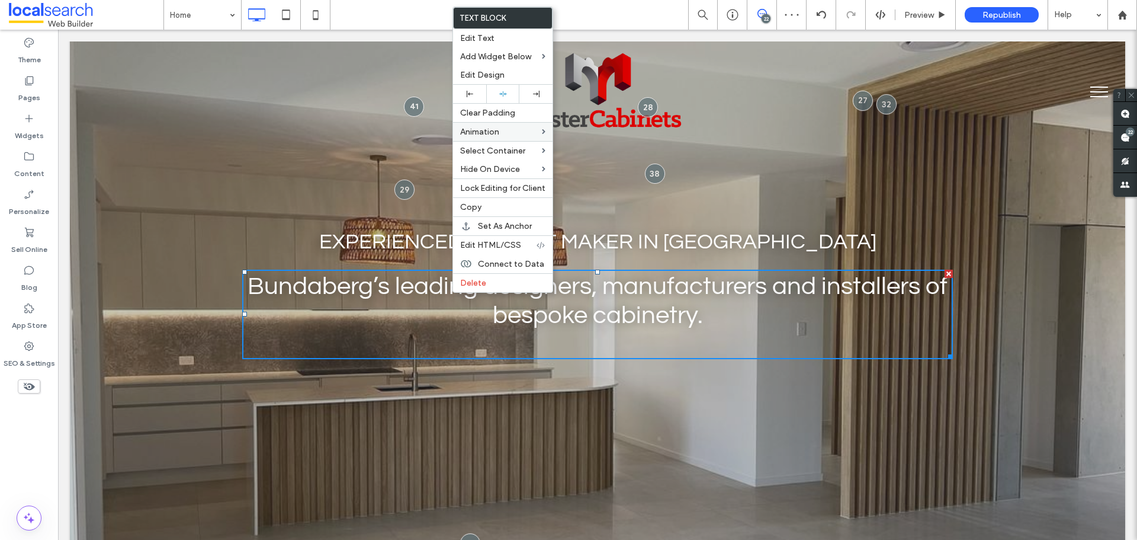
click at [606, 11] on div "Home 22 Preview Republish Help" at bounding box center [650, 15] width 974 height 30
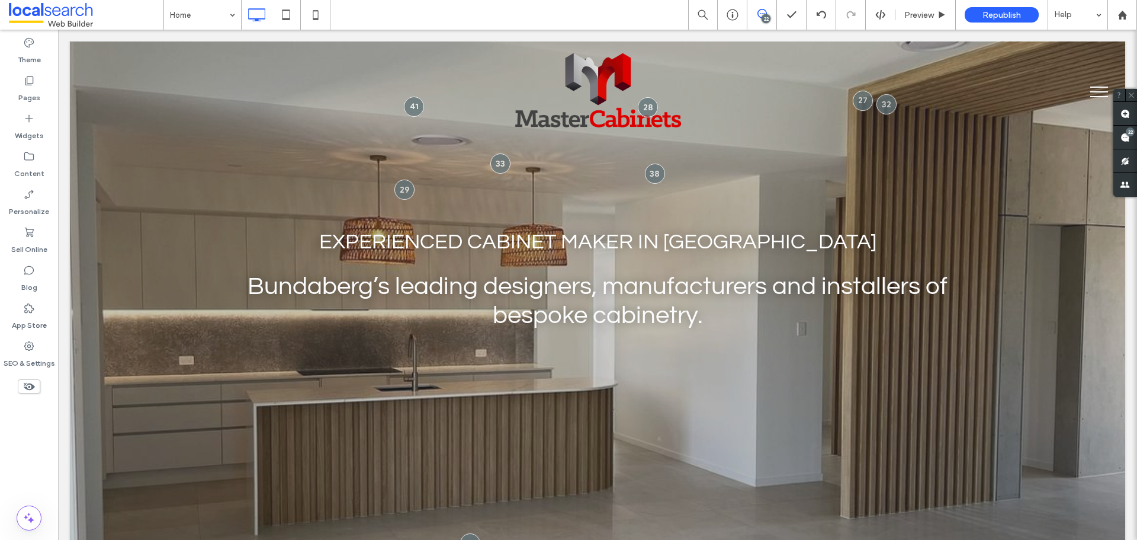
click at [761, 15] on icon at bounding box center [762, 13] width 9 height 9
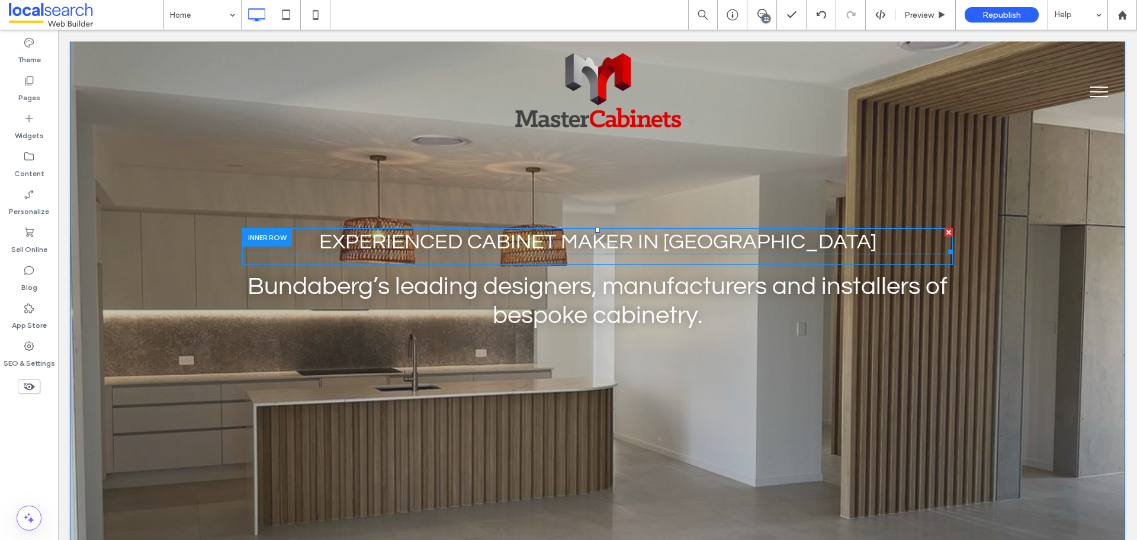
click at [618, 236] on span "Experienced Cabinet Maker in [GEOGRAPHIC_DATA]" at bounding box center [597, 241] width 557 height 23
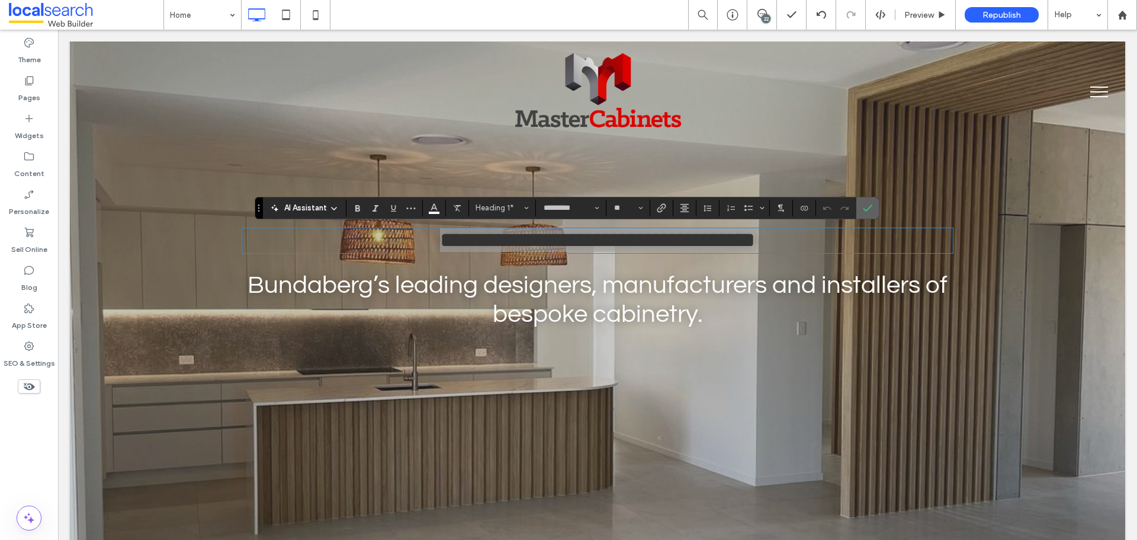
click at [862, 207] on label "Confirm" at bounding box center [868, 207] width 18 height 21
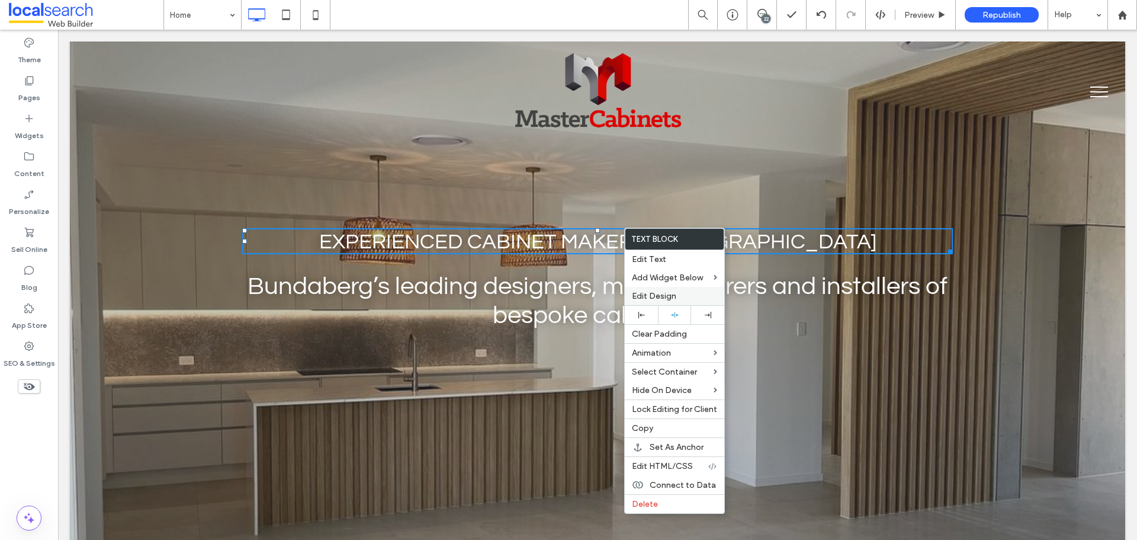
click at [671, 297] on span "Edit Design" at bounding box center [654, 296] width 44 height 10
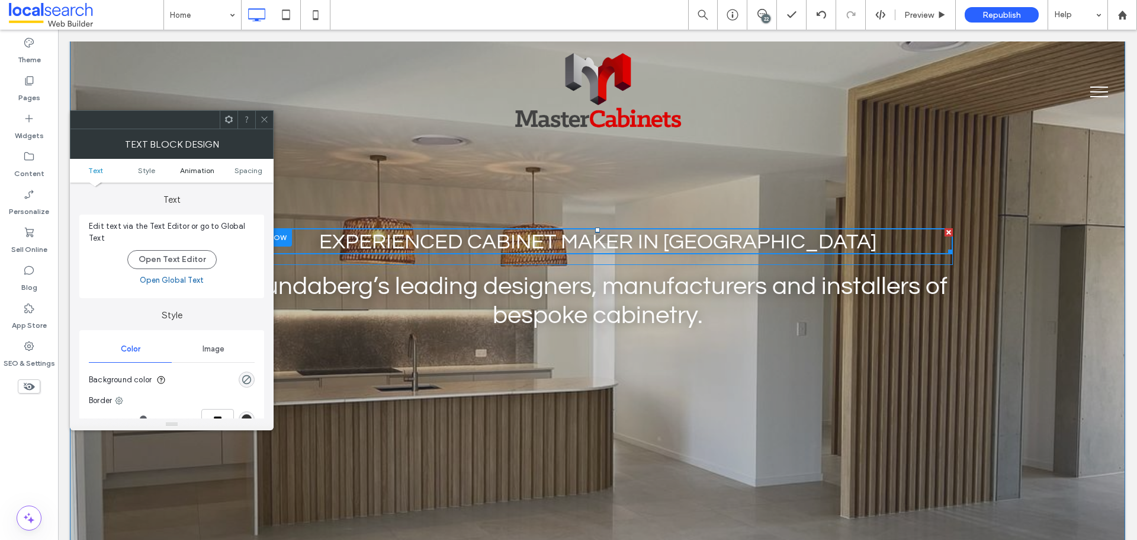
click at [204, 166] on span "Animation" at bounding box center [197, 170] width 34 height 9
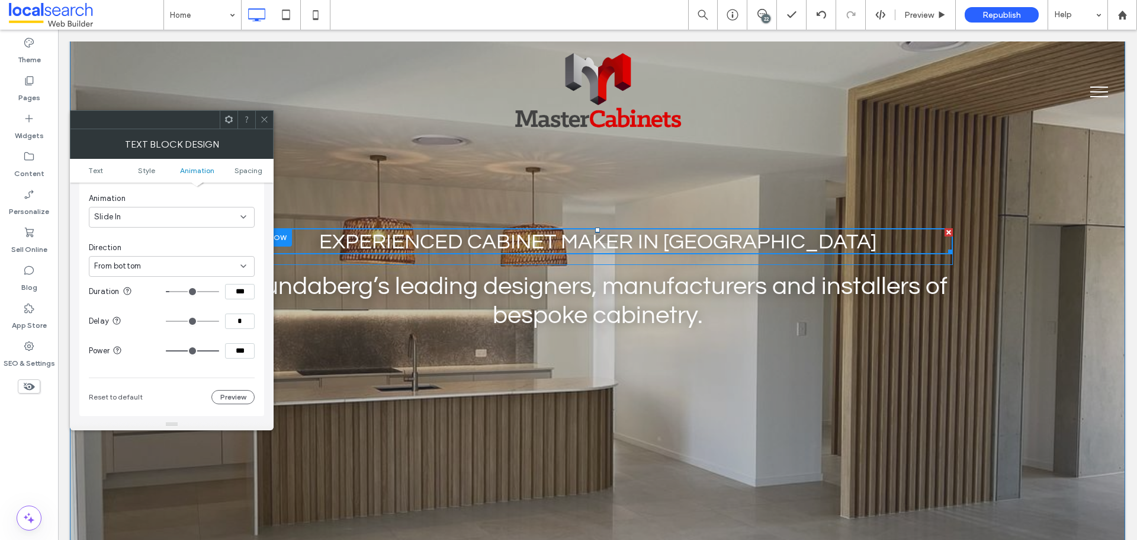
scroll to position [361, 0]
click at [261, 118] on icon at bounding box center [264, 119] width 9 height 9
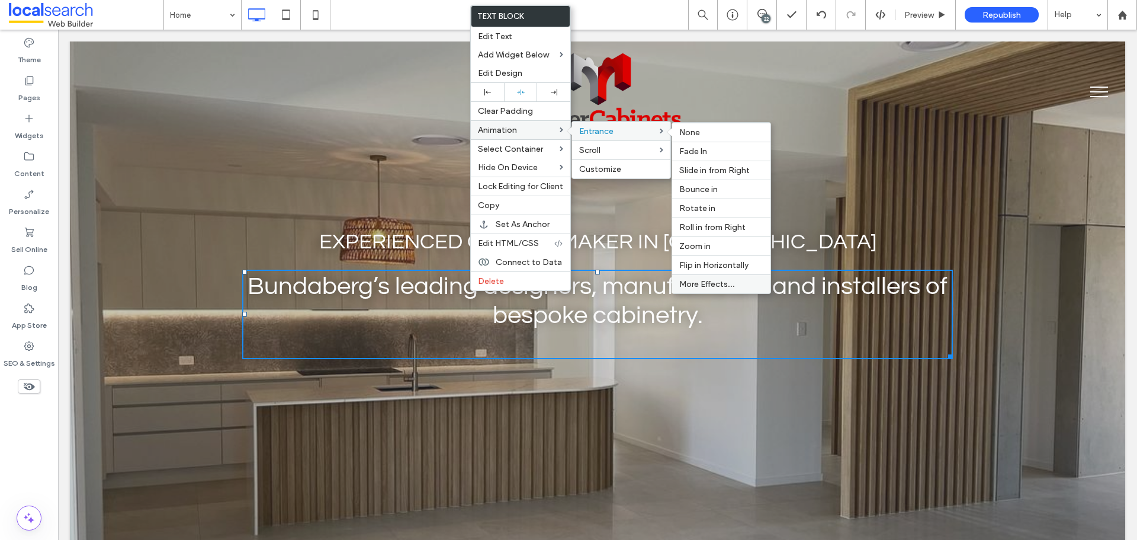
drag, startPoint x: 704, startPoint y: 286, endPoint x: 645, endPoint y: 255, distance: 67.3
click at [705, 285] on span "More Effects..." at bounding box center [707, 284] width 56 height 10
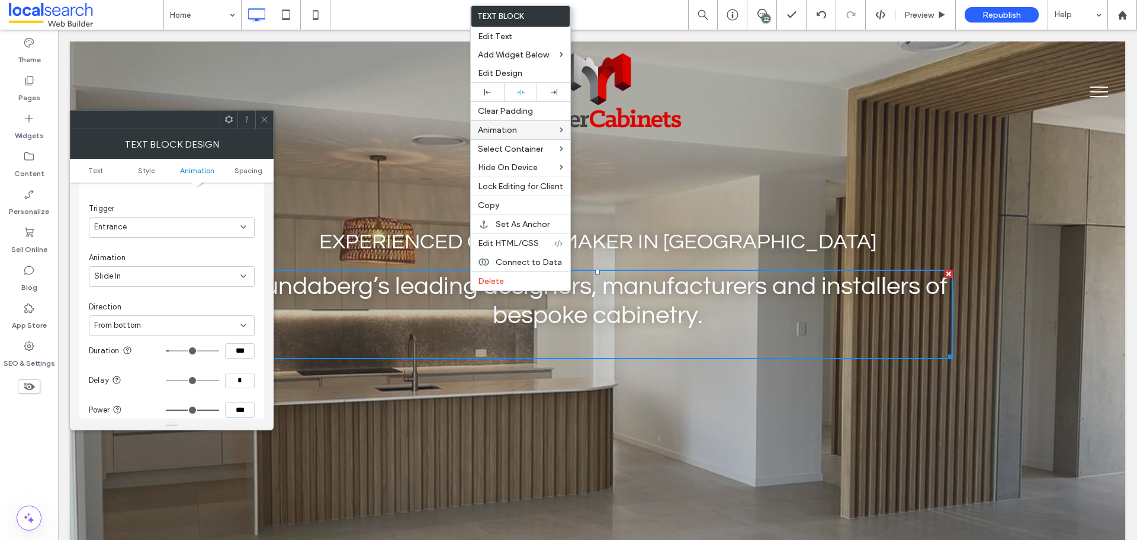
click at [264, 117] on icon at bounding box center [264, 119] width 9 height 9
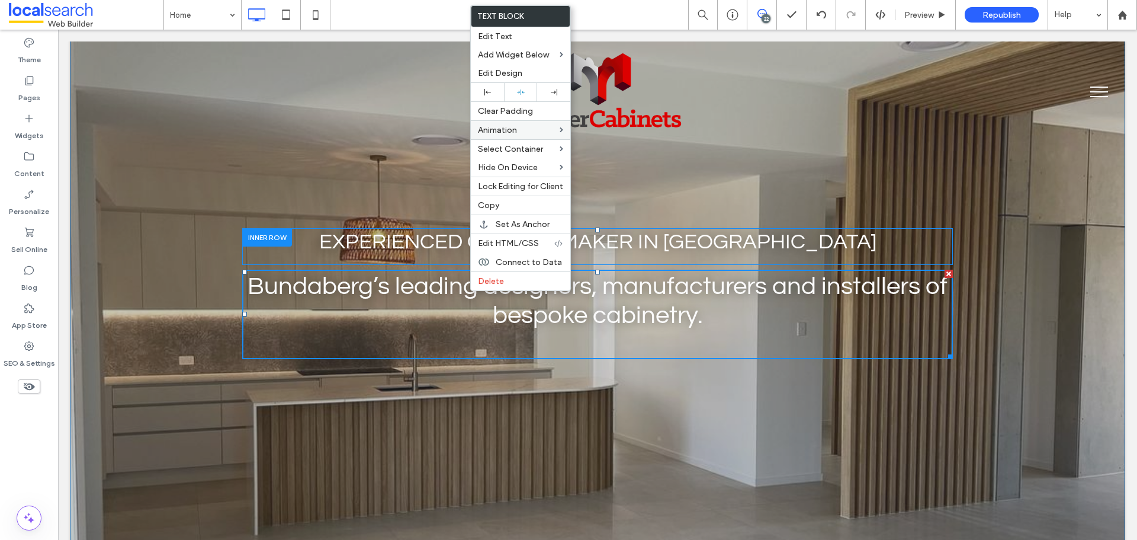
click at [765, 11] on use at bounding box center [762, 13] width 9 height 9
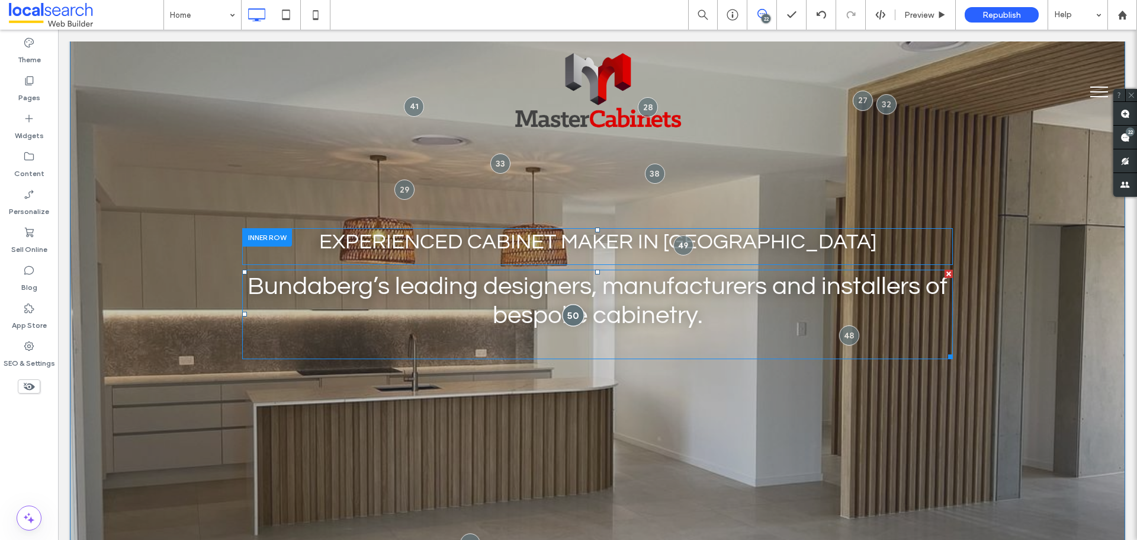
click at [570, 307] on div at bounding box center [573, 315] width 22 height 22
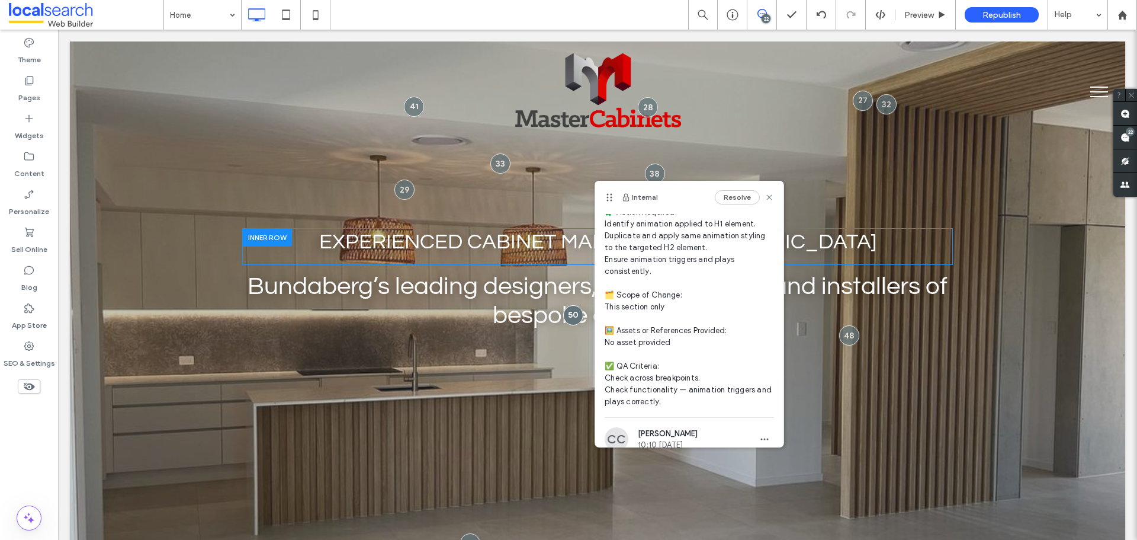
scroll to position [149, 0]
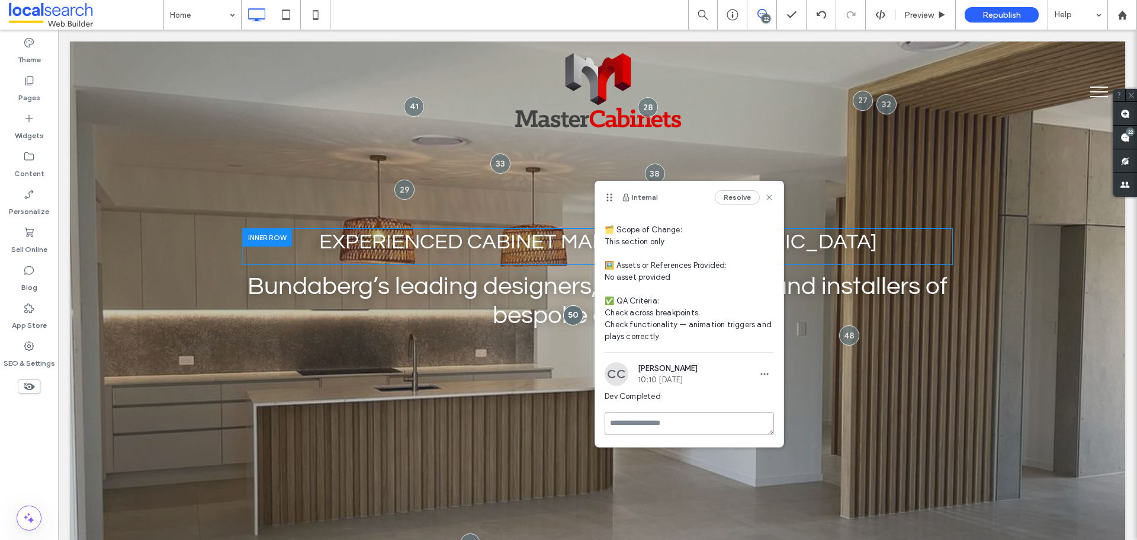
click at [671, 421] on textarea at bounding box center [689, 423] width 169 height 23
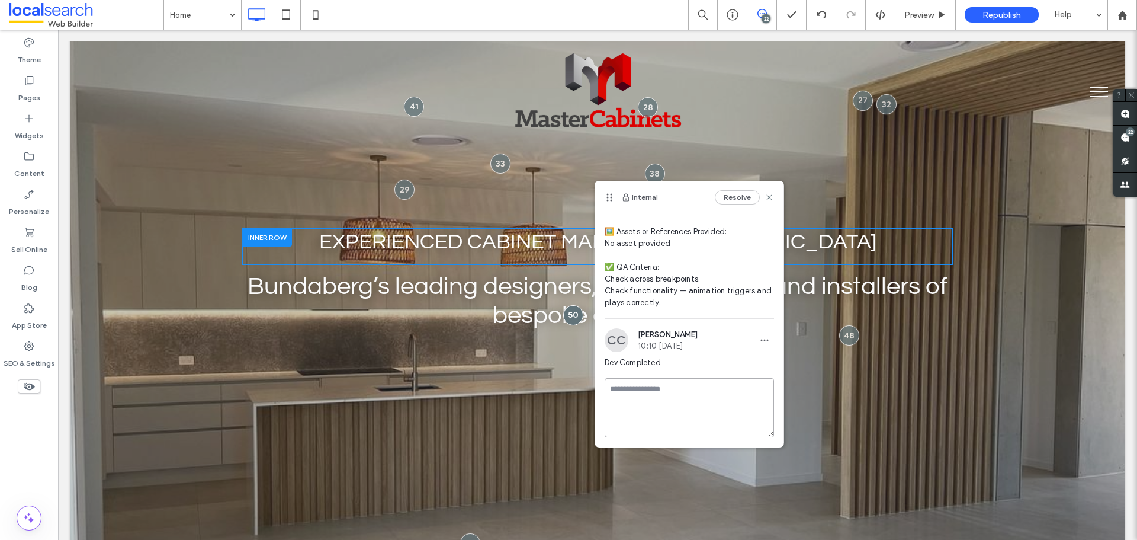
scroll to position [95, 0]
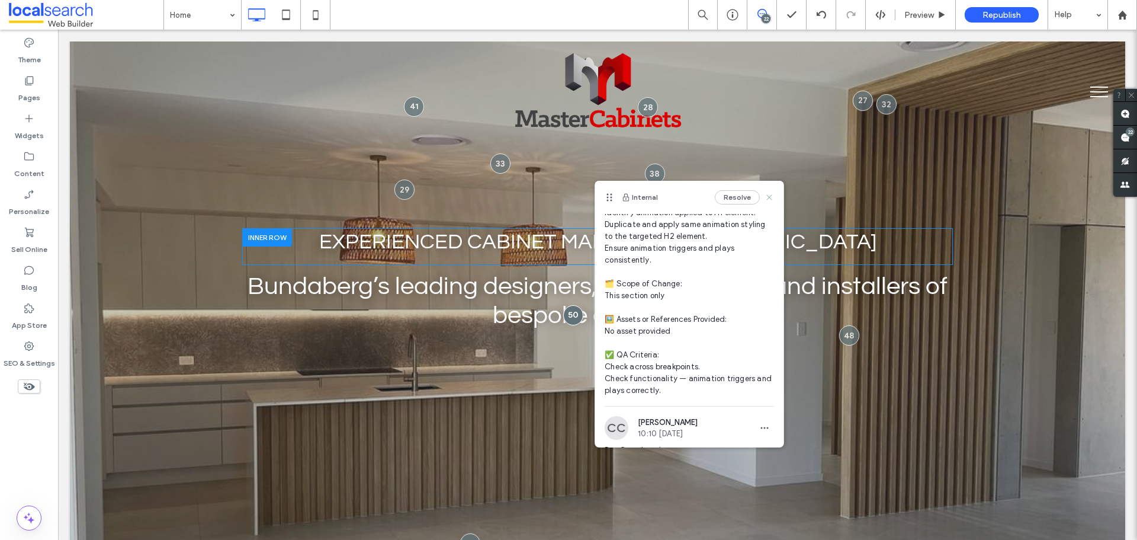
click at [767, 197] on use at bounding box center [769, 197] width 5 height 5
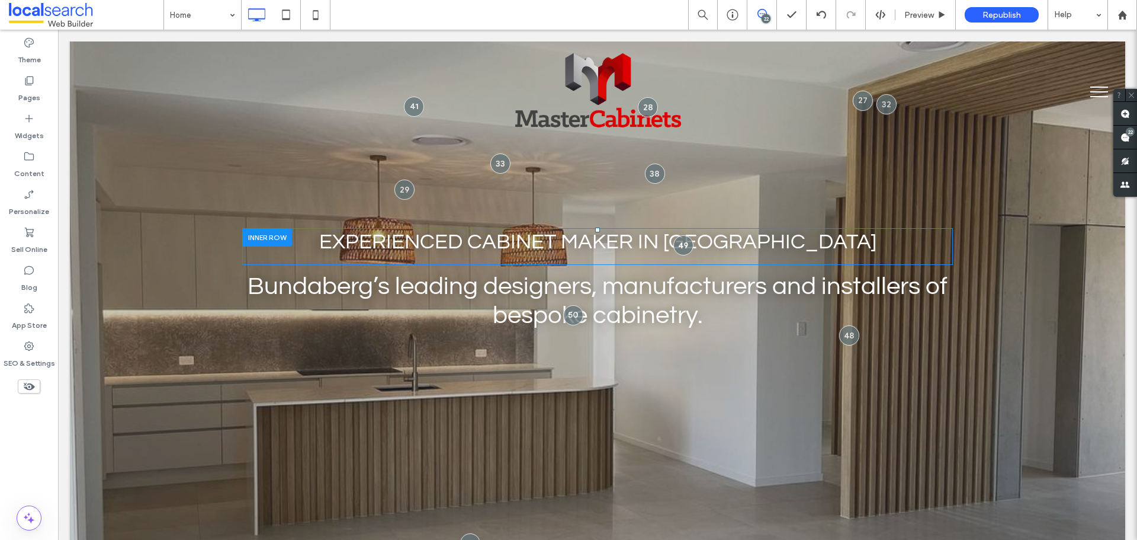
click at [767, 14] on div "22" at bounding box center [766, 18] width 9 height 9
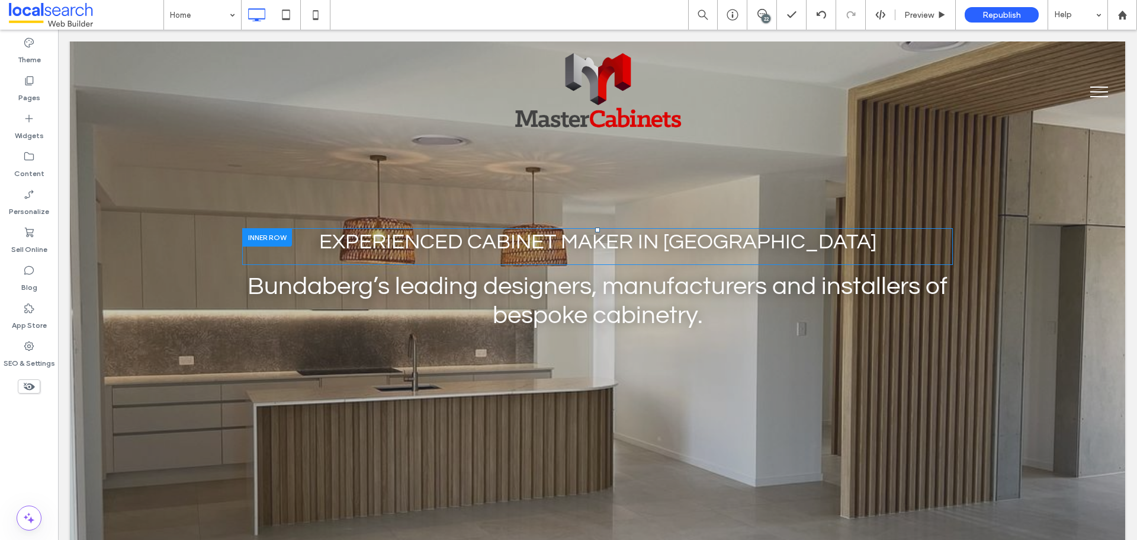
click at [765, 17] on div "22" at bounding box center [766, 18] width 9 height 9
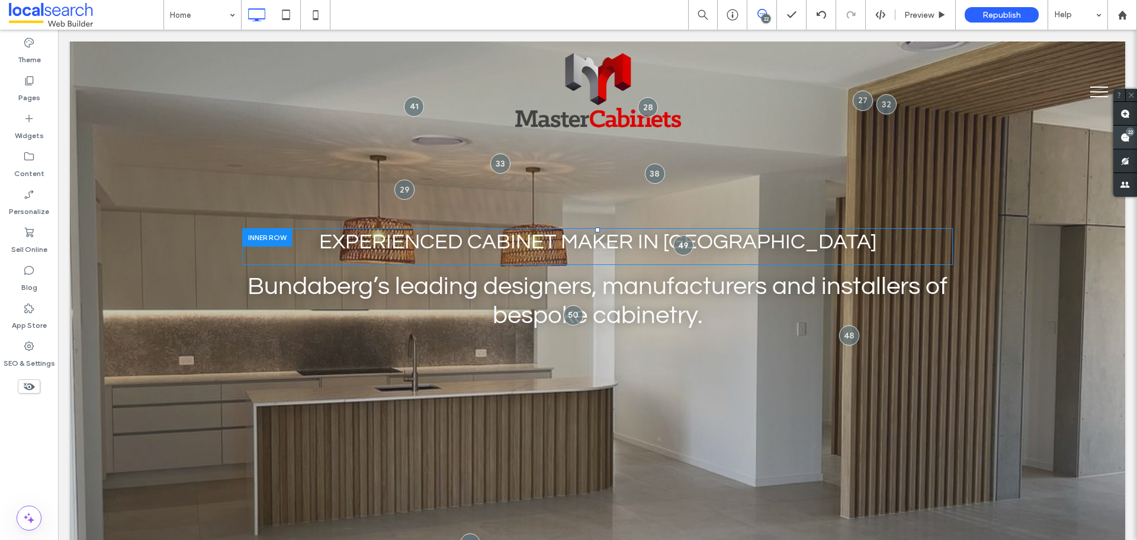
click at [1126, 136] on div "22" at bounding box center [1126, 138] width 24 height 24
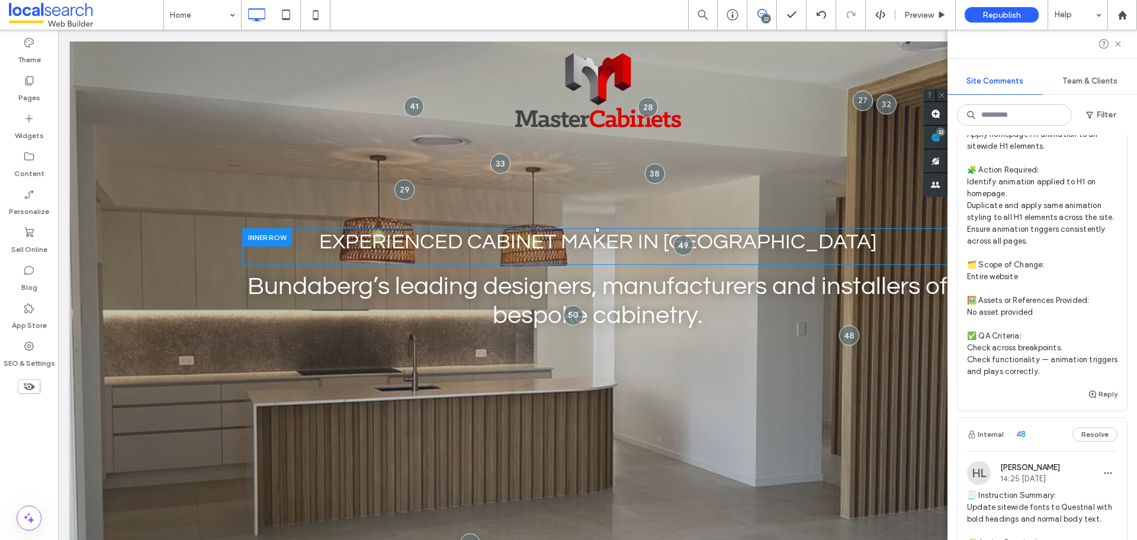
scroll to position [533, 0]
click at [1071, 318] on span "🧾 Instruction Summary: Apply homepage H1 animation to all sitewide H1 elements.…" at bounding box center [1042, 246] width 150 height 261
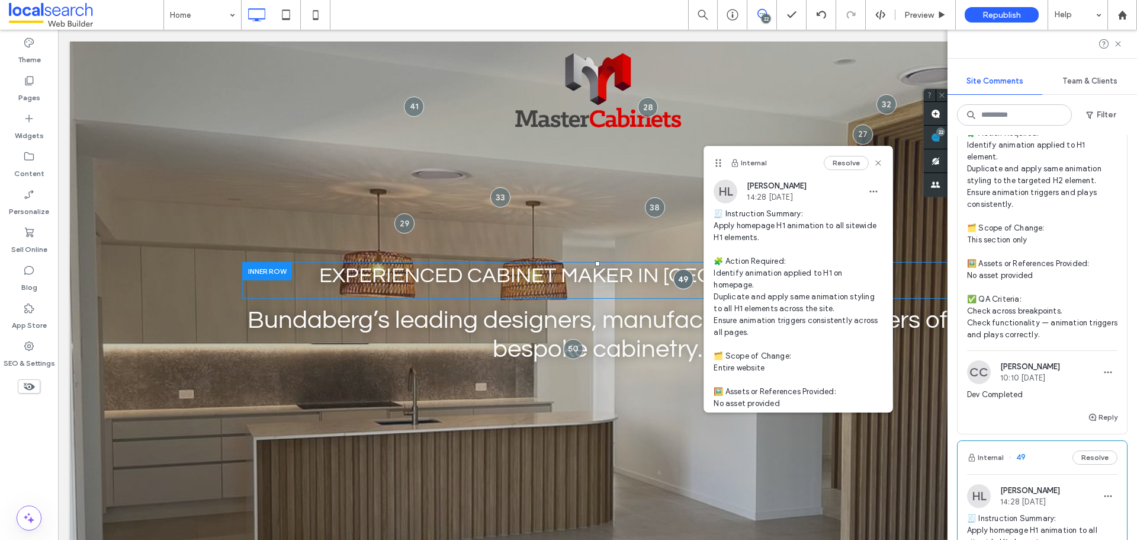
scroll to position [118, 0]
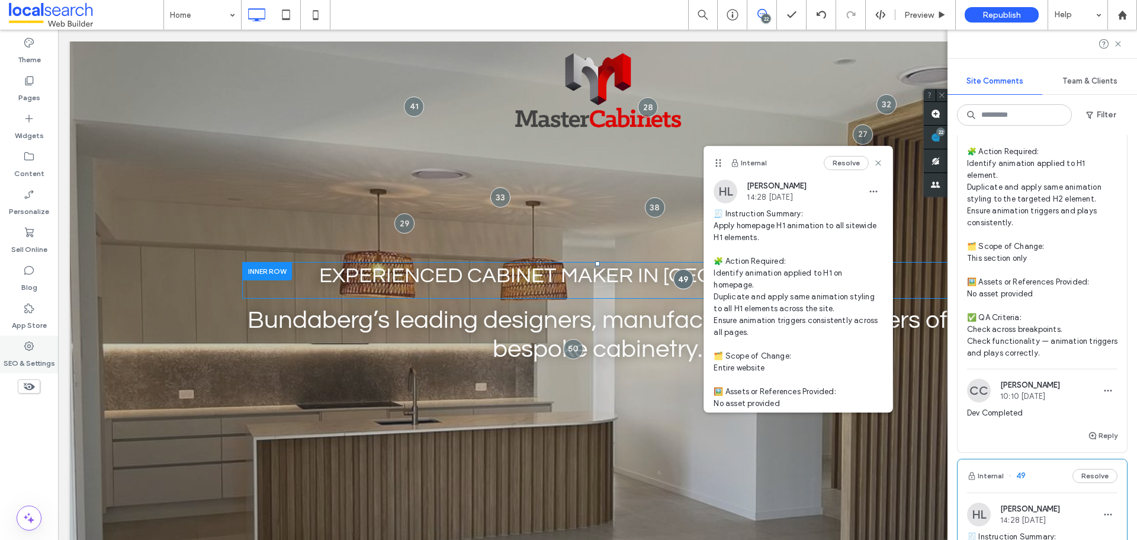
click at [39, 351] on div "SEO & Settings" at bounding box center [29, 354] width 58 height 38
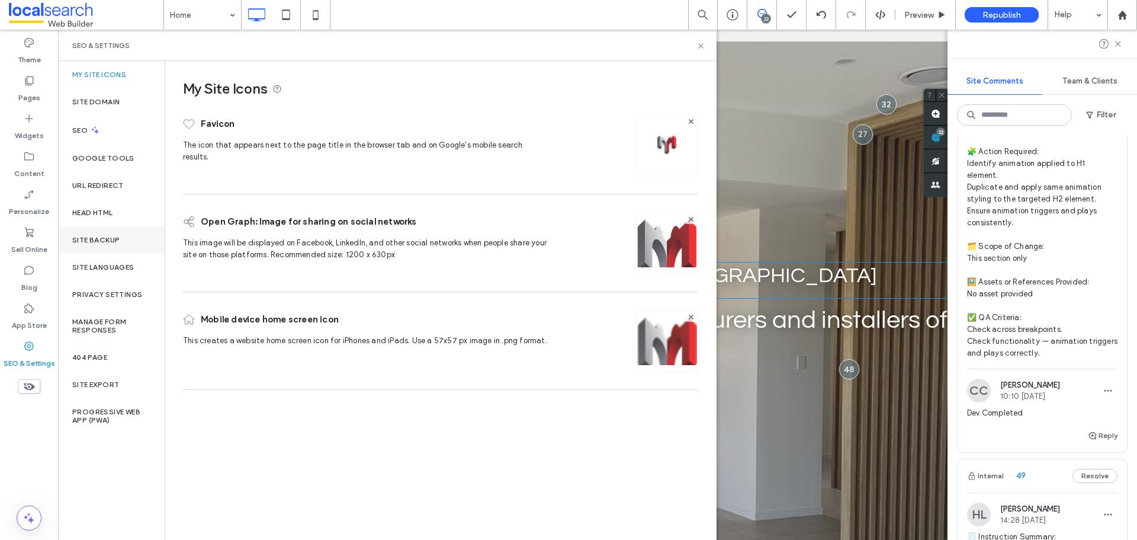
click at [100, 242] on label "Site Backup" at bounding box center [95, 240] width 47 height 8
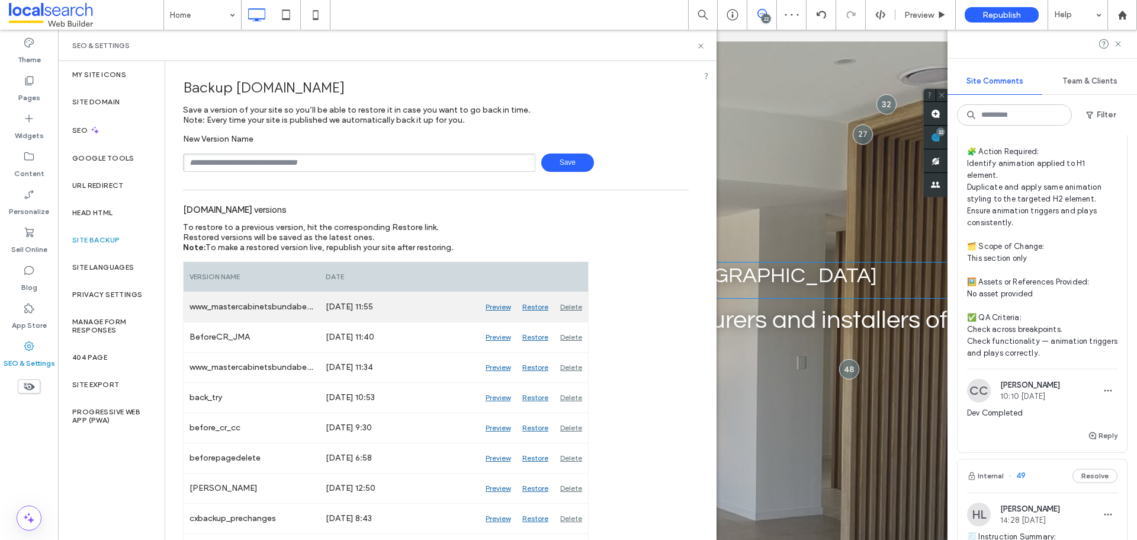
click at [575, 308] on div "Delete" at bounding box center [571, 307] width 34 height 30
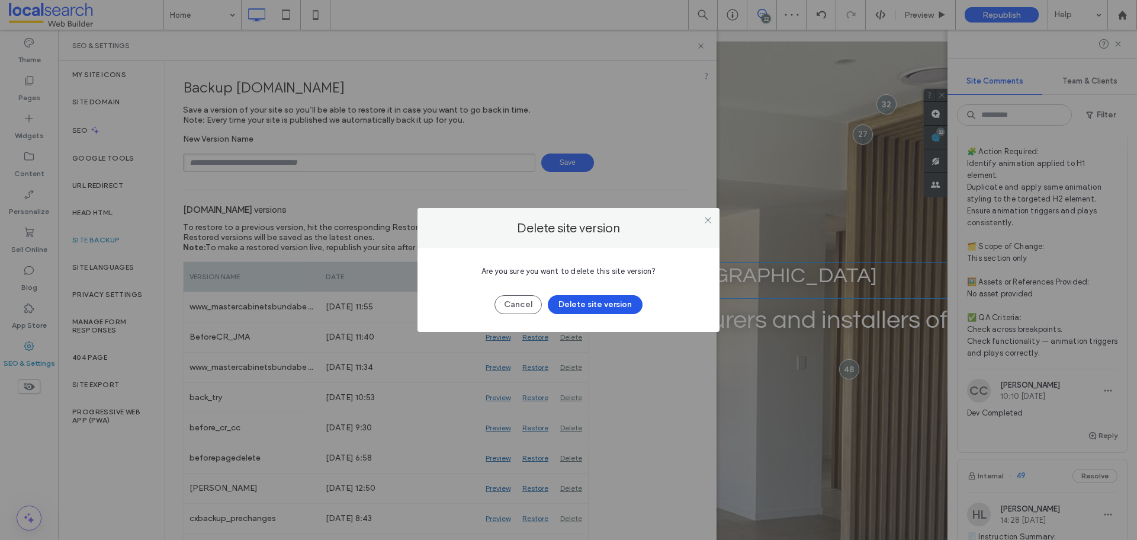
click at [594, 306] on button "Delete site version" at bounding box center [595, 304] width 95 height 19
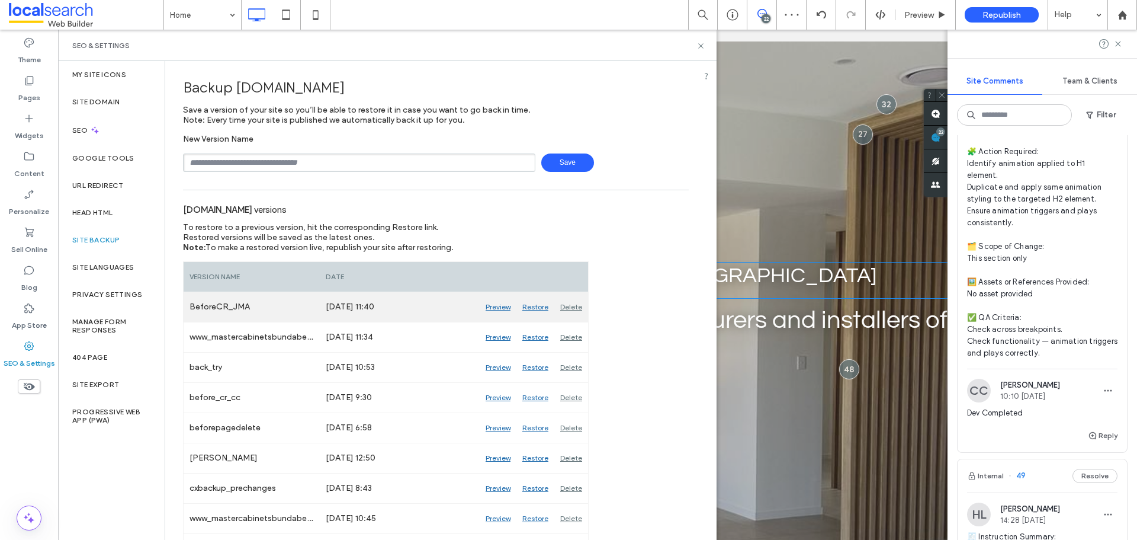
click at [506, 307] on div "Preview" at bounding box center [498, 307] width 37 height 30
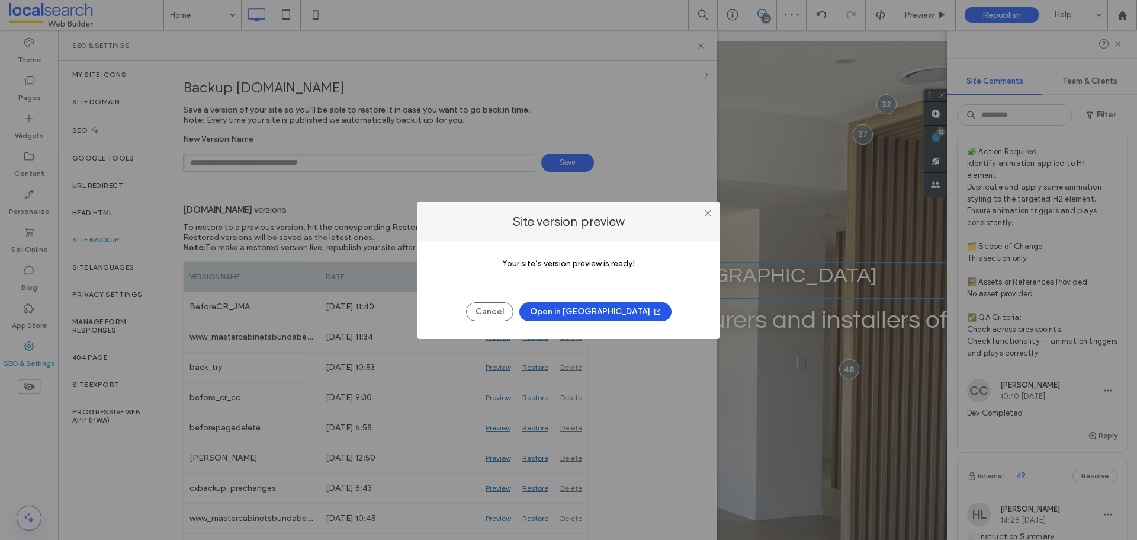
click at [598, 307] on button "Open in New Tab" at bounding box center [596, 311] width 152 height 19
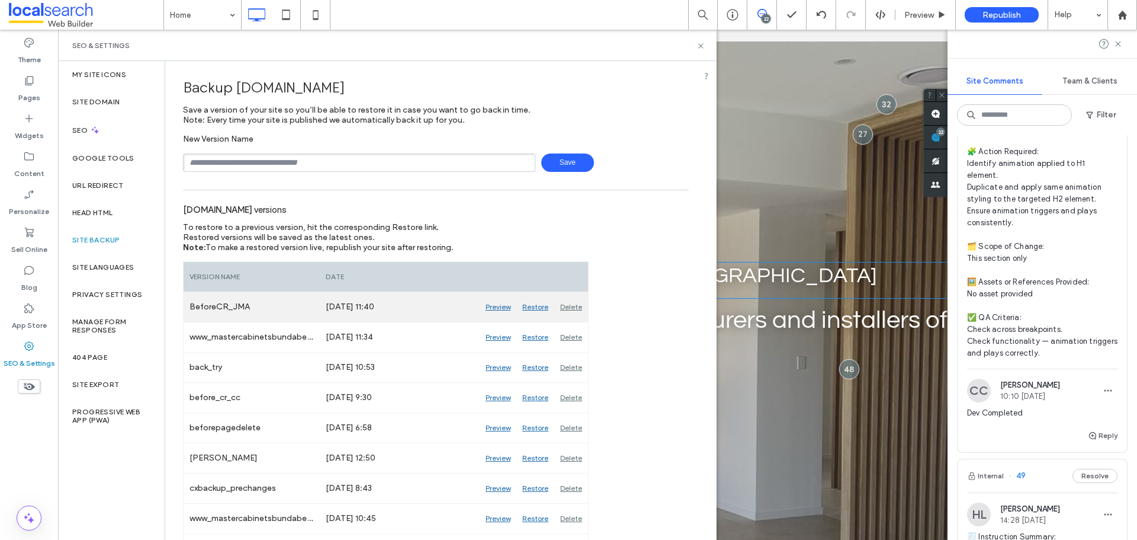
click at [540, 306] on div "Restore" at bounding box center [536, 307] width 38 height 30
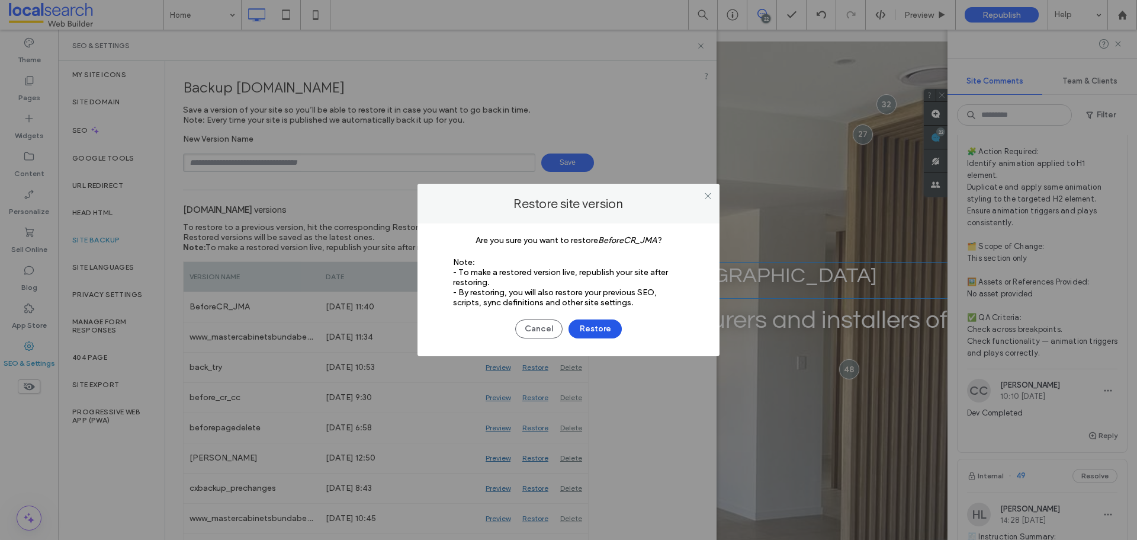
click at [598, 320] on div "Cancel Restore" at bounding box center [568, 322] width 267 height 31
click at [603, 326] on button "Restore" at bounding box center [595, 328] width 53 height 19
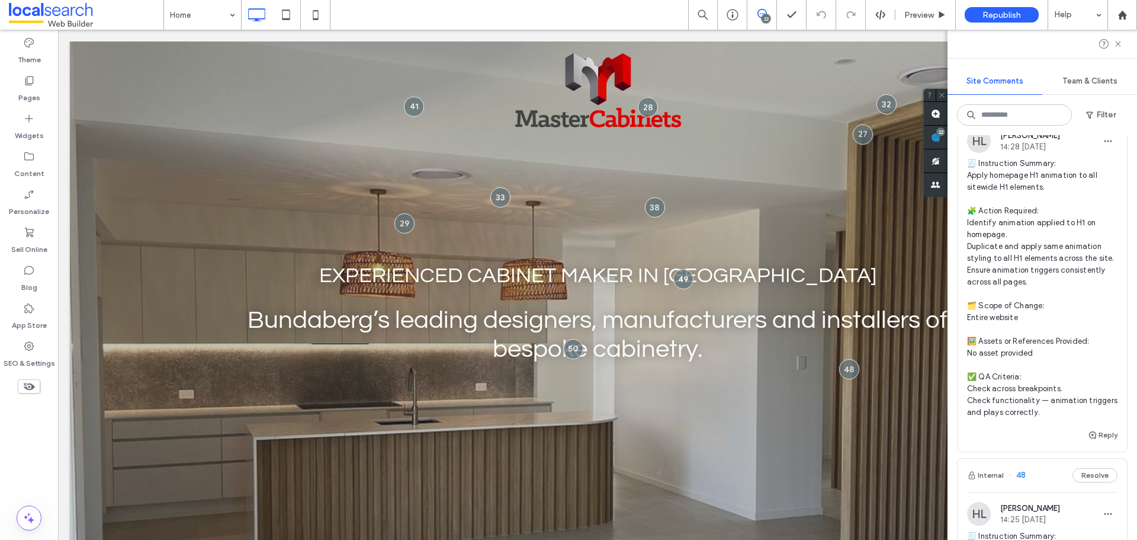
scroll to position [474, 0]
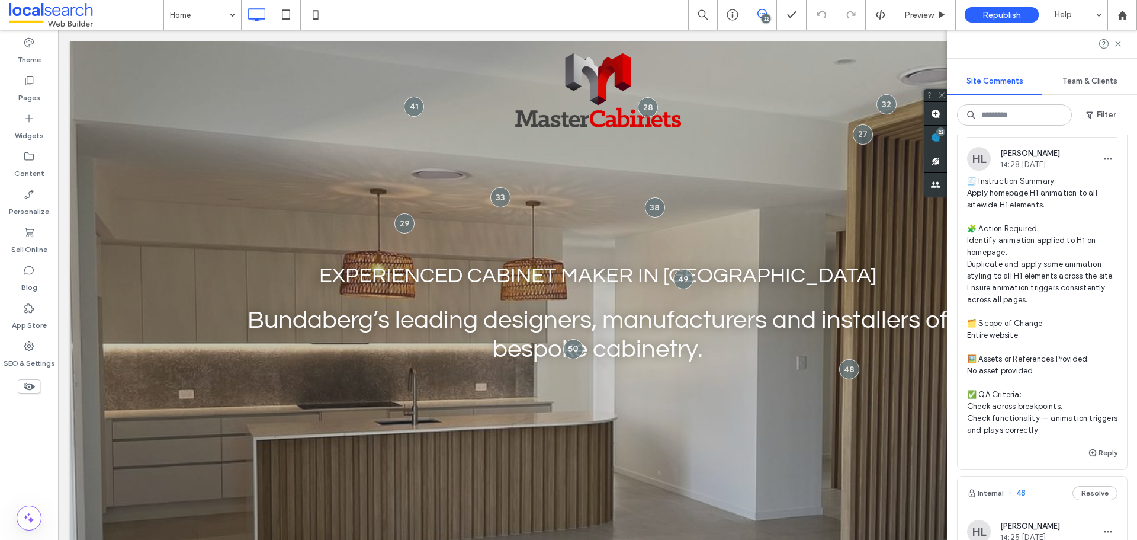
click at [1083, 235] on span "🧾 Instruction Summary: Apply homepage H1 animation to all sitewide H1 elements.…" at bounding box center [1042, 305] width 150 height 261
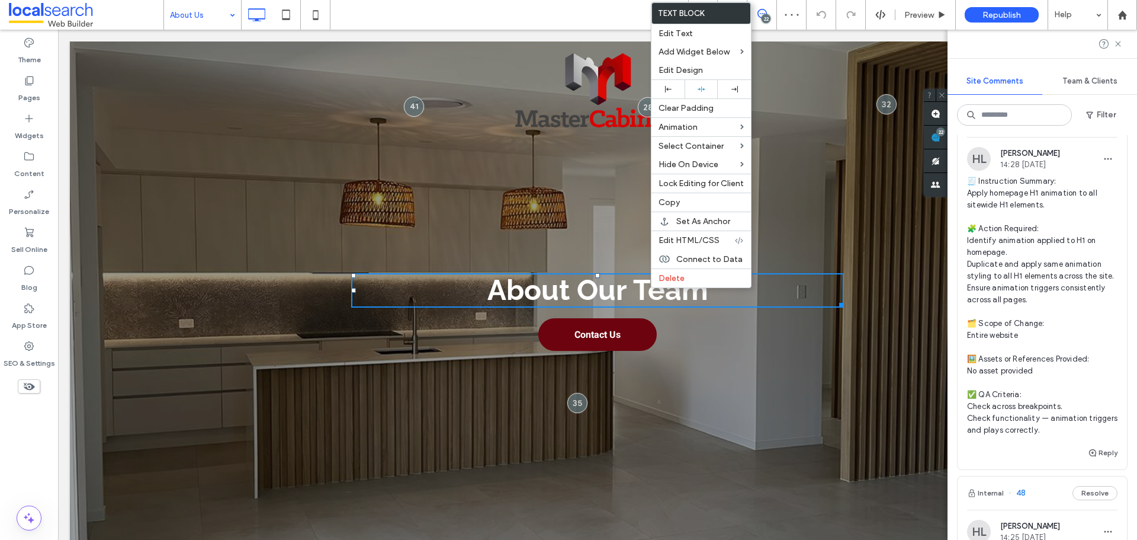
click at [575, 287] on strong "About Our Team" at bounding box center [598, 289] width 221 height 33
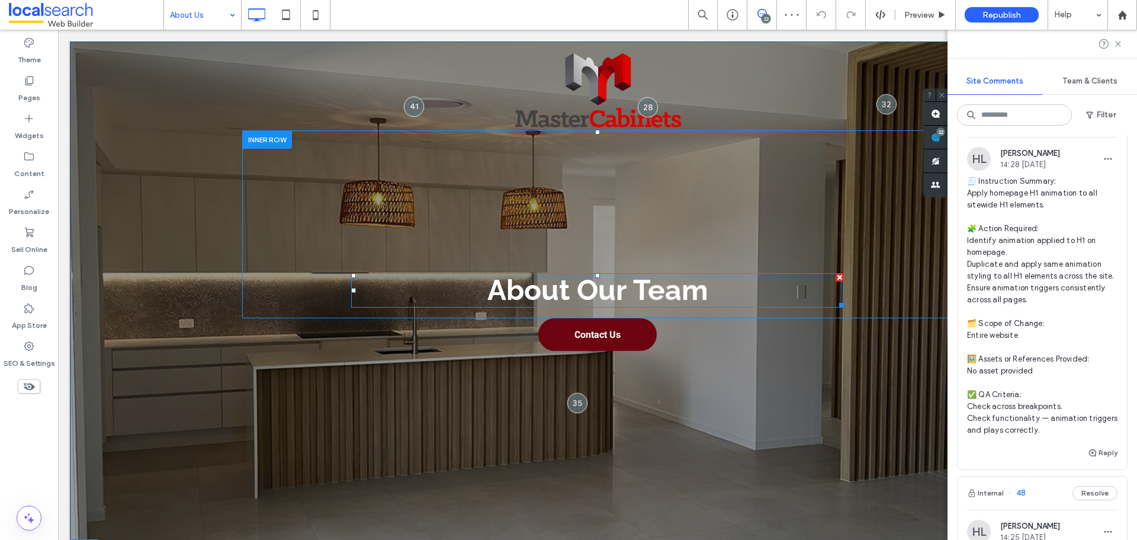
click at [591, 288] on strong "About Our Team" at bounding box center [598, 289] width 221 height 33
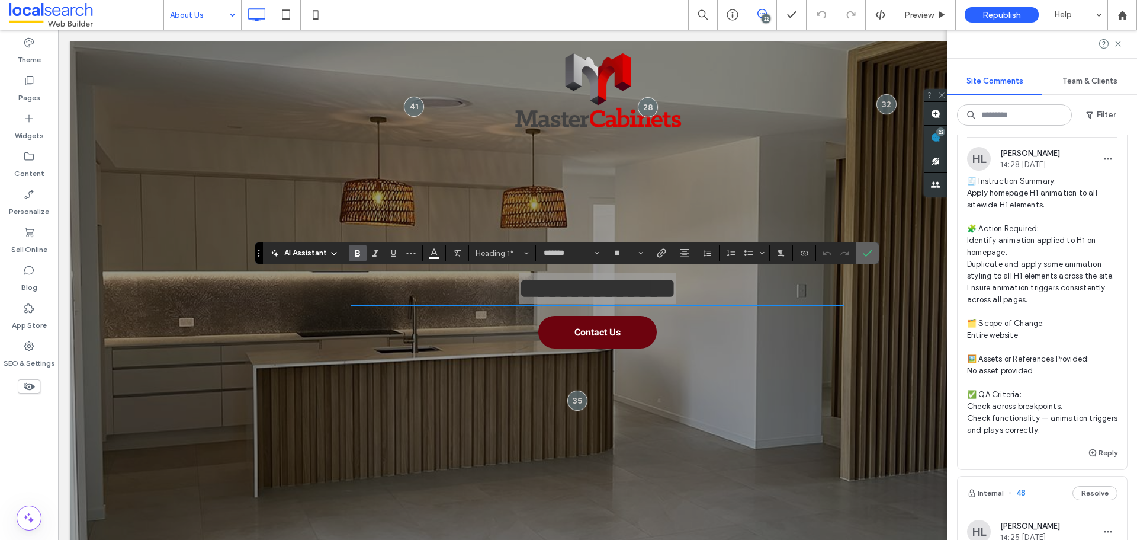
click at [871, 251] on use "Confirm" at bounding box center [867, 252] width 9 height 7
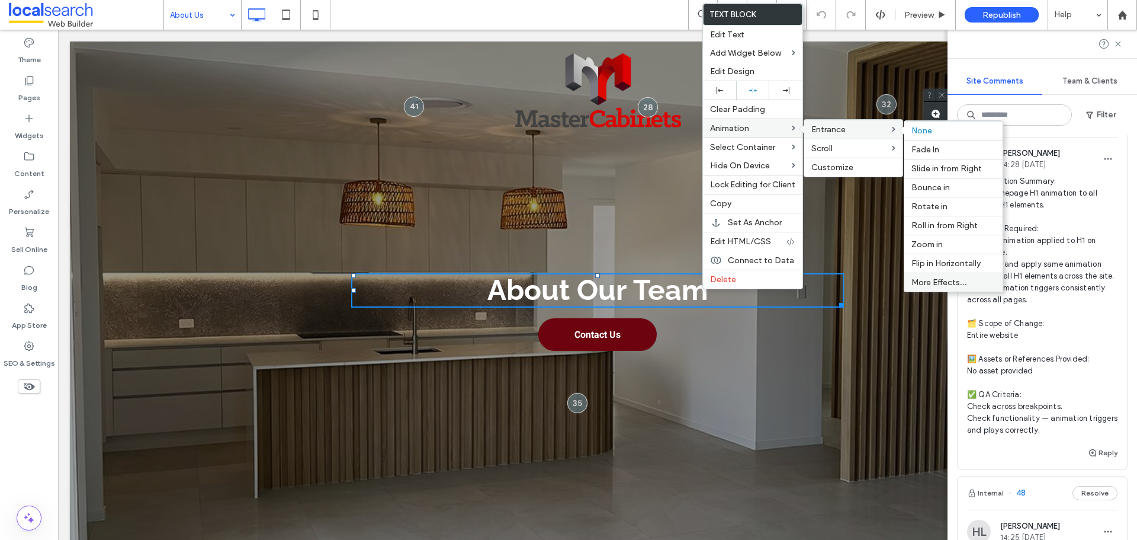
click at [955, 278] on span "More Effects..." at bounding box center [940, 282] width 56 height 10
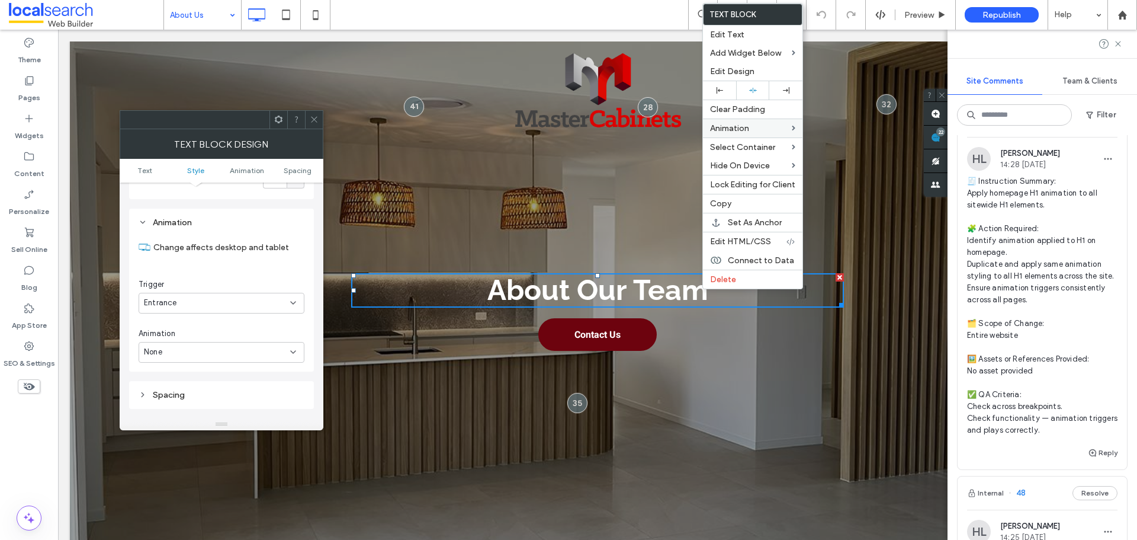
scroll to position [302, 0]
click at [255, 284] on div "Entrance" at bounding box center [217, 286] width 146 height 12
click at [242, 334] on div "None" at bounding box center [217, 335] width 146 height 12
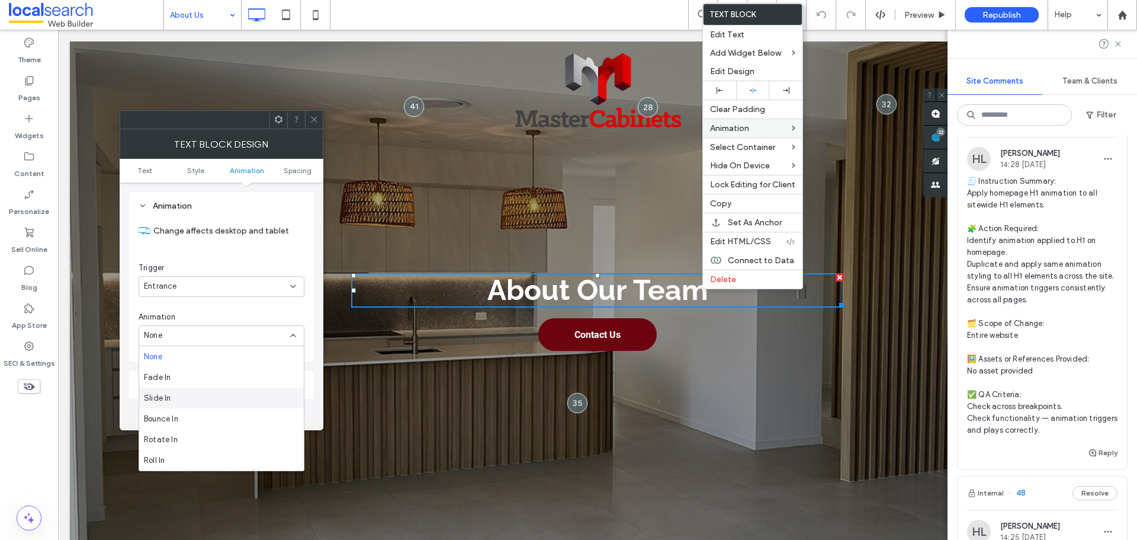
click at [209, 399] on div "Slide In" at bounding box center [221, 397] width 165 height 21
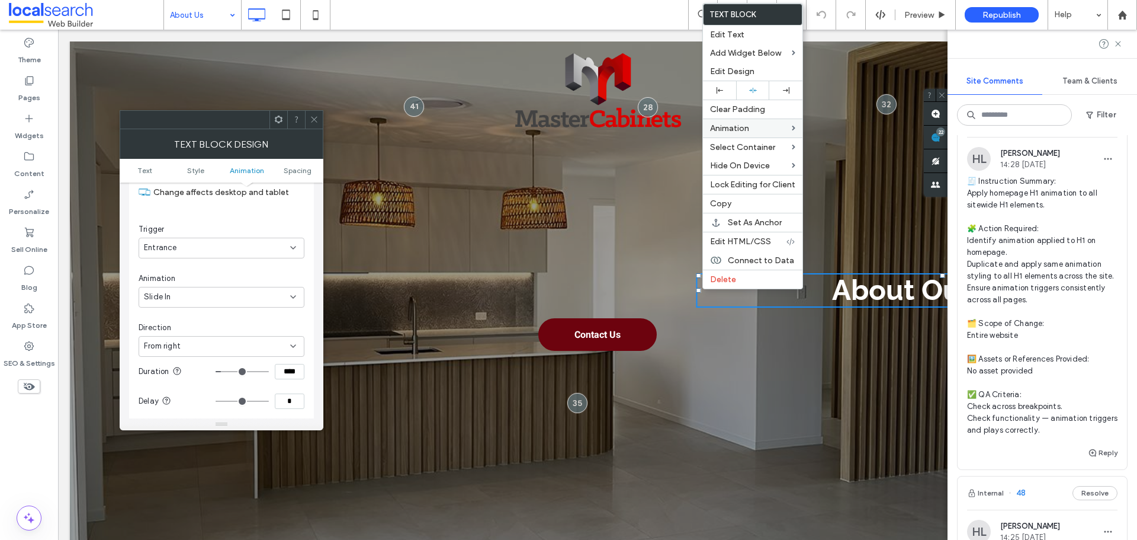
scroll to position [361, 0]
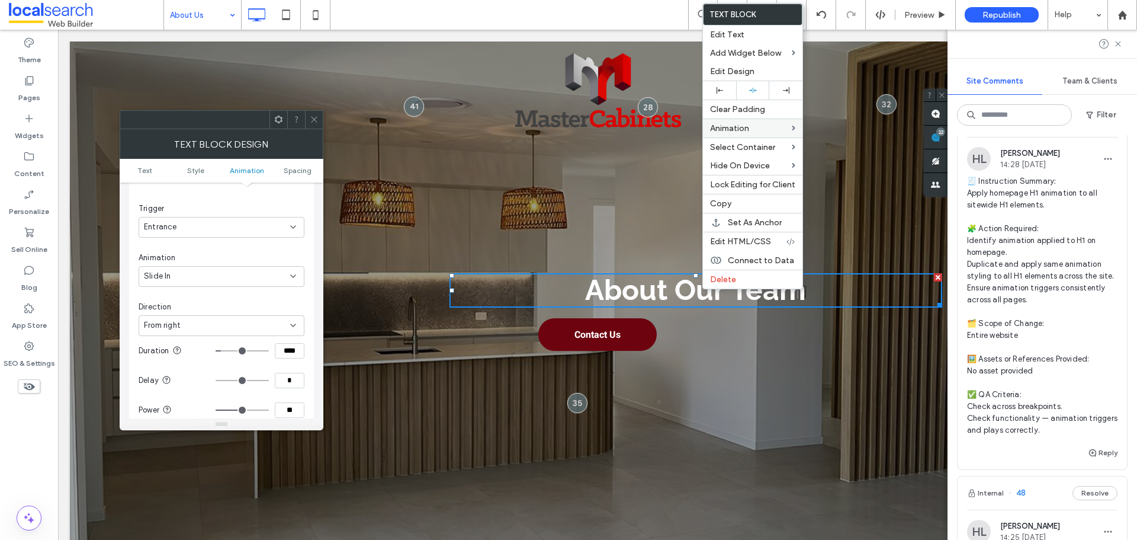
click at [270, 323] on div "From right" at bounding box center [217, 325] width 146 height 12
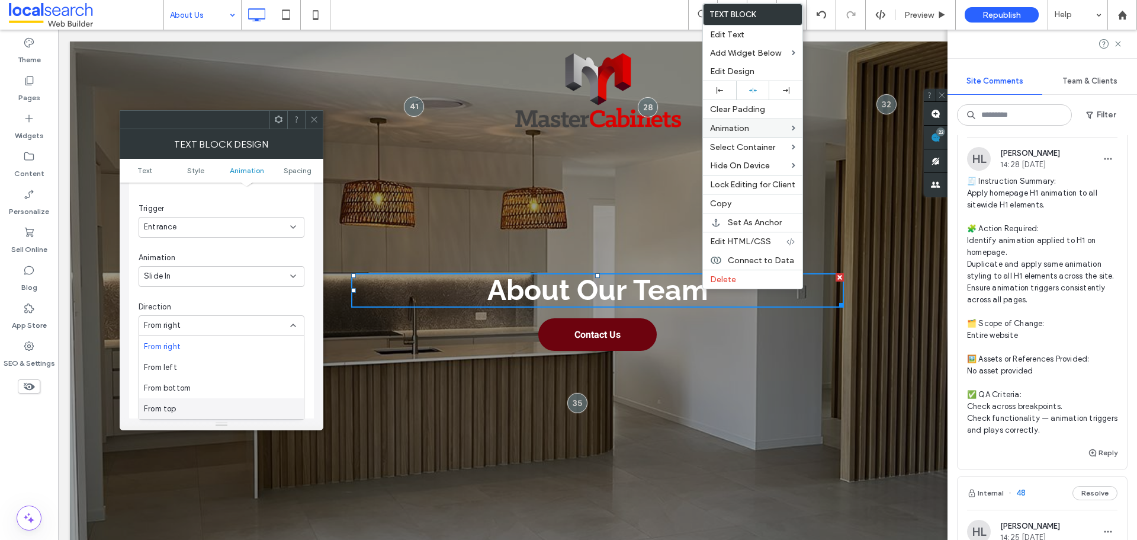
drag, startPoint x: 193, startPoint y: 407, endPoint x: 221, endPoint y: 368, distance: 48.0
click at [193, 408] on div "From top" at bounding box center [221, 408] width 165 height 21
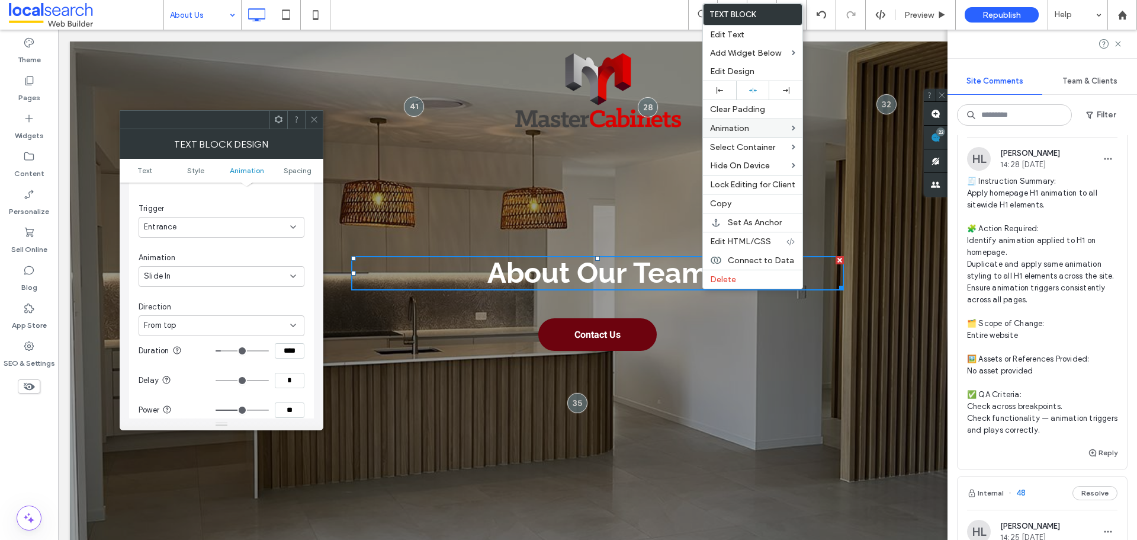
click at [236, 326] on div "From top" at bounding box center [217, 325] width 146 height 12
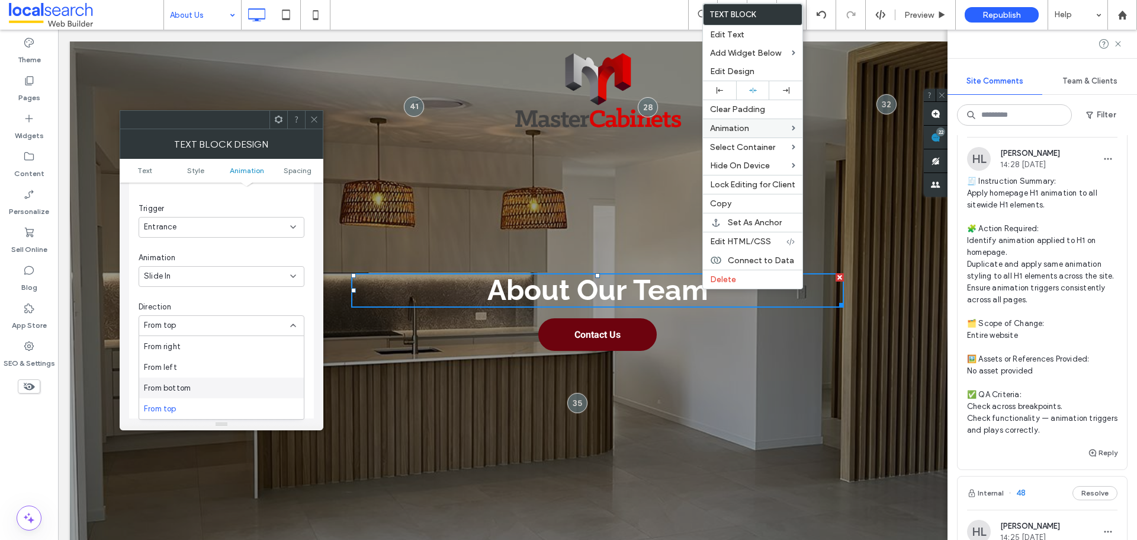
click at [210, 387] on div "From bottom" at bounding box center [221, 387] width 165 height 21
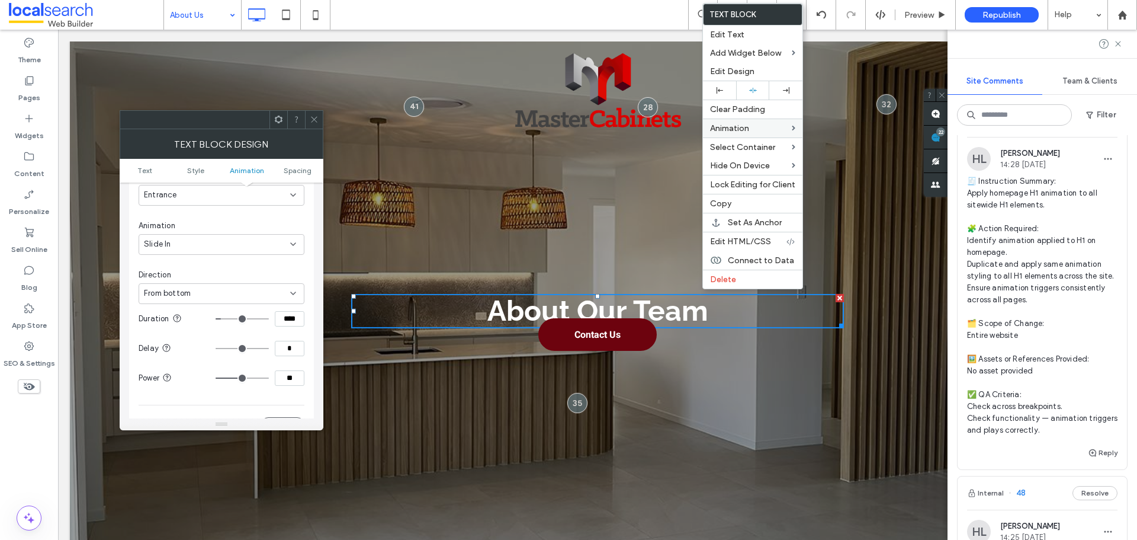
scroll to position [421, 0]
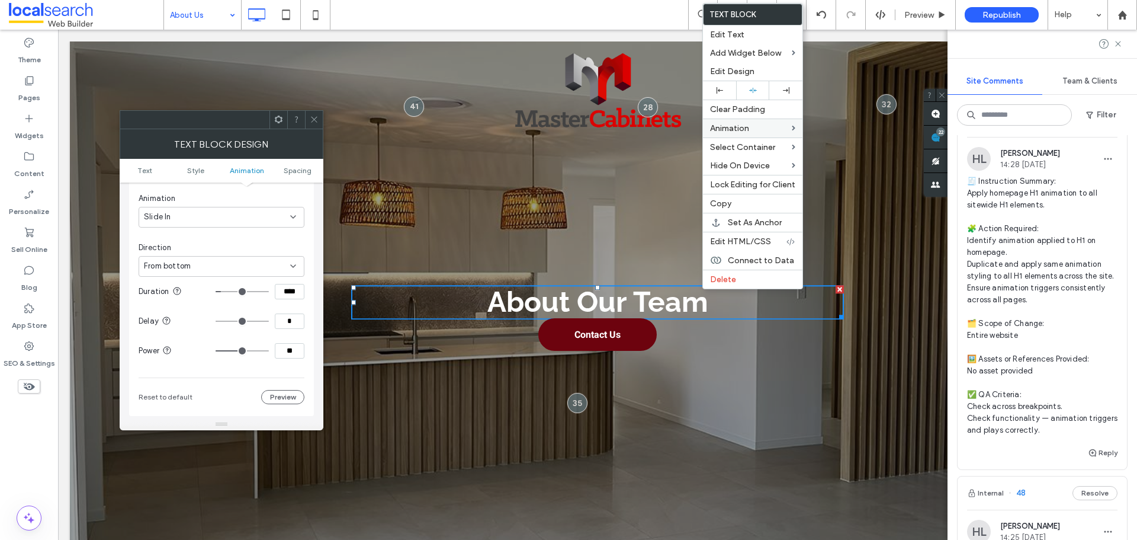
click at [299, 291] on input "****" at bounding box center [290, 291] width 30 height 15
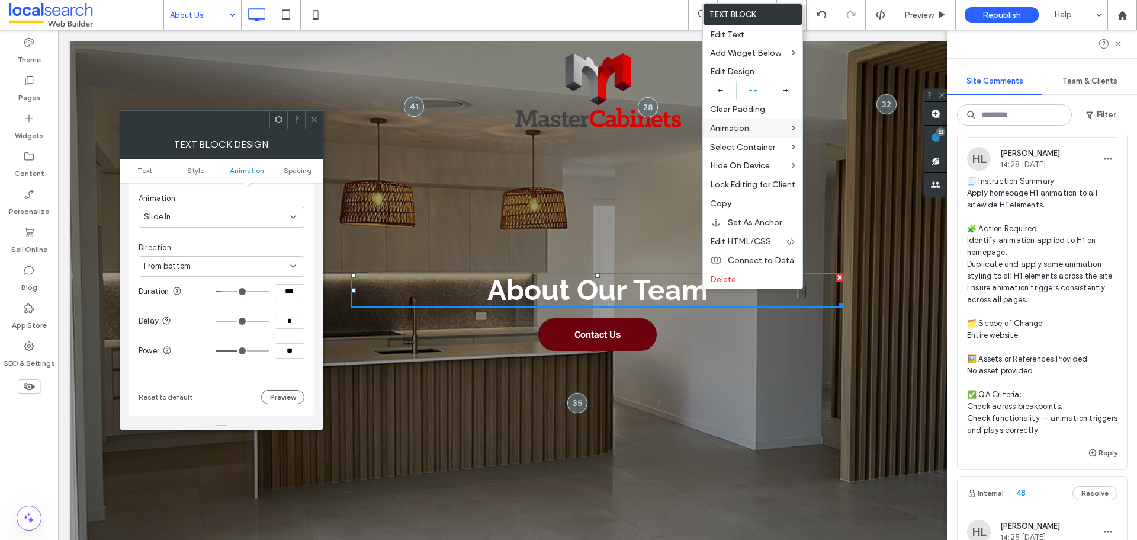
type input "***"
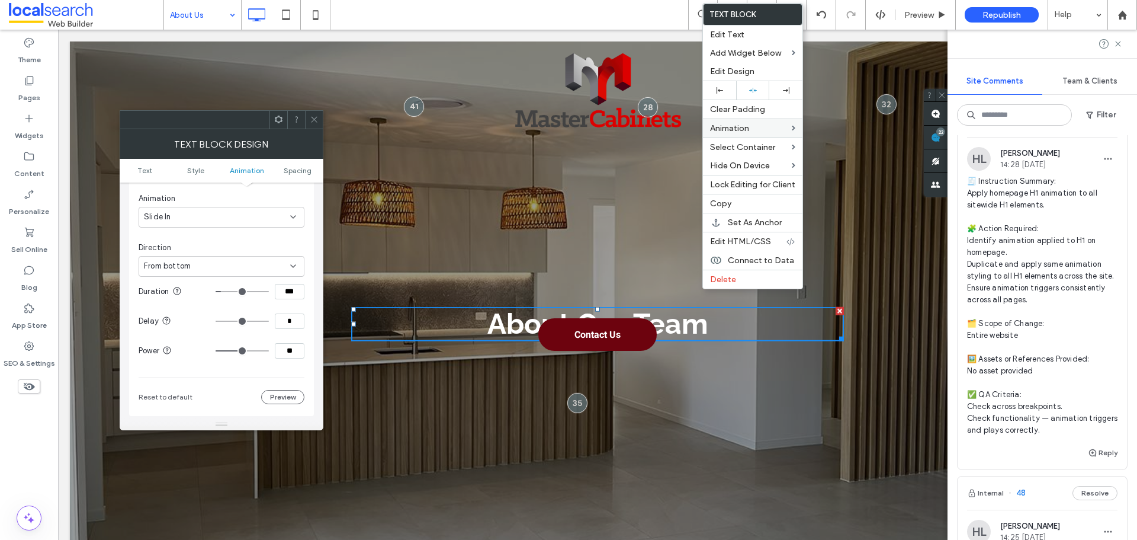
click at [299, 354] on input "**" at bounding box center [290, 350] width 30 height 15
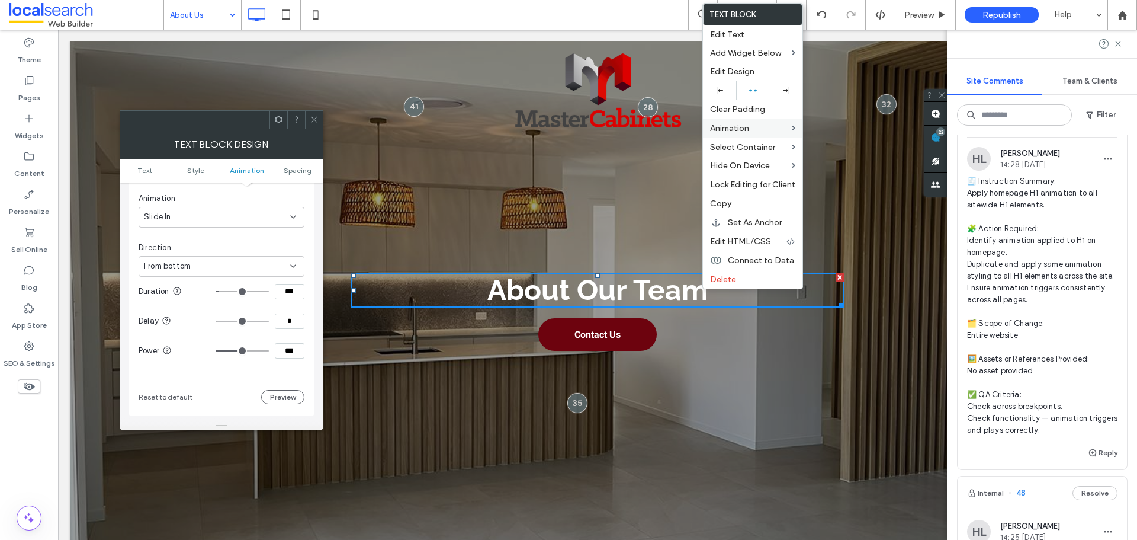
type input "***"
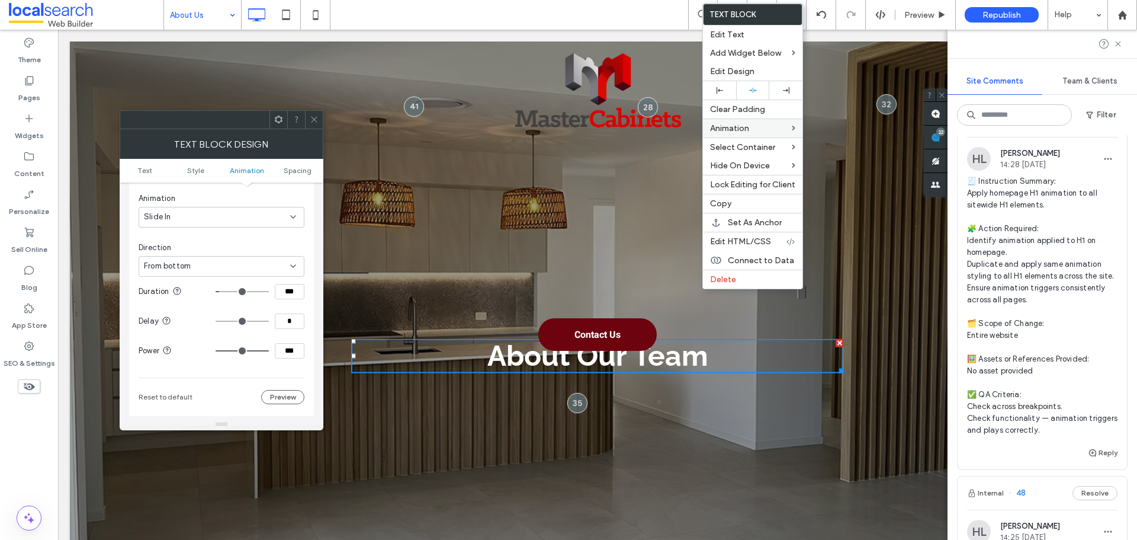
click at [313, 119] on icon at bounding box center [314, 119] width 9 height 9
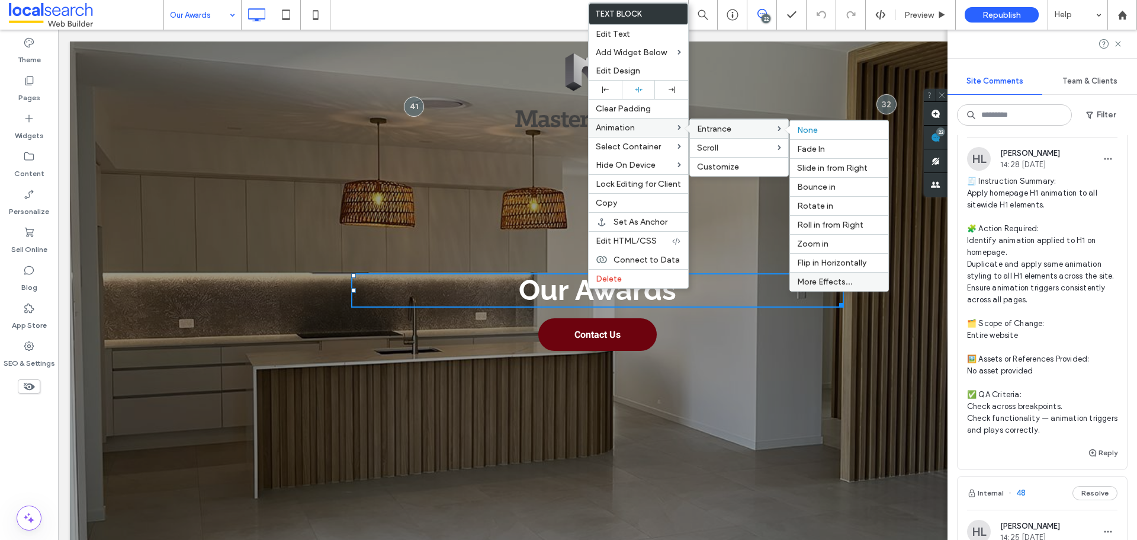
drag, startPoint x: 836, startPoint y: 278, endPoint x: 417, endPoint y: 282, distance: 419.4
click at [836, 278] on span "More Effects..." at bounding box center [825, 282] width 56 height 10
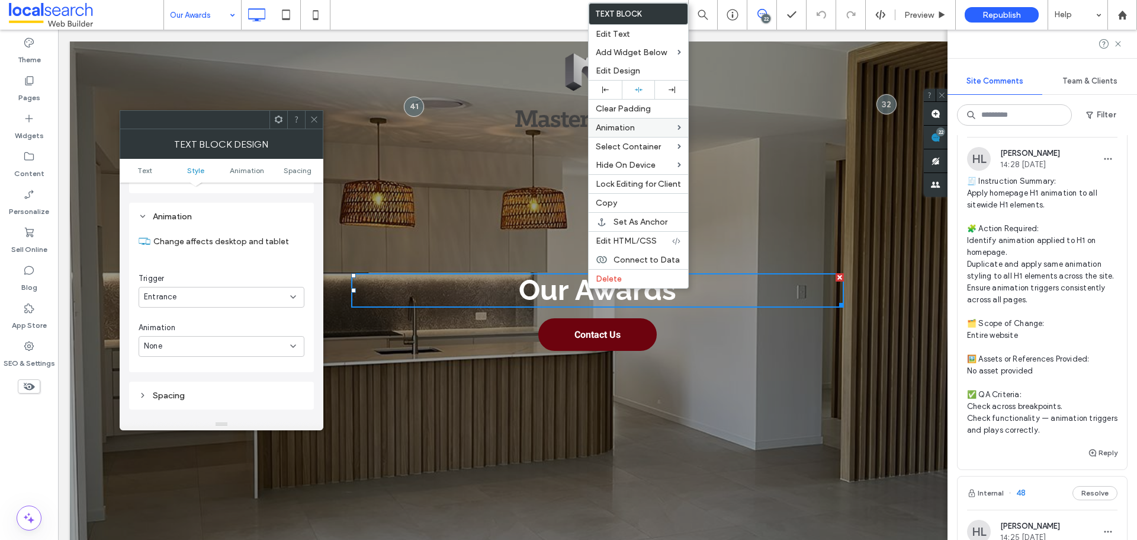
scroll to position [302, 0]
click at [223, 338] on div "None" at bounding box center [217, 335] width 146 height 12
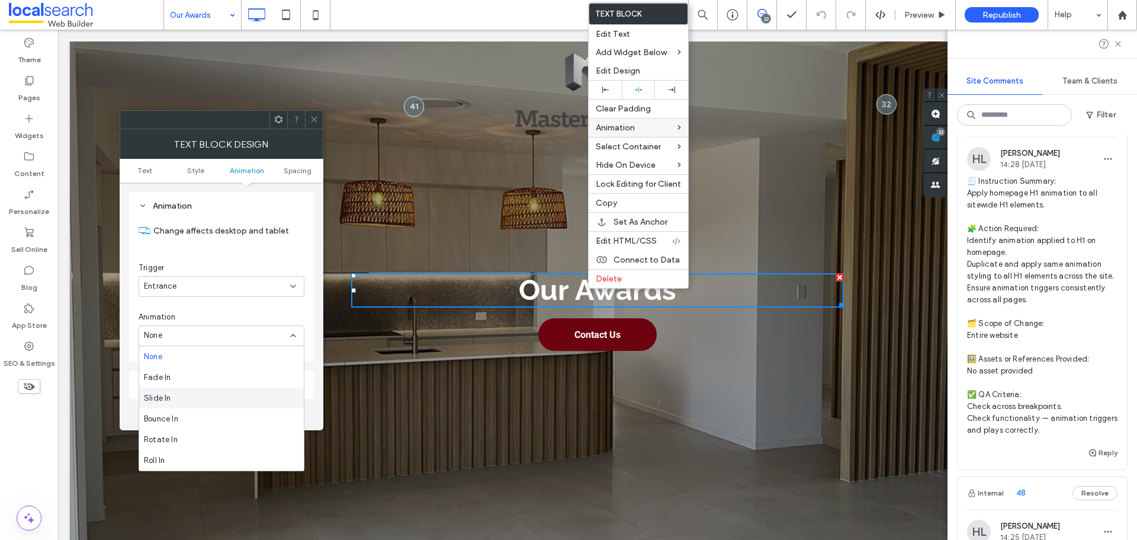
click at [194, 392] on div "Slide In" at bounding box center [221, 397] width 165 height 21
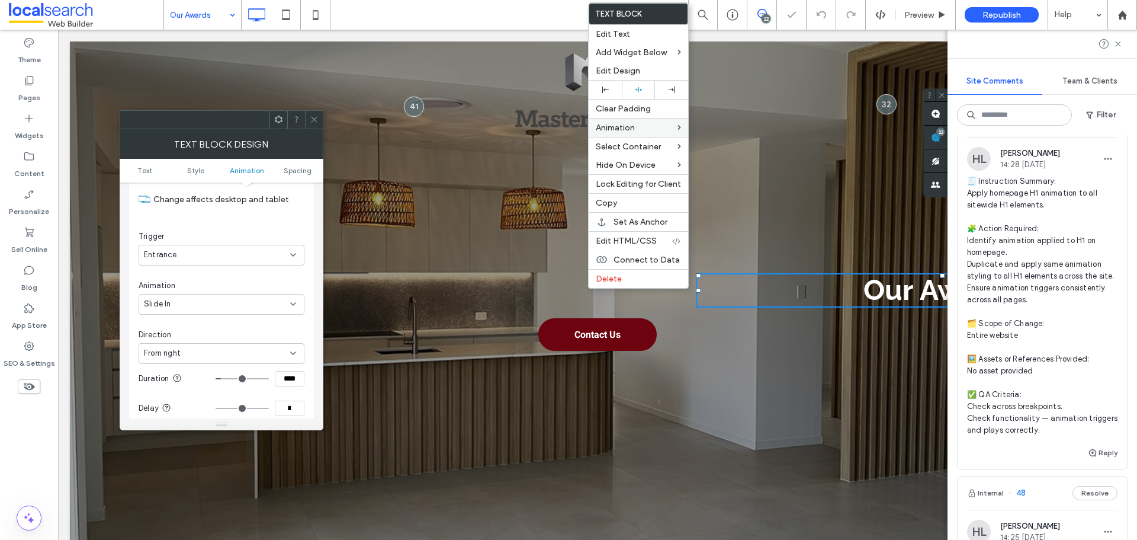
scroll to position [361, 0]
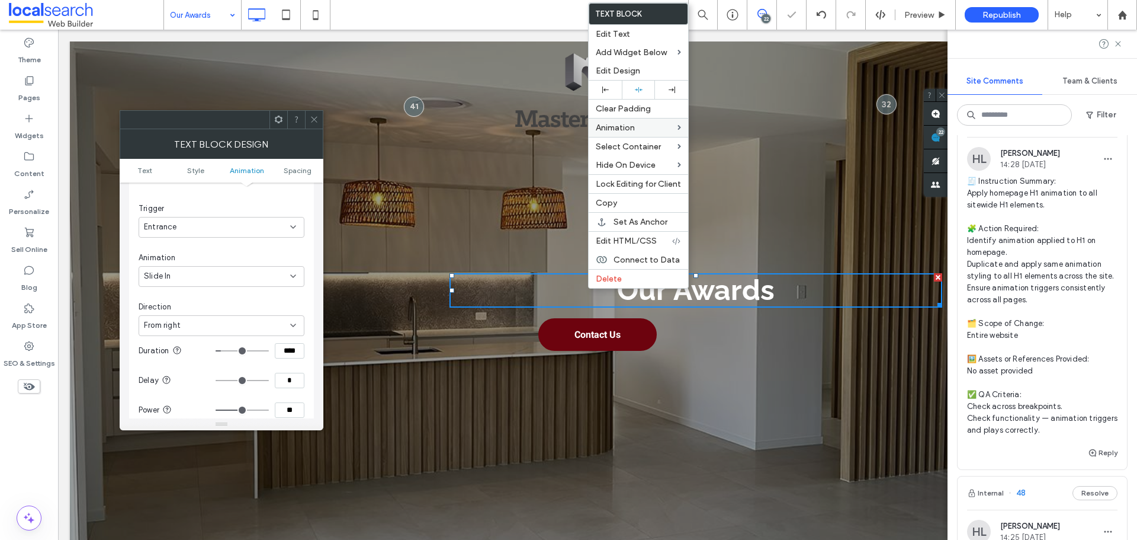
click at [275, 331] on div "From right" at bounding box center [217, 325] width 146 height 12
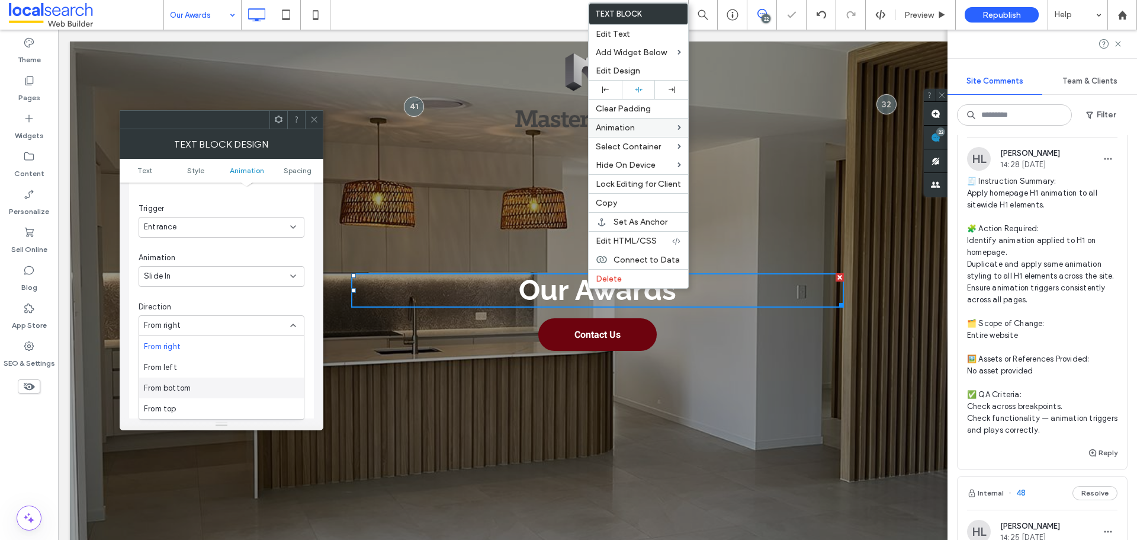
click at [204, 387] on div "From bottom" at bounding box center [221, 387] width 165 height 21
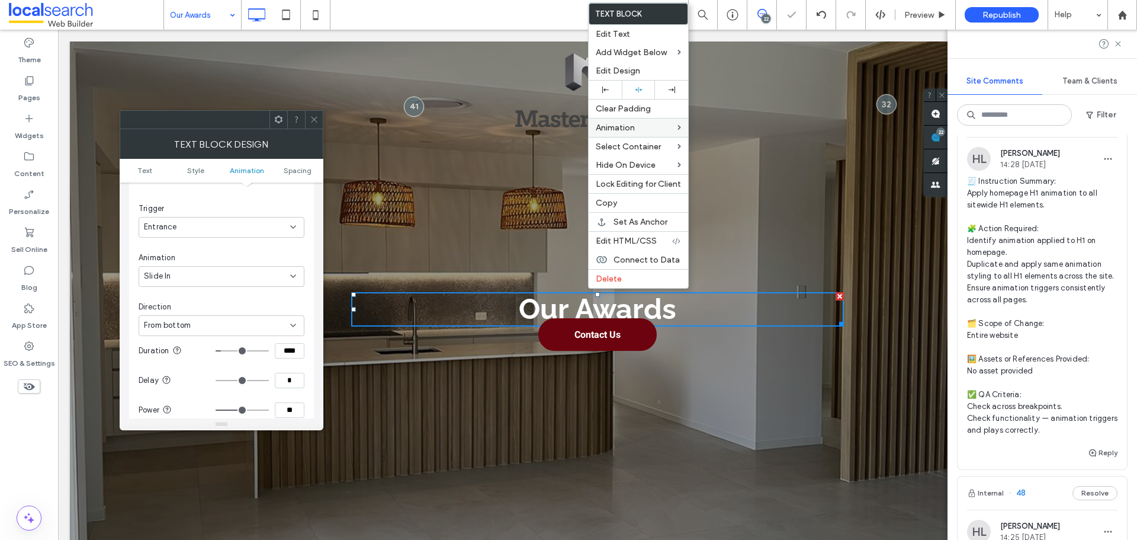
click at [306, 346] on div "Animation Change affects desktop and tablet Trigger Entrance Animation Slide In…" at bounding box center [221, 304] width 185 height 342
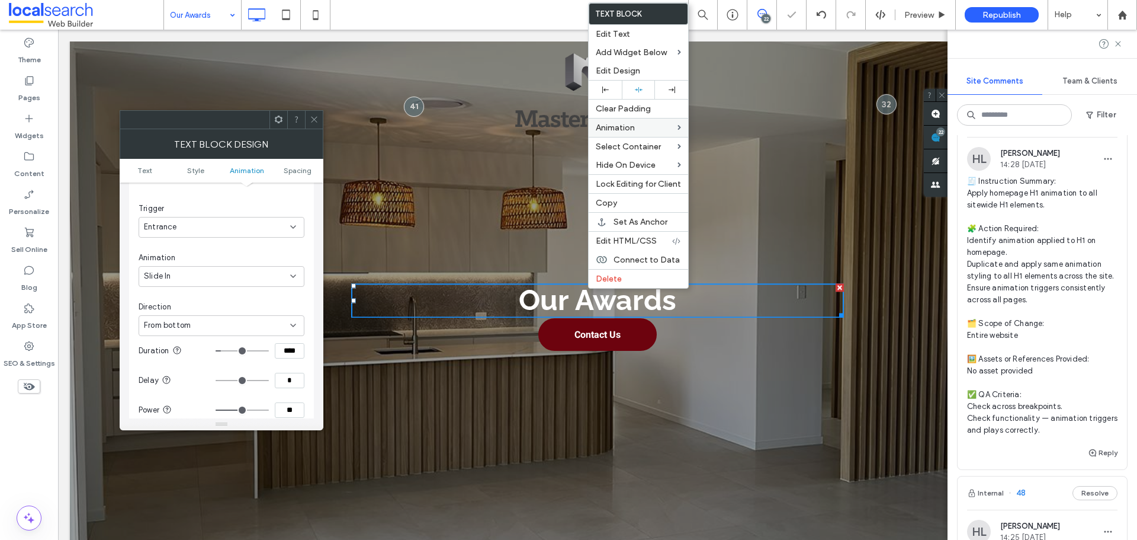
click at [296, 350] on input "****" at bounding box center [290, 350] width 30 height 15
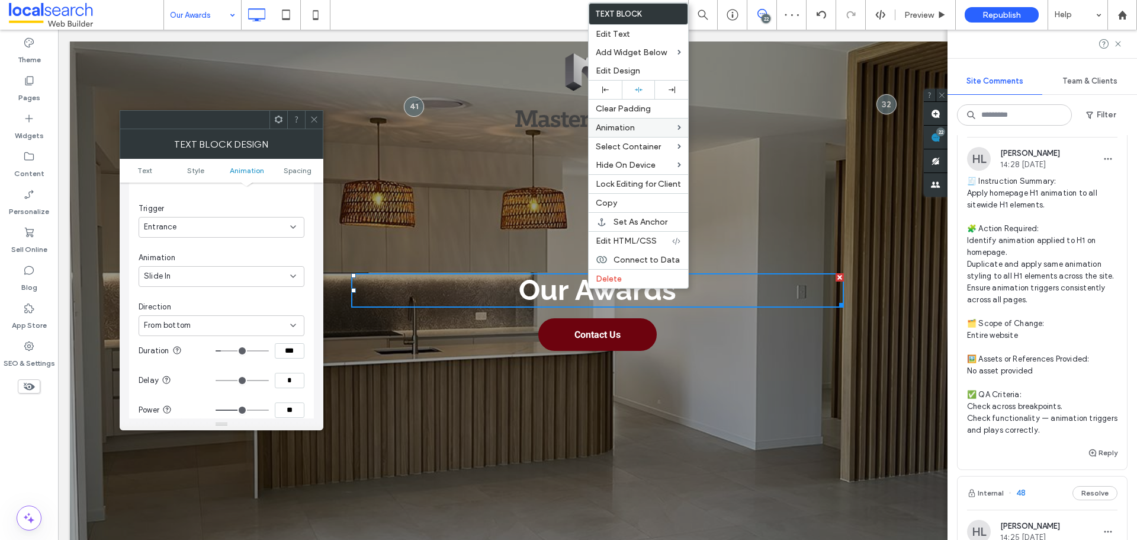
type input "***"
click at [297, 410] on input "**" at bounding box center [290, 409] width 30 height 15
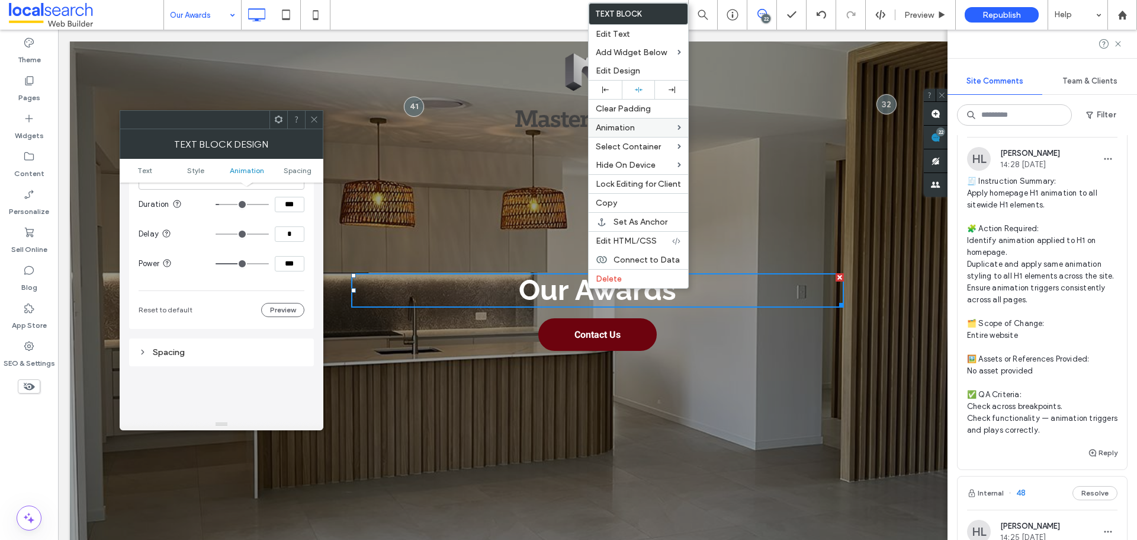
scroll to position [480, 0]
type input "***"
click at [315, 118] on icon at bounding box center [314, 119] width 9 height 9
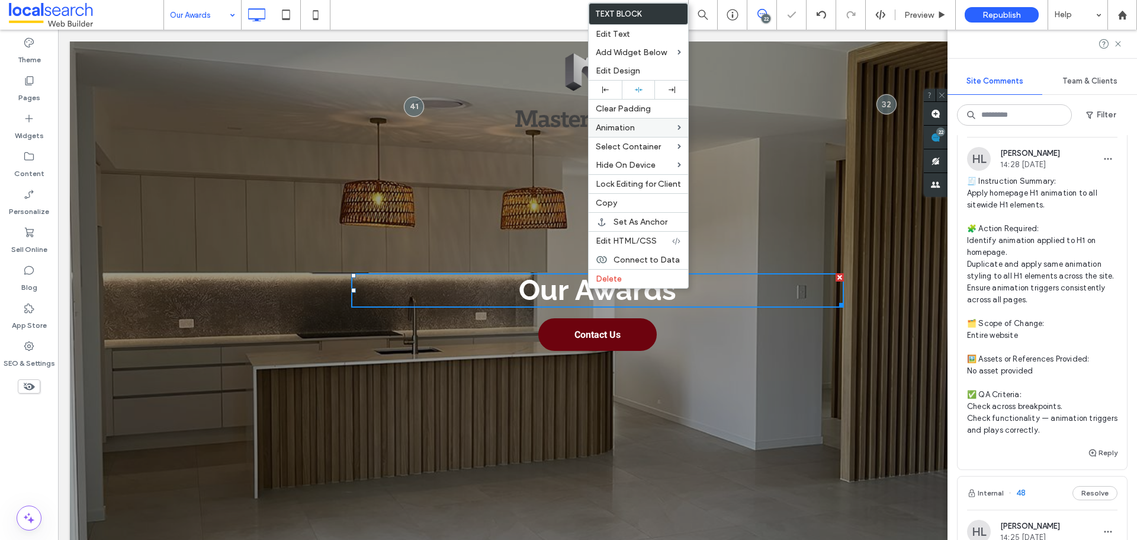
drag, startPoint x: 211, startPoint y: 10, endPoint x: 216, endPoint y: 25, distance: 16.0
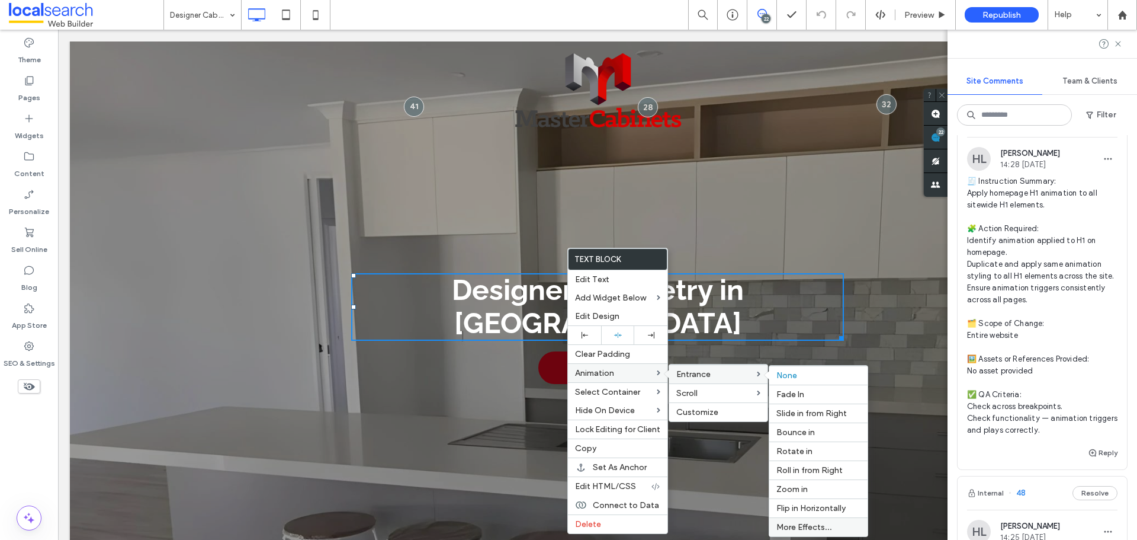
click at [825, 528] on span "More Effects..." at bounding box center [805, 527] width 56 height 10
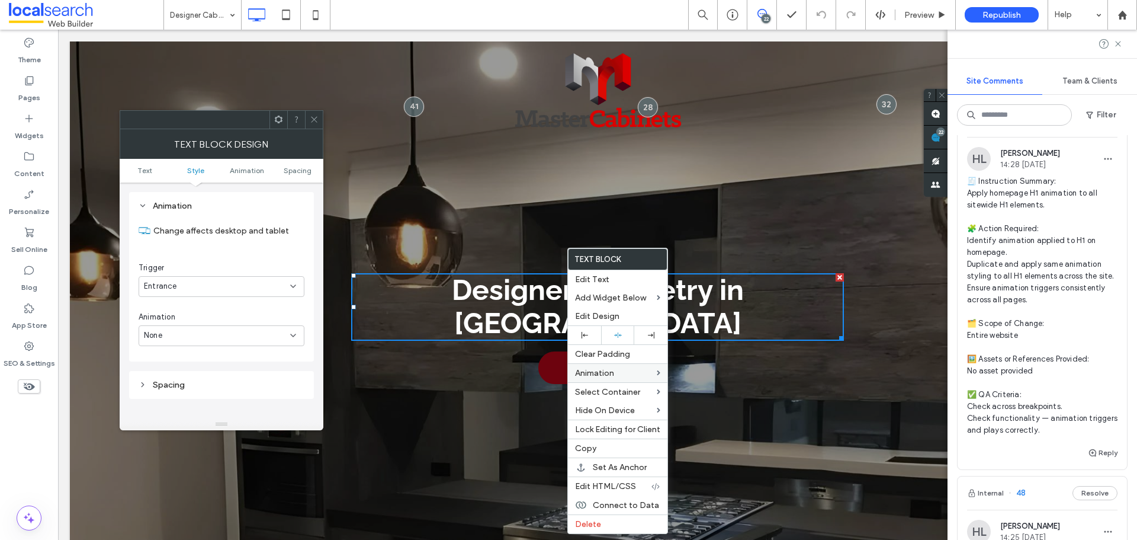
scroll to position [302, 0]
drag, startPoint x: 237, startPoint y: 328, endPoint x: 233, endPoint y: 342, distance: 15.2
click at [237, 329] on div "None" at bounding box center [222, 335] width 166 height 21
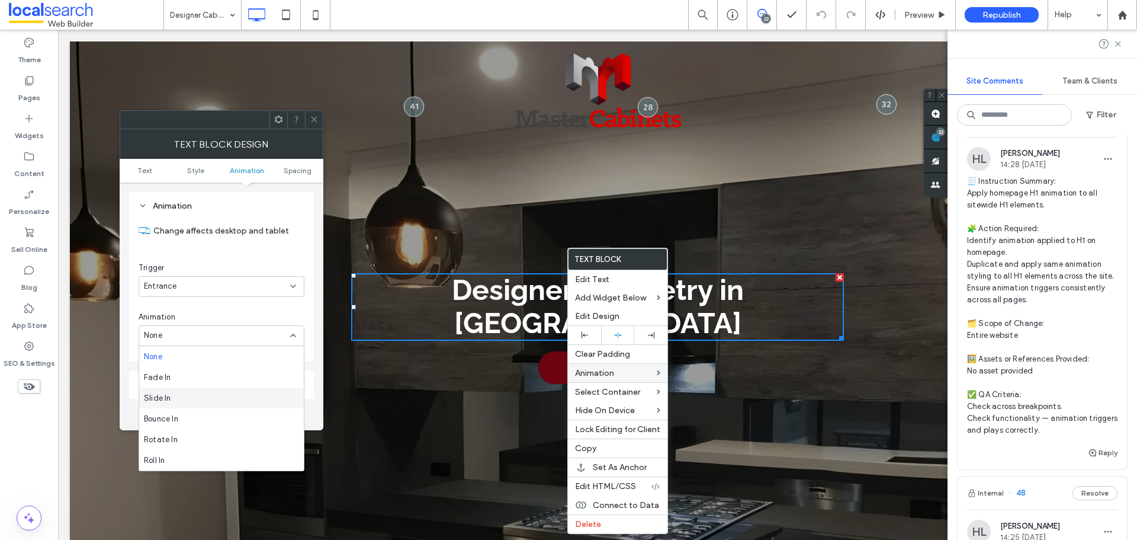
click at [199, 395] on div "Slide In" at bounding box center [221, 397] width 165 height 21
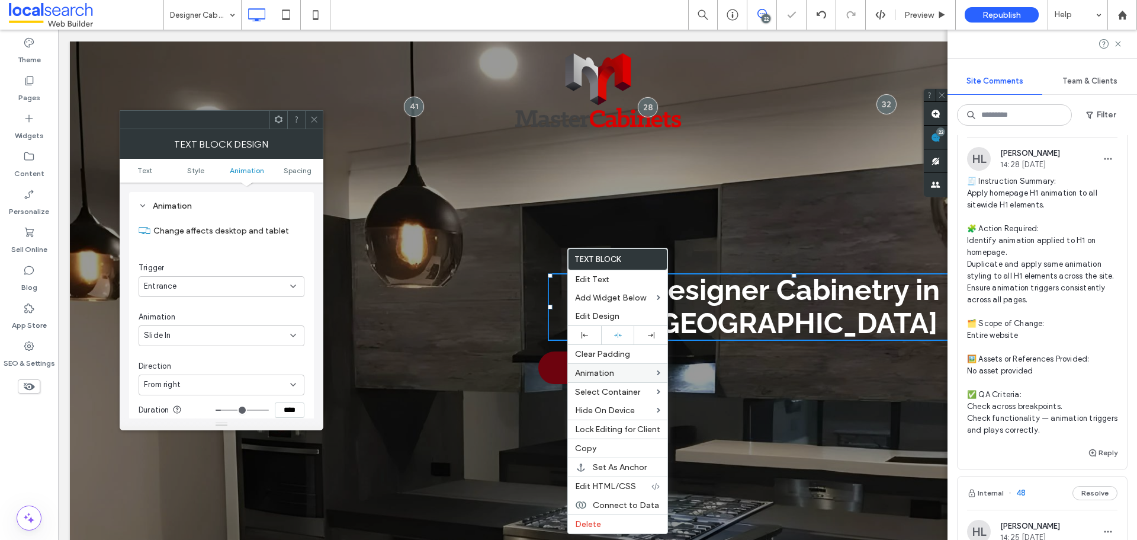
click at [207, 384] on div "From right" at bounding box center [217, 385] width 146 height 12
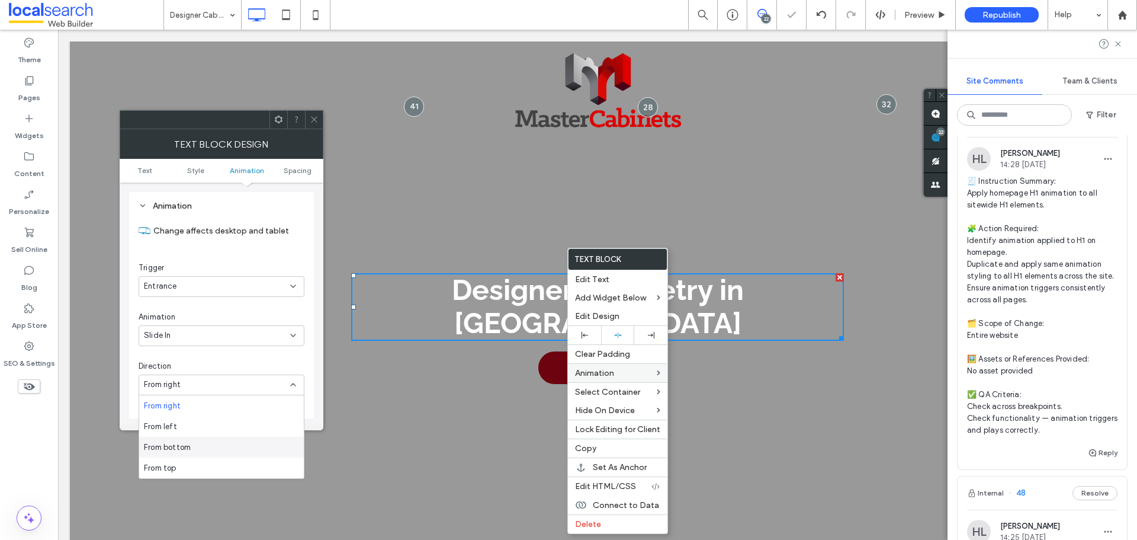
click at [182, 442] on span "From bottom" at bounding box center [167, 447] width 47 height 12
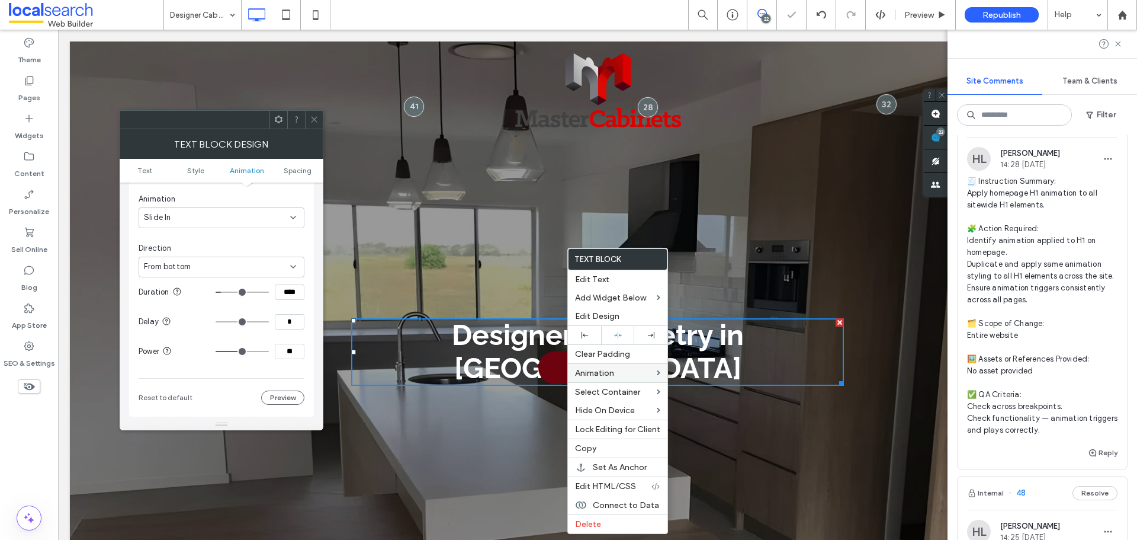
scroll to position [421, 0]
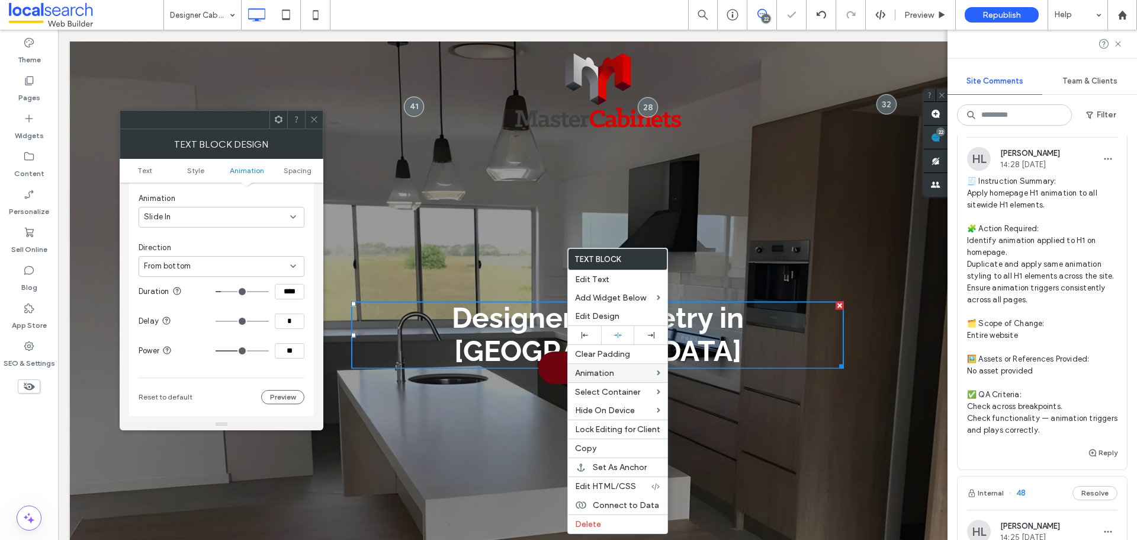
click at [295, 293] on input "****" at bounding box center [290, 291] width 30 height 15
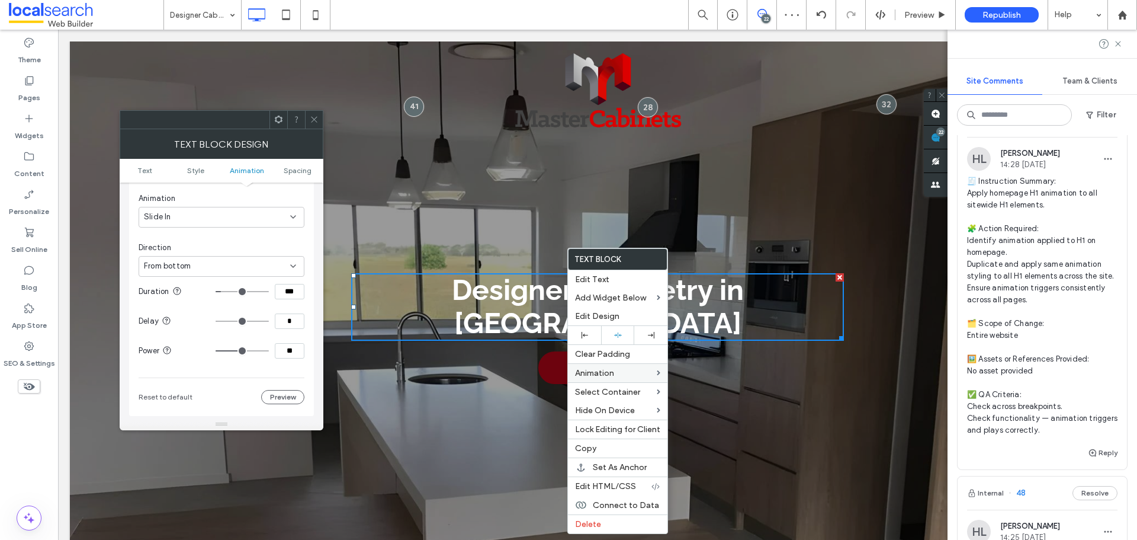
type input "***"
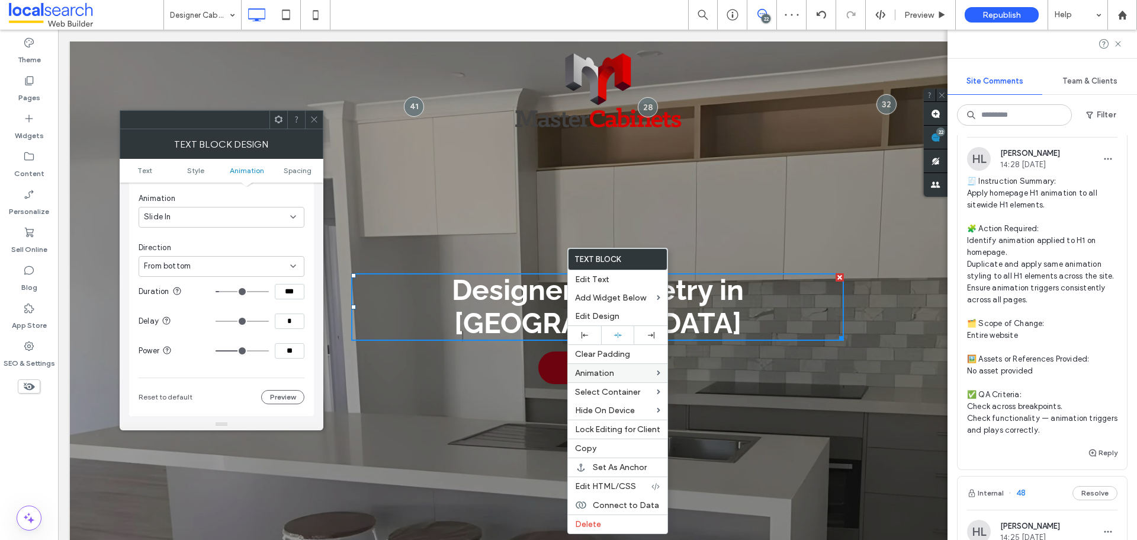
click at [296, 347] on input "**" at bounding box center [290, 350] width 30 height 15
type input "***"
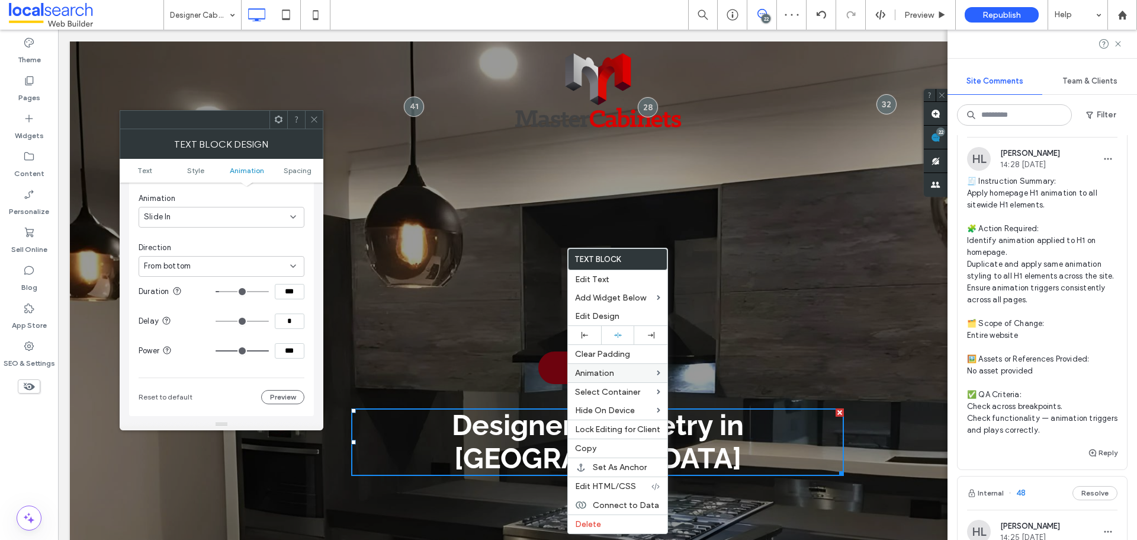
click at [316, 117] on icon at bounding box center [314, 119] width 9 height 9
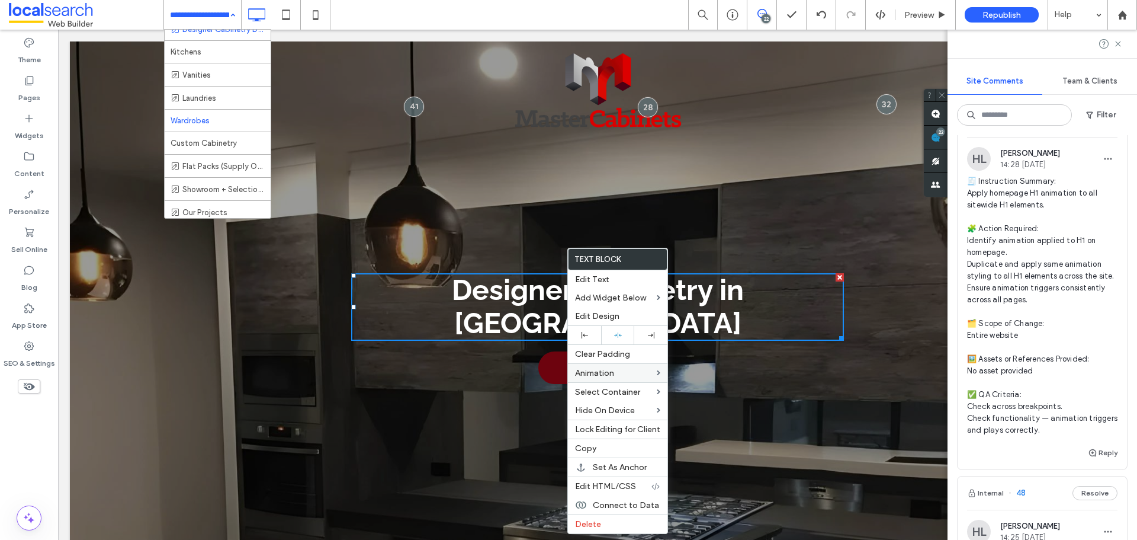
scroll to position [59, 0]
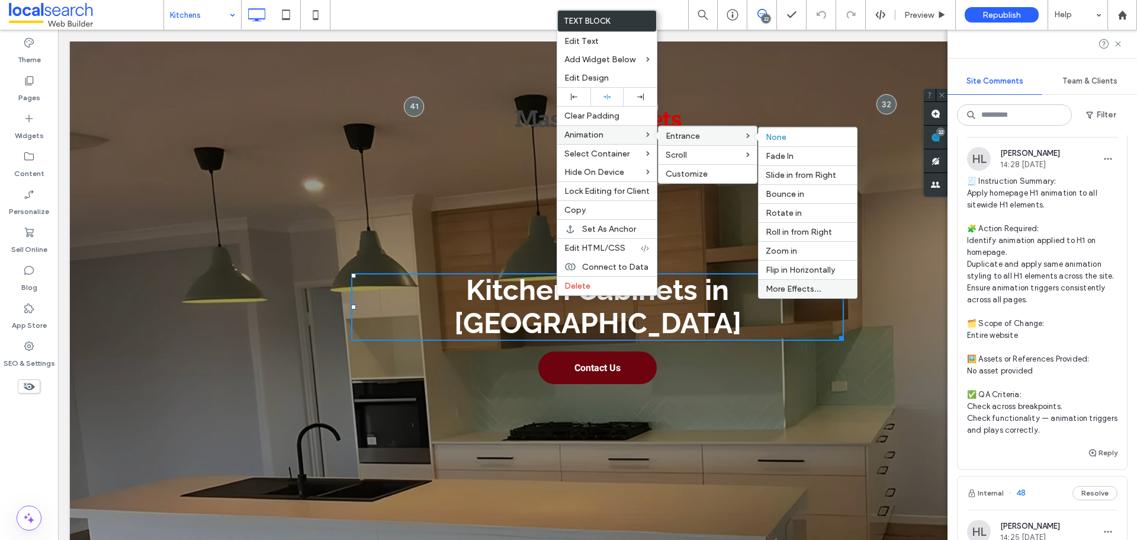
click at [814, 284] on span "More Effects..." at bounding box center [794, 289] width 56 height 10
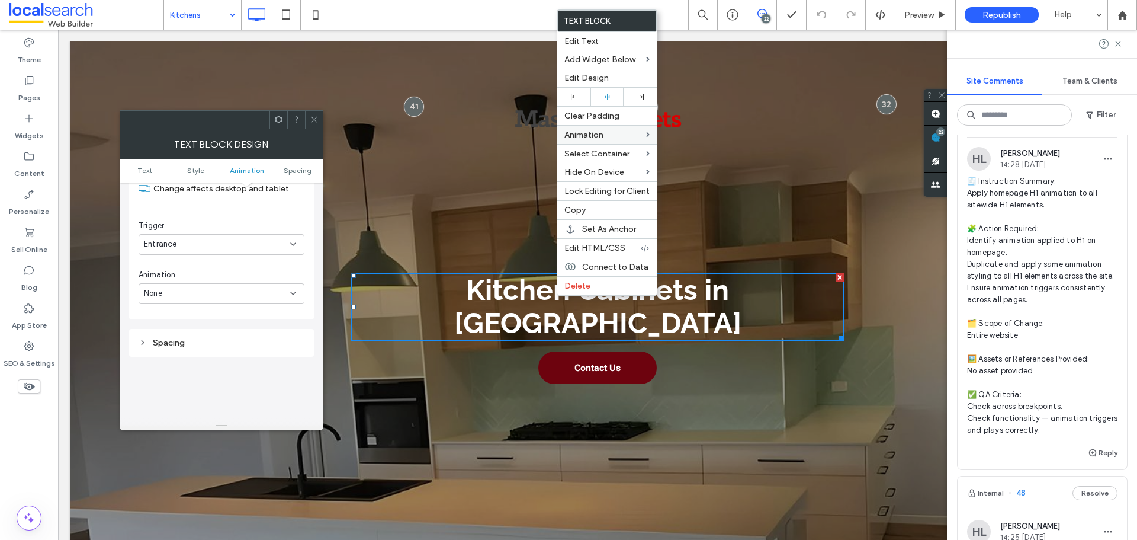
scroll to position [361, 0]
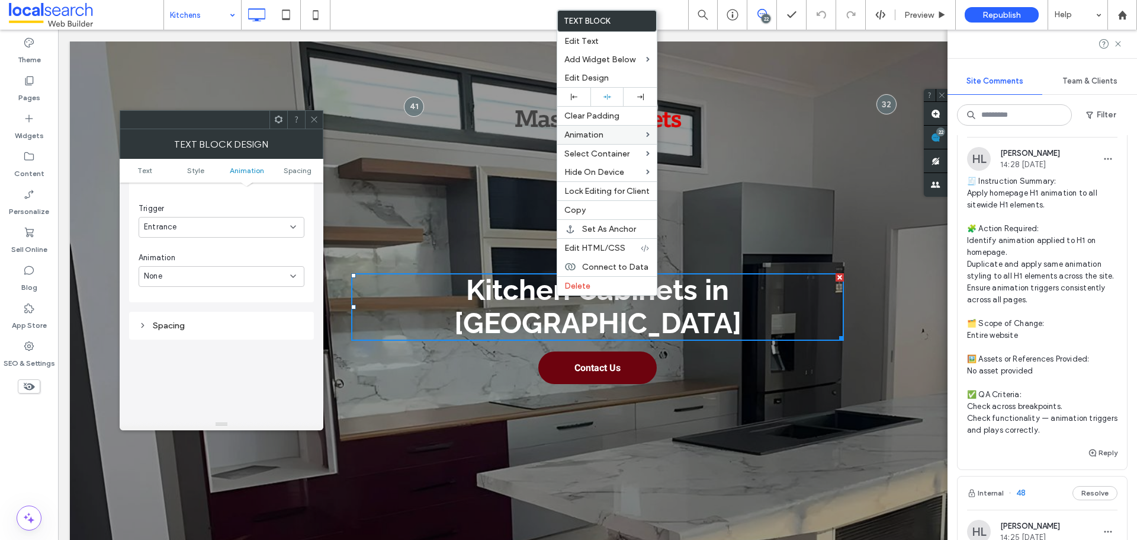
click at [247, 289] on section "Animation Change affects desktop and tablet Trigger Entrance Animation None" at bounding box center [222, 218] width 166 height 158
click at [242, 278] on div "None" at bounding box center [217, 276] width 146 height 12
click at [207, 335] on div "Slide In" at bounding box center [221, 338] width 165 height 21
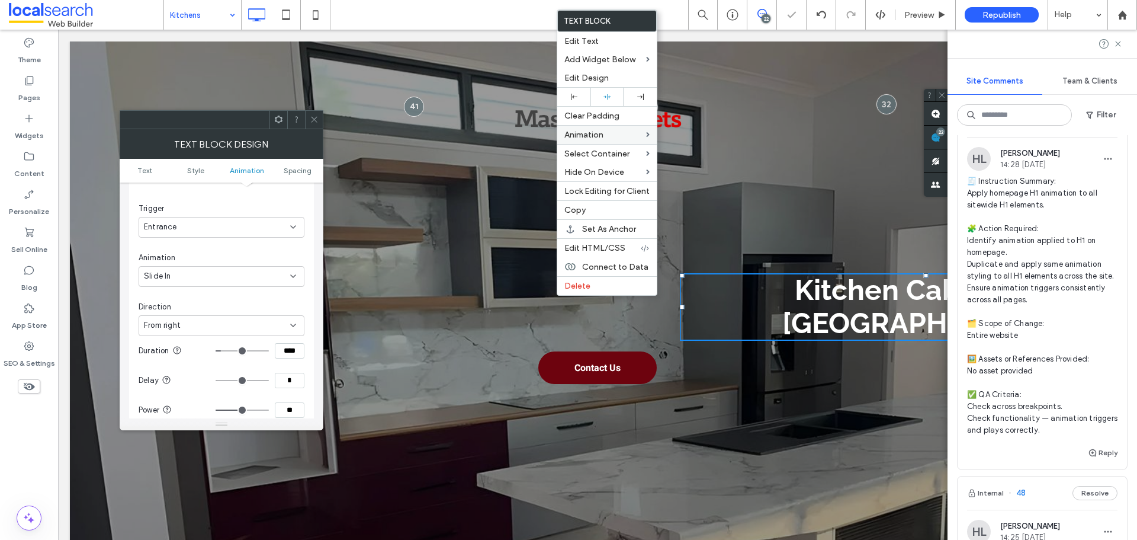
drag, startPoint x: 225, startPoint y: 297, endPoint x: 225, endPoint y: 318, distance: 20.1
click at [225, 302] on div "Change affects desktop and tablet Trigger Entrance Animation Slide In Direction…" at bounding box center [222, 309] width 166 height 309
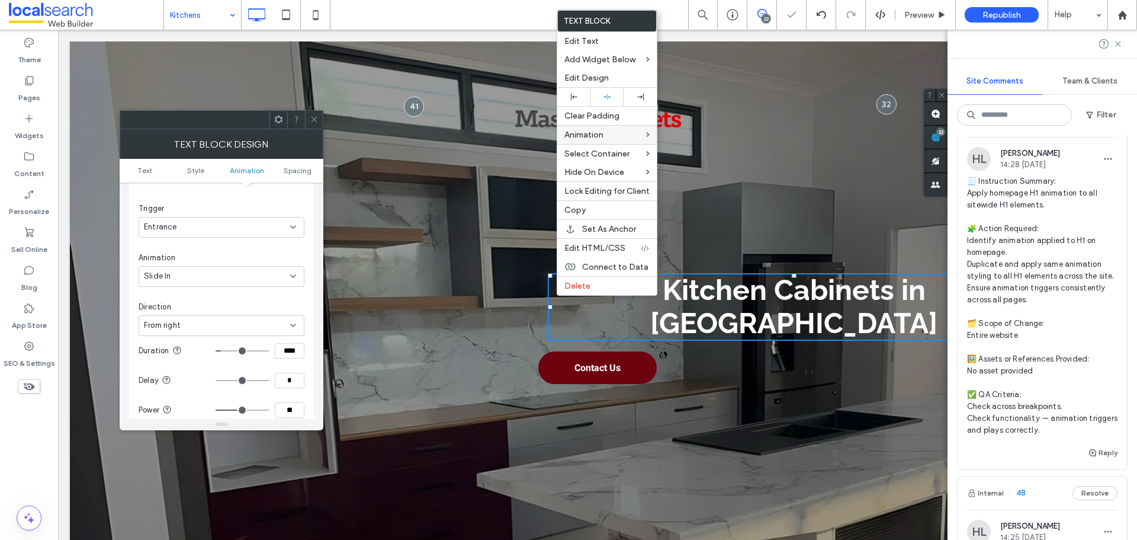
click at [222, 326] on div "From right" at bounding box center [217, 325] width 146 height 12
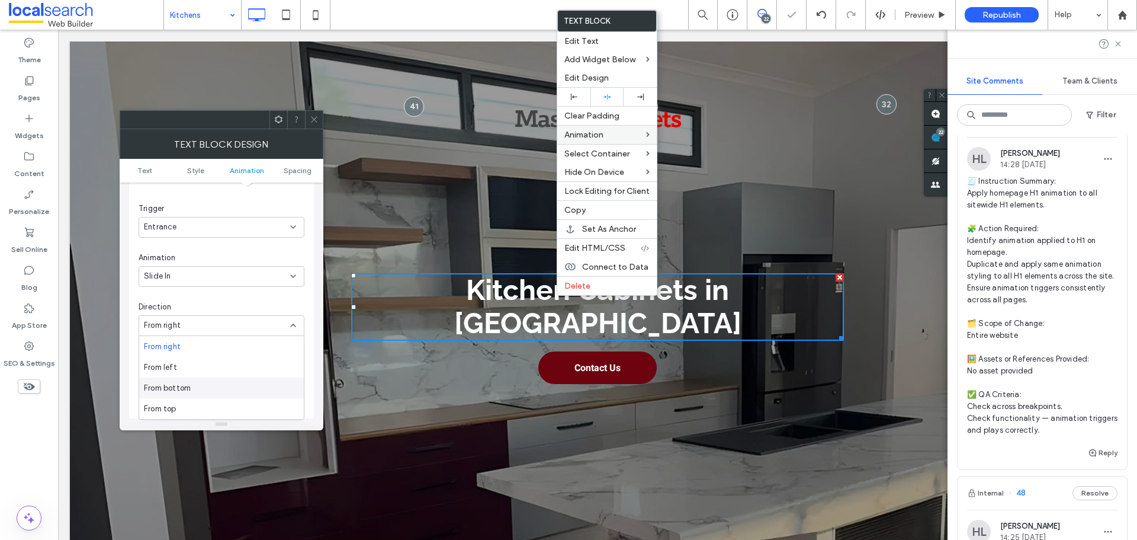
click at [206, 381] on div "From bottom" at bounding box center [221, 387] width 165 height 21
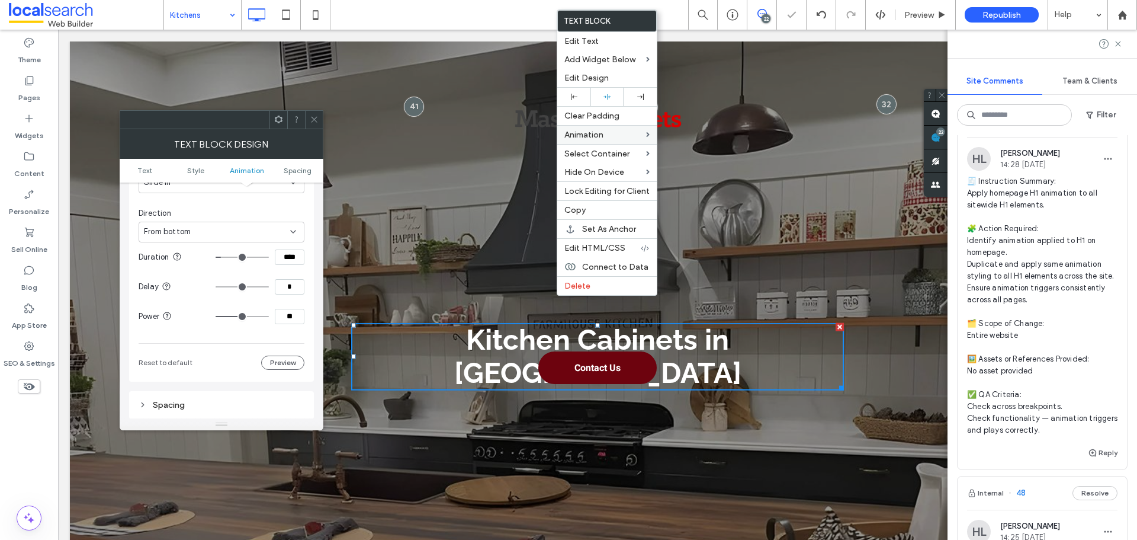
scroll to position [480, 0]
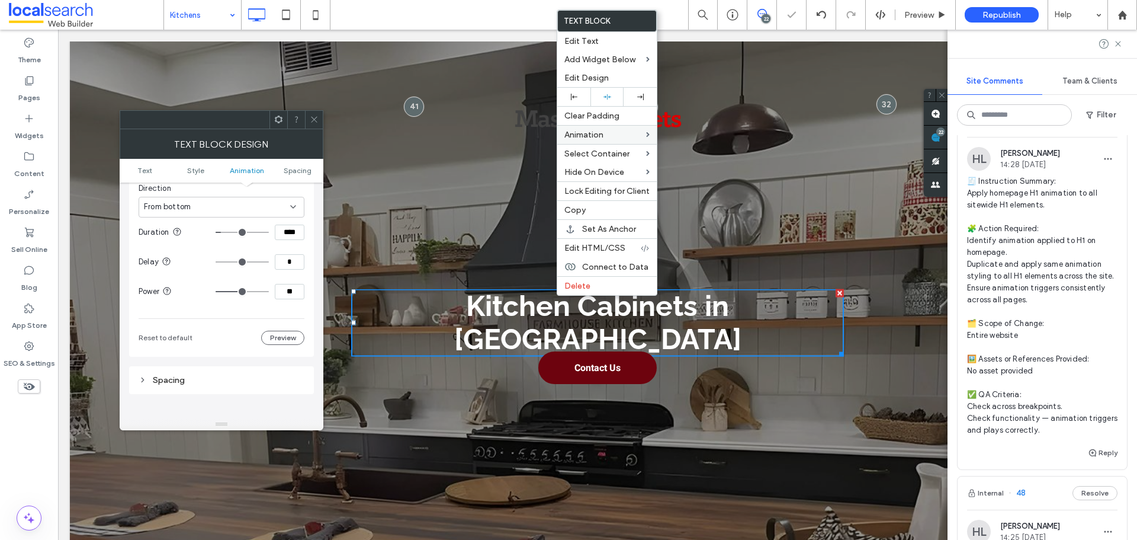
click at [291, 229] on input "****" at bounding box center [290, 232] width 30 height 15
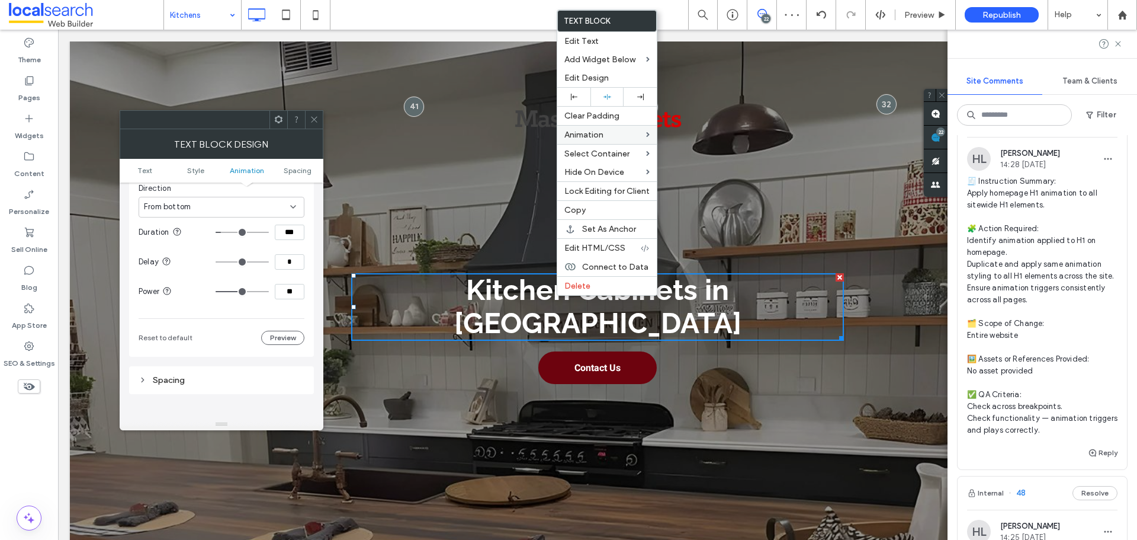
type input "***"
click at [288, 288] on input "**" at bounding box center [290, 291] width 30 height 15
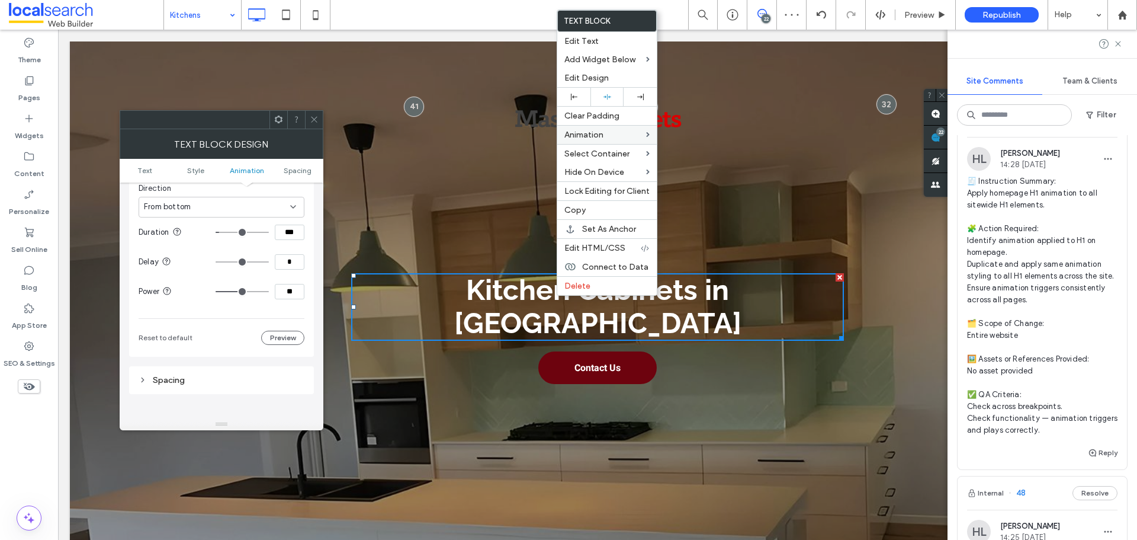
type input "*"
type input "***"
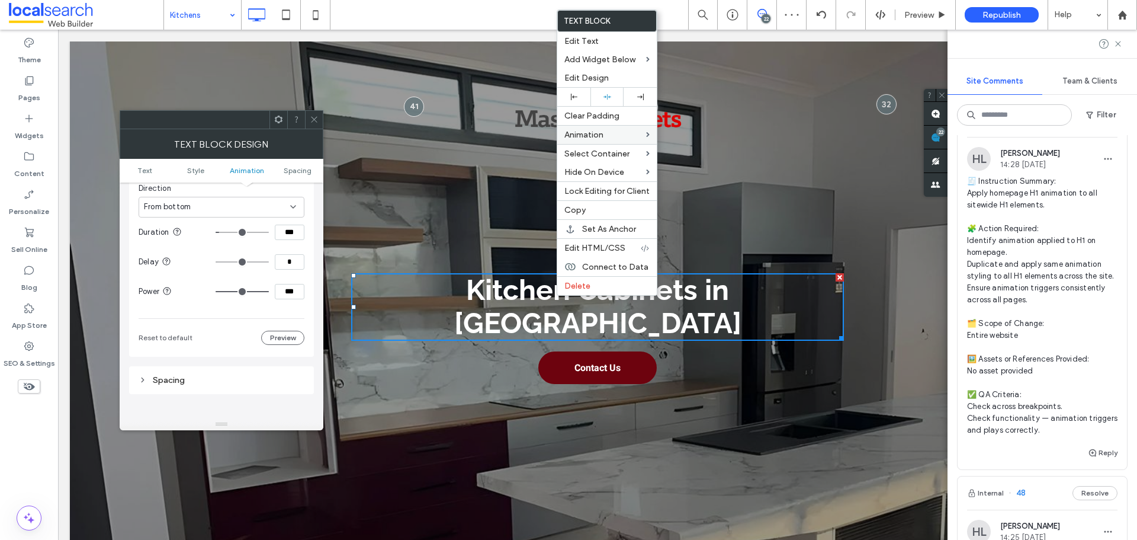
click at [312, 116] on icon at bounding box center [314, 119] width 9 height 9
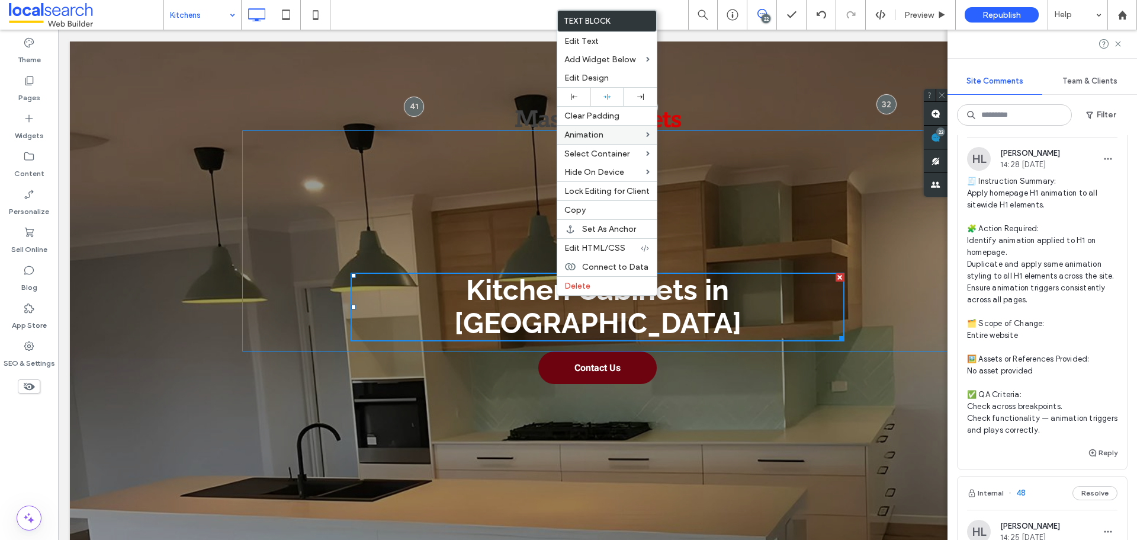
drag, startPoint x: 453, startPoint y: 289, endPoint x: 463, endPoint y: 296, distance: 12.3
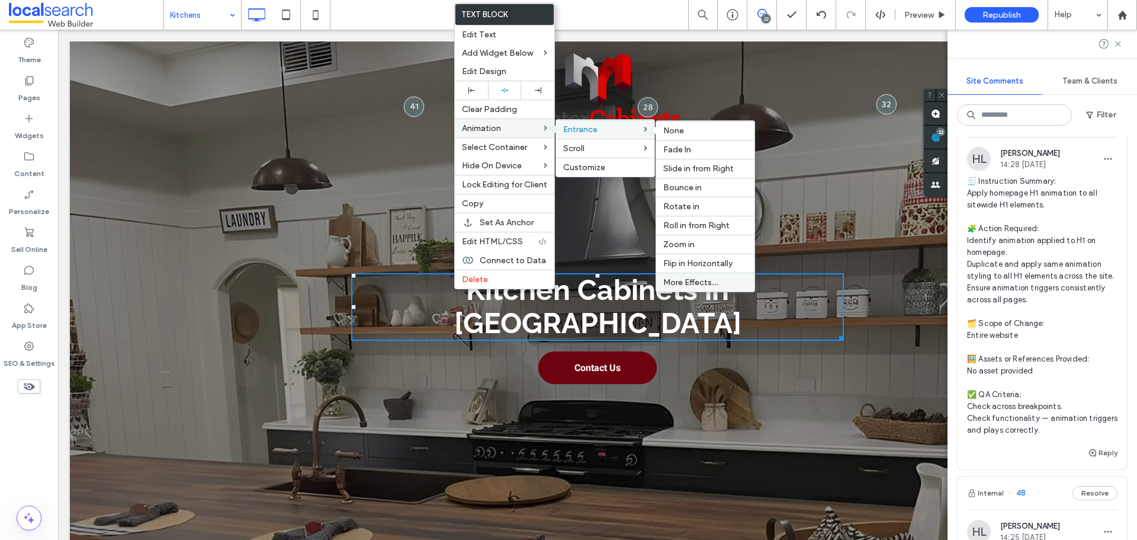
drag, startPoint x: 708, startPoint y: 277, endPoint x: 649, endPoint y: 248, distance: 66.2
click at [708, 277] on div "More Effects..." at bounding box center [705, 281] width 98 height 19
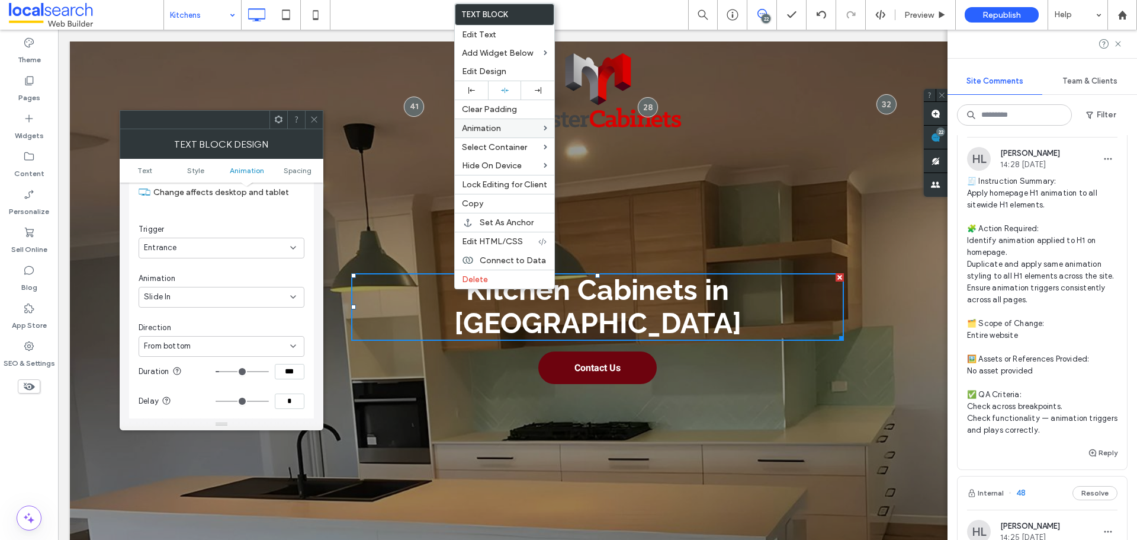
scroll to position [361, 0]
click at [320, 126] on div at bounding box center [314, 120] width 18 height 18
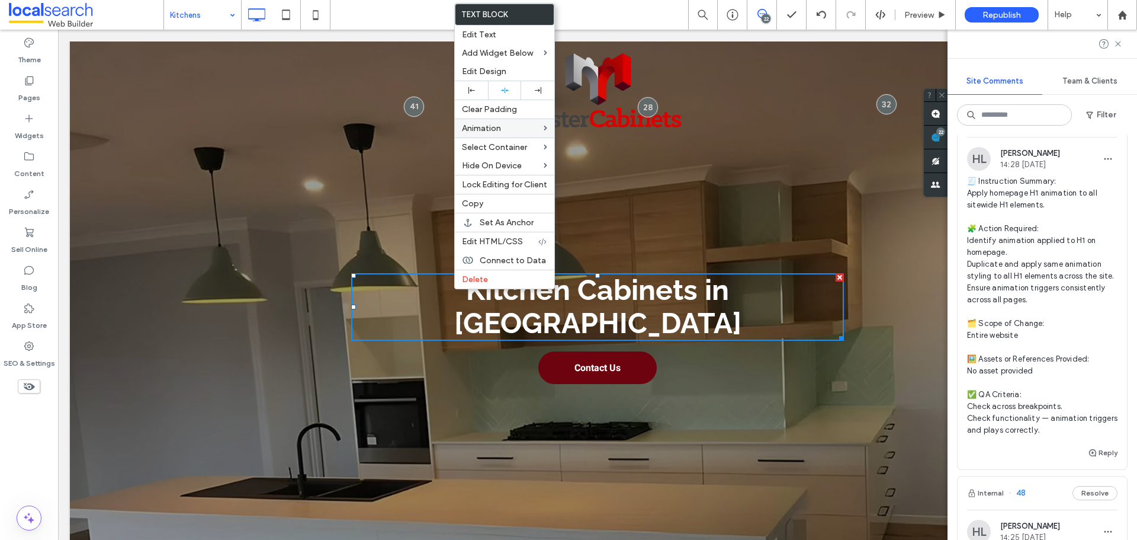
drag, startPoint x: 196, startPoint y: 10, endPoint x: 196, endPoint y: 27, distance: 16.6
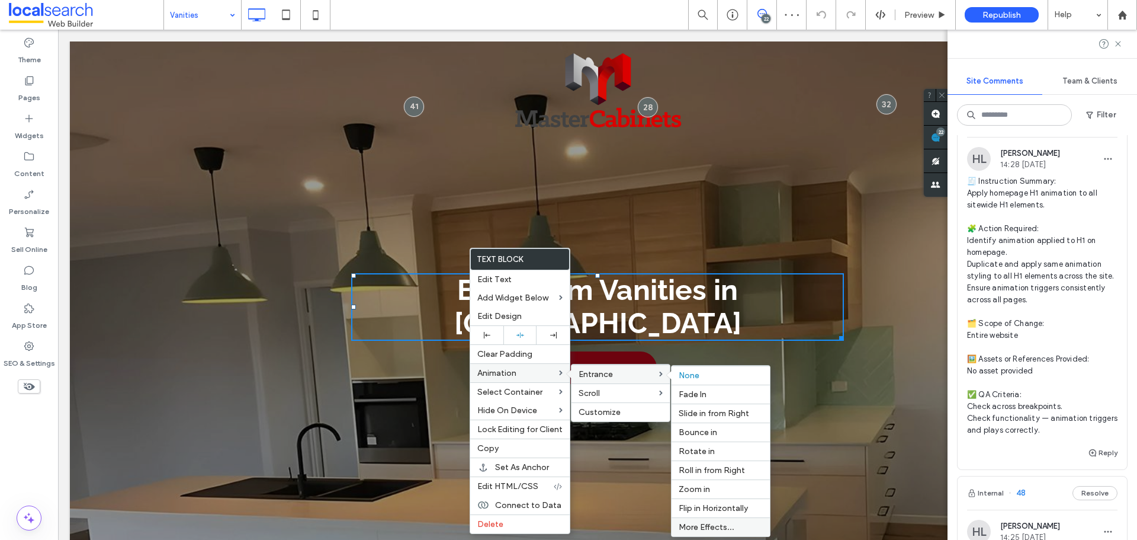
drag, startPoint x: 714, startPoint y: 525, endPoint x: 655, endPoint y: 476, distance: 77.4
click at [715, 525] on span "More Effects..." at bounding box center [707, 527] width 56 height 10
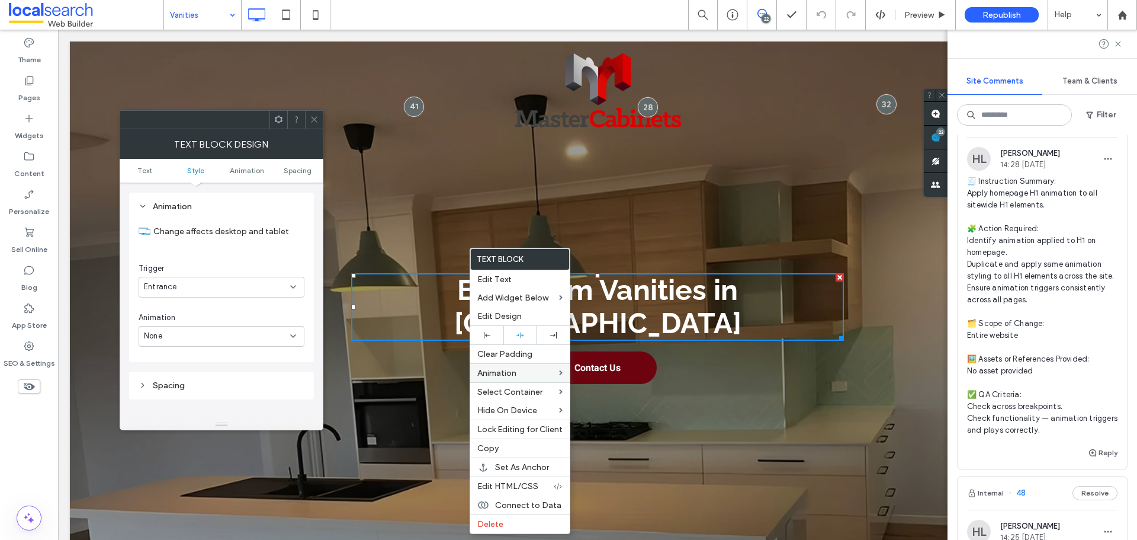
scroll to position [302, 0]
click at [241, 332] on div "None" at bounding box center [217, 335] width 146 height 12
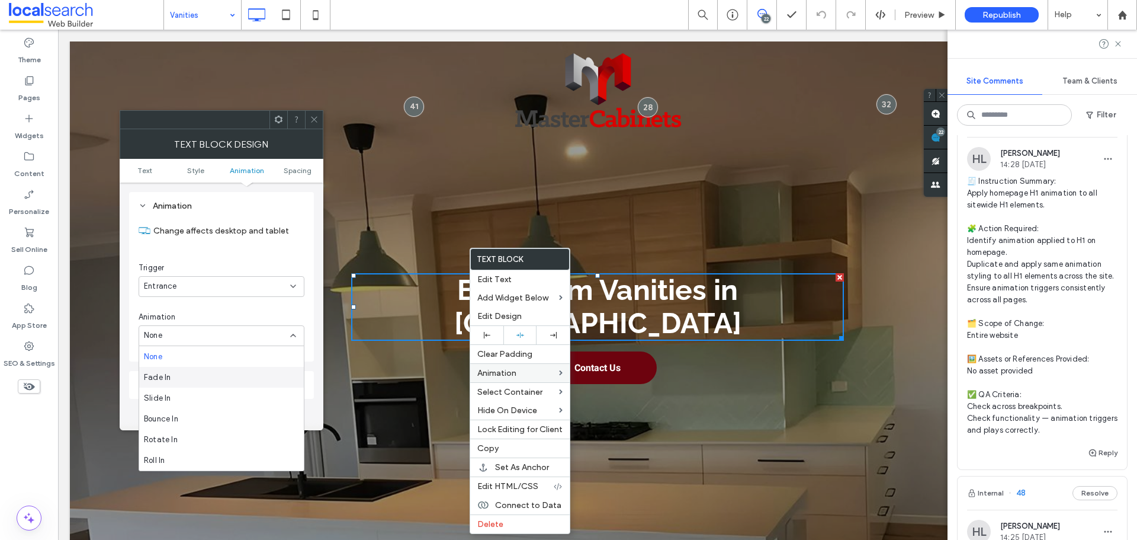
click at [221, 376] on div "Fade In" at bounding box center [221, 377] width 165 height 21
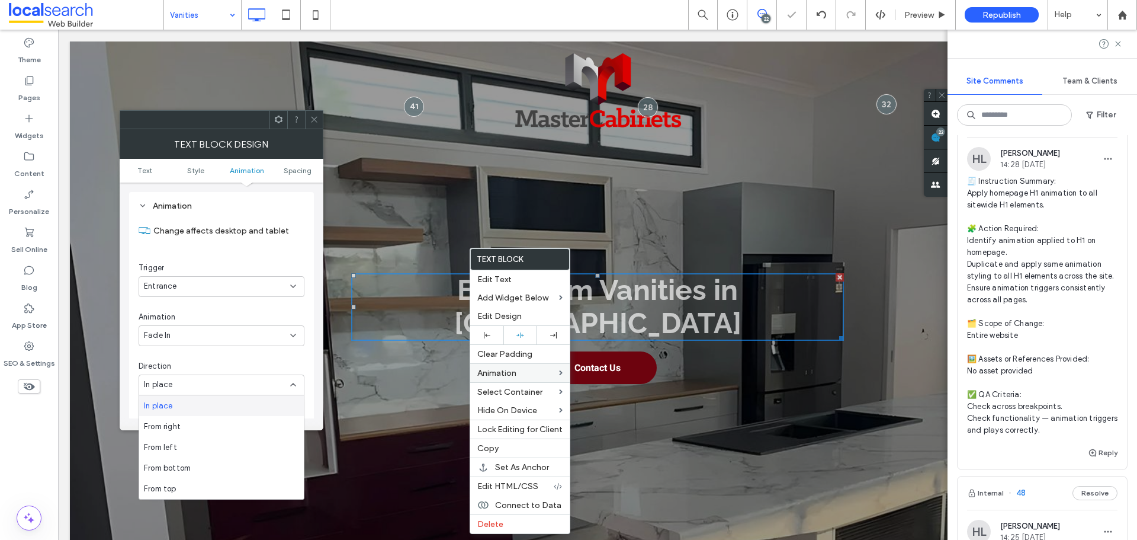
click at [233, 334] on div "Fade In" at bounding box center [217, 335] width 146 height 12
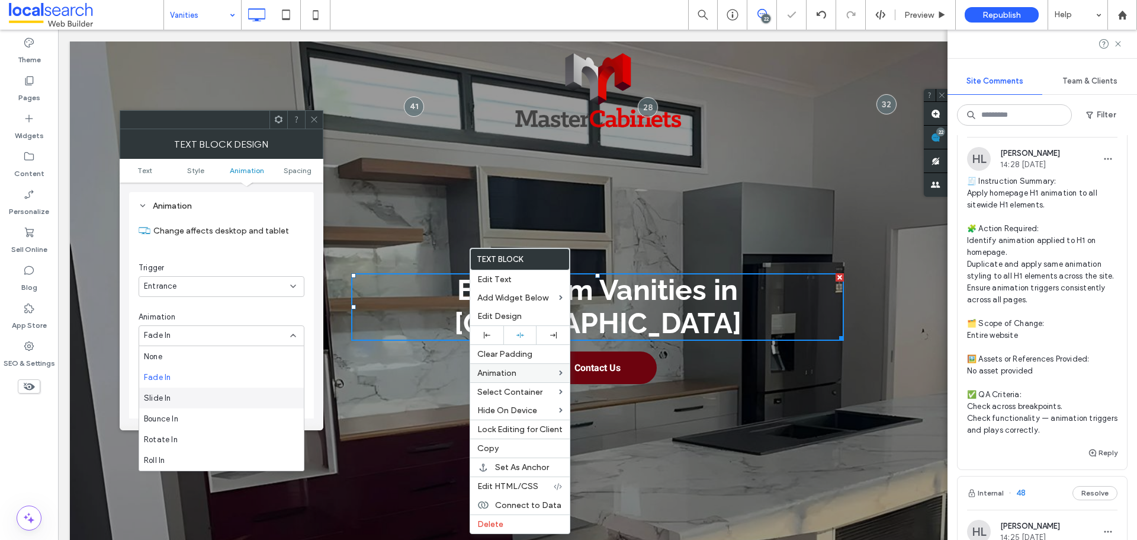
click at [215, 393] on div "Slide In" at bounding box center [221, 397] width 165 height 21
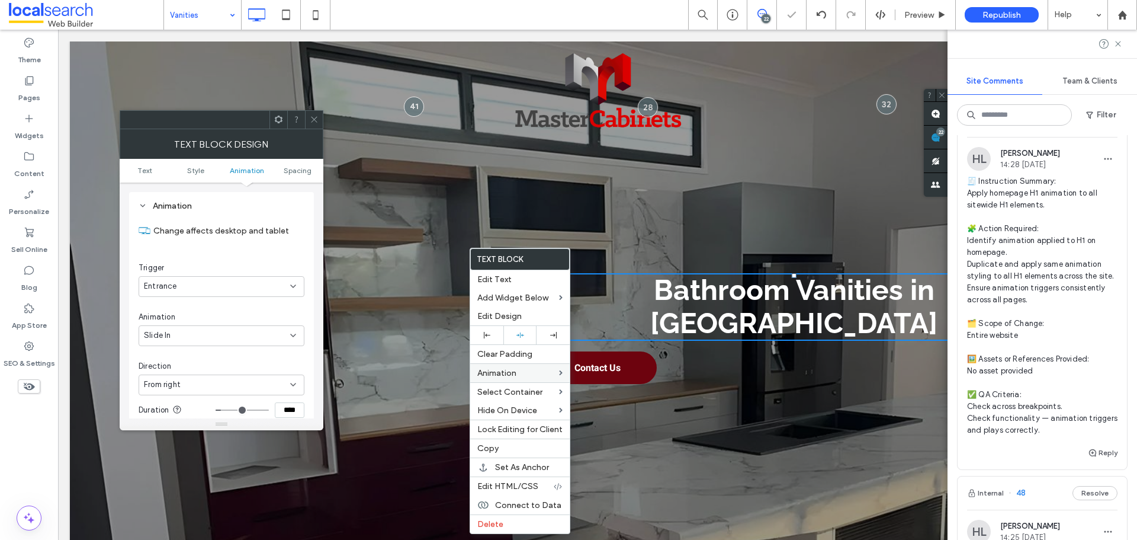
click at [232, 378] on div "From right" at bounding box center [222, 384] width 166 height 21
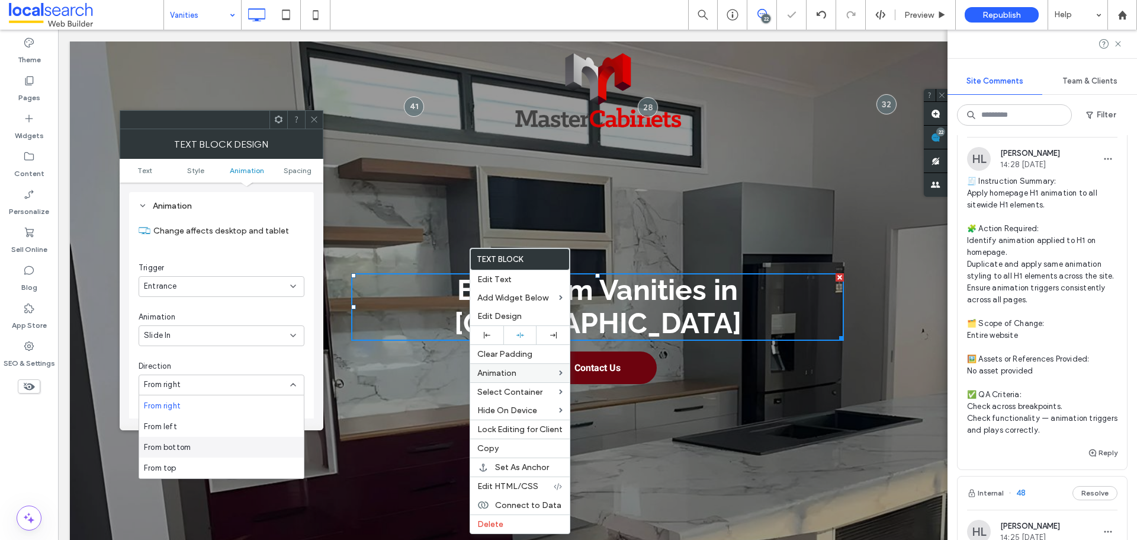
drag, startPoint x: 207, startPoint y: 444, endPoint x: 159, endPoint y: 401, distance: 64.6
click at [207, 444] on div "From bottom" at bounding box center [221, 447] width 165 height 21
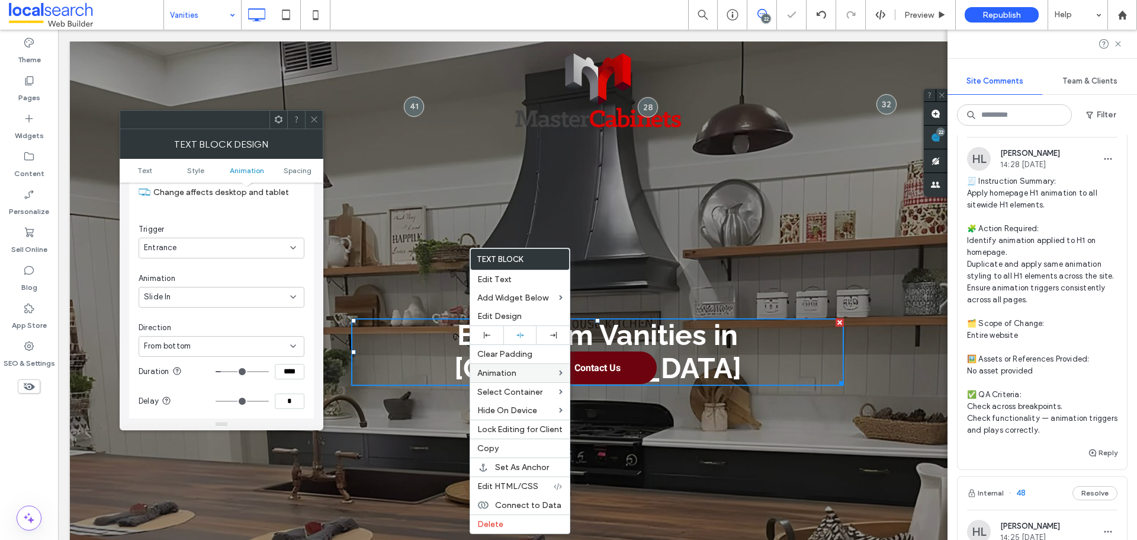
scroll to position [361, 0]
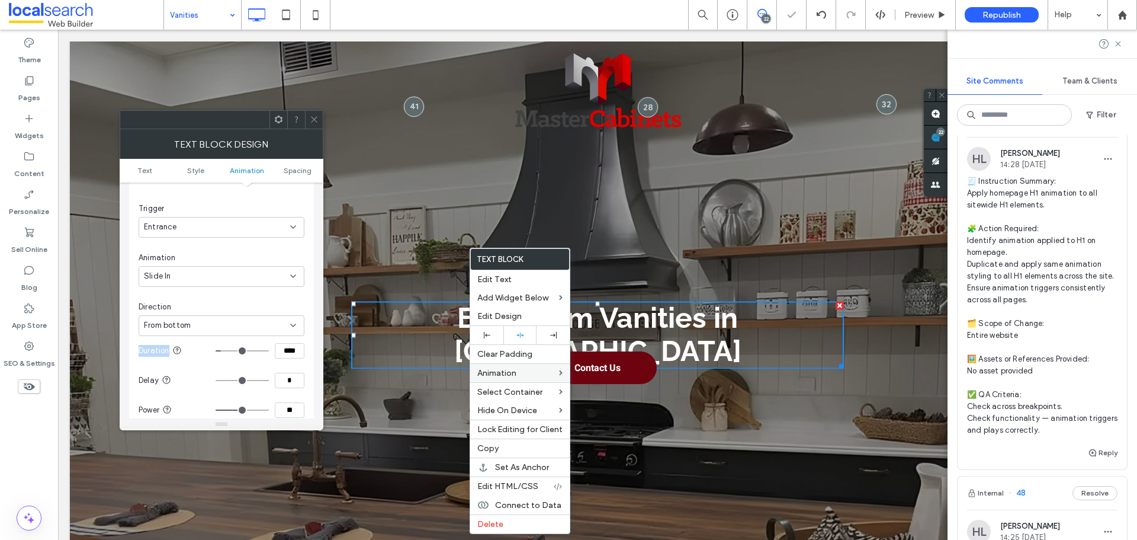
drag, startPoint x: 296, startPoint y: 335, endPoint x: 293, endPoint y: 347, distance: 11.6
click at [294, 344] on div "Change affects desktop and tablet Trigger Entrance Animation Slide In Direction…" at bounding box center [222, 309] width 166 height 309
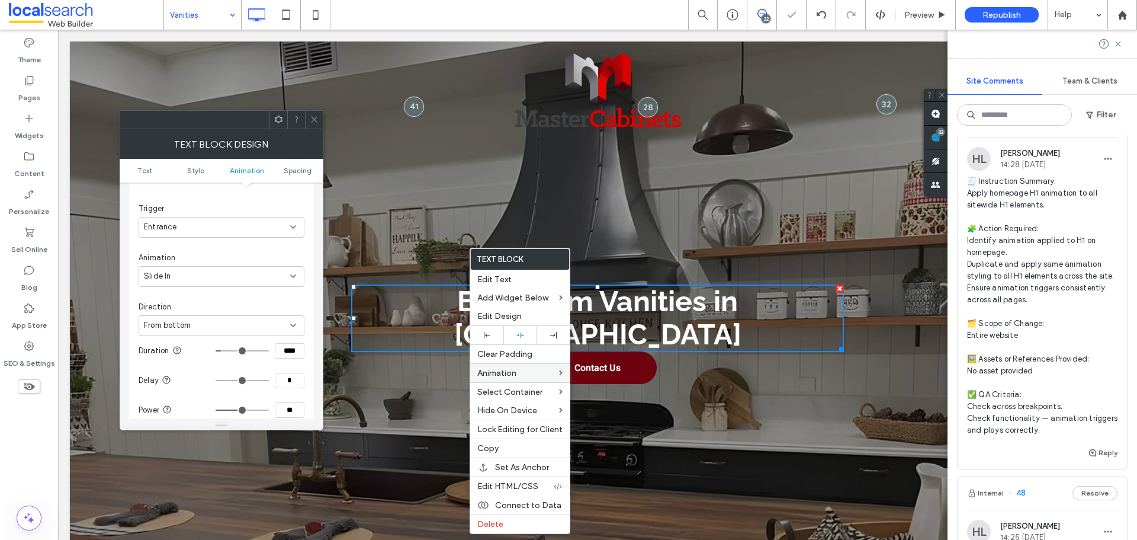
click at [293, 347] on input "****" at bounding box center [290, 350] width 30 height 15
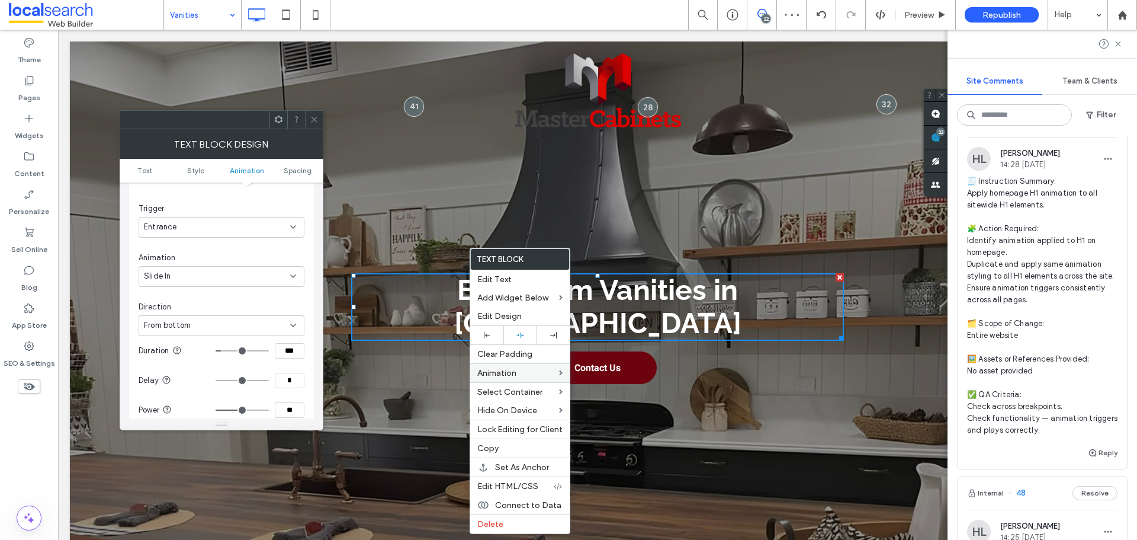
type input "***"
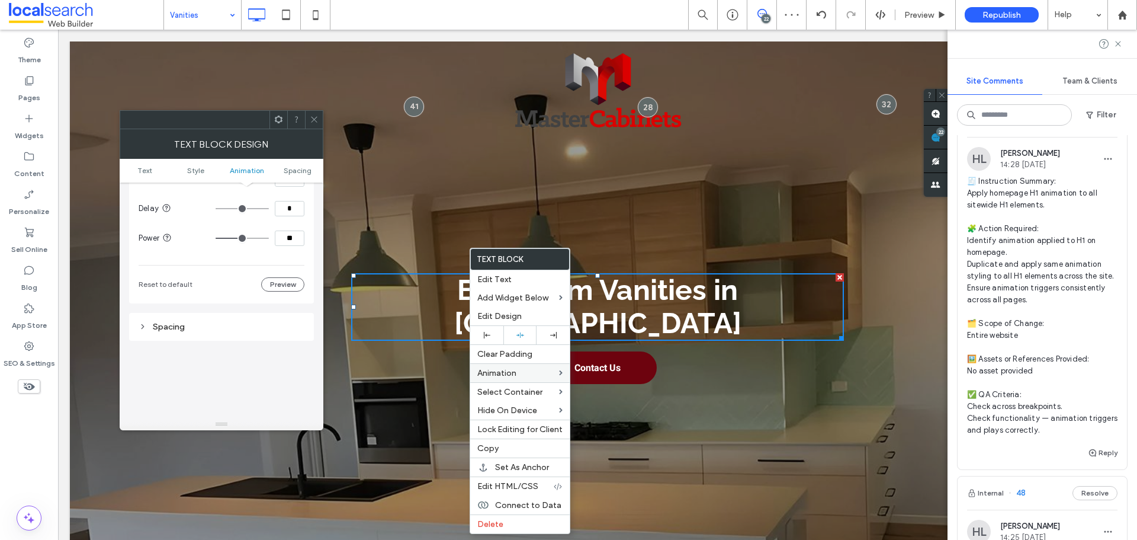
scroll to position [539, 0]
click at [296, 232] on input "**" at bounding box center [290, 232] width 30 height 15
type input "***"
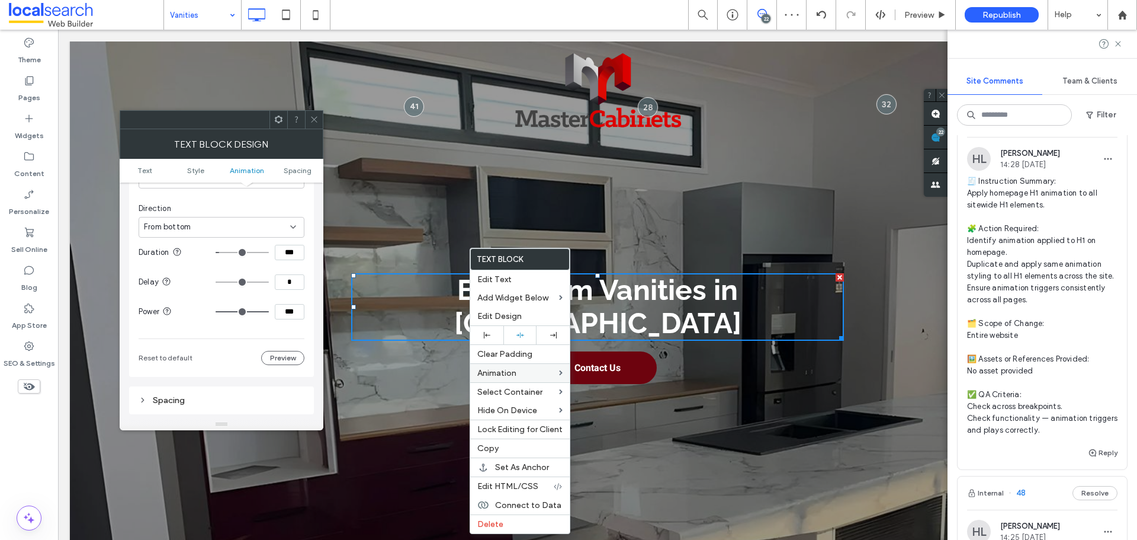
scroll to position [421, 0]
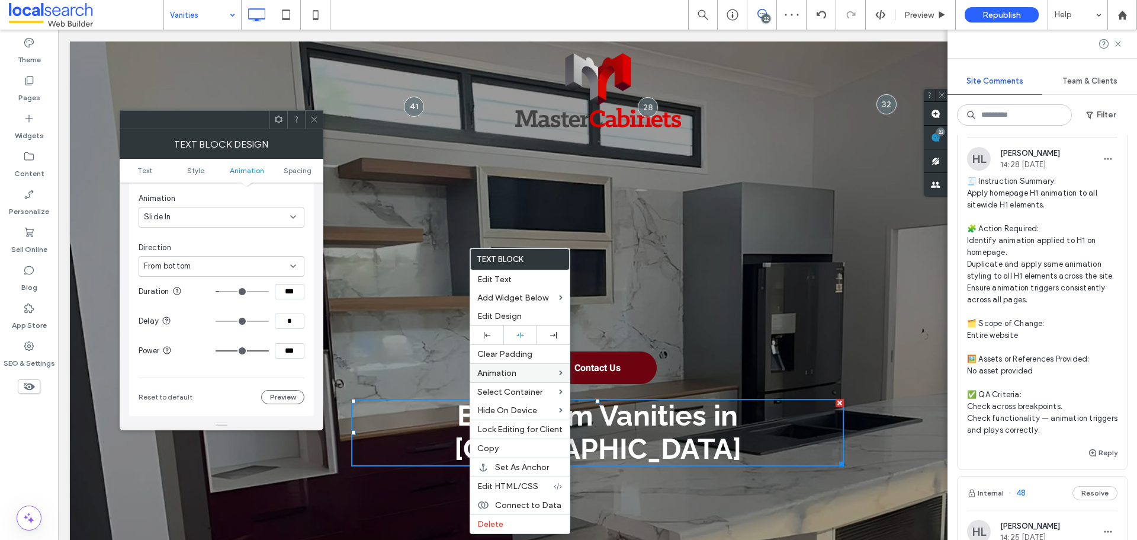
click at [318, 116] on icon at bounding box center [314, 119] width 9 height 9
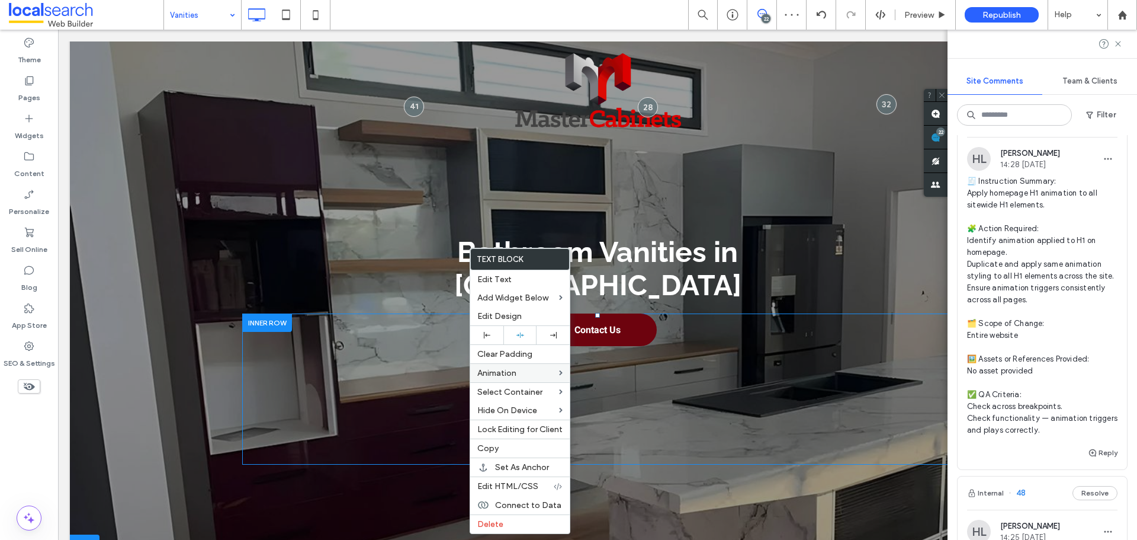
scroll to position [59, 0]
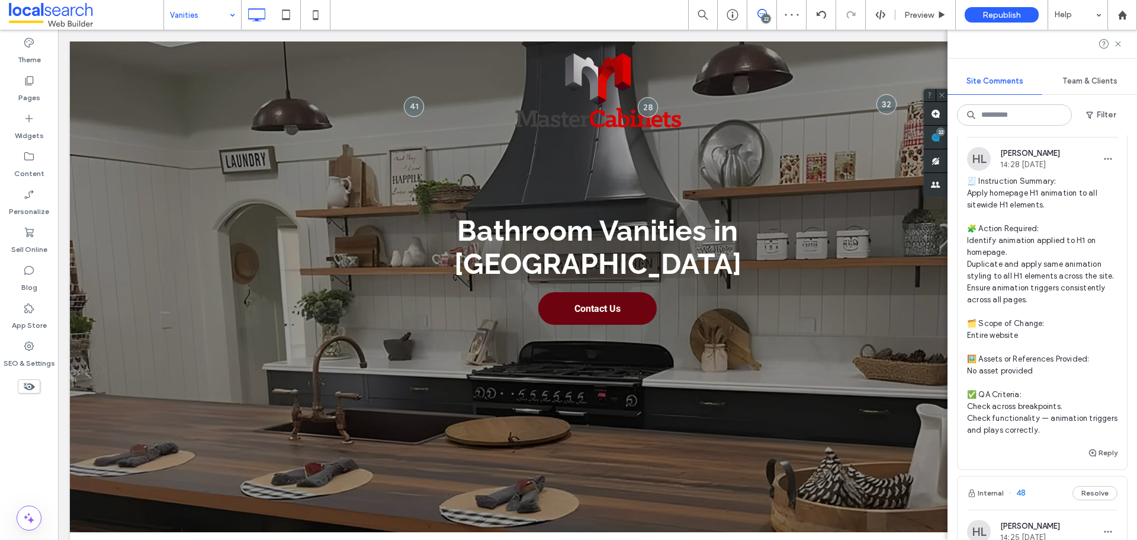
drag, startPoint x: 168, startPoint y: 8, endPoint x: 193, endPoint y: 25, distance: 30.7
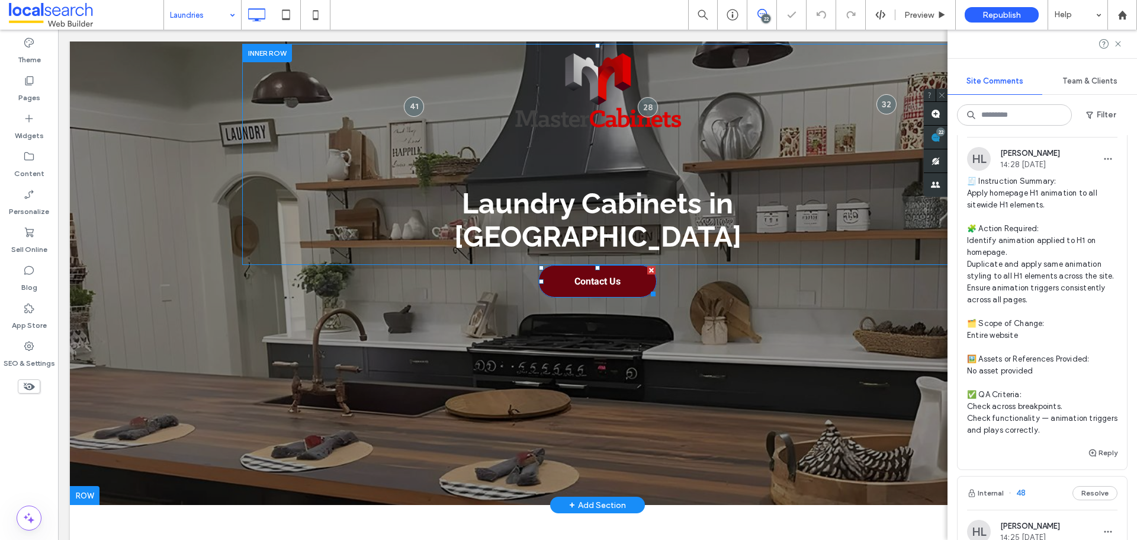
scroll to position [59, 0]
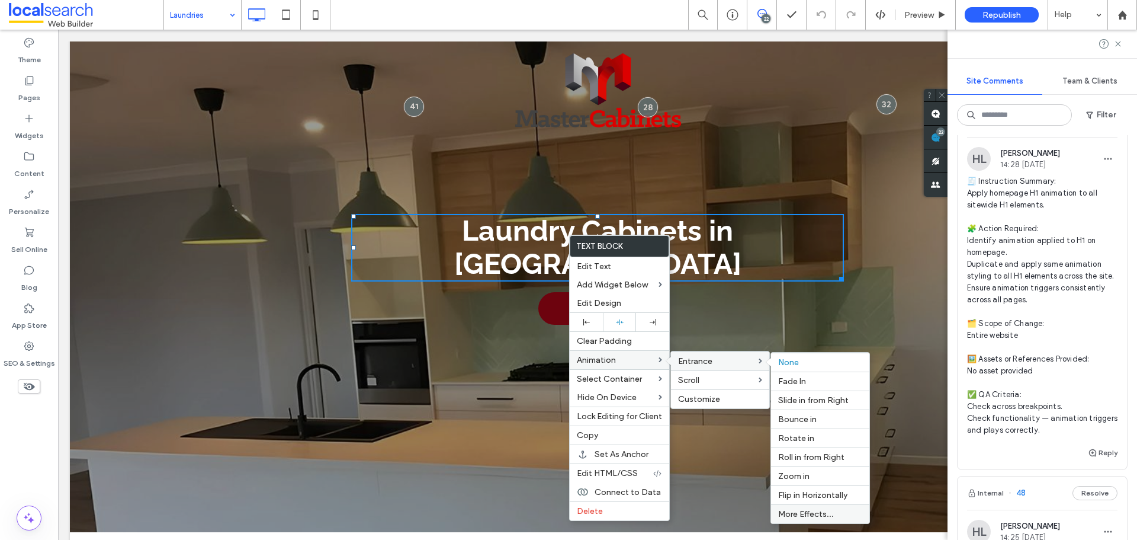
drag, startPoint x: 800, startPoint y: 513, endPoint x: 712, endPoint y: 467, distance: 99.1
click at [800, 513] on span "More Effects..." at bounding box center [806, 514] width 56 height 10
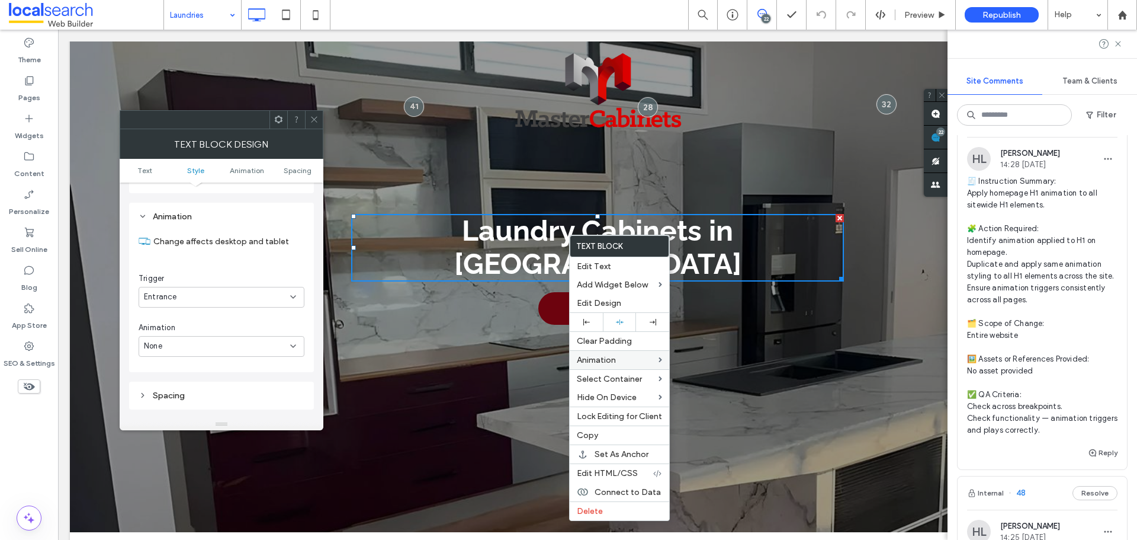
scroll to position [302, 0]
drag, startPoint x: 205, startPoint y: 338, endPoint x: 206, endPoint y: 344, distance: 6.0
click at [205, 340] on div "None" at bounding box center [217, 335] width 146 height 12
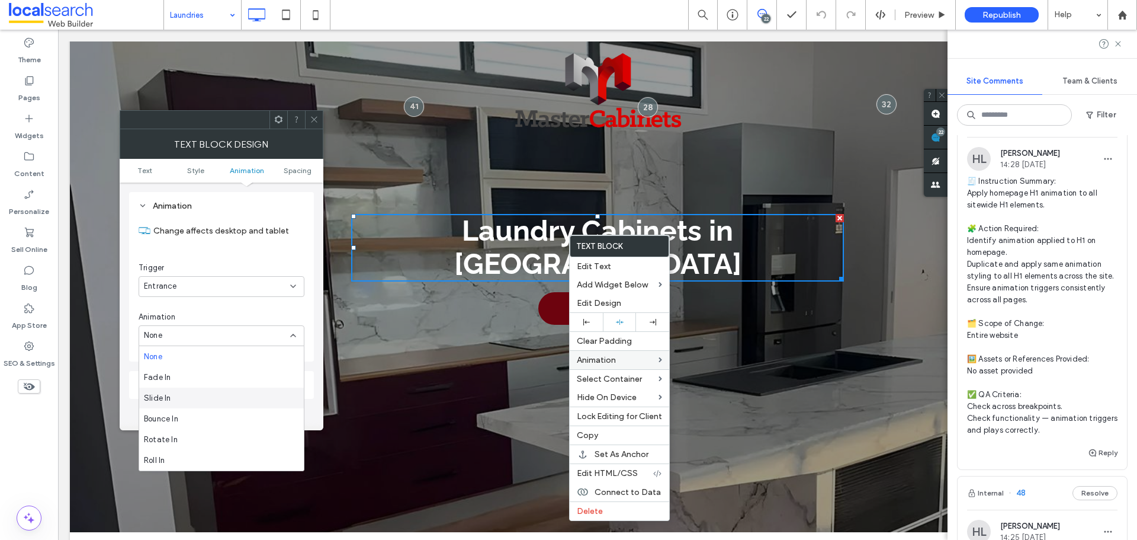
click at [191, 397] on div "Slide In" at bounding box center [221, 397] width 165 height 21
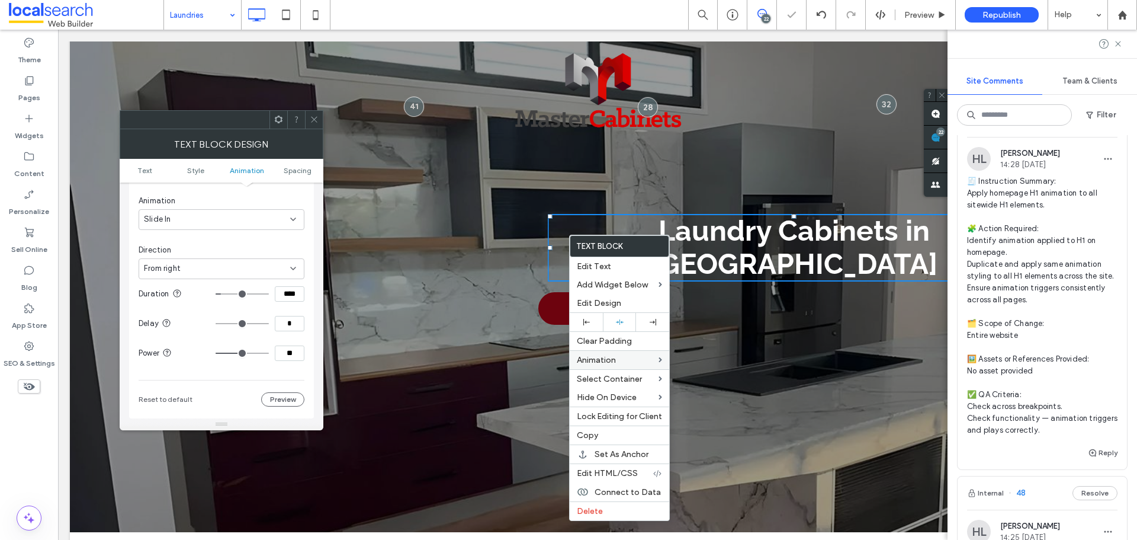
scroll to position [421, 0]
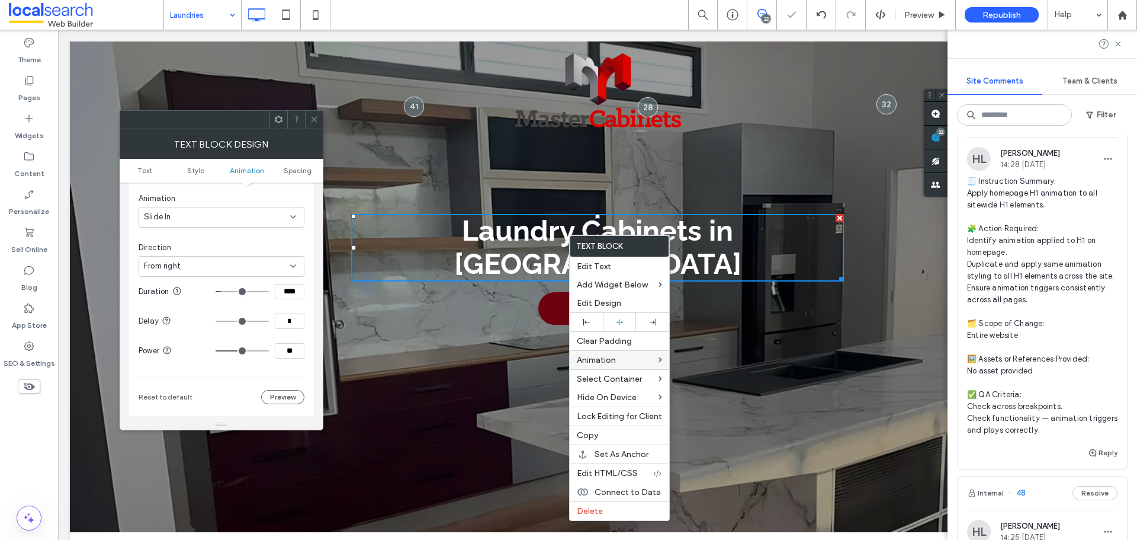
click at [225, 254] on div "Direction From right" at bounding box center [222, 259] width 166 height 35
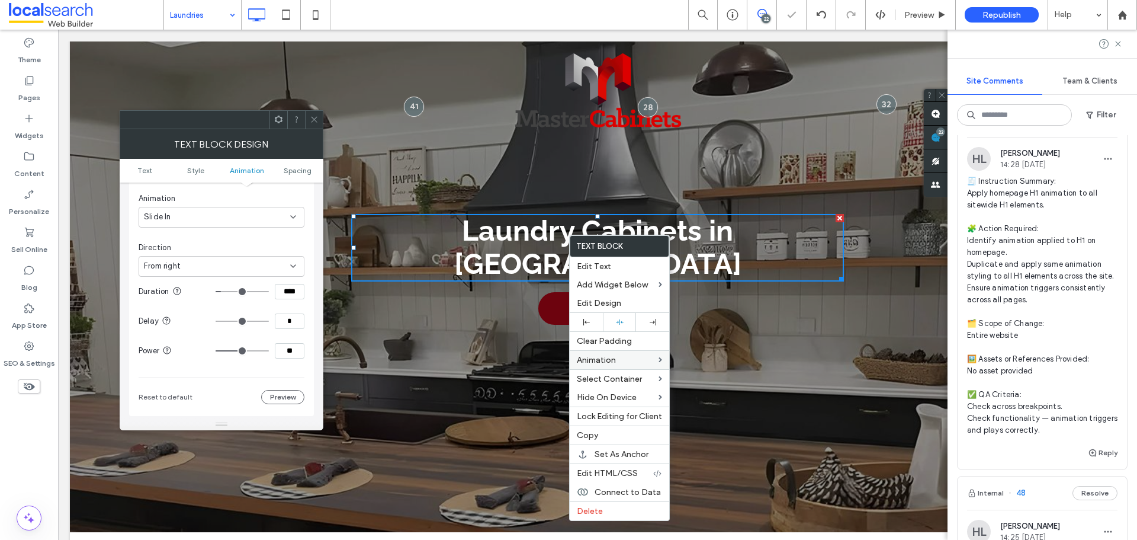
click at [226, 259] on div "From right" at bounding box center [222, 266] width 166 height 21
drag, startPoint x: 214, startPoint y: 322, endPoint x: 225, endPoint y: 311, distance: 15.1
click at [213, 322] on div "From bottom" at bounding box center [221, 328] width 165 height 21
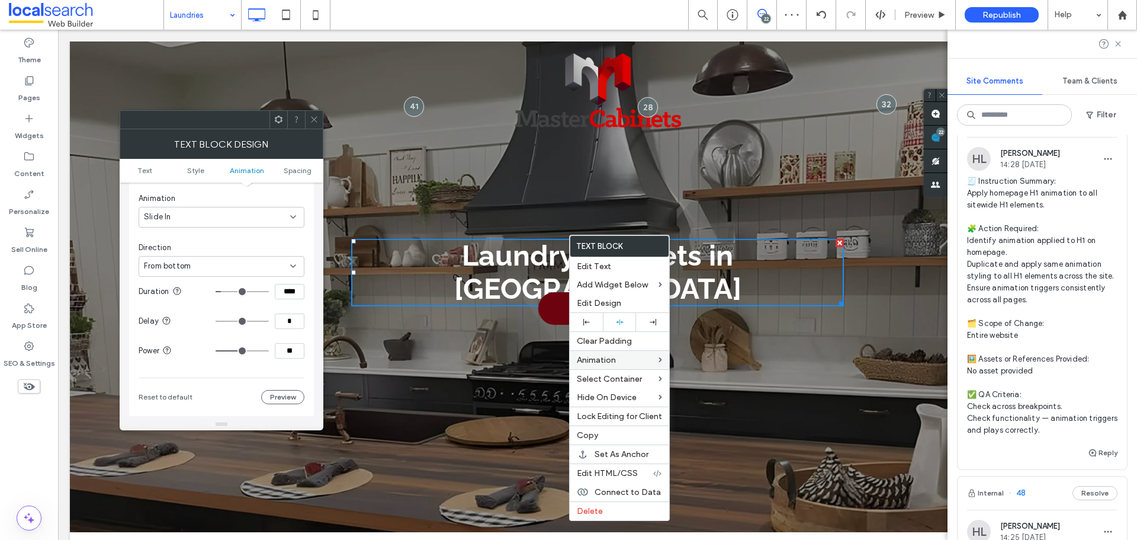
click at [297, 289] on input "****" at bounding box center [290, 291] width 30 height 15
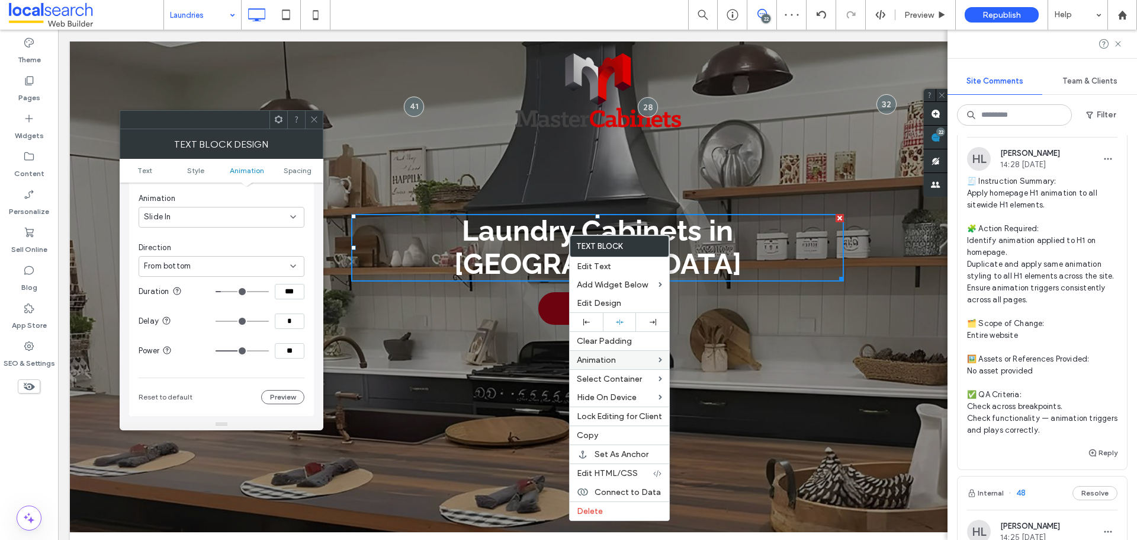
type input "***"
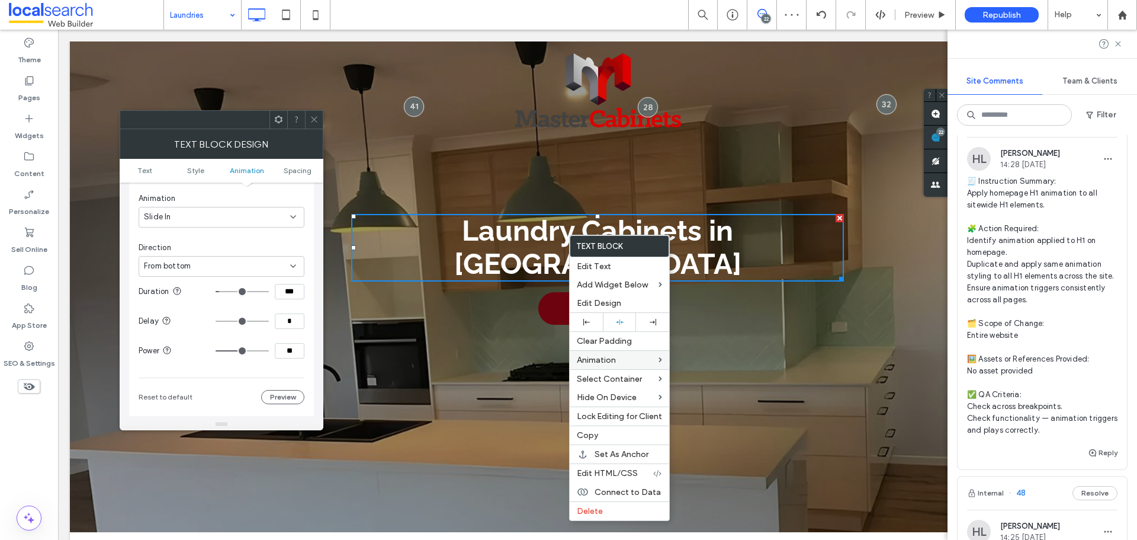
click at [293, 351] on input "**" at bounding box center [290, 350] width 30 height 15
type input "***"
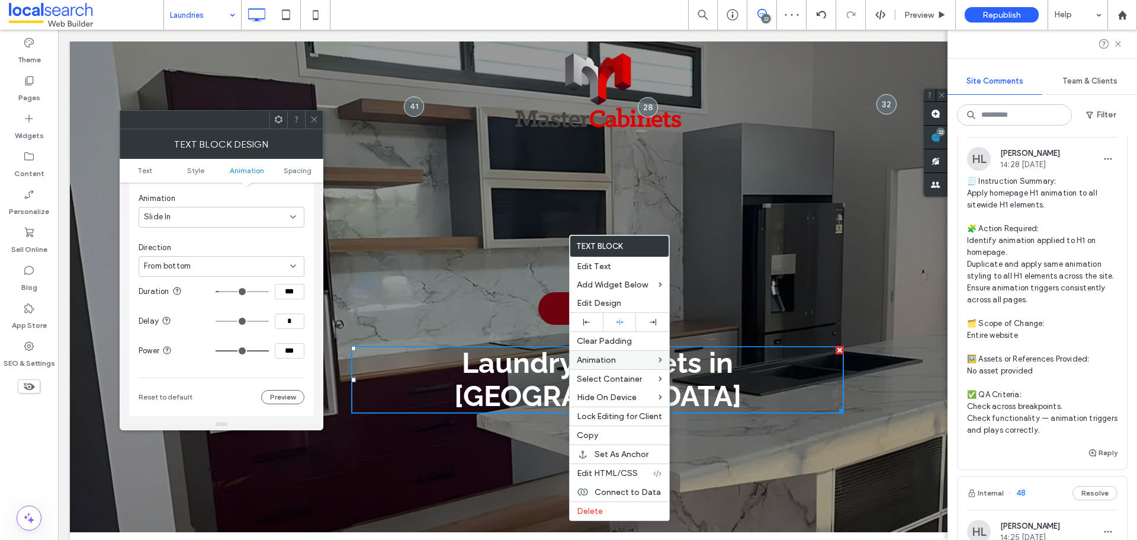
click at [316, 115] on icon at bounding box center [314, 119] width 9 height 9
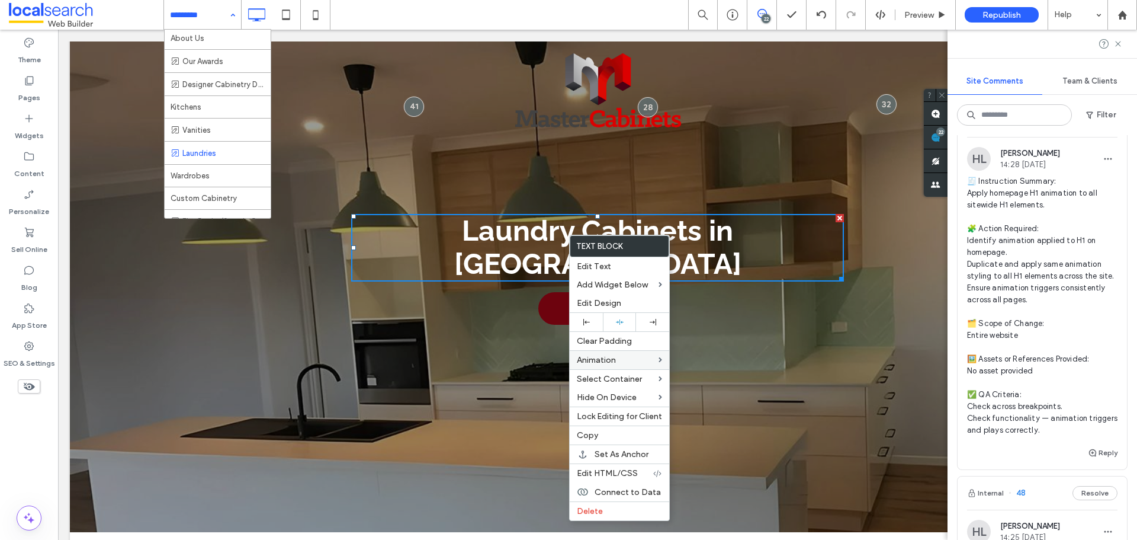
scroll to position [0, 0]
